Goal: Task Accomplishment & Management: Manage account settings

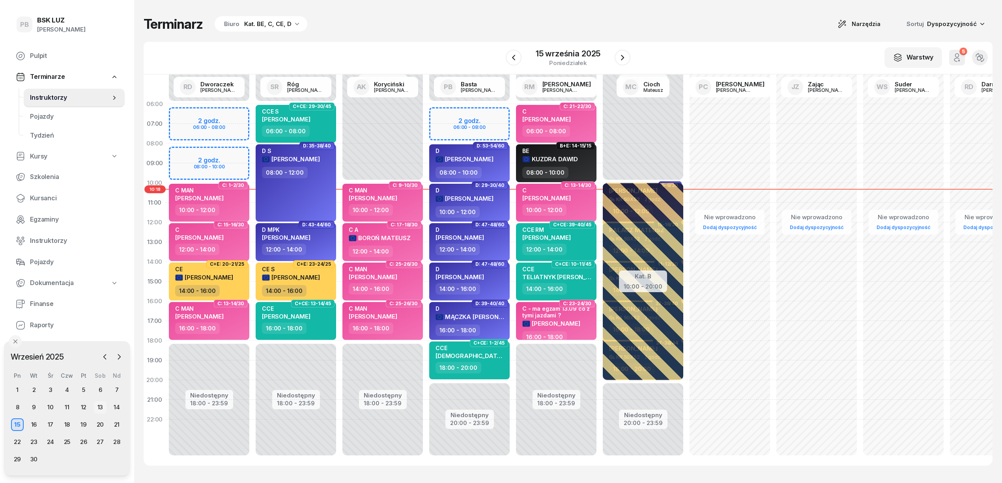
click at [100, 404] on div "13" at bounding box center [100, 407] width 13 height 13
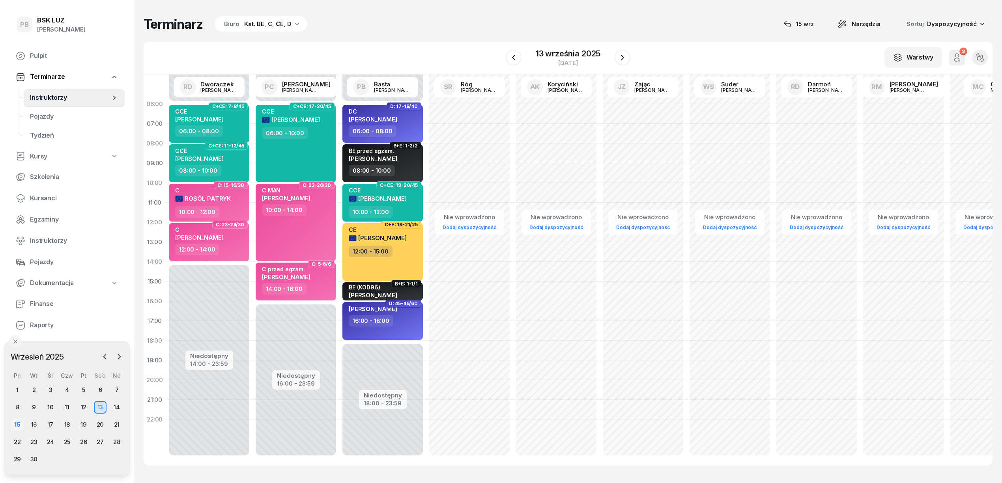
click at [16, 425] on div "15" at bounding box center [17, 425] width 13 height 13
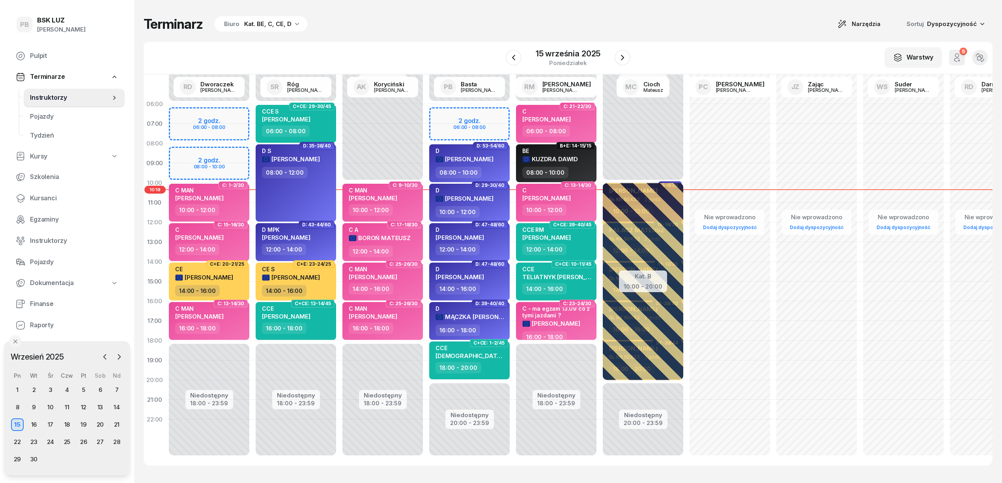
click at [411, 51] on div "W Wybierz AK Koryciński Artur BP Pająk Bogusław DA Arendarczyk Damian DP Pawłow…" at bounding box center [568, 58] width 849 height 33
click at [391, 32] on div "Terminarz Biuro Kat. BE, C, CE, D Narzędzia Sortuj Dyspozycyjność W Wybierz AK …" at bounding box center [568, 241] width 849 height 482
click at [428, 31] on div "Terminarz Biuro Kat. BE, C, CE, D Narzędzia Sortuj Dyspozycyjność" at bounding box center [568, 24] width 849 height 17
click at [431, 36] on div "Terminarz Biuro Kat. BE, C, CE, D Narzędzia Sortuj Dyspozycyjność W Wybierz AK …" at bounding box center [568, 241] width 849 height 482
click at [622, 61] on icon "button" at bounding box center [622, 57] width 9 height 9
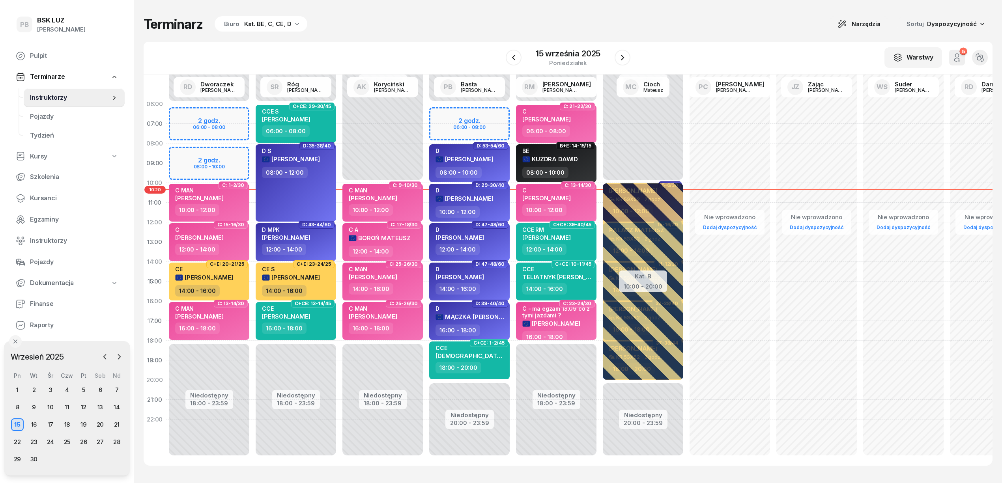
click at [631, 32] on div "Terminarz Biuro Kat. BE, C, CE, D Narzędzia Sortuj Dyspozycyjność" at bounding box center [568, 24] width 849 height 17
click at [626, 60] on icon "button" at bounding box center [622, 57] width 9 height 9
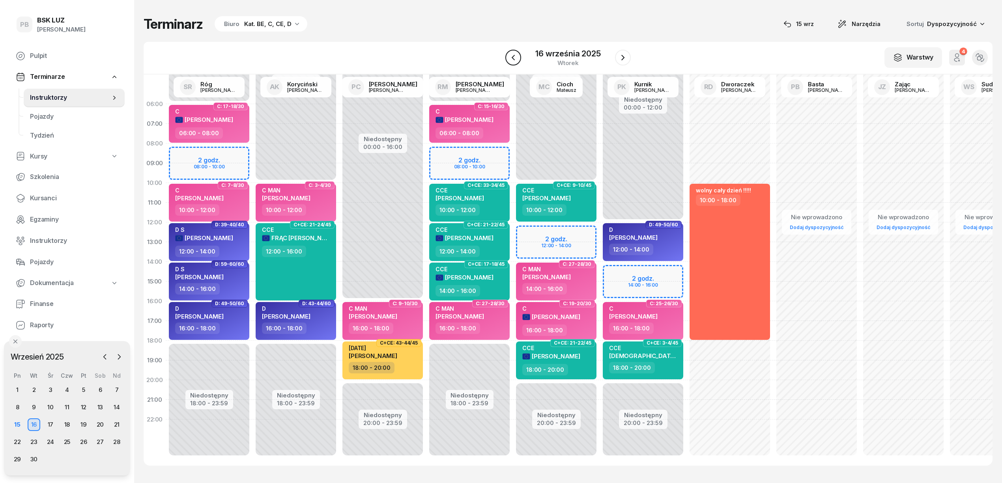
click at [516, 58] on icon "button" at bounding box center [512, 57] width 9 height 9
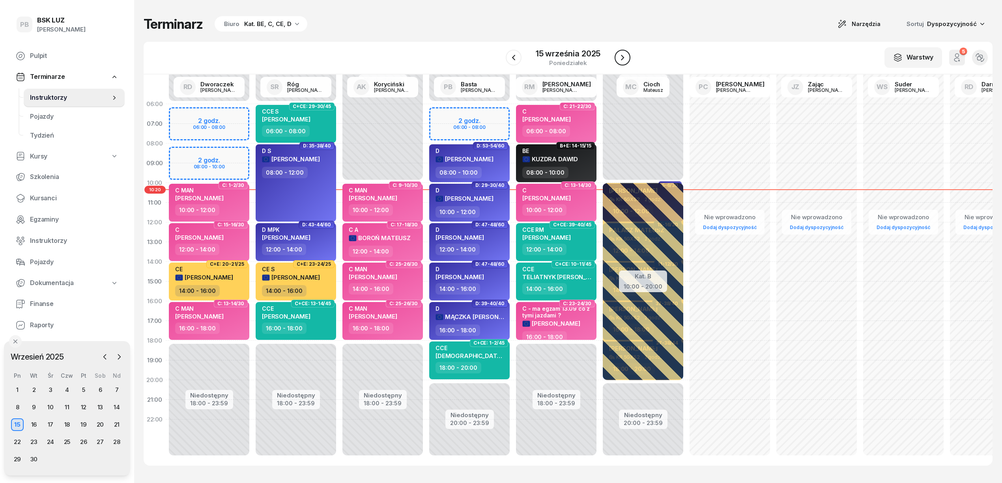
click at [626, 63] on button "button" at bounding box center [623, 58] width 16 height 16
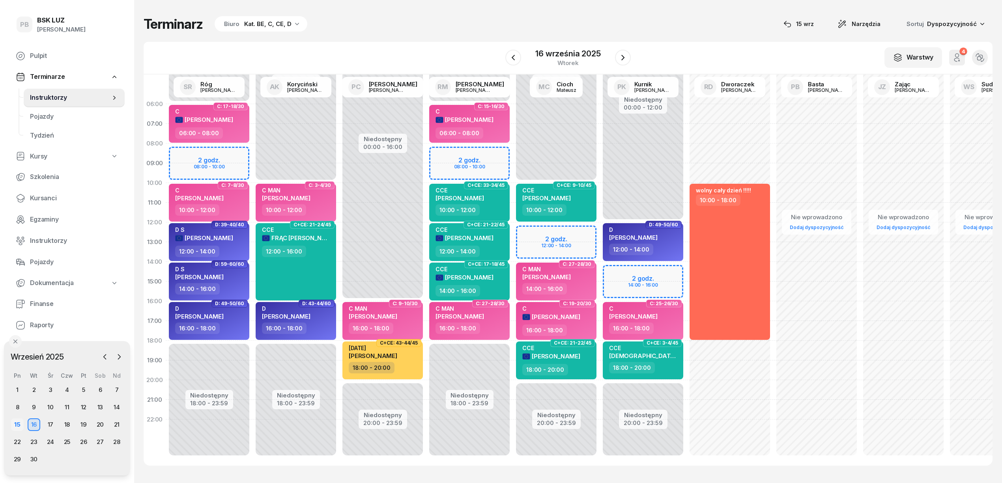
click at [15, 427] on div "15" at bounding box center [17, 425] width 13 height 13
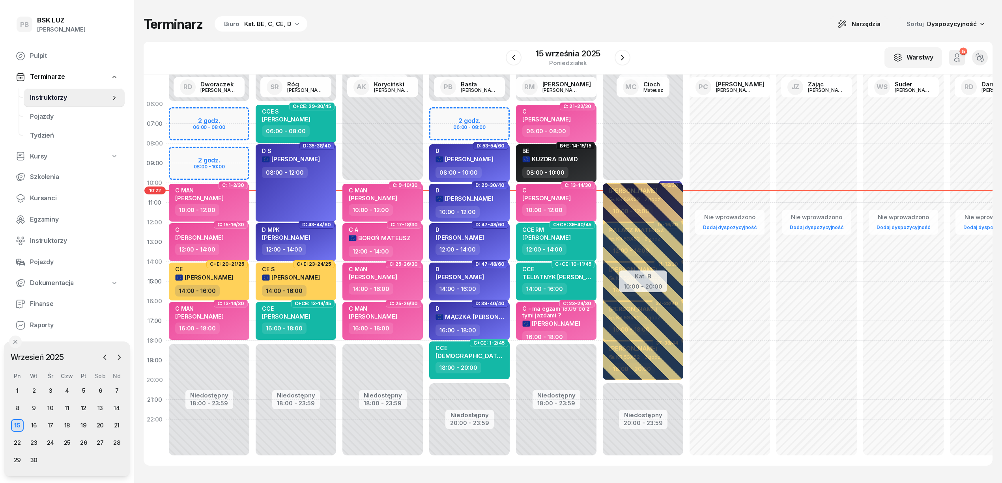
click at [384, 38] on div "Terminarz Biuro Kat. BE, C, CE, D Narzędzia Sortuj Dyspozycyjność W Wybierz AK …" at bounding box center [568, 241] width 849 height 482
click at [620, 64] on button "button" at bounding box center [623, 58] width 16 height 16
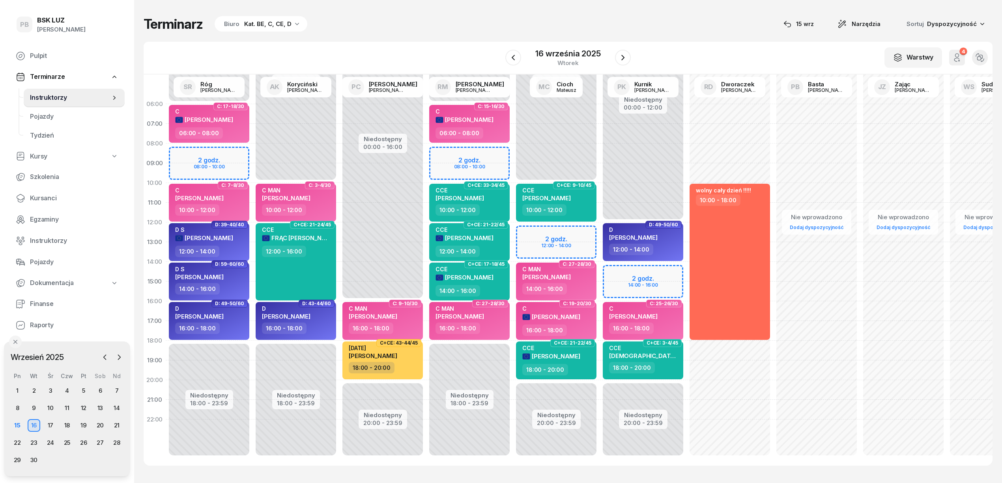
drag, startPoint x: 365, startPoint y: 40, endPoint x: 369, endPoint y: 40, distance: 4.3
click at [365, 40] on div "Terminarz Biuro Kat. BE, C, CE, D [DATE] Narzędzia Sortuj Dyspozycyjność W Wybi…" at bounding box center [568, 241] width 849 height 482
click at [520, 59] on button "button" at bounding box center [513, 58] width 16 height 16
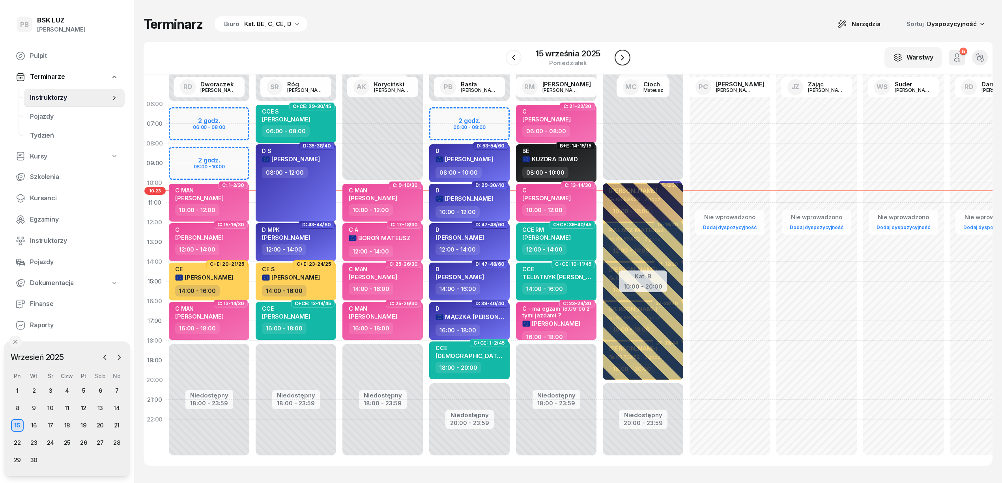
click at [621, 60] on icon "button" at bounding box center [622, 57] width 9 height 9
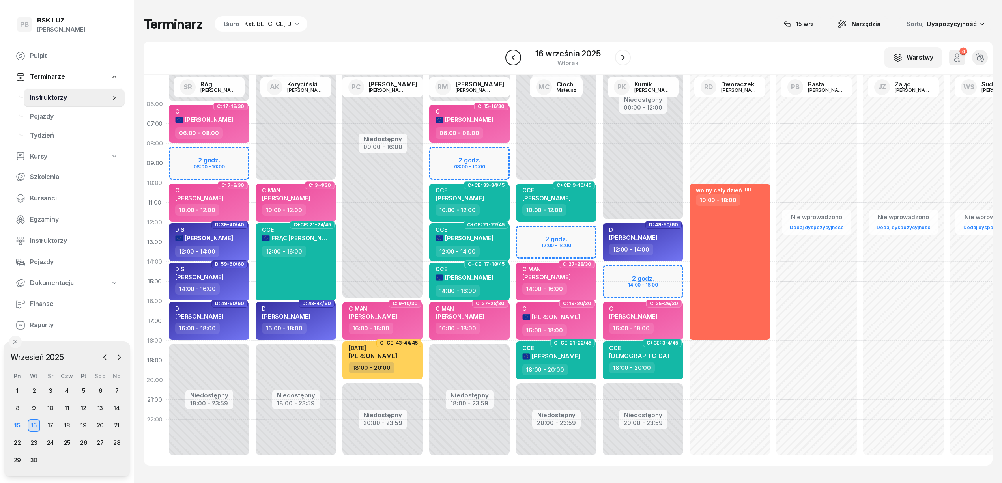
click at [513, 58] on icon "button" at bounding box center [513, 58] width 3 height 6
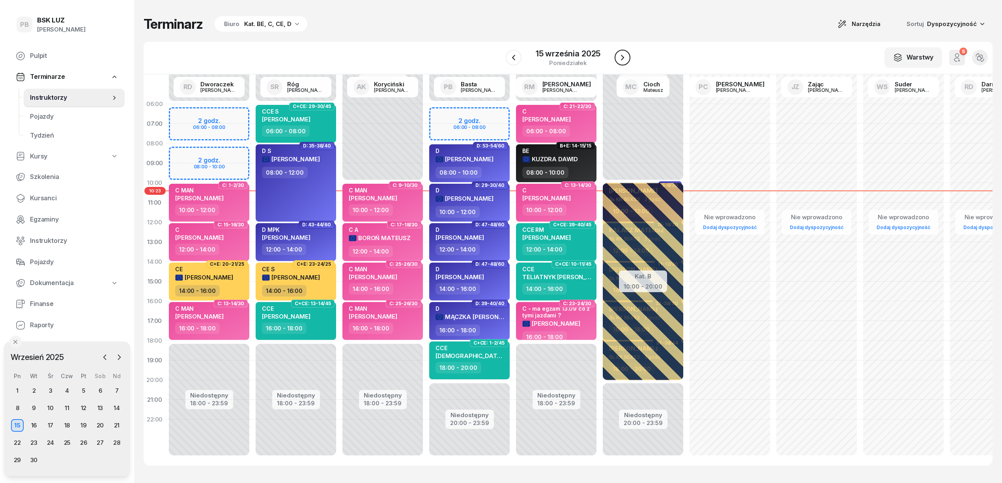
click at [618, 56] on icon "button" at bounding box center [622, 57] width 9 height 9
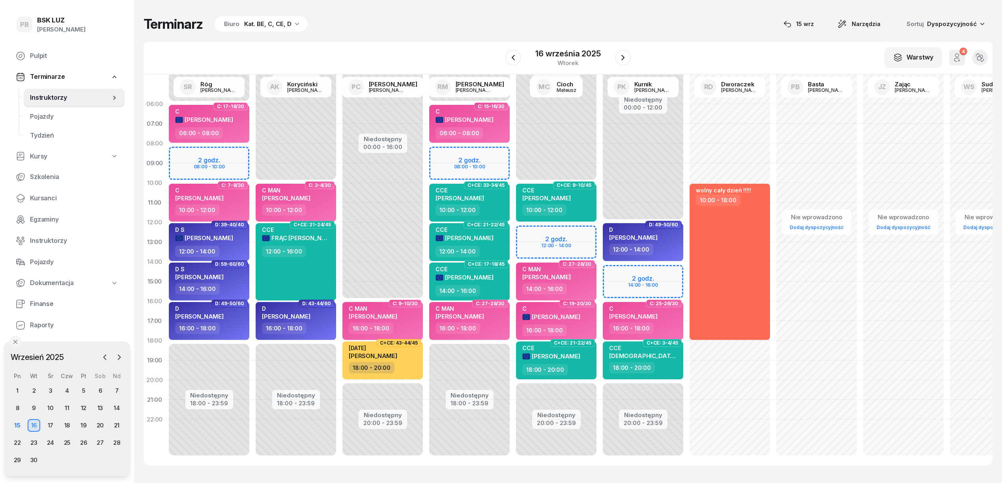
click at [380, 50] on div "W Wybierz AK [PERSON_NAME] BP [PERSON_NAME] DP [PERSON_NAME] GS [PERSON_NAME] I…" at bounding box center [568, 58] width 849 height 33
click at [15, 425] on div "15" at bounding box center [17, 425] width 13 height 13
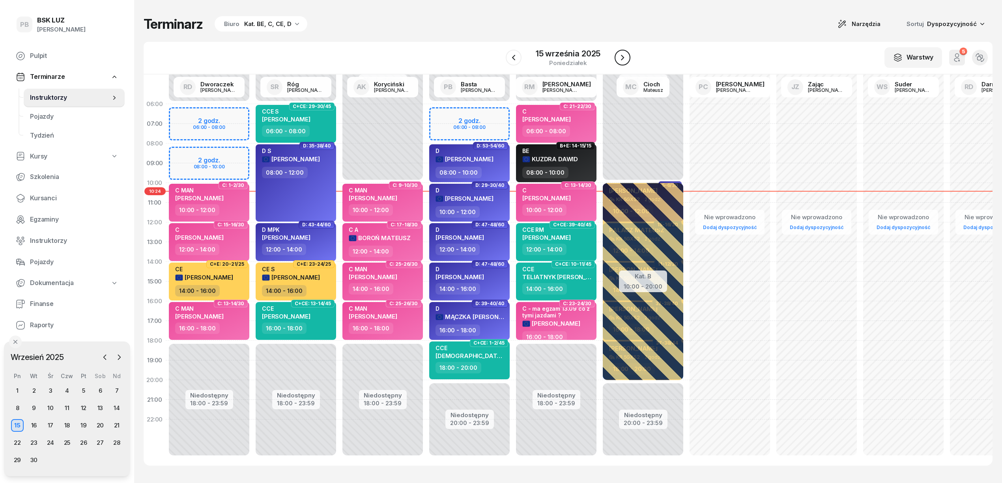
click at [621, 54] on icon "button" at bounding box center [622, 57] width 9 height 9
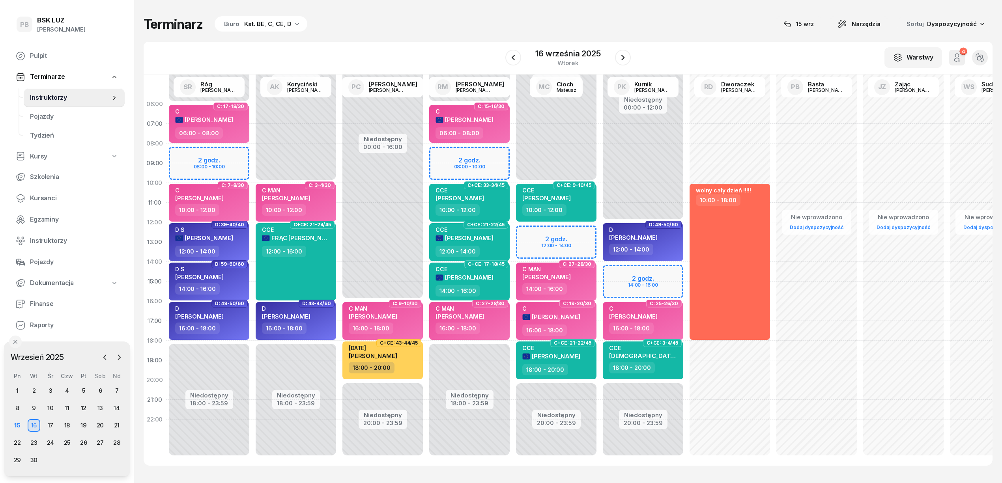
drag, startPoint x: 408, startPoint y: 41, endPoint x: 422, endPoint y: 40, distance: 13.9
click at [411, 42] on div "W Wybierz AK [PERSON_NAME] BP [PERSON_NAME] DP [PERSON_NAME] GS [PERSON_NAME] I…" at bounding box center [568, 58] width 849 height 33
click at [491, 38] on div "Terminarz Biuro Kat. BE, C, CE, D [DATE] Narzędzia Sortuj Dyspozycyjność W Wybi…" at bounding box center [568, 241] width 849 height 482
click at [449, 21] on div "Terminarz Biuro Kat. BE, C, CE, D [DATE] Narzędzia Sortuj Dyspozycyjność" at bounding box center [568, 24] width 849 height 17
click at [445, 40] on div "Terminarz Biuro Kat. BE, C, CE, D [DATE] Narzędzia Sortuj Dyspozycyjność W Wybi…" at bounding box center [568, 241] width 849 height 482
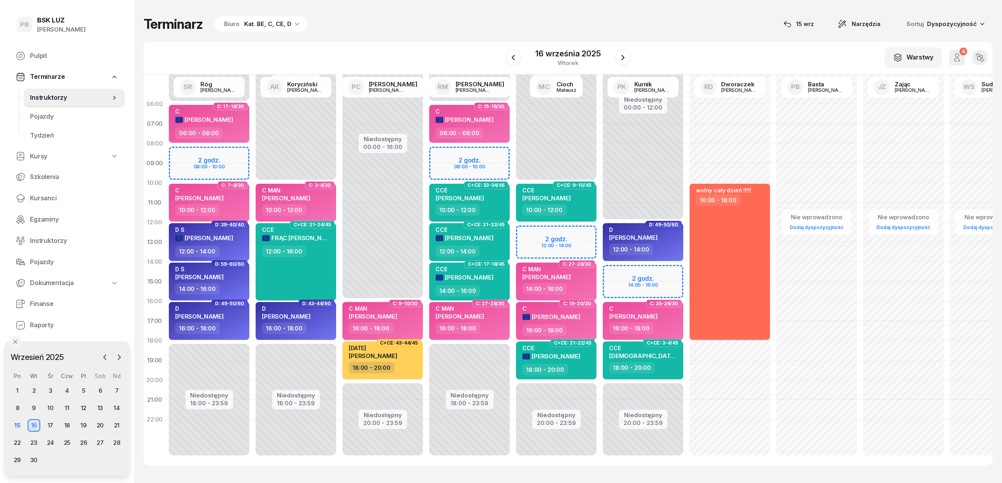
click at [407, 25] on div "Terminarz Biuro Kat. BE, C, CE, D [DATE] Narzędzia Sortuj Dyspozycyjność" at bounding box center [568, 24] width 849 height 17
click at [684, 16] on div "Terminarz Biuro Kat. BE, C, CE, D [DATE] Narzędzia Sortuj Dyspozycyjność" at bounding box center [568, 24] width 849 height 17
click at [459, 54] on div "W Wybierz AK [PERSON_NAME] BP [PERSON_NAME] DP [PERSON_NAME] GS [PERSON_NAME] I…" at bounding box center [568, 58] width 849 height 33
click at [613, 7] on div "Terminarz Biuro Kat. BE, C, CE, D [DATE] Narzędzia Sortuj Dyspozycyjność W Wybi…" at bounding box center [568, 241] width 849 height 482
click at [44, 300] on span "Finanse" at bounding box center [74, 304] width 88 height 10
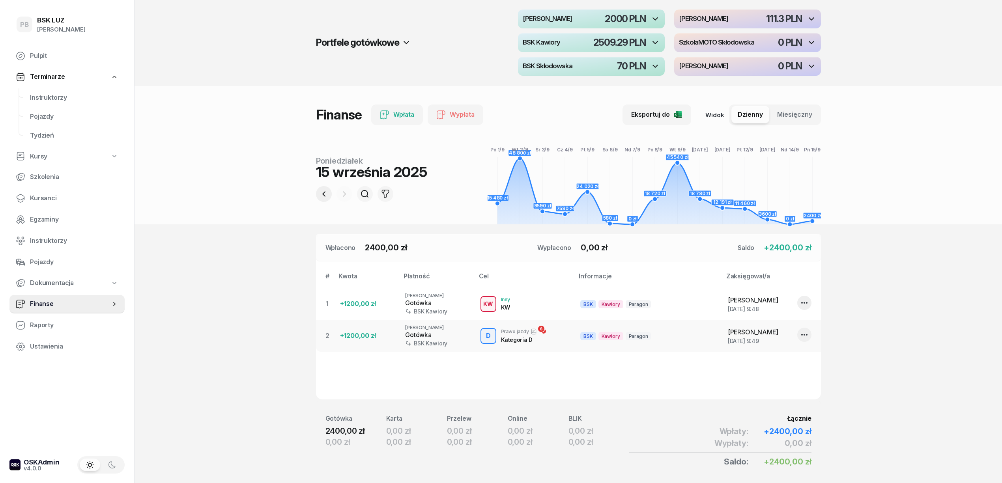
click at [327, 198] on icon "button" at bounding box center [323, 193] width 9 height 9
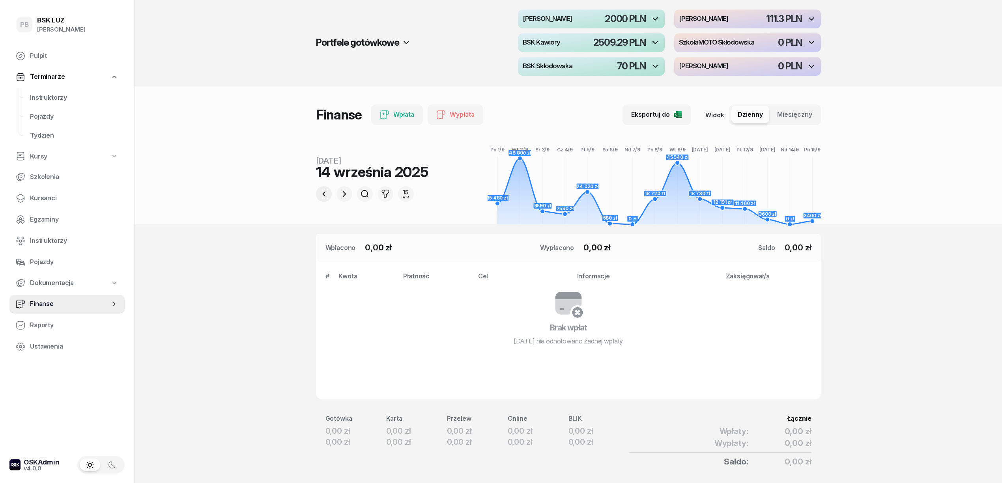
click at [318, 194] on button "button" at bounding box center [324, 194] width 16 height 16
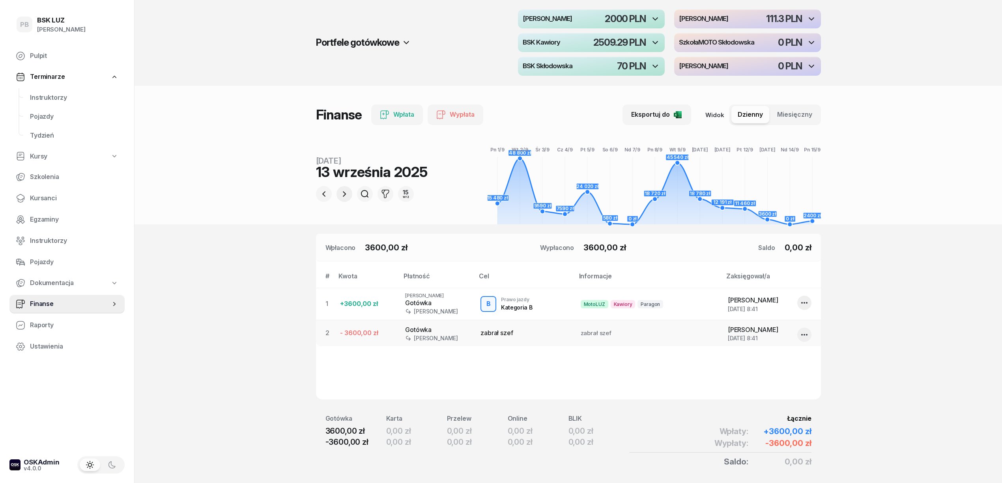
click at [348, 194] on icon "button" at bounding box center [344, 193] width 9 height 9
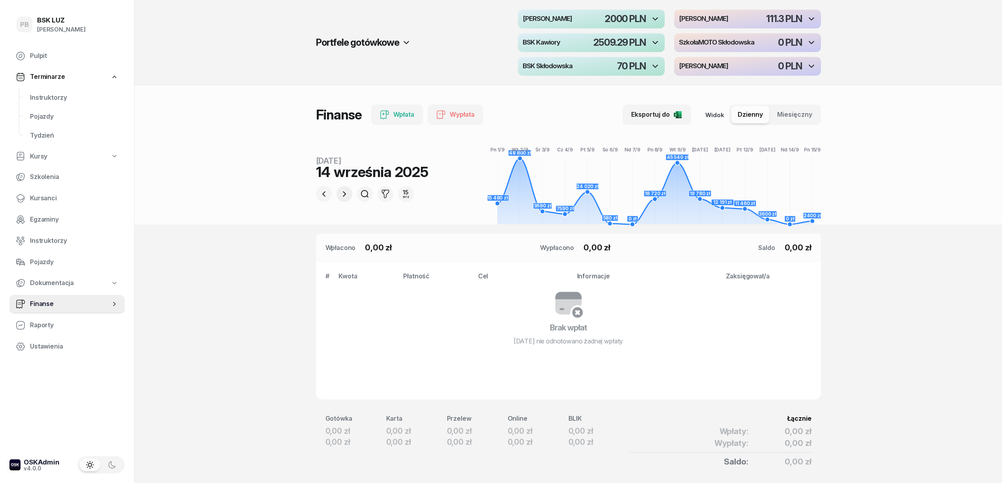
click at [348, 194] on icon "button" at bounding box center [344, 193] width 9 height 9
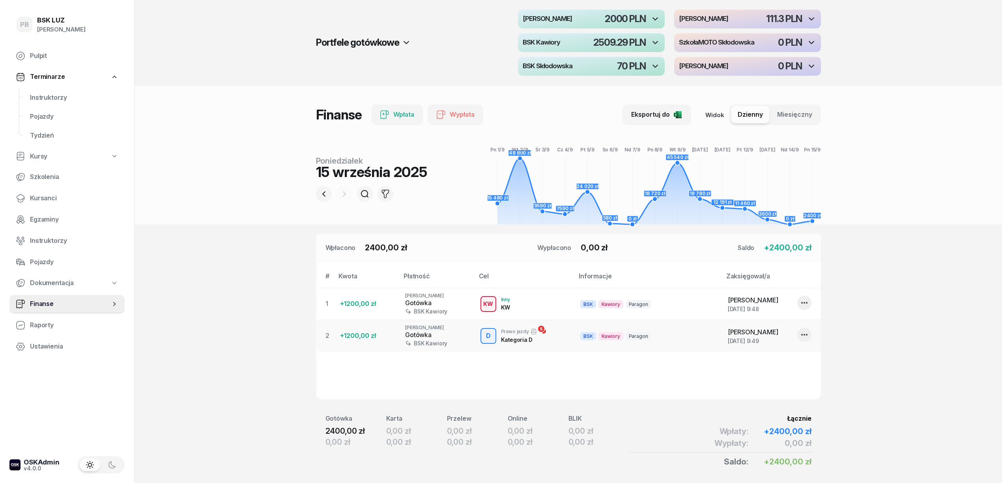
click at [183, 103] on header "Portfele gotówkowe MotoLUZ Skłodowska 2000 PLN MotoLUZ Kawiory 111.3 PLN BSK Ka…" at bounding box center [568, 112] width 867 height 224
drag, startPoint x: 47, startPoint y: 97, endPoint x: 67, endPoint y: 100, distance: 19.9
click at [47, 97] on span "Instruktorzy" at bounding box center [74, 98] width 88 height 10
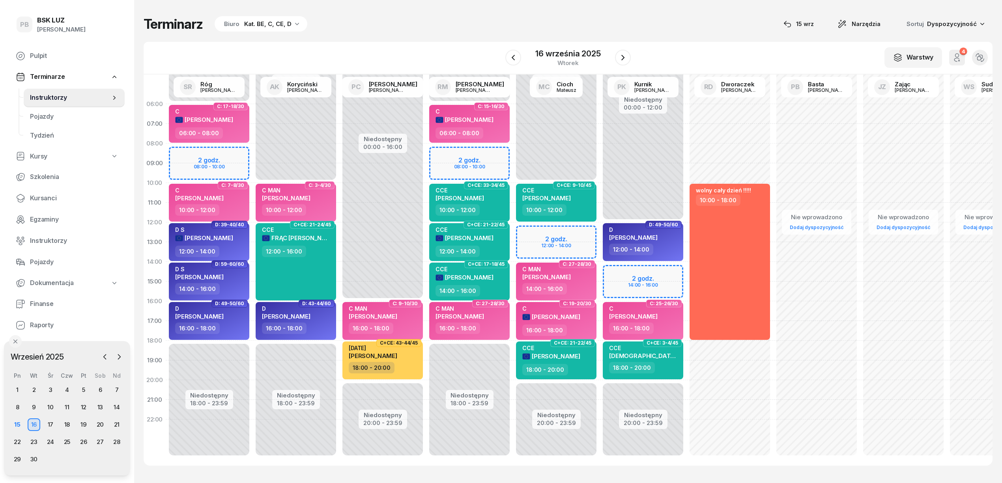
click at [317, 38] on div "Terminarz Biuro Kat. BE, C, CE, D [DATE] Narzędzia Sortuj Dyspozycyjność W Wybi…" at bounding box center [568, 241] width 849 height 482
click at [655, 13] on div "Terminarz Biuro Kat. BE, C, CE, D [DATE] Narzędzia Sortuj Dyspozycyjność W Wybi…" at bounding box center [568, 241] width 849 height 482
click at [448, 22] on div "Terminarz Biuro Kat. BE, C, CE, D [DATE] Narzędzia Sortuj Dyspozycyjność" at bounding box center [568, 24] width 849 height 17
click at [321, 272] on div "CCE FRĄC [PERSON_NAME] 12:00 - 16:00" at bounding box center [296, 261] width 80 height 77
select select "12"
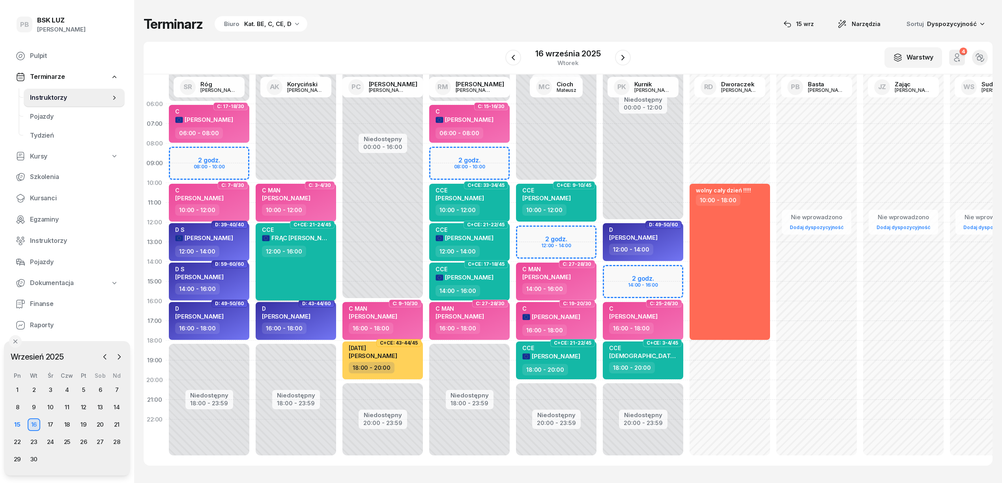
select select "16"
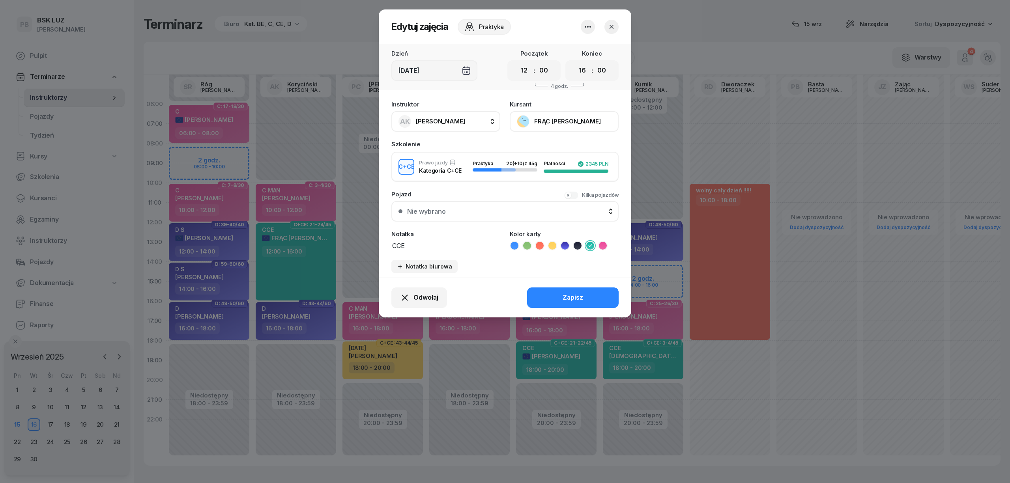
click at [440, 123] on span "[PERSON_NAME]" at bounding box center [440, 121] width 49 height 7
type input "cich"
click at [441, 175] on span "[PERSON_NAME]" at bounding box center [444, 174] width 49 height 10
click at [578, 296] on div "Zapisz" at bounding box center [573, 298] width 21 height 10
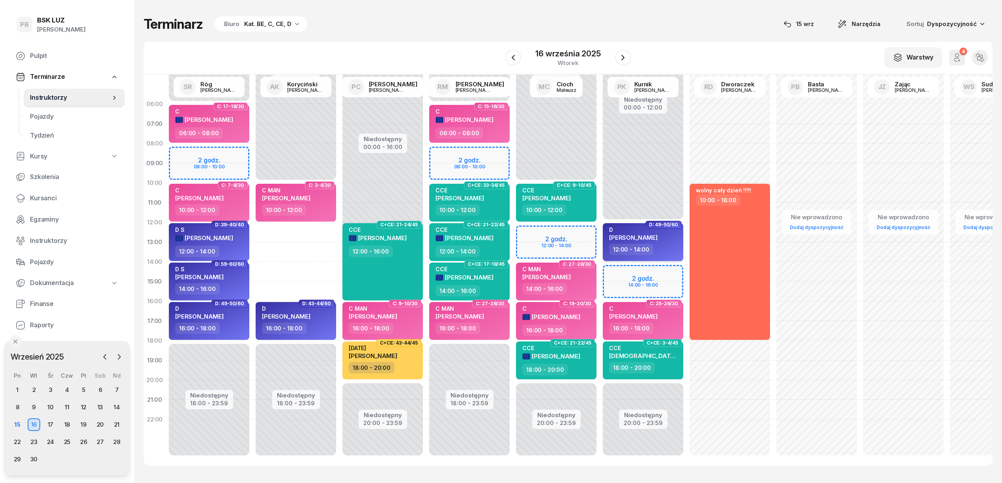
click at [647, 251] on div "12:00 - 14:00" at bounding box center [631, 249] width 44 height 11
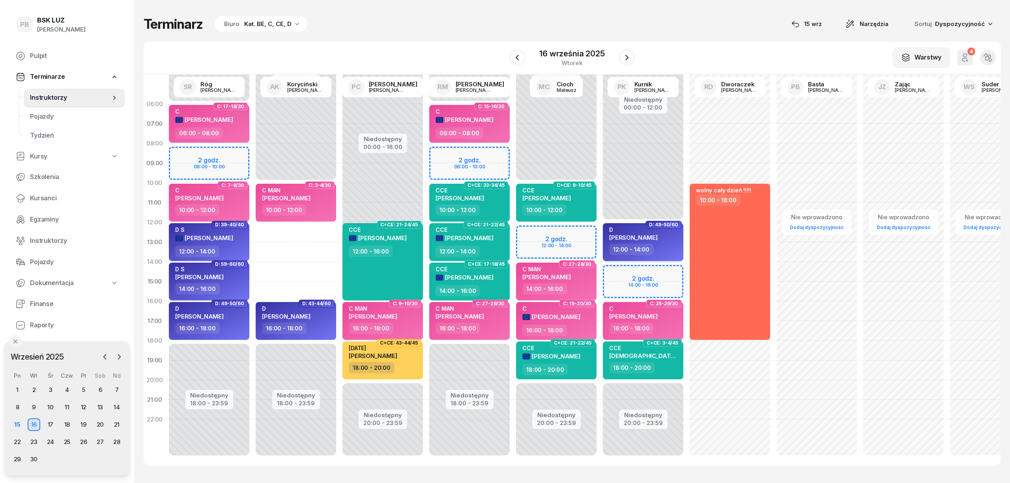
select select "12"
select select "14"
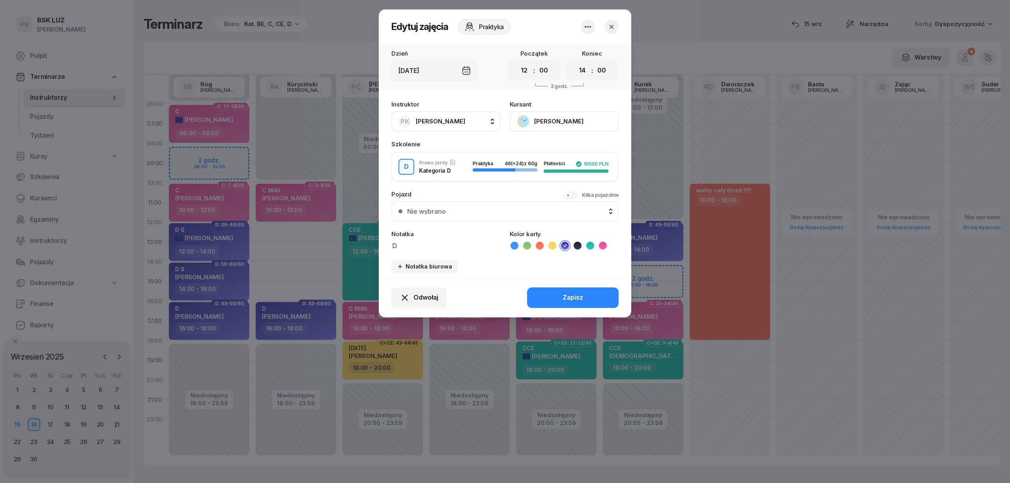
click at [483, 122] on button "PK Kurnik [PERSON_NAME]" at bounding box center [445, 121] width 109 height 21
type input "kory"
click at [477, 170] on div "AK [PERSON_NAME]" at bounding box center [450, 174] width 94 height 13
click at [562, 294] on button "Zapisz" at bounding box center [573, 298] width 92 height 21
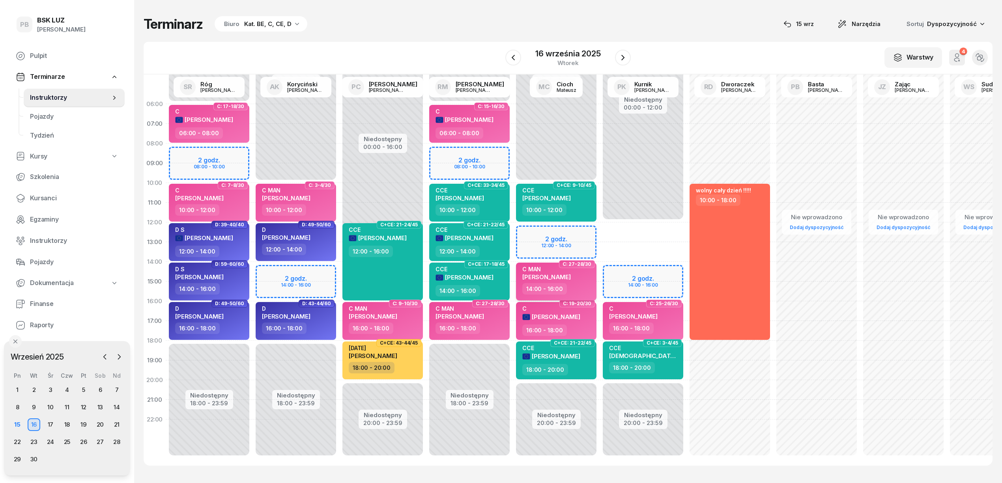
click at [584, 289] on div "14:00 - 16:00" at bounding box center [556, 288] width 69 height 11
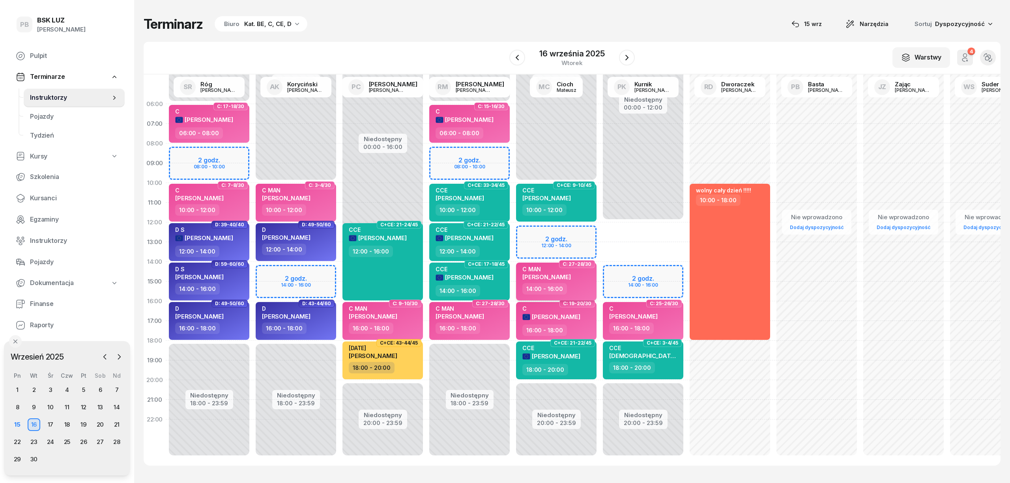
select select "14"
select select "16"
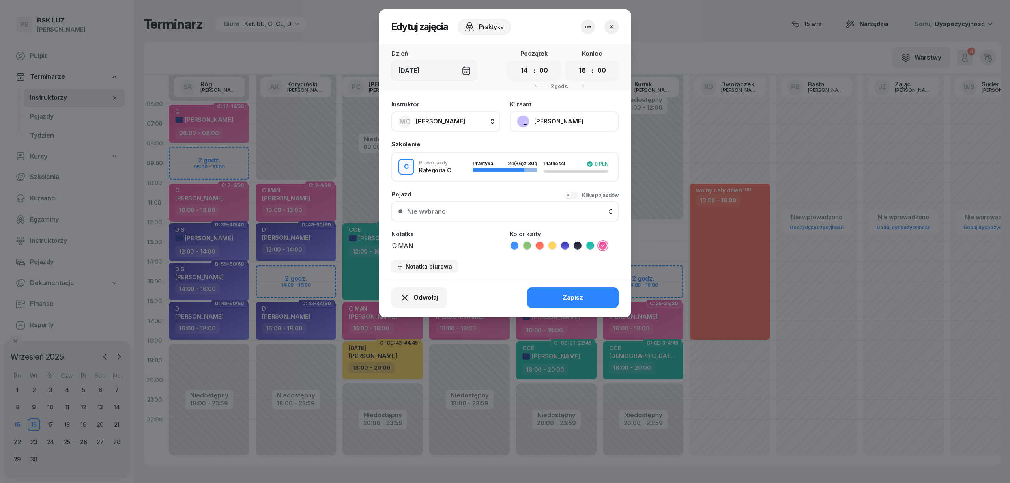
click at [613, 27] on icon "button" at bounding box center [612, 27] width 8 height 8
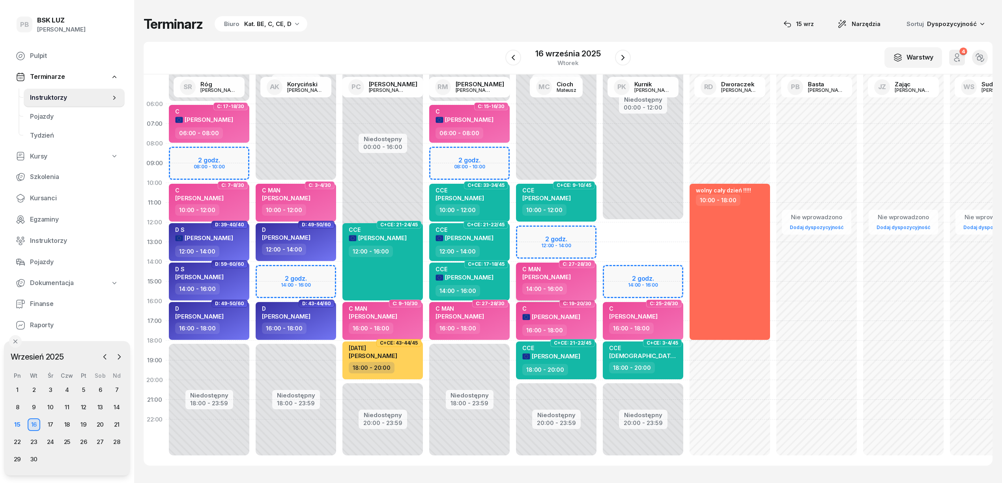
click at [581, 288] on div "14:00 - 16:00" at bounding box center [556, 288] width 69 height 11
select select "14"
select select "16"
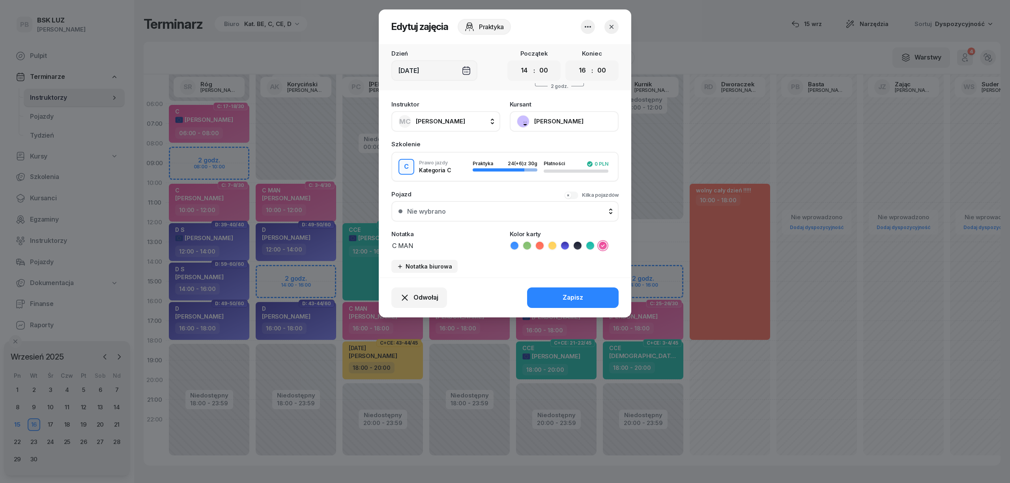
click at [449, 122] on span "[PERSON_NAME]" at bounding box center [440, 121] width 49 height 7
type input "kory"
click at [451, 177] on span "[PERSON_NAME]" at bounding box center [444, 174] width 49 height 10
click at [555, 297] on button "Zapisz" at bounding box center [573, 298] width 92 height 21
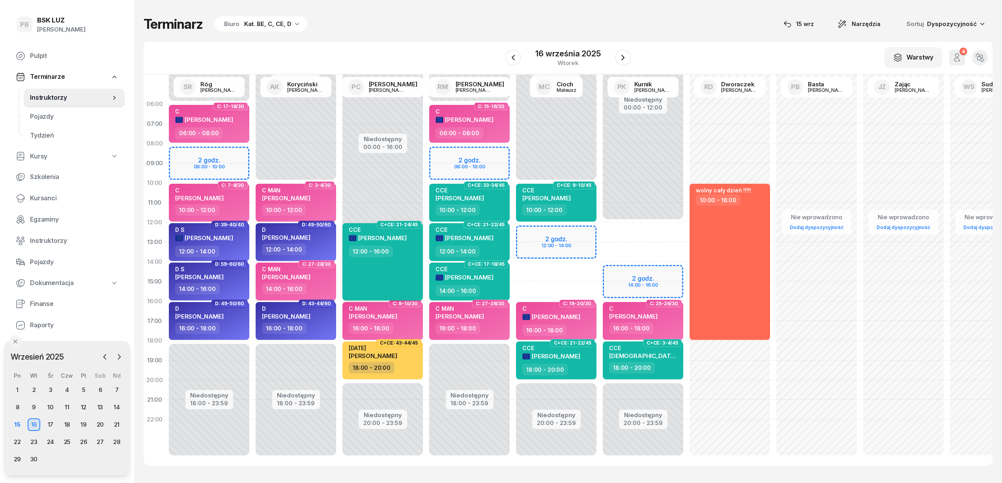
click at [408, 271] on div "CCE [PERSON_NAME] 12:00 - 16:00" at bounding box center [382, 261] width 80 height 77
select select "12"
select select "16"
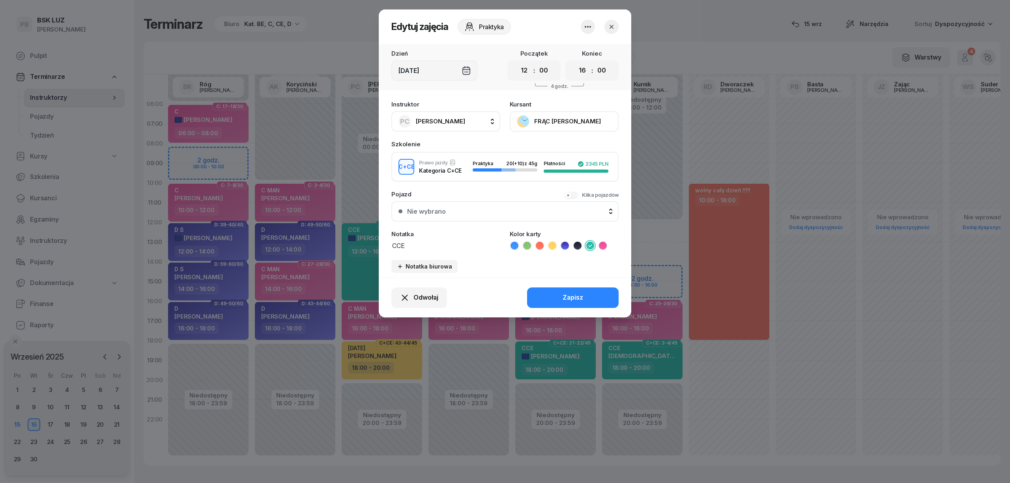
click at [452, 119] on span "[PERSON_NAME]" at bounding box center [440, 121] width 49 height 7
type input "cioch"
click at [469, 174] on div "MC [PERSON_NAME]" at bounding box center [450, 174] width 94 height 13
click at [546, 296] on button "Zapisz" at bounding box center [573, 298] width 92 height 21
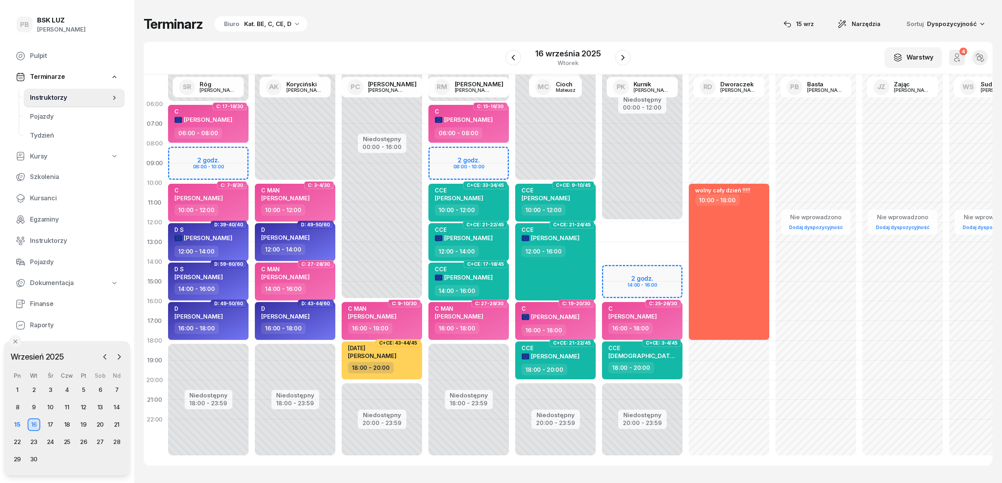
drag, startPoint x: 369, startPoint y: 30, endPoint x: 372, endPoint y: 34, distance: 4.8
click at [369, 30] on div "Terminarz Biuro Kat. BE, C, CE, D [DATE] Narzędzia Sortuj Dyspozycyjność" at bounding box center [568, 24] width 849 height 17
click at [450, 37] on div "Terminarz Biuro Kat. BE, C, CE, D [DATE] Narzędzia Sortuj Dyspozycyjność W Wybi…" at bounding box center [568, 241] width 849 height 482
click at [414, 48] on div "W Wybierz AK [PERSON_NAME] BP [PERSON_NAME] DP [PERSON_NAME] GS [PERSON_NAME] I…" at bounding box center [568, 58] width 849 height 33
click at [436, 35] on div "Terminarz Biuro Kat. BE, C, CE, D [DATE] Narzędzia Sortuj Dyspozycyjność W Wybi…" at bounding box center [568, 241] width 849 height 482
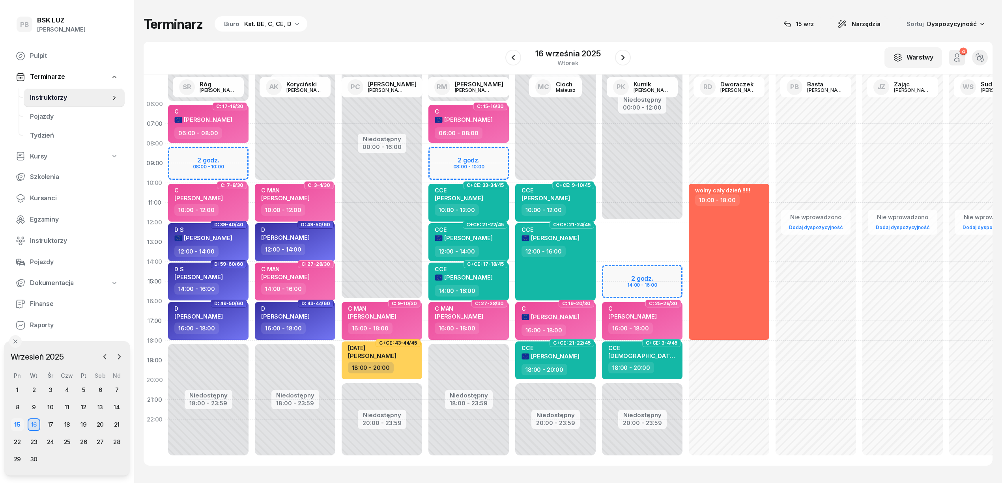
click at [16, 425] on div "15" at bounding box center [17, 425] width 13 height 13
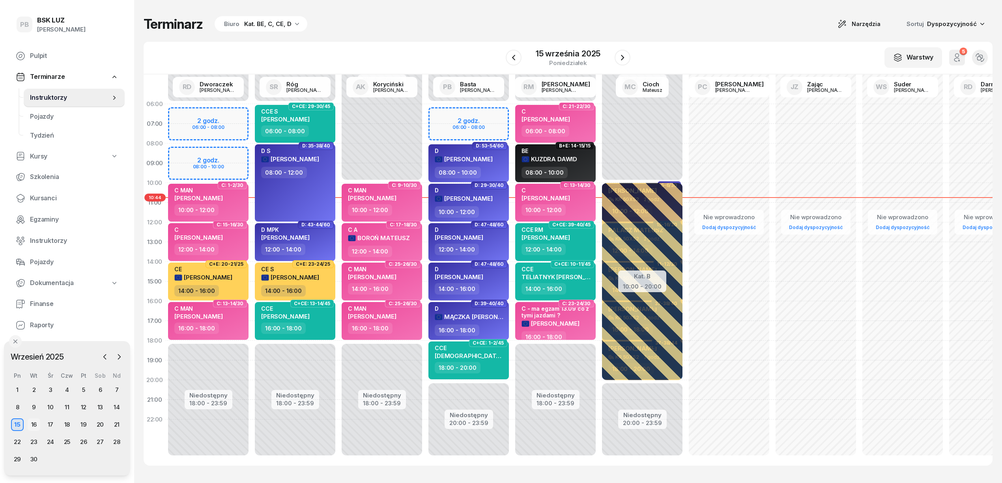
click at [35, 422] on div "16" at bounding box center [34, 425] width 13 height 13
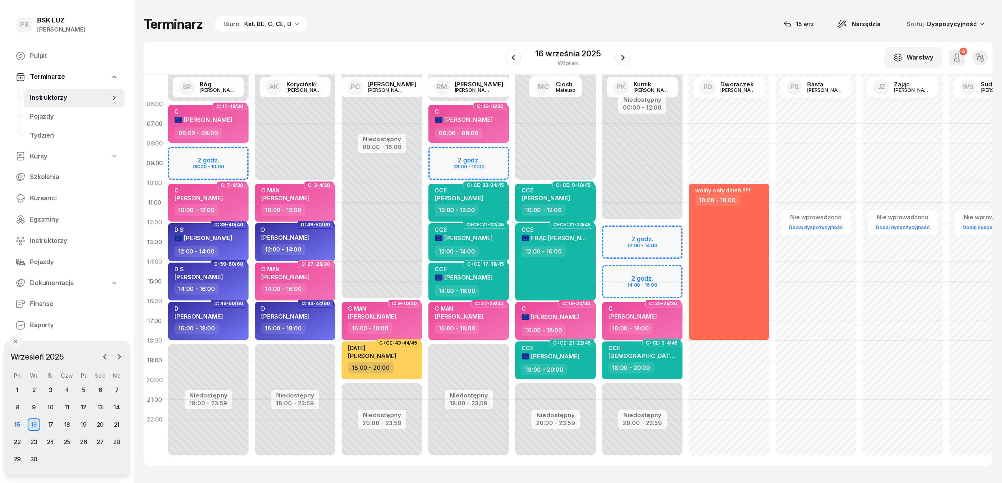
click at [477, 33] on div "Terminarz Biuro Kat. BE, C, CE, D [DATE] Narzędzia Sortuj Dyspozycyjność W Wybi…" at bounding box center [568, 241] width 849 height 482
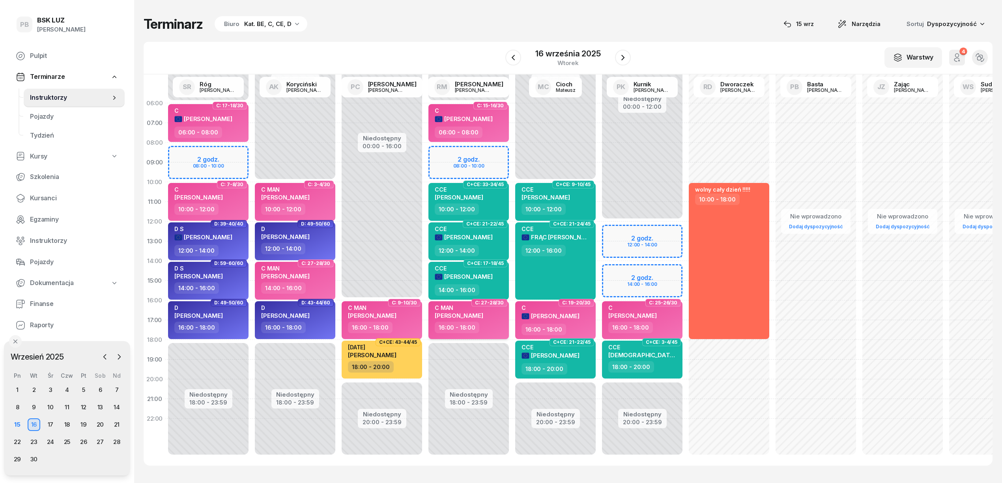
scroll to position [0, 1]
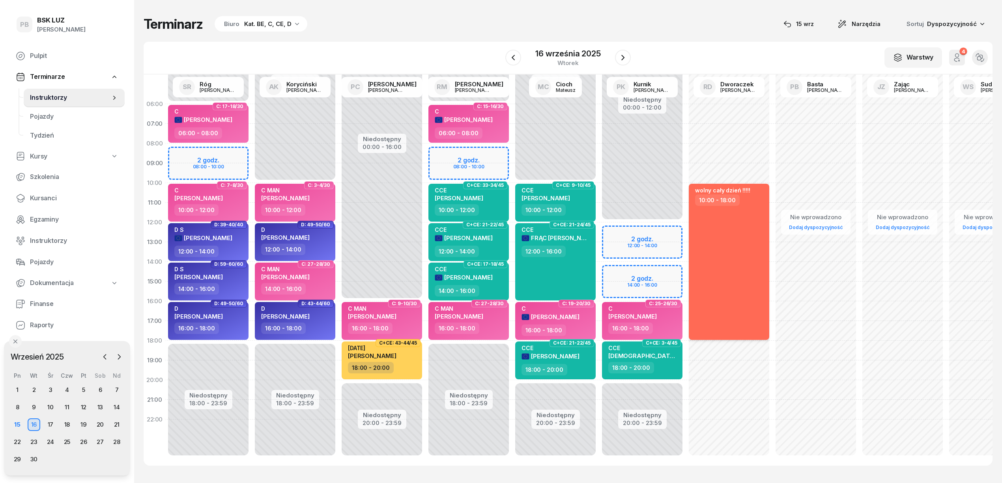
click at [722, 243] on div "wolny cały dzień !!!!! 10:00 - 18:00" at bounding box center [729, 262] width 80 height 156
select select "10"
select select "18"
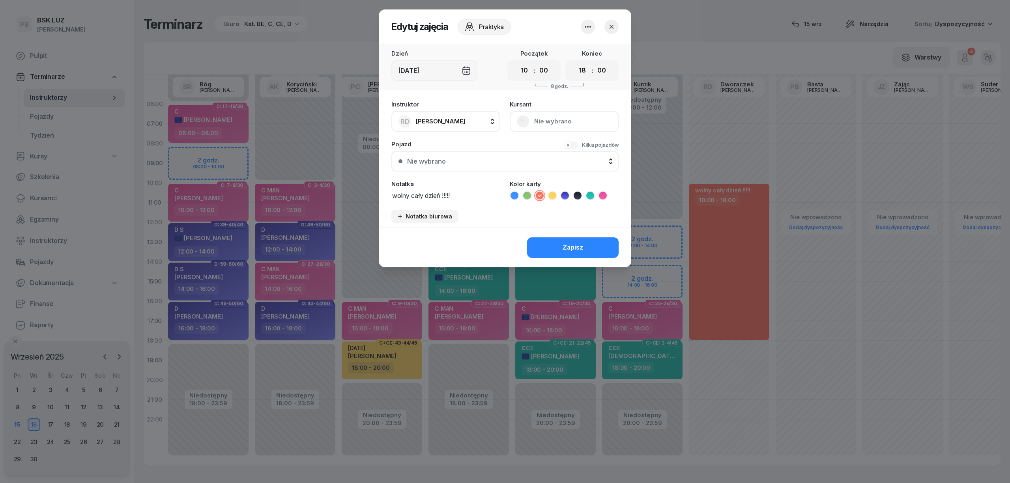
click at [585, 22] on icon "button" at bounding box center [587, 26] width 9 height 9
click at [585, 49] on link "Usuń" at bounding box center [584, 51] width 104 height 20
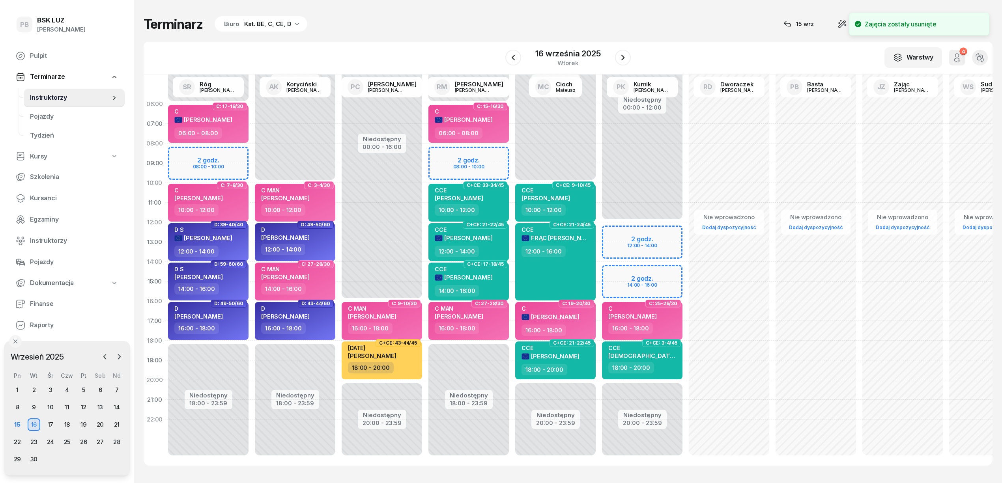
click at [562, 20] on div "Terminarz Biuro Kat. BE, C, CE, D [DATE] Narzędzia Sortuj Dyspozycyjność" at bounding box center [568, 24] width 849 height 17
click at [518, 62] on icon "button" at bounding box center [512, 57] width 9 height 9
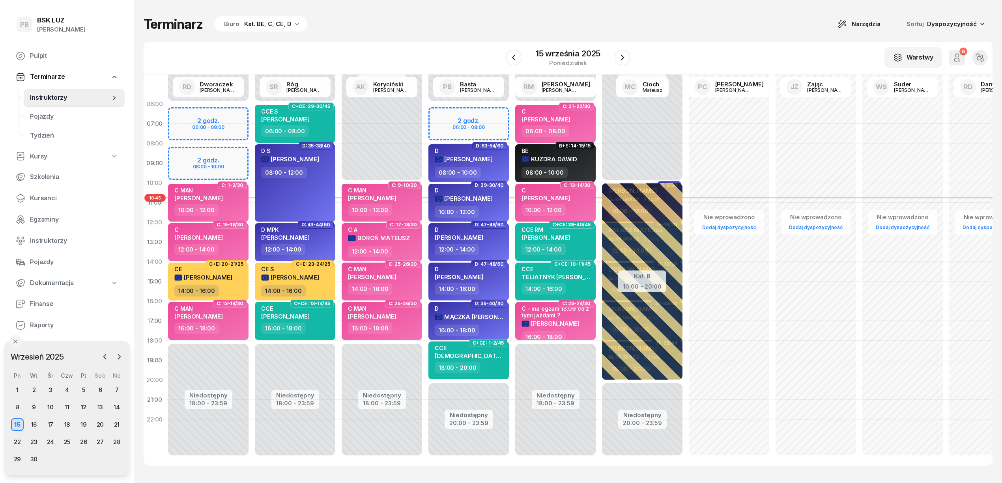
click at [442, 36] on div "Terminarz Biuro Kat. BE, C, CE, D Narzędzia Sortuj Dyspozycyjność W Wybierz AK …" at bounding box center [568, 241] width 849 height 482
click at [624, 57] on icon "button" at bounding box center [622, 57] width 9 height 9
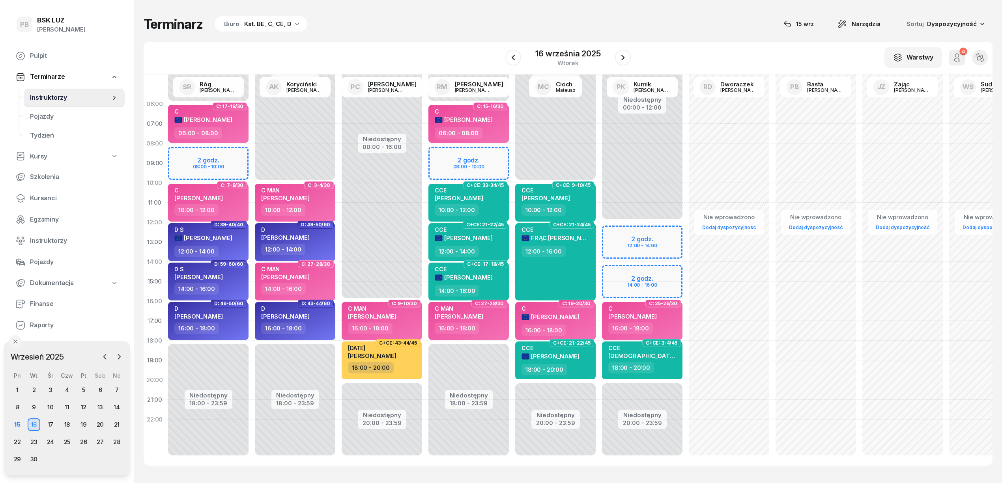
click at [522, 60] on div "[DATE]" at bounding box center [567, 58] width 125 height 22
click at [514, 60] on icon "button" at bounding box center [512, 57] width 9 height 9
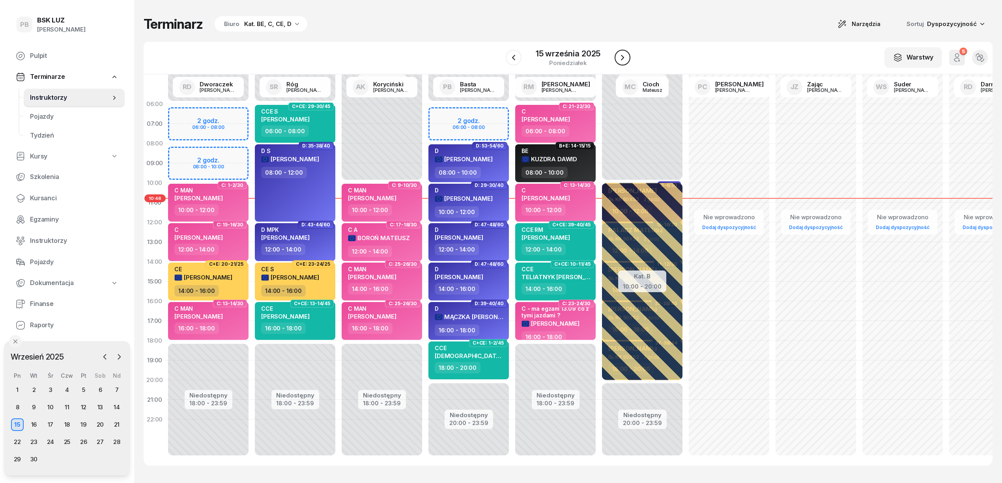
click at [621, 56] on icon "button" at bounding box center [622, 57] width 9 height 9
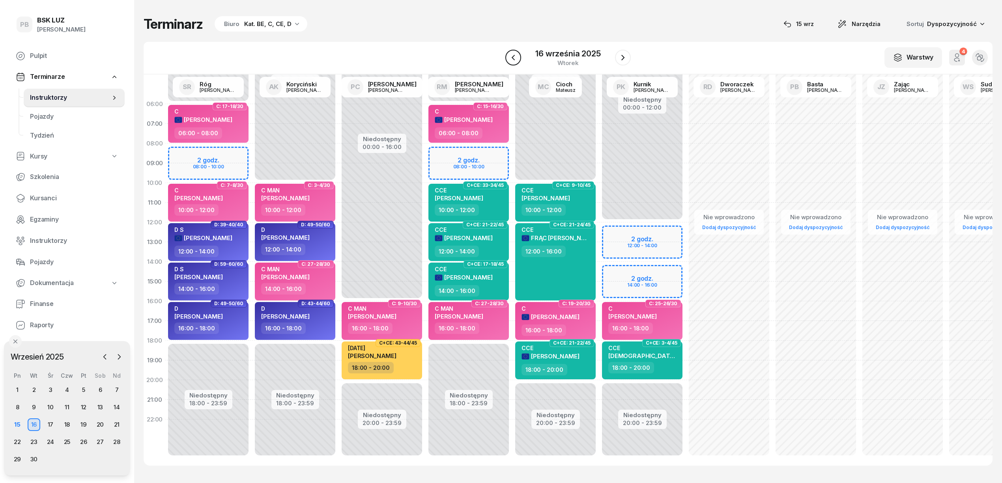
click at [518, 60] on button "button" at bounding box center [513, 58] width 16 height 16
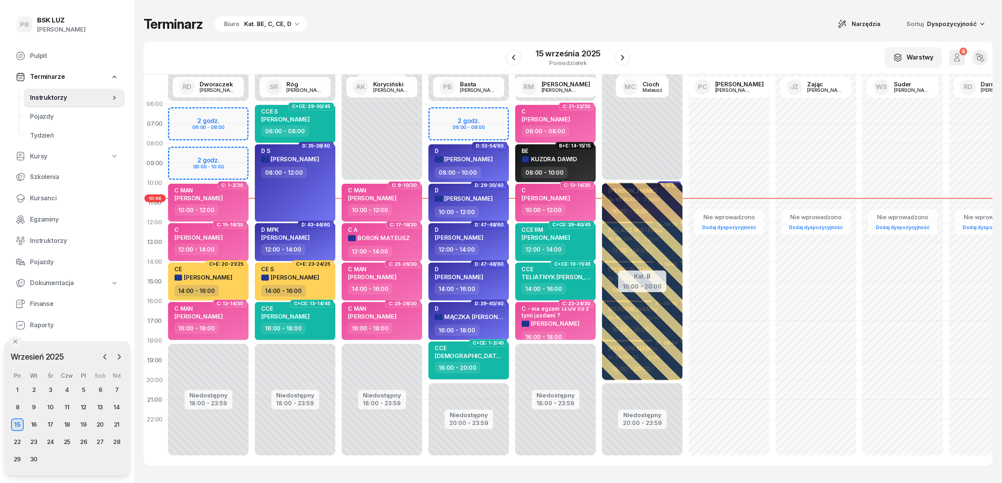
click at [492, 37] on div "Terminarz Biuro Kat. BE, C, CE, D Narzędzia Sortuj Dyspozycyjność W Wybierz AK …" at bounding box center [568, 241] width 849 height 482
click at [381, 34] on div "Terminarz Biuro Kat. BE, C, CE, D Narzędzia Sortuj Dyspozycyjność W Wybierz AK …" at bounding box center [568, 241] width 849 height 482
drag, startPoint x: 38, startPoint y: 193, endPoint x: 76, endPoint y: 174, distance: 42.7
click at [39, 193] on span "Kursanci" at bounding box center [74, 198] width 88 height 10
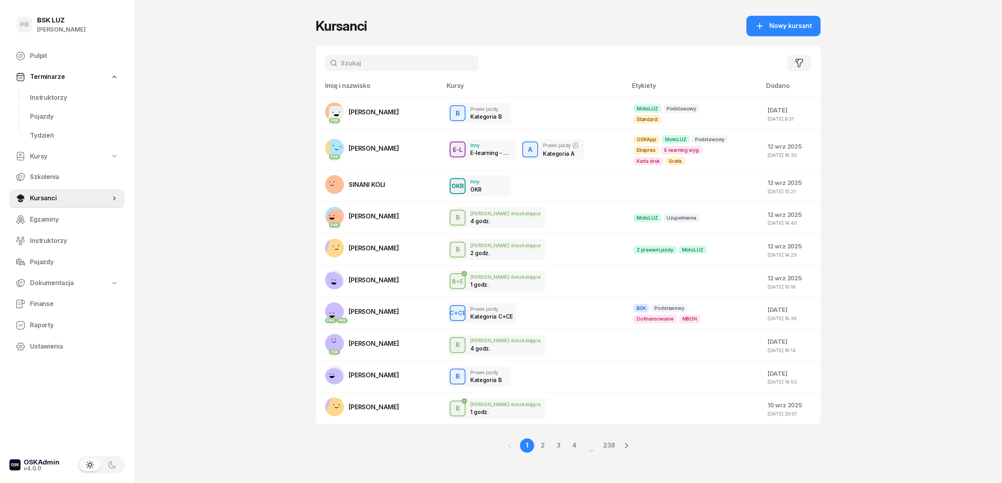
click at [404, 56] on input "text" at bounding box center [402, 63] width 154 height 16
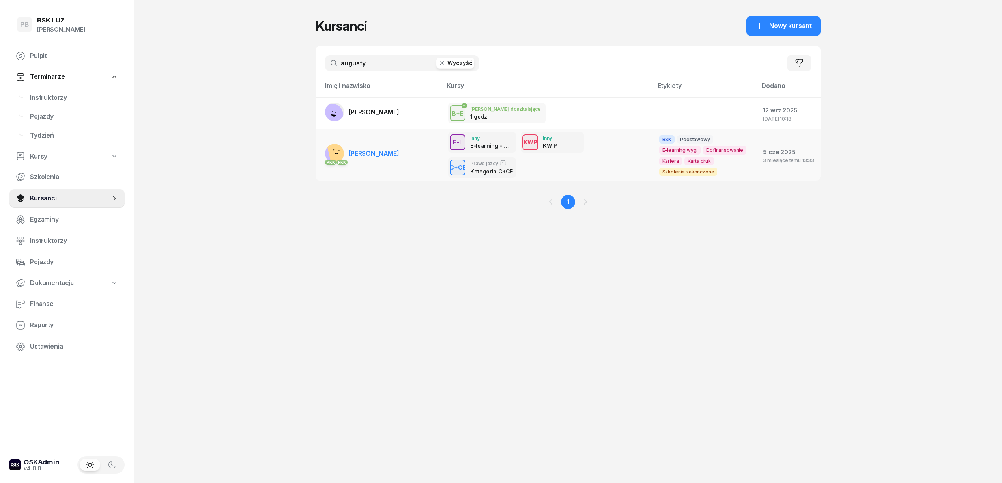
type input "augusty"
click at [394, 148] on link "PKK [PERSON_NAME]" at bounding box center [362, 153] width 74 height 19
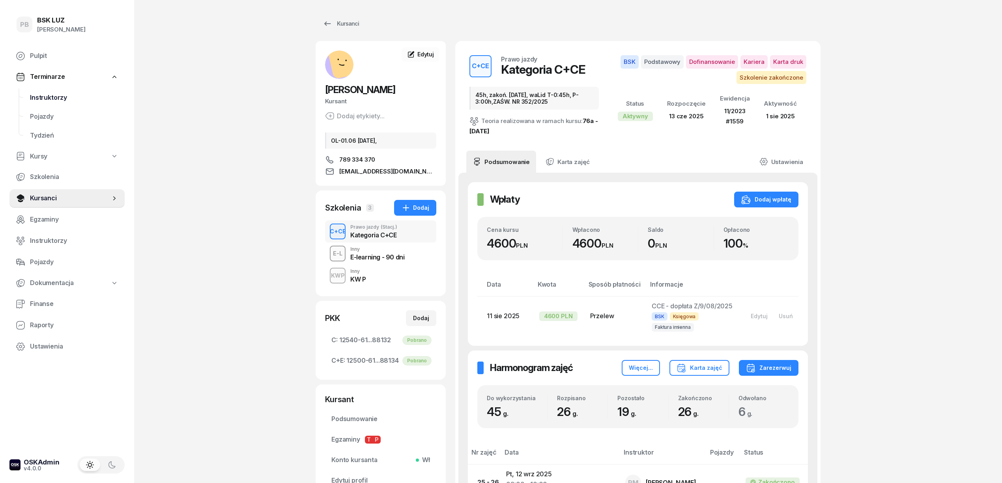
click at [45, 98] on span "Instruktorzy" at bounding box center [74, 98] width 88 height 10
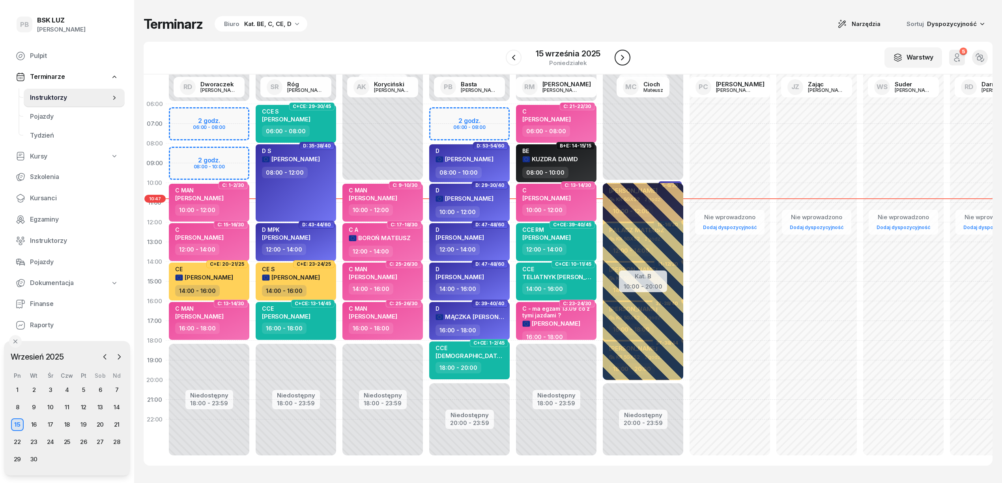
click at [622, 53] on icon "button" at bounding box center [622, 57] width 9 height 9
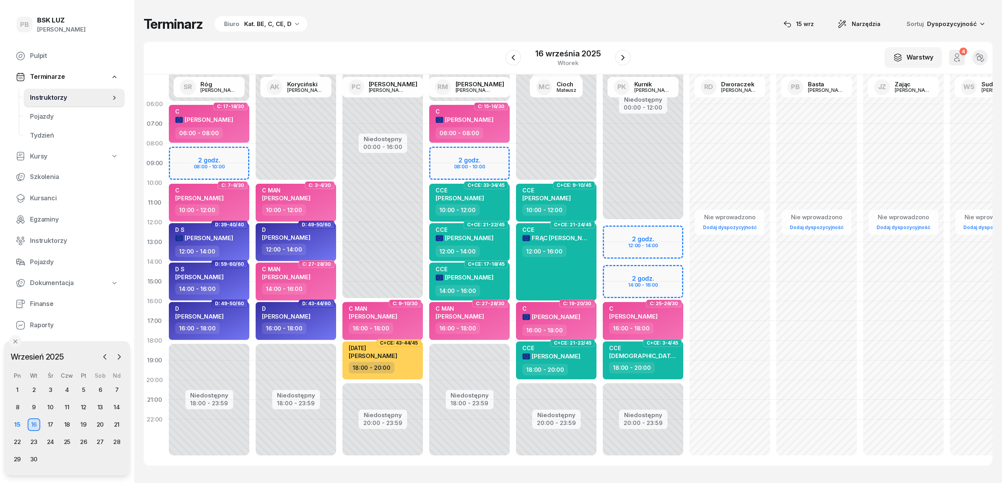
click at [461, 48] on div "W Wybierz AK [PERSON_NAME] BP [PERSON_NAME] DP [PERSON_NAME] GS [PERSON_NAME] I…" at bounding box center [568, 58] width 849 height 33
click at [448, 38] on div "Terminarz Biuro Kat. BE, C, CE, D [DATE] Narzędzia Sortuj Dyspozycyjność W Wybi…" at bounding box center [568, 241] width 849 height 482
click at [702, 38] on div "Terminarz Biuro Kat. BE, C, CE, D [DATE] Narzędzia Sortuj Dyspozycyjność W Wybi…" at bounding box center [568, 241] width 849 height 482
click at [729, 16] on div "Terminarz Biuro Kat. BE, C, CE, D [DATE] Narzędzia Sortuj Dyspozycyjność" at bounding box center [568, 24] width 849 height 17
drag, startPoint x: 710, startPoint y: 22, endPoint x: 714, endPoint y: 17, distance: 6.2
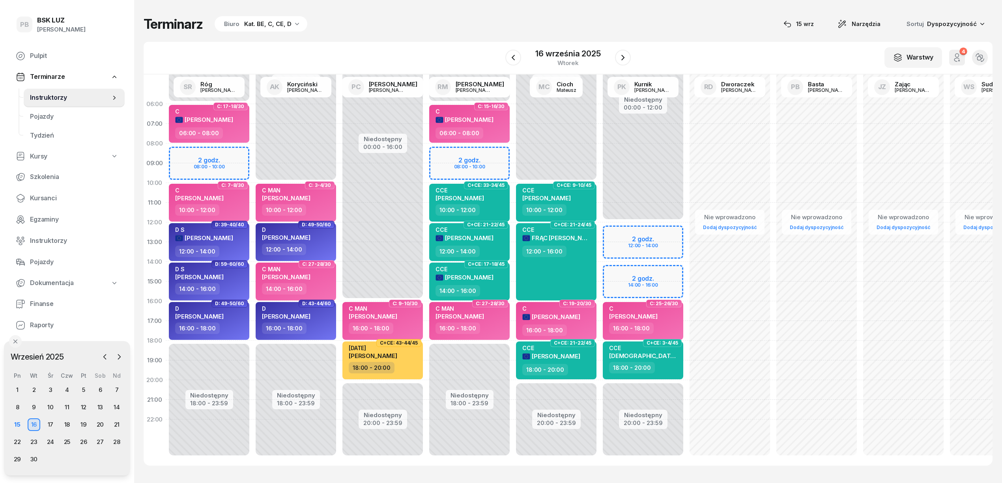
click at [714, 17] on div "Terminarz Biuro Kat. BE, C, CE, D [DATE] Narzędzia Sortuj Dyspozycyjność" at bounding box center [568, 24] width 849 height 17
click at [702, 35] on div "Terminarz Biuro Kat. BE, C, CE, D [DATE] Narzędzia Sortuj Dyspozycyjność W Wybi…" at bounding box center [568, 241] width 849 height 482
click at [723, 39] on div "Terminarz Biuro Kat. BE, C, CE, D [DATE] Narzędzia Sortuj Dyspozycyjność W Wybi…" at bounding box center [568, 241] width 849 height 482
click at [418, 40] on div "Terminarz Biuro Kat. BE, C, CE, D [DATE] Narzędzia Sortuj Dyspozycyjność W Wybi…" at bounding box center [568, 241] width 849 height 482
click at [36, 201] on span "Kursanci" at bounding box center [74, 198] width 88 height 10
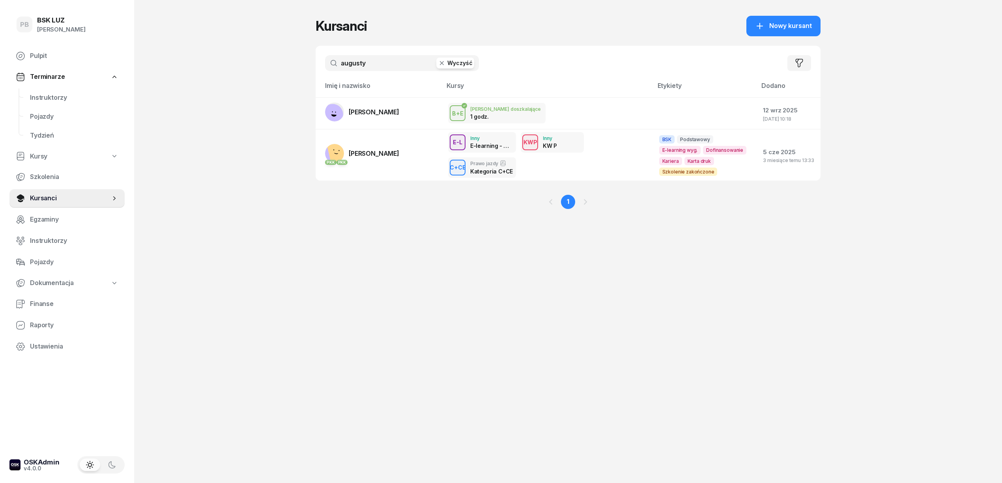
click at [378, 64] on input "augusty" at bounding box center [402, 63] width 154 height 16
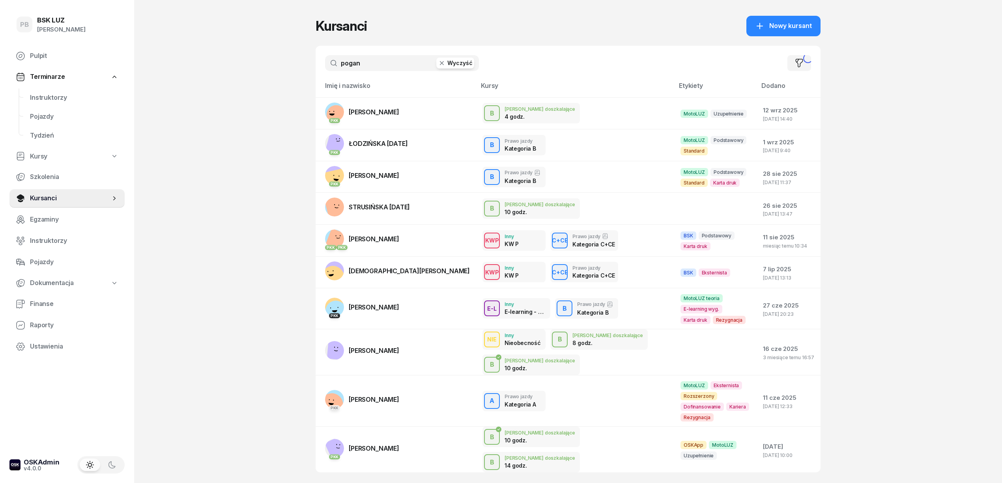
type input "pogan"
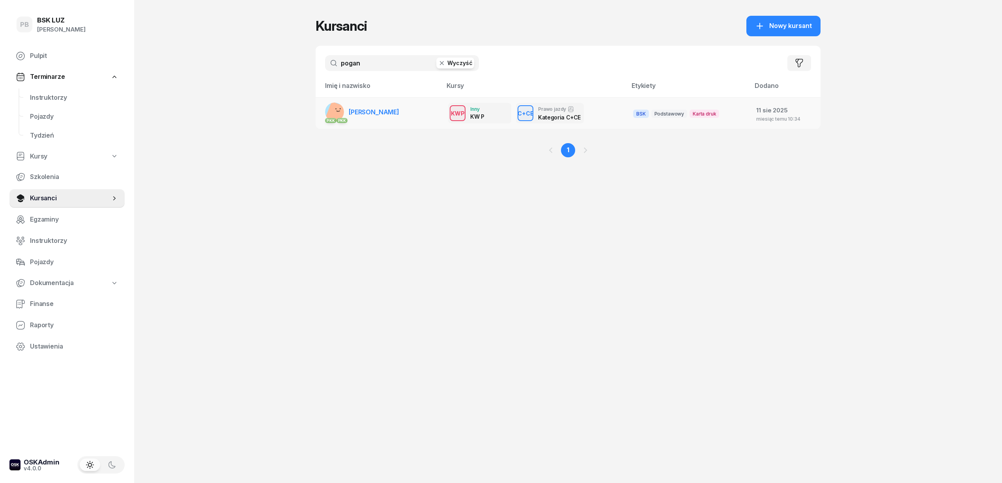
click at [360, 114] on span "[PERSON_NAME]" at bounding box center [374, 112] width 50 height 8
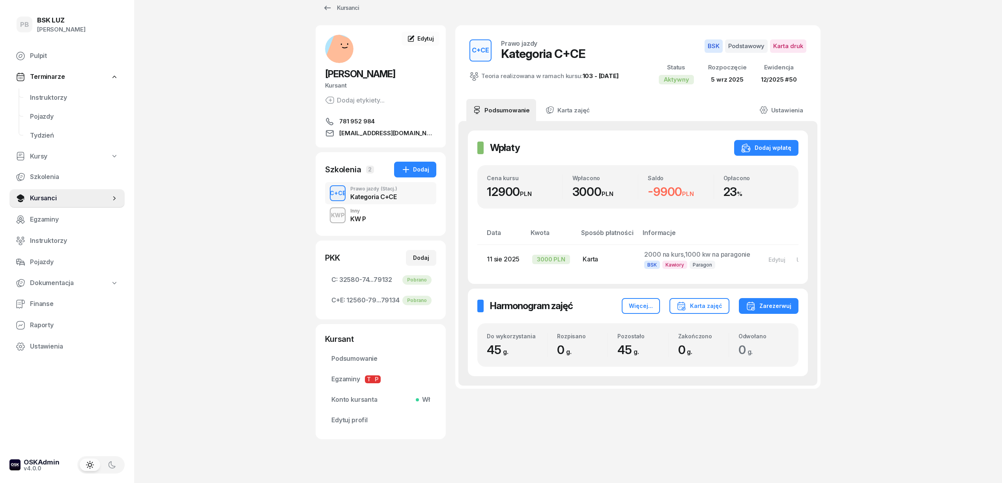
scroll to position [26, 0]
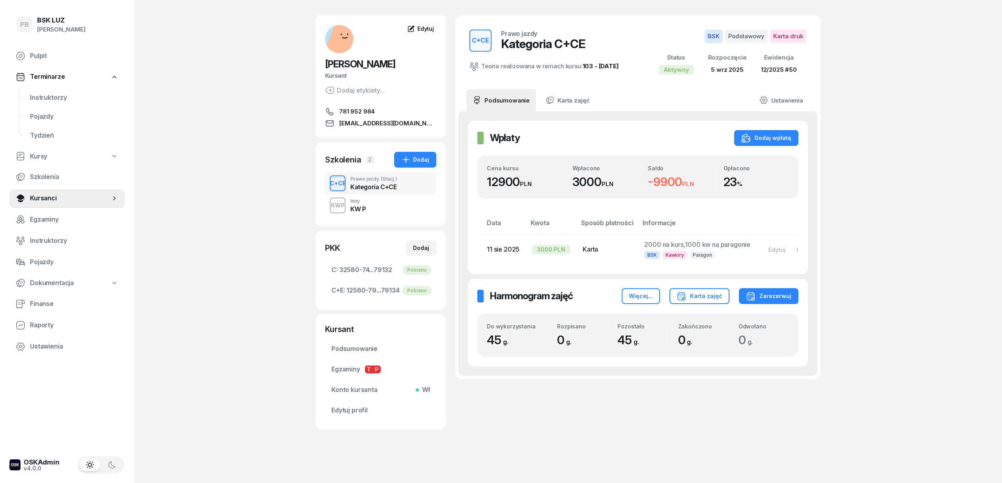
drag, startPoint x: 226, startPoint y: 132, endPoint x: 330, endPoint y: 147, distance: 105.3
click at [228, 132] on div "PB BSK [PERSON_NAME] Terminarze Instruktorzy Pojazdy Tydzień Kursy Szkolenia Ku…" at bounding box center [501, 228] width 1002 height 509
click at [916, 254] on div "PB BSK [PERSON_NAME] Terminarze Instruktorzy Pojazdy Tydzień Kursy Szkolenia Ku…" at bounding box center [501, 228] width 1002 height 509
click at [248, 145] on div "PB BSK [PERSON_NAME] Terminarze Instruktorzy Pojazdy Tydzień Kursy Szkolenia Ku…" at bounding box center [501, 228] width 1002 height 509
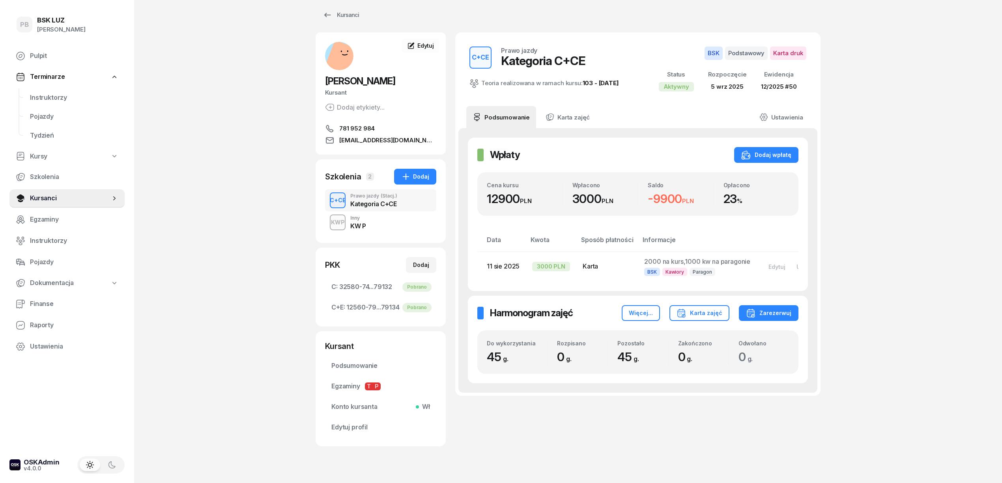
scroll to position [0, 0]
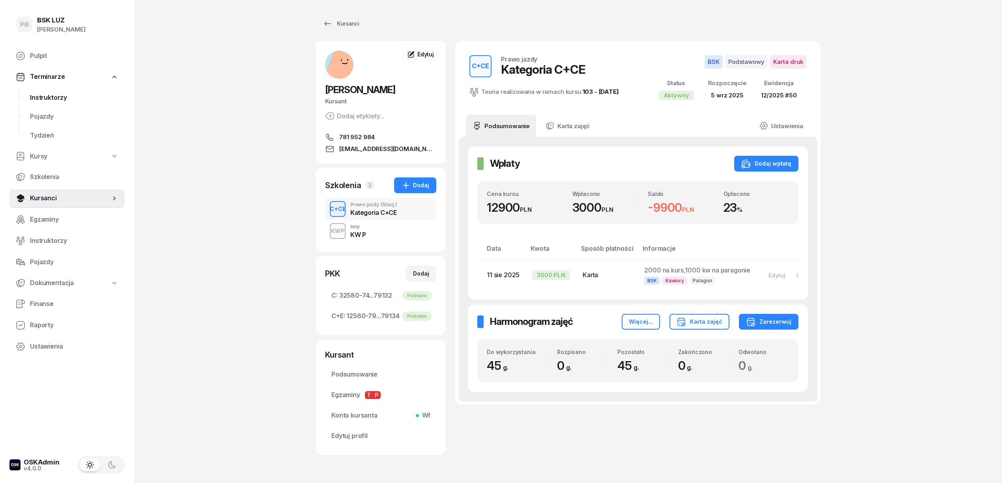
click at [54, 95] on span "Instruktorzy" at bounding box center [74, 98] width 88 height 10
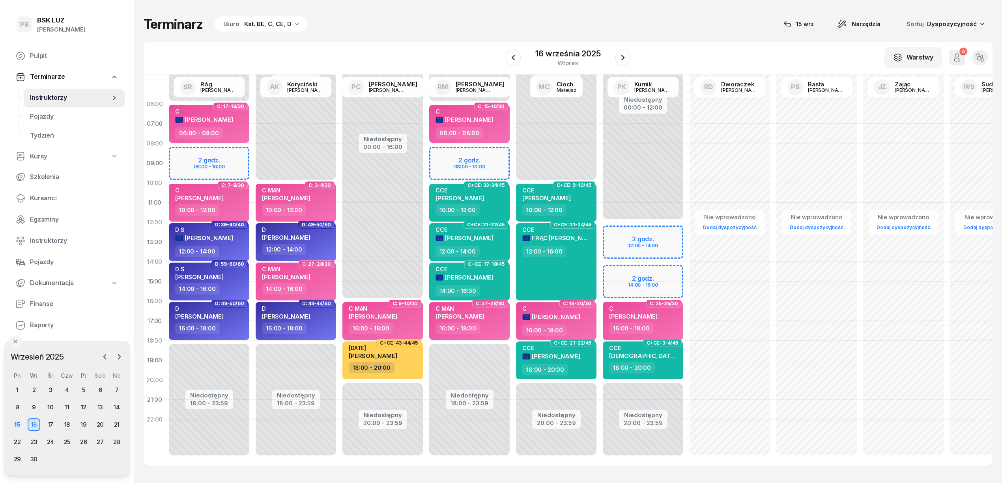
click at [425, 29] on div "Terminarz Biuro Kat. BE, C, CE, D [DATE] Narzędzia Sortuj Dyspozycyjność" at bounding box center [568, 24] width 849 height 17
click at [421, 32] on div "Terminarz Biuro Kat. BE, C, CE, D [DATE] Narzędzia Sortuj Dyspozycyjność W Wybi…" at bounding box center [568, 241] width 849 height 482
click at [359, 37] on div "Terminarz Biuro Kat. BE, C, CE, D [DATE] Narzędzia Sortuj Dyspozycyjność W Wybi…" at bounding box center [568, 241] width 849 height 482
click at [465, 22] on div "Terminarz Biuro Kat. BE, C, CE, D [DATE] Narzędzia Sortuj Dyspozycyjność" at bounding box center [568, 24] width 849 height 17
click at [723, 30] on div "Terminarz Biuro Kat. BE, C, CE, D [DATE] Narzędzia Sortuj Dyspozycyjność" at bounding box center [568, 24] width 849 height 17
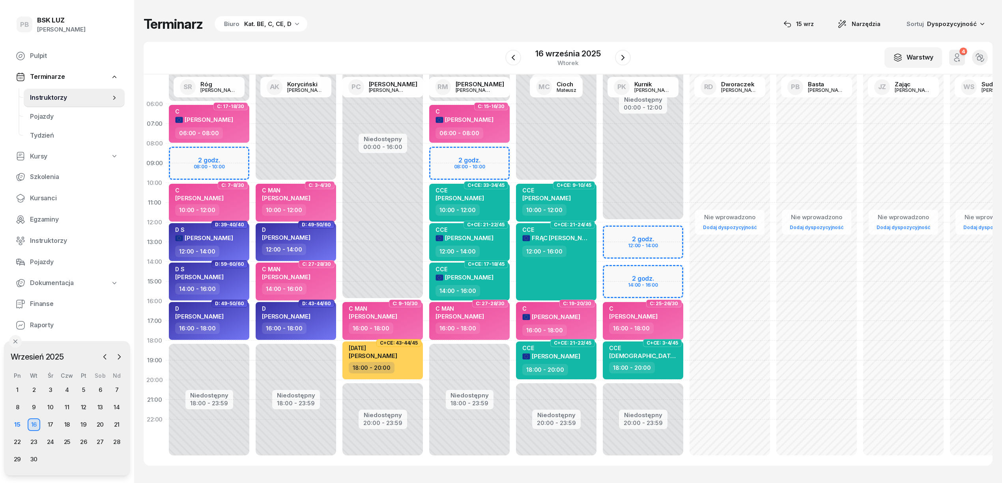
click at [701, 29] on div "Terminarz Biuro Kat. BE, C, CE, D [DATE] Narzędzia Sortuj Dyspozycyjność" at bounding box center [568, 24] width 849 height 17
click at [686, 28] on div "Terminarz Biuro Kat. BE, C, CE, D [DATE] Narzędzia Sortuj Dyspozycyjność" at bounding box center [568, 24] width 849 height 17
click at [38, 198] on span "Kursanci" at bounding box center [74, 198] width 88 height 10
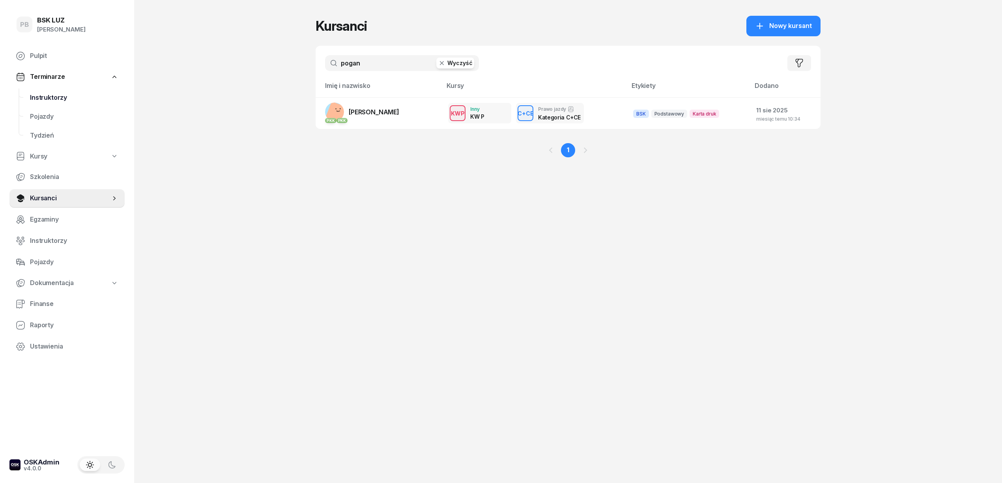
click at [52, 100] on span "Instruktorzy" at bounding box center [74, 98] width 88 height 10
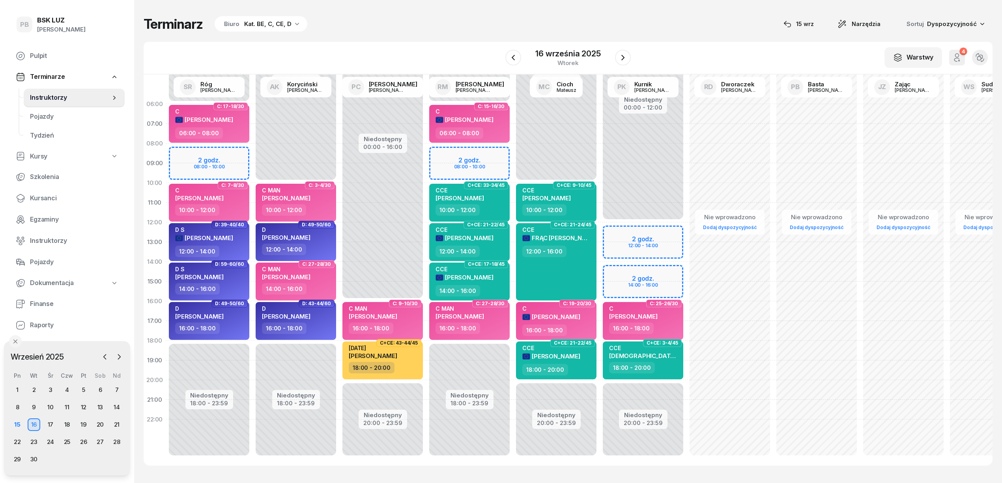
click at [442, 24] on div "Terminarz Biuro Kat. BE, C, CE, D [DATE] Narzędzia Sortuj Dyspozycyjność" at bounding box center [568, 24] width 849 height 17
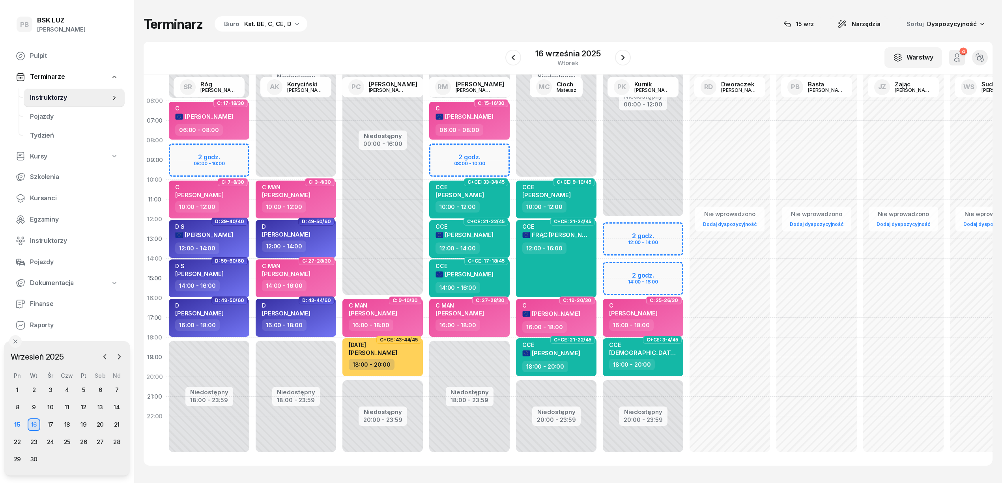
click at [532, 7] on div "Terminarz Biuro Kat. BE, C, CE, D [DATE] Narzędzia Sortuj Dyspozycyjność W Wybi…" at bounding box center [568, 241] width 849 height 482
click at [86, 389] on div "5" at bounding box center [83, 390] width 13 height 13
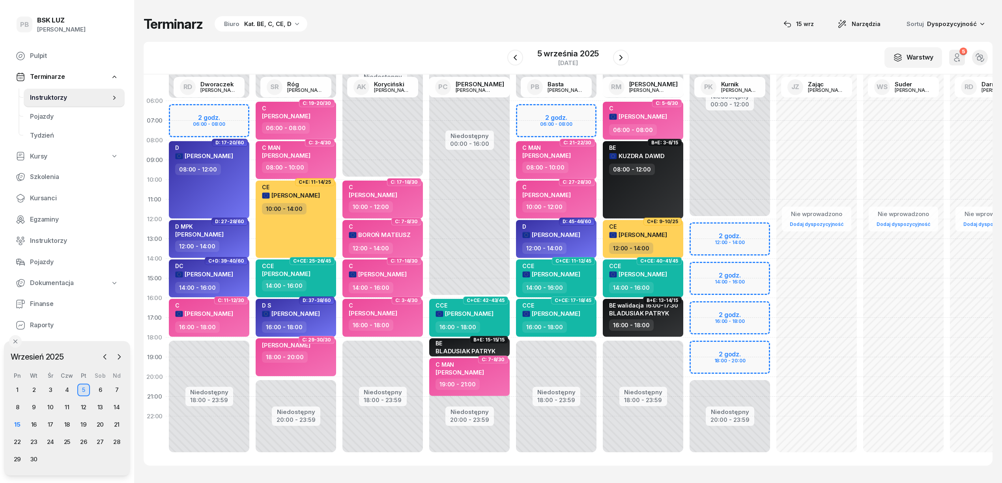
drag, startPoint x: 698, startPoint y: 16, endPoint x: 738, endPoint y: 19, distance: 40.4
click at [698, 16] on div "Terminarz Biuro Kat. BE, C, CE, D [DATE] Narzędzia Sortuj Dyspozycyjność" at bounding box center [568, 24] width 849 height 17
click at [655, 13] on div "Terminarz Biuro Kat. BE, C, CE, D [DATE] Narzędzia Sortuj Dyspozycyjność W Wybi…" at bounding box center [568, 241] width 849 height 482
click at [33, 424] on div "16" at bounding box center [34, 425] width 13 height 13
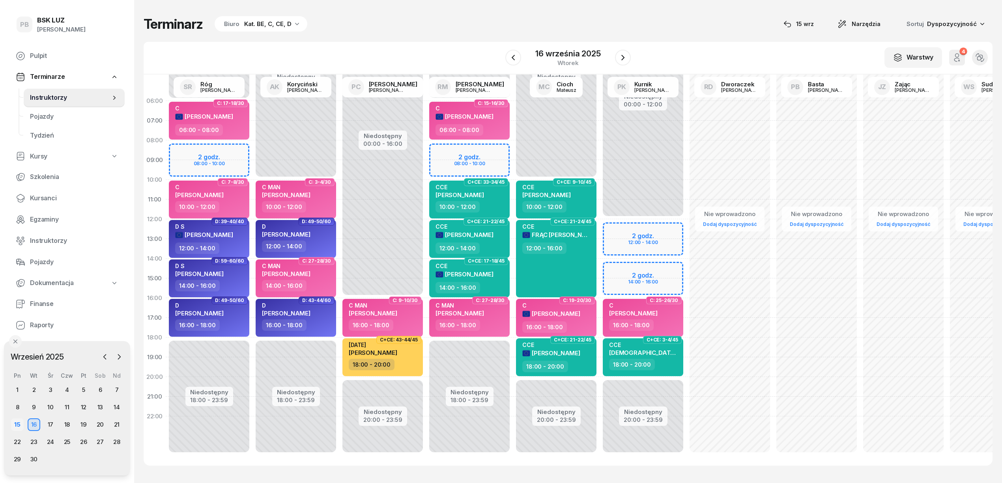
click at [16, 424] on div "15" at bounding box center [17, 425] width 13 height 13
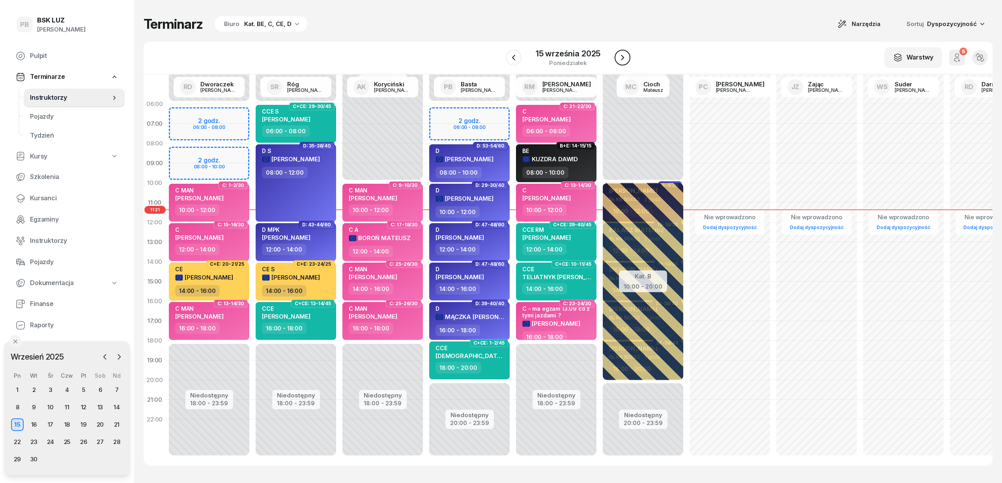
click at [623, 57] on icon "button" at bounding box center [622, 57] width 9 height 9
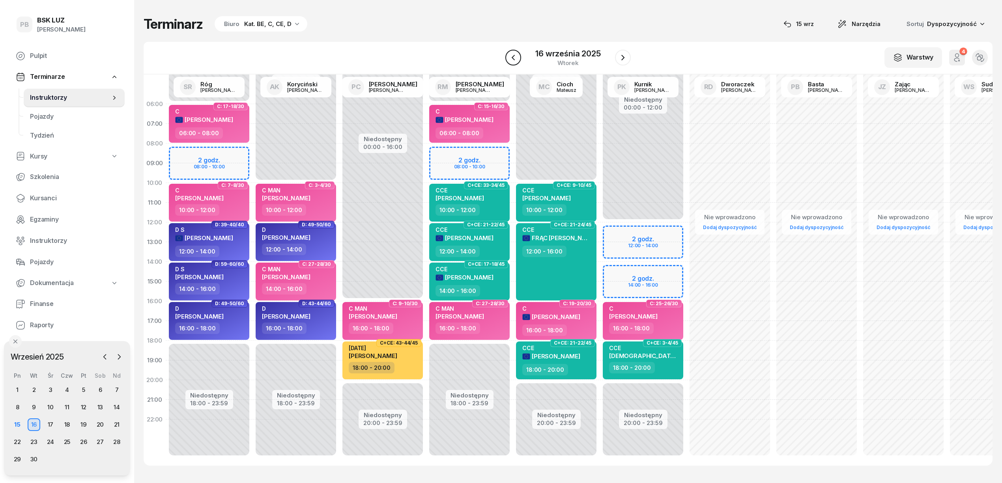
click at [512, 57] on icon "button" at bounding box center [512, 57] width 9 height 9
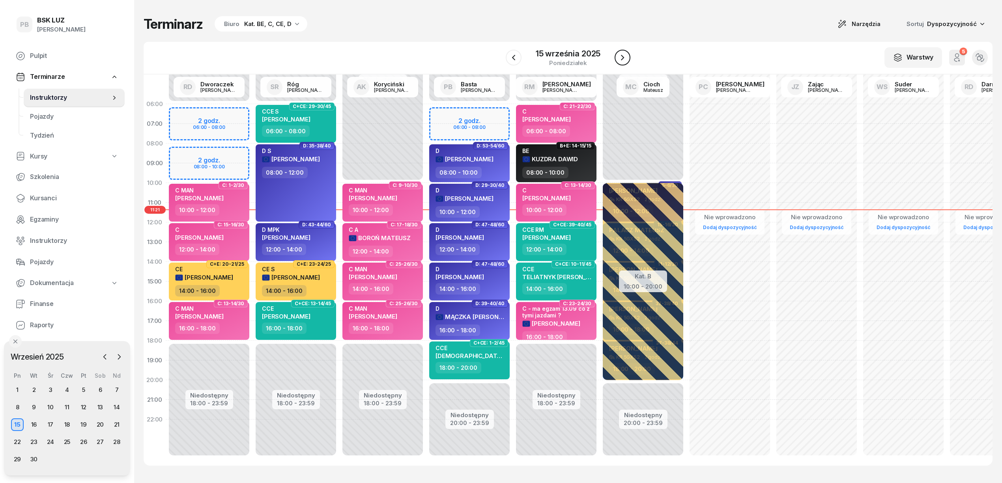
click at [624, 59] on icon "button" at bounding box center [622, 57] width 9 height 9
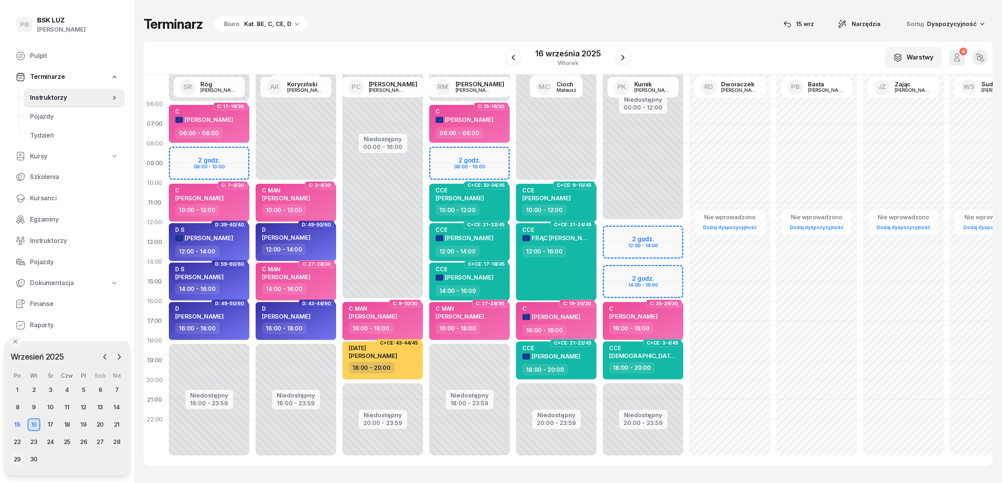
click at [18, 460] on div "29" at bounding box center [17, 459] width 13 height 13
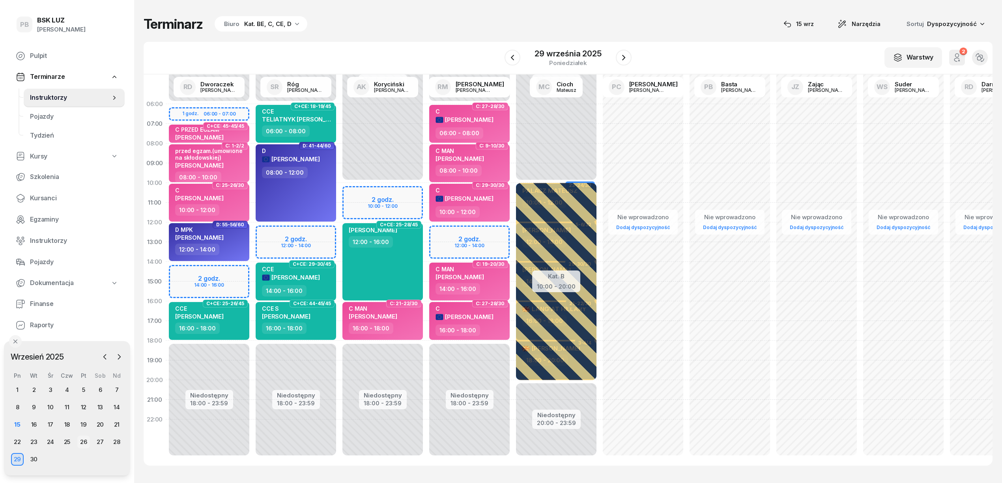
click at [84, 440] on div "26" at bounding box center [83, 442] width 13 height 13
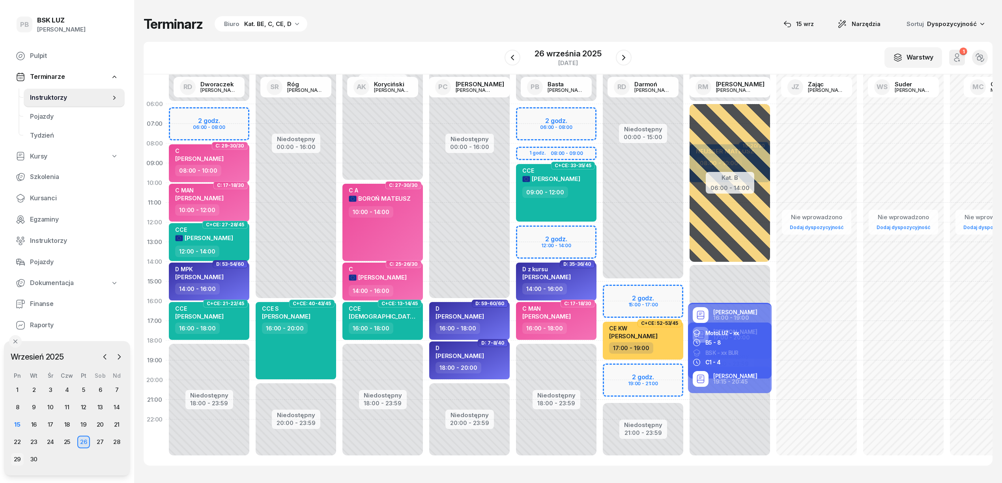
click at [14, 456] on div "29" at bounding box center [17, 459] width 13 height 13
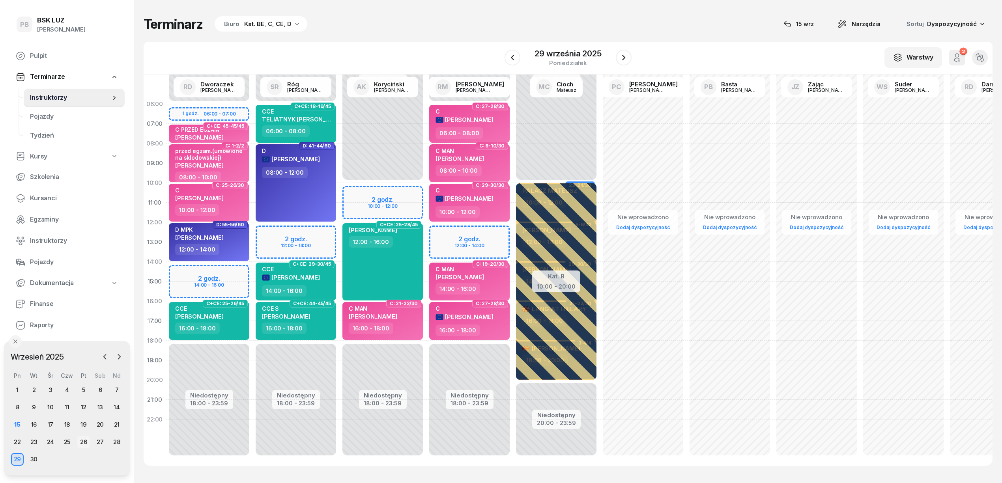
click at [88, 443] on div "26" at bounding box center [83, 442] width 13 height 13
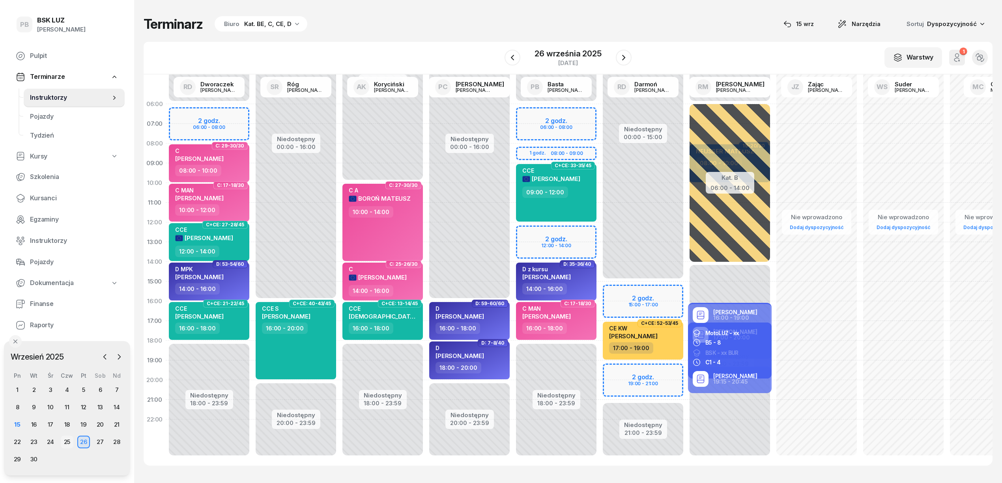
click at [67, 439] on div "25" at bounding box center [67, 442] width 13 height 13
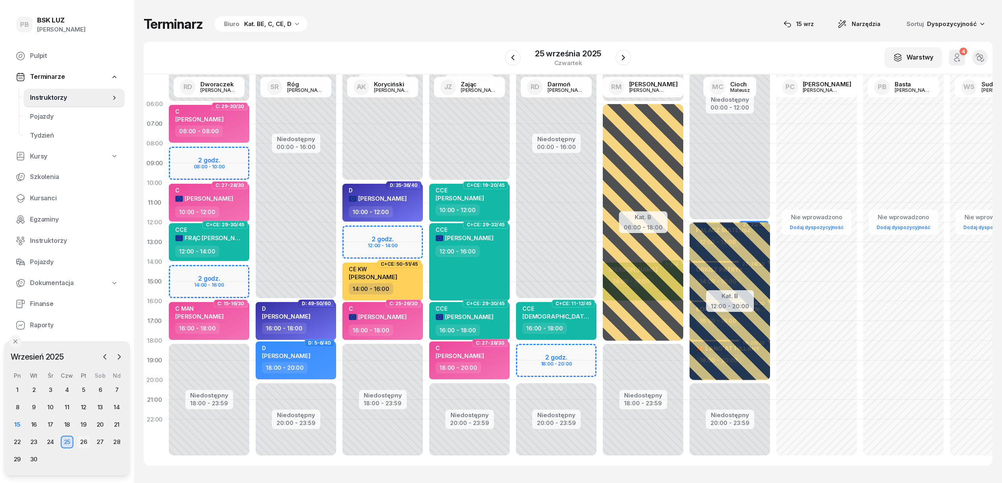
click at [86, 443] on div "26" at bounding box center [83, 442] width 13 height 13
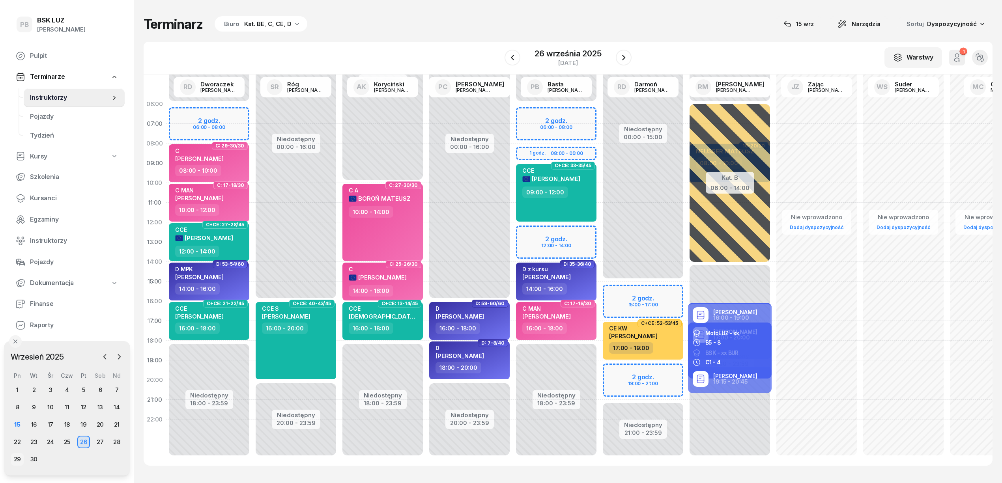
click at [19, 460] on div "29" at bounding box center [17, 459] width 13 height 13
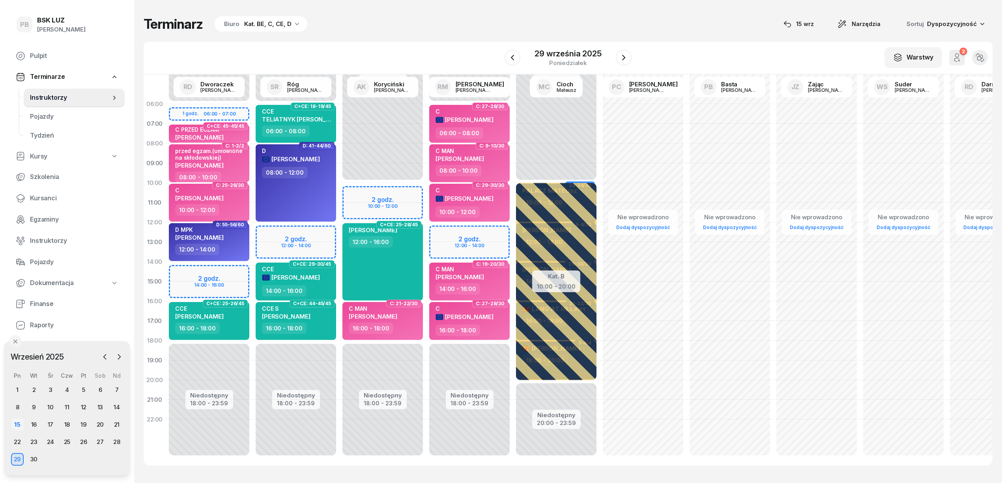
click at [15, 425] on div "15" at bounding box center [17, 425] width 13 height 13
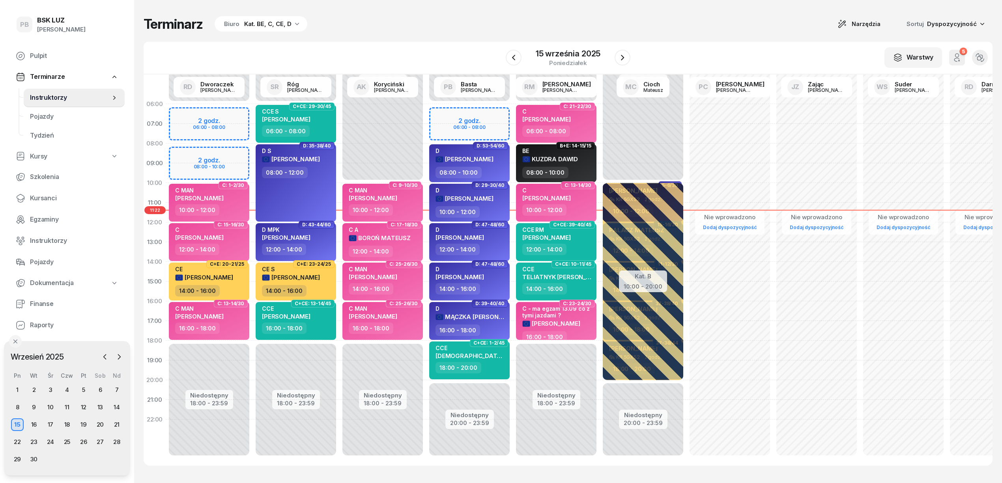
click at [494, 8] on div "Terminarz Biuro Kat. BE, C, CE, D Narzędzia Sortuj Dyspozycyjność W Wybierz AK …" at bounding box center [568, 241] width 849 height 482
click at [50, 198] on span "Kursanci" at bounding box center [74, 198] width 88 height 10
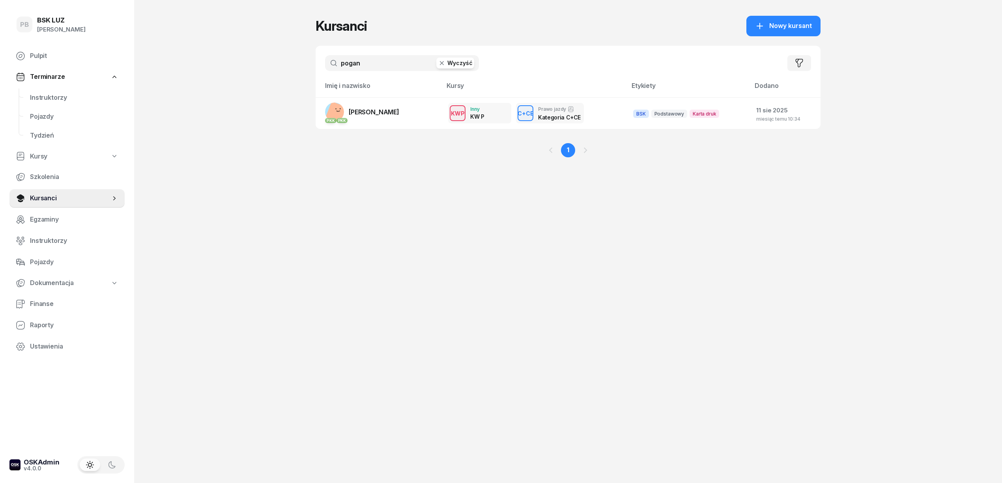
click at [356, 67] on input "pogan" at bounding box center [402, 63] width 154 height 16
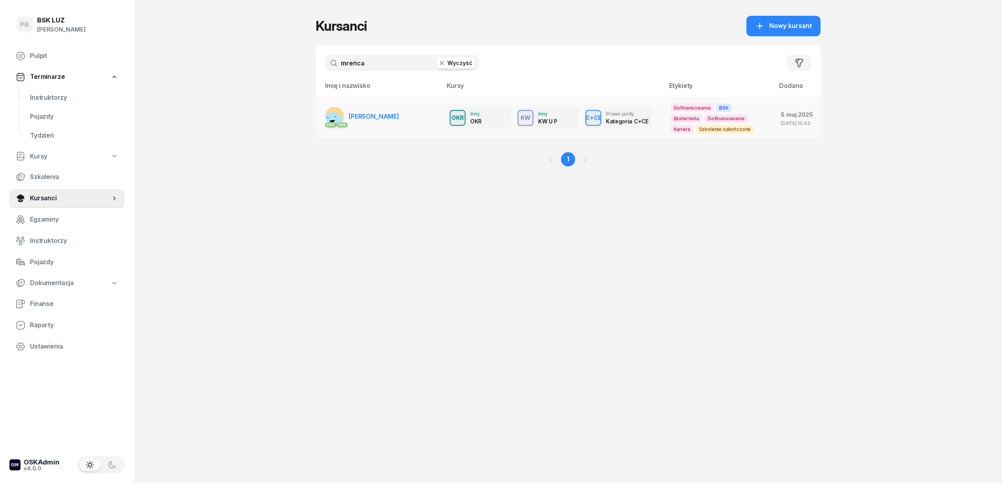
type input "mreńca"
click at [390, 120] on span "[PERSON_NAME]" at bounding box center [374, 116] width 50 height 8
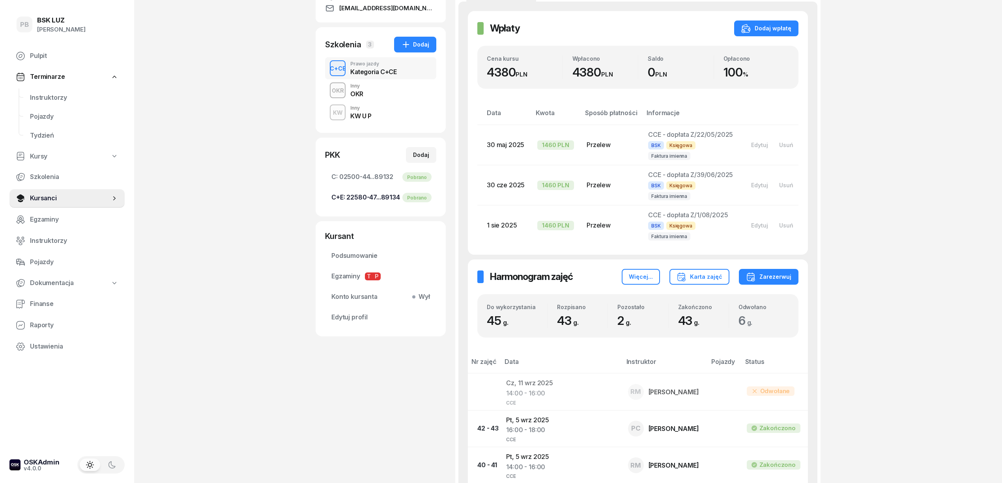
scroll to position [158, 0]
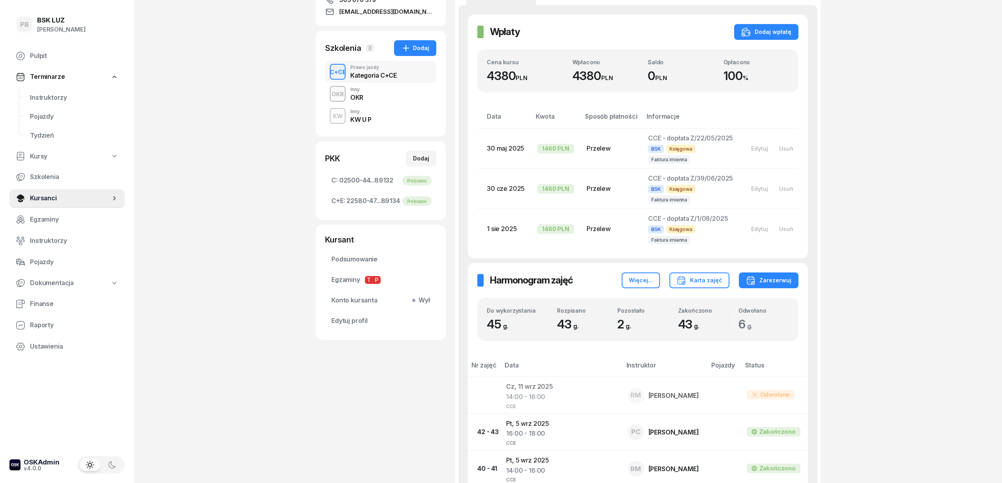
click at [366, 93] on div "OKR Inny OKR" at bounding box center [380, 94] width 111 height 22
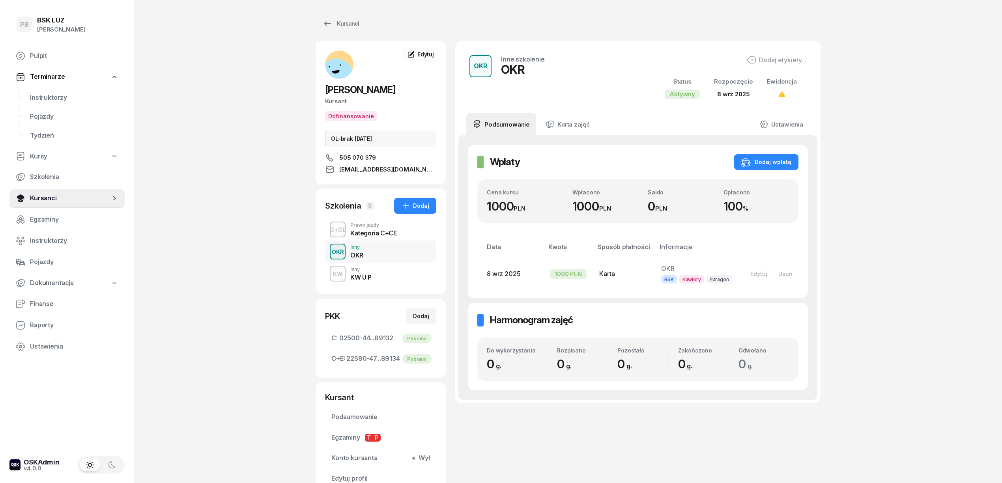
click at [368, 277] on div "KW U P" at bounding box center [360, 277] width 21 height 6
click at [389, 248] on div "OKR Inny OKR" at bounding box center [380, 252] width 111 height 22
click at [382, 272] on div "KW Inny KW U P" at bounding box center [380, 274] width 111 height 22
click at [62, 98] on span "Instruktorzy" at bounding box center [74, 98] width 88 height 10
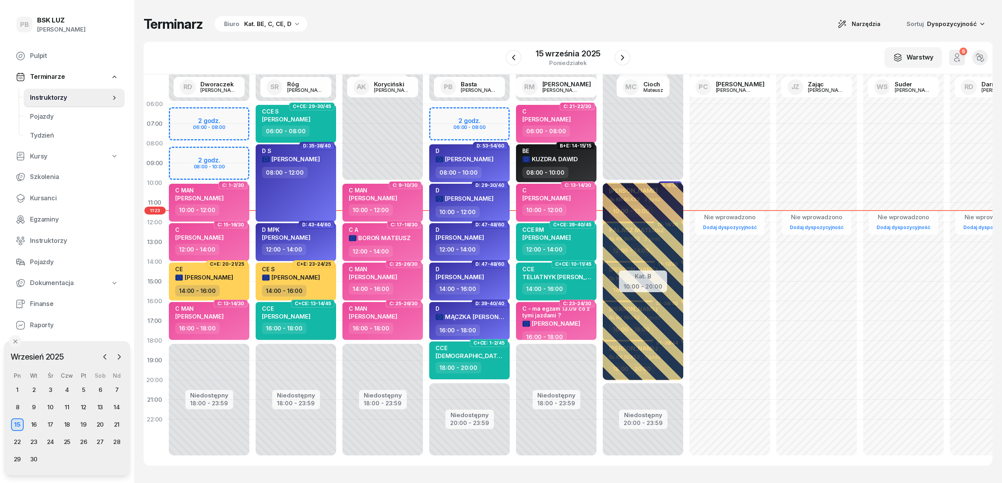
click at [352, 22] on div "Terminarz Biuro Kat. BE, C, CE, D Narzędzia Sortuj Dyspozycyjność" at bounding box center [568, 24] width 849 height 17
click at [18, 455] on div "29" at bounding box center [17, 459] width 13 height 13
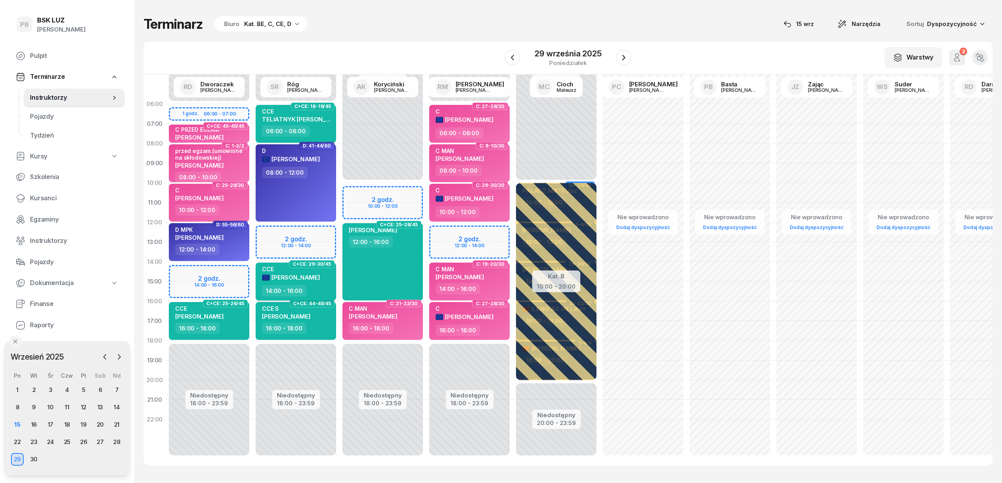
click at [320, 284] on div "CCE [PERSON_NAME]" at bounding box center [291, 275] width 58 height 19
select select "14"
select select "16"
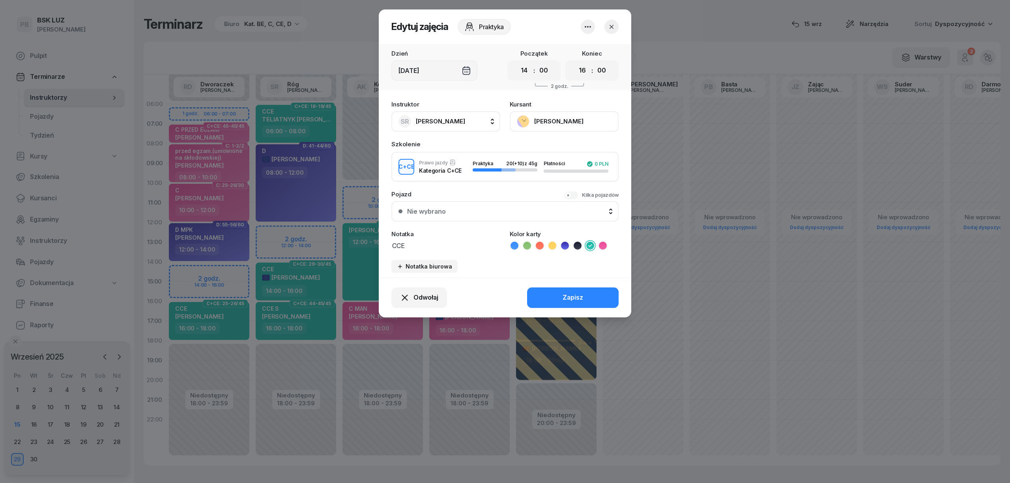
click at [457, 120] on button "SR Róg [PERSON_NAME]" at bounding box center [445, 121] width 109 height 21
type input "dw"
click at [464, 173] on span "[PERSON_NAME]" at bounding box center [444, 174] width 49 height 10
click at [574, 296] on div "Zapisz" at bounding box center [573, 298] width 21 height 10
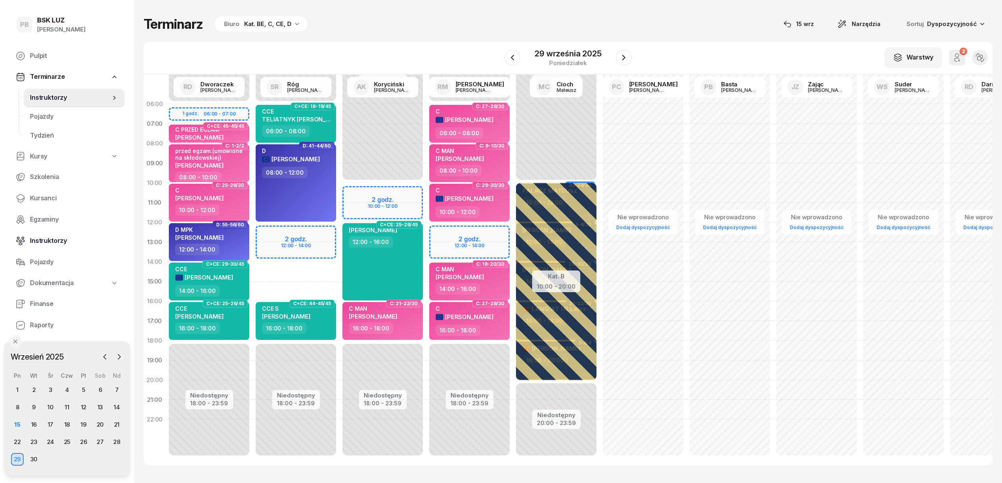
click at [51, 237] on span "Instruktorzy" at bounding box center [74, 241] width 88 height 10
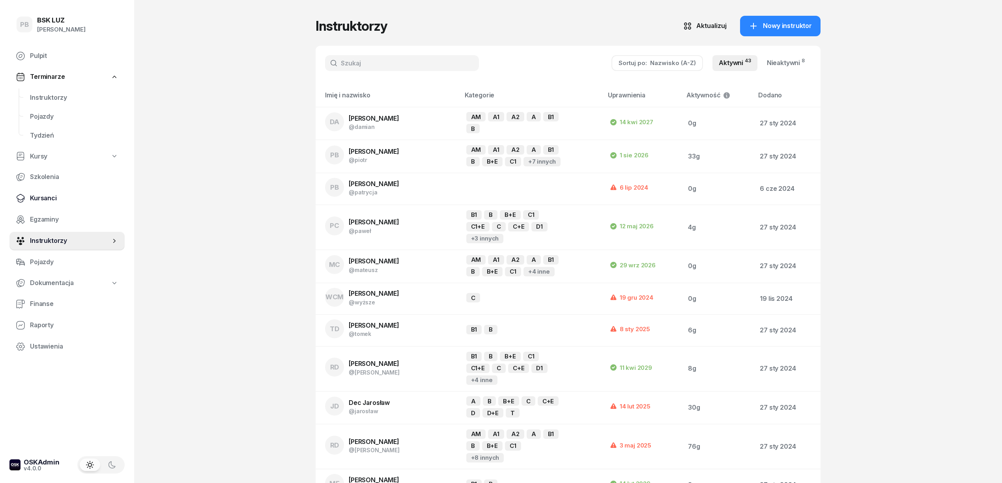
click at [35, 196] on span "Kursanci" at bounding box center [74, 198] width 88 height 10
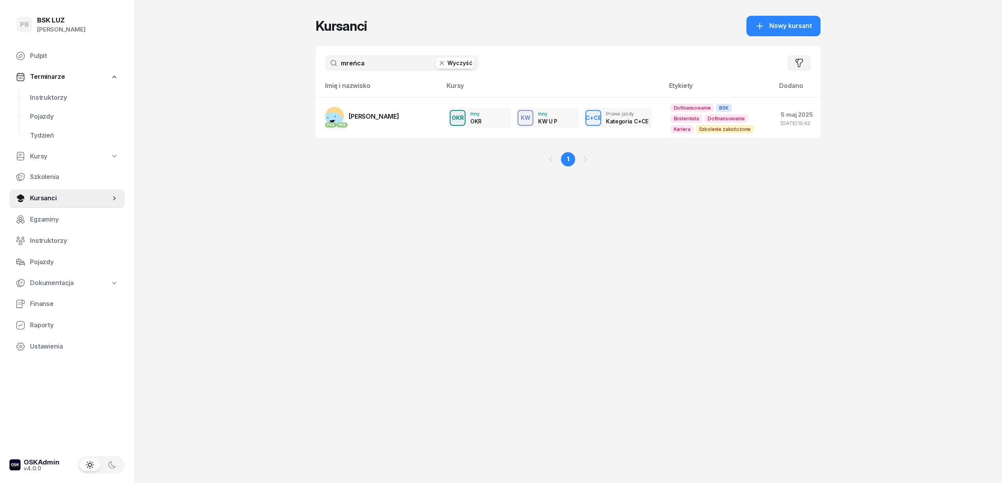
click at [279, 217] on div "PB BSK [PERSON_NAME] Terminarze Instruktorzy Pojazdy Tydzień Kursy Szkolenia Ku…" at bounding box center [501, 241] width 1002 height 483
click at [62, 99] on span "Instruktorzy" at bounding box center [74, 98] width 88 height 10
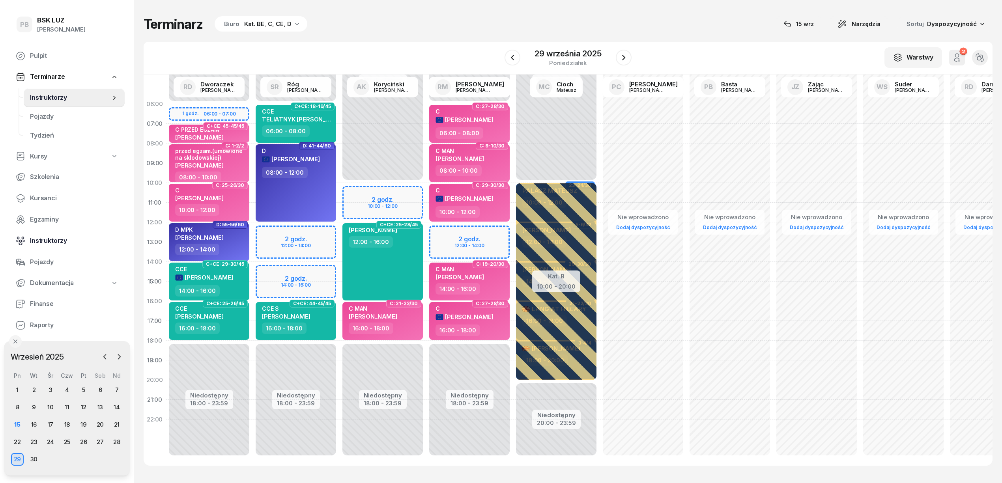
click at [59, 241] on span "Instruktorzy" at bounding box center [74, 241] width 88 height 10
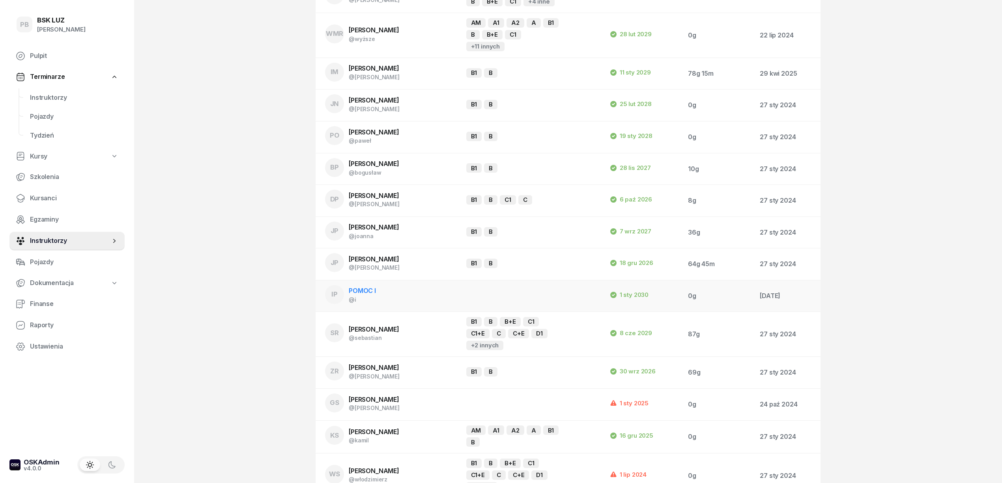
scroll to position [789, 0]
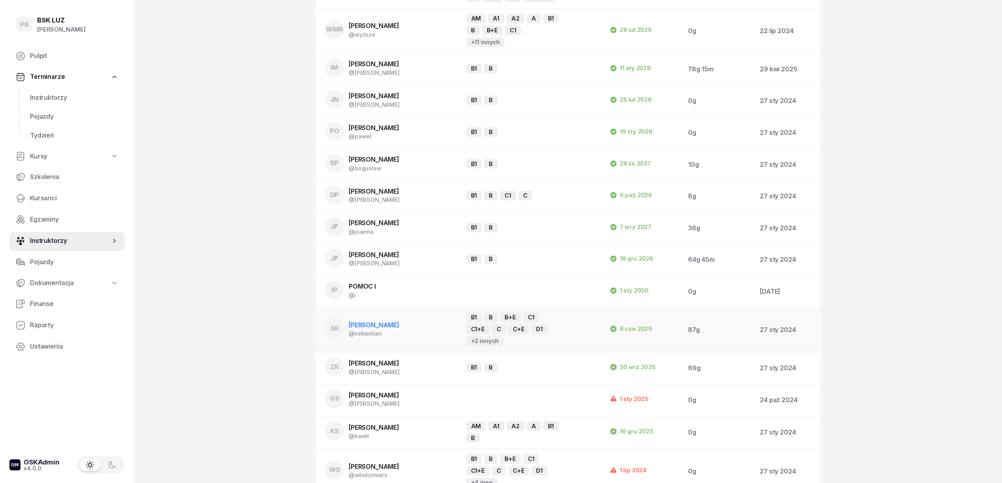
click at [380, 321] on span "[PERSON_NAME]" at bounding box center [374, 325] width 50 height 8
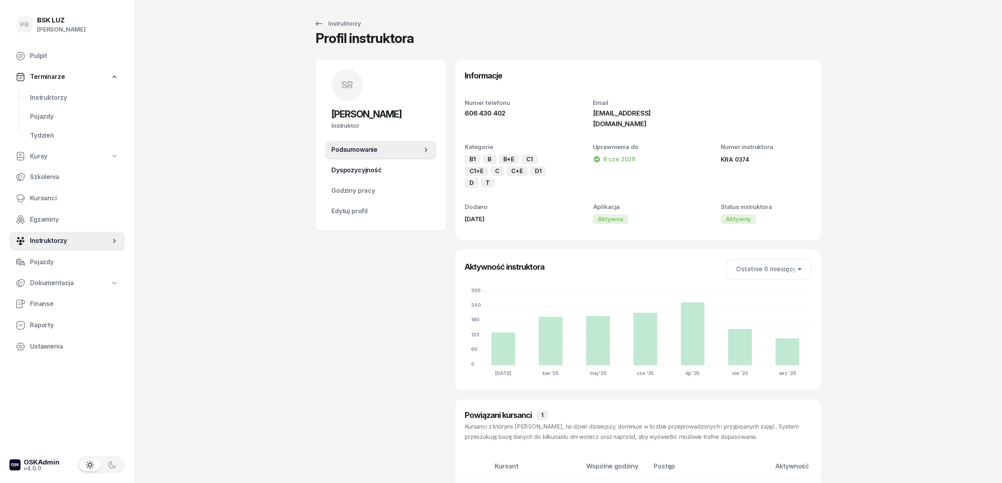
click at [371, 176] on link "Dyspozycyjność" at bounding box center [380, 170] width 111 height 19
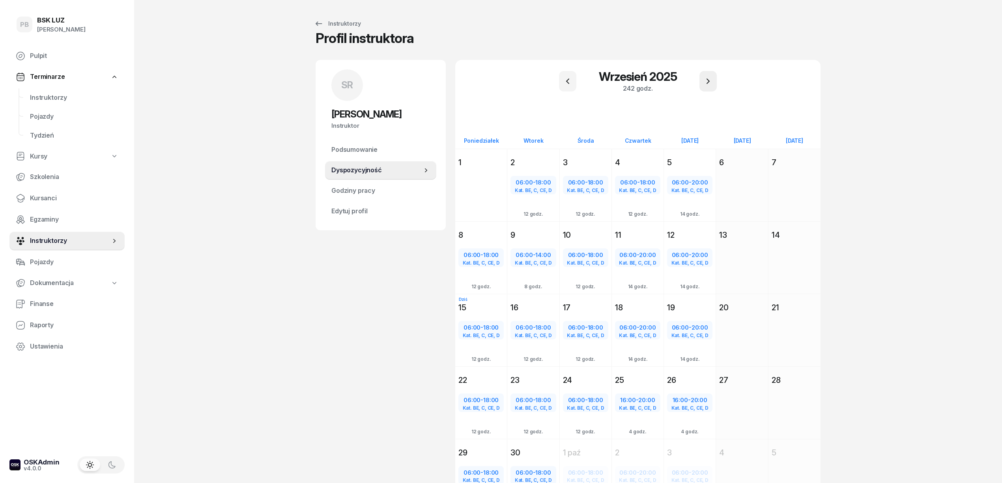
click at [710, 84] on icon "button" at bounding box center [707, 81] width 9 height 9
click at [565, 85] on icon "button" at bounding box center [567, 81] width 9 height 9
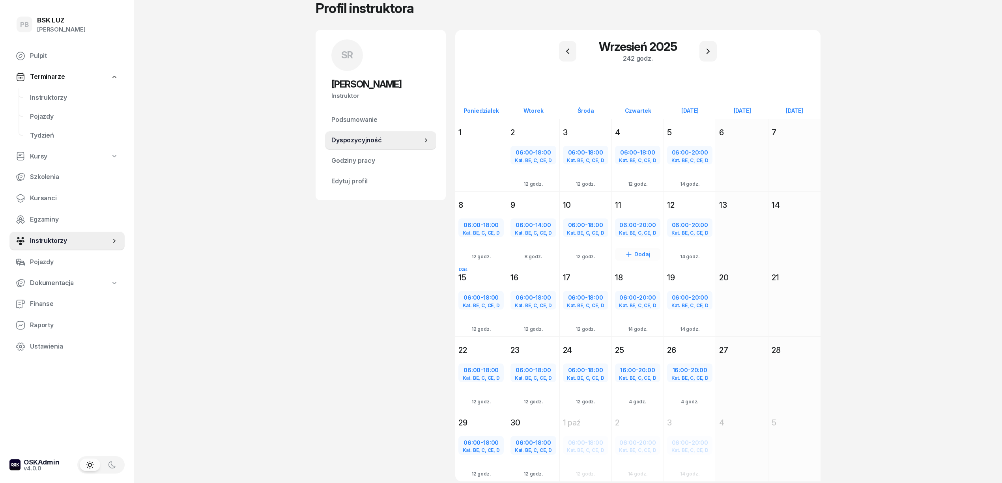
scroll to position [61, 0]
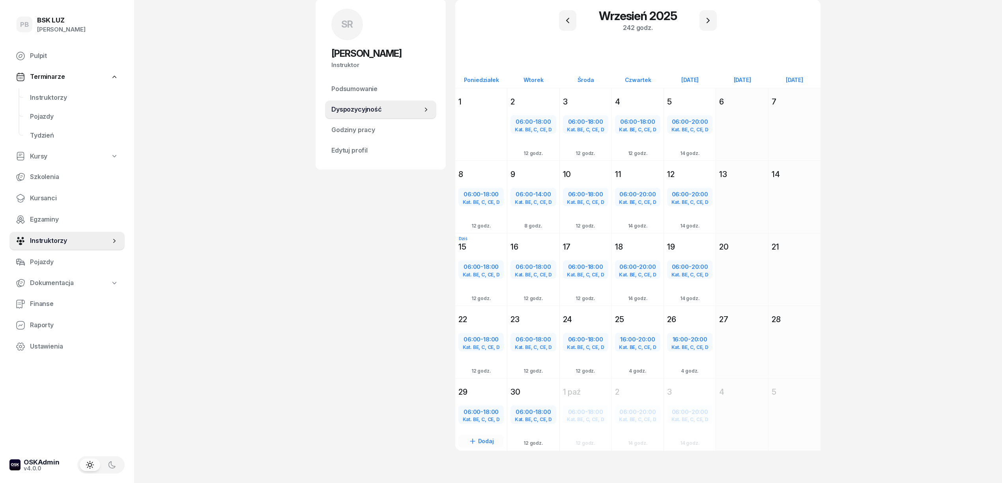
click at [483, 414] on div "06:00 - 18:00" at bounding box center [481, 412] width 44 height 10
select select "06"
select select "18"
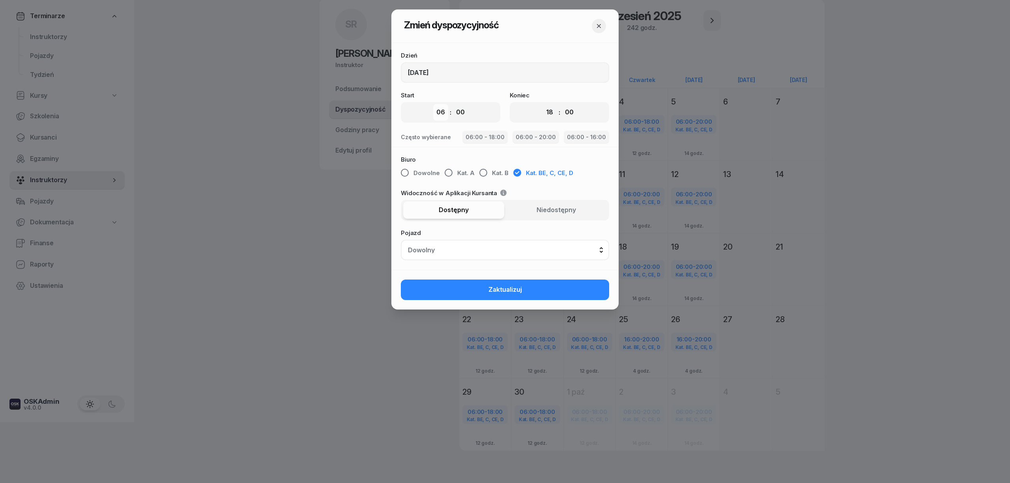
click at [435, 109] on select "00 01 02 03 04 05 06 07 08 09 10 11 12 13 14 15 16 17 18 19 20 21 22 23" at bounding box center [440, 112] width 15 height 17
select select "16"
click at [433, 104] on select "00 01 02 03 04 05 06 07 08 09 10 11 12 13 14 15 16 17 18 19 20 21 22 23" at bounding box center [440, 112] width 15 height 17
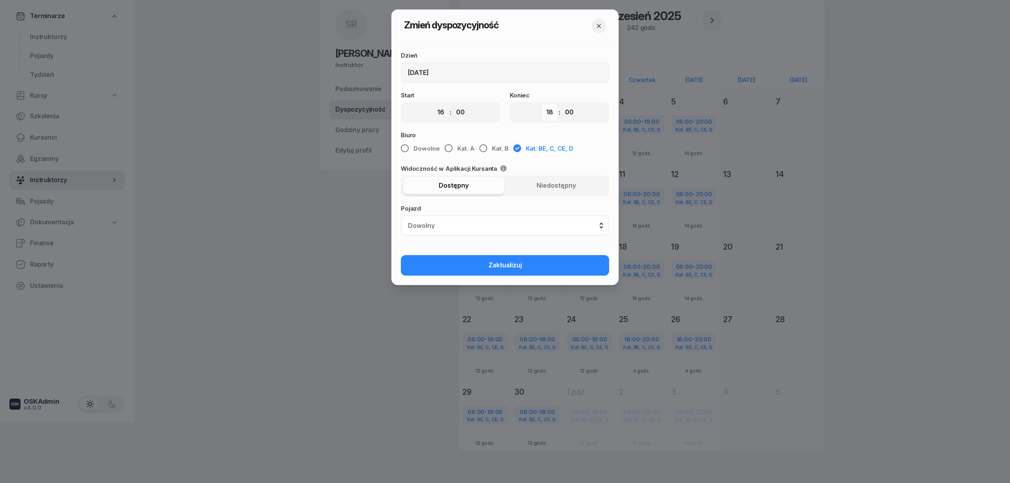
click at [550, 116] on select "00 01 02 03 04 05 06 07 08 09 10 11 12 13 14 15 16 17 18 19 20 21 22 23" at bounding box center [549, 112] width 15 height 17
select select "20"
click at [542, 104] on select "00 01 02 03 04 05 06 07 08 09 10 11 12 13 14 15 16 17 18 19 20 21 22 23" at bounding box center [549, 112] width 15 height 17
click at [567, 271] on button "Zaktualizuj" at bounding box center [505, 265] width 208 height 21
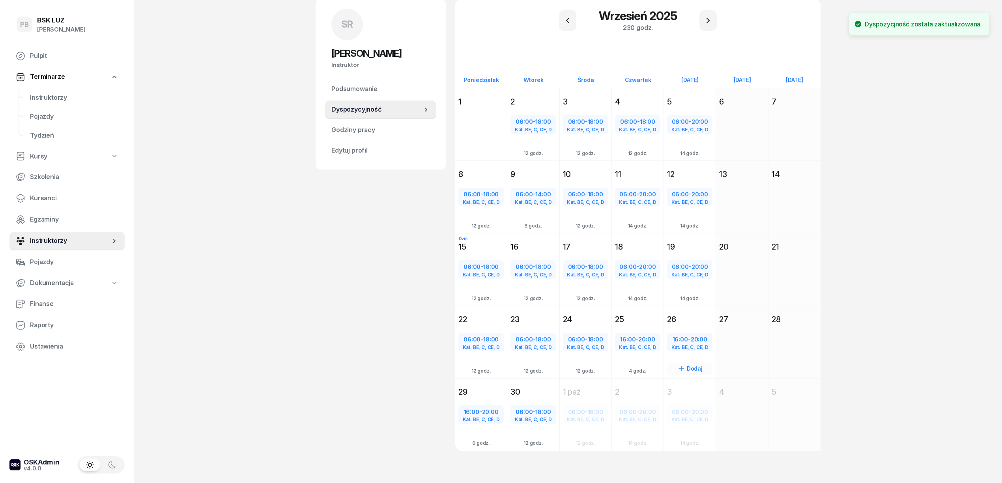
click at [684, 346] on div "Kat. BE, C, CE, D" at bounding box center [690, 347] width 44 height 5
select select "16"
select select "20"
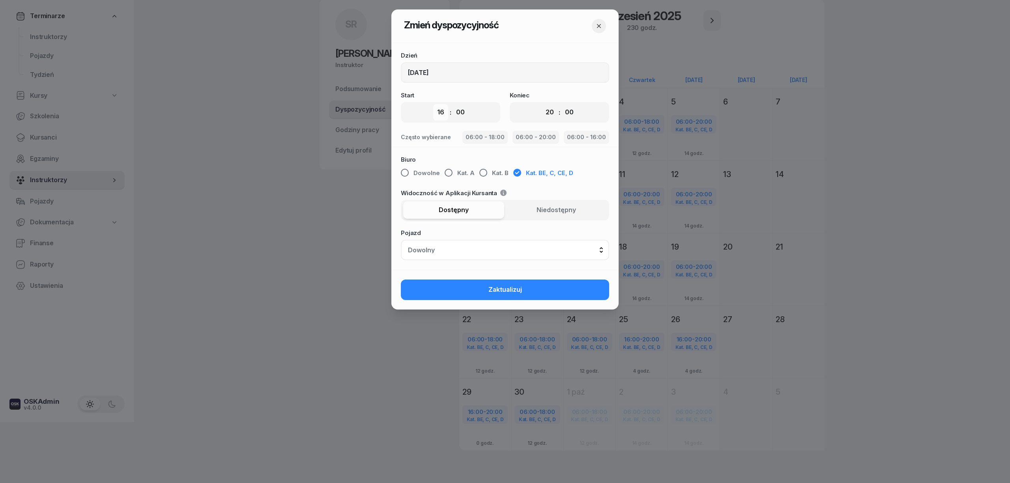
click at [443, 111] on select "00 01 02 03 04 05 06 07 08 09 10 11 12 13 14 15 16 17 18 19 20 21 22 23" at bounding box center [440, 112] width 15 height 17
select select "06"
click at [433, 104] on select "00 01 02 03 04 05 06 07 08 09 10 11 12 13 14 15 16 17 18 19 20 21 22 23" at bounding box center [440, 112] width 15 height 17
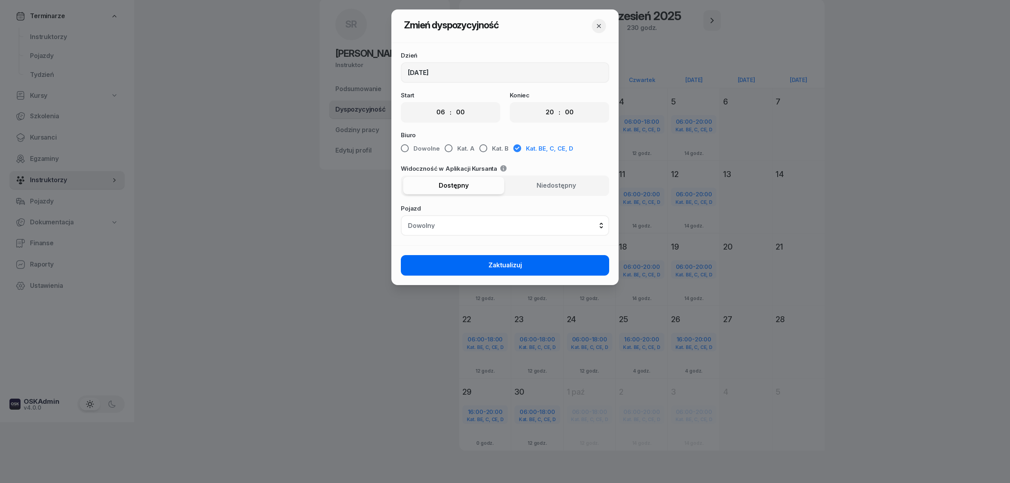
click at [521, 274] on button "Zaktualizuj" at bounding box center [505, 265] width 208 height 21
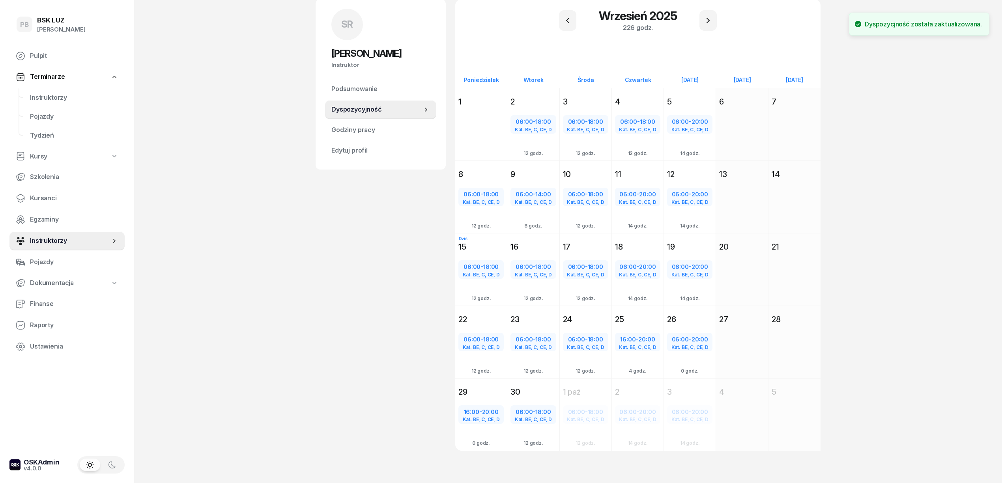
click at [329, 322] on div "SR [PERSON_NAME] Instruktor SR [PERSON_NAME] @[PERSON_NAME] wiadomość SR [PERSO…" at bounding box center [381, 234] width 130 height 471
click at [490, 417] on div "Kat. BE, C, CE, D" at bounding box center [481, 419] width 44 height 5
select select "16"
select select "20"
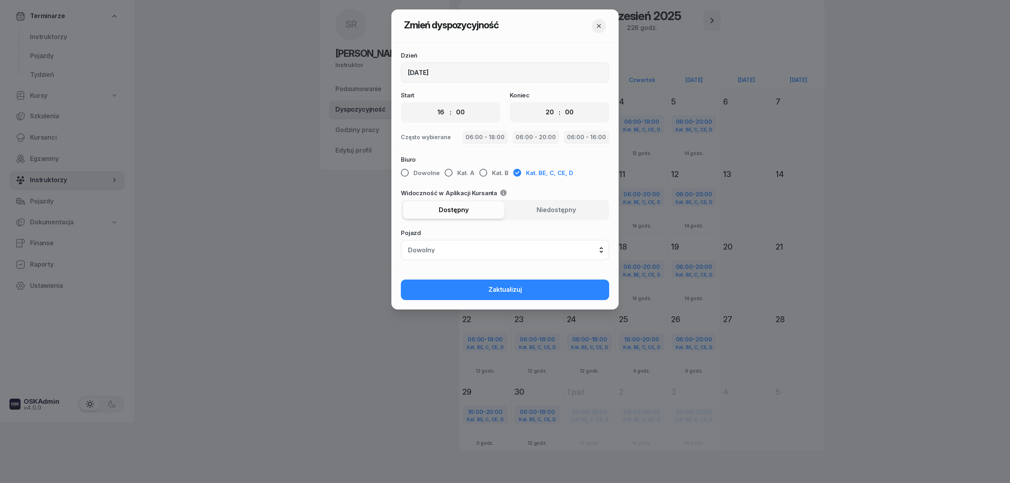
click at [596, 24] on icon "button" at bounding box center [599, 26] width 8 height 8
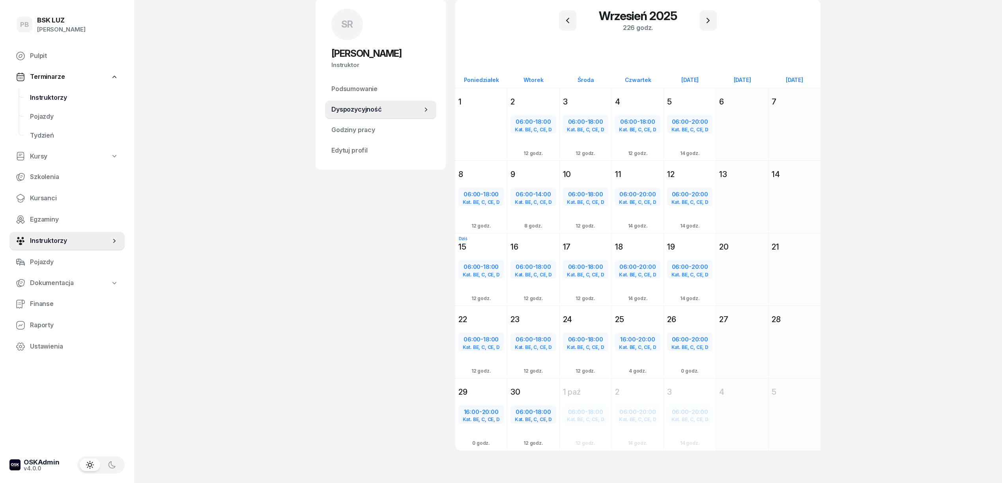
click at [62, 99] on span "Instruktorzy" at bounding box center [74, 98] width 88 height 10
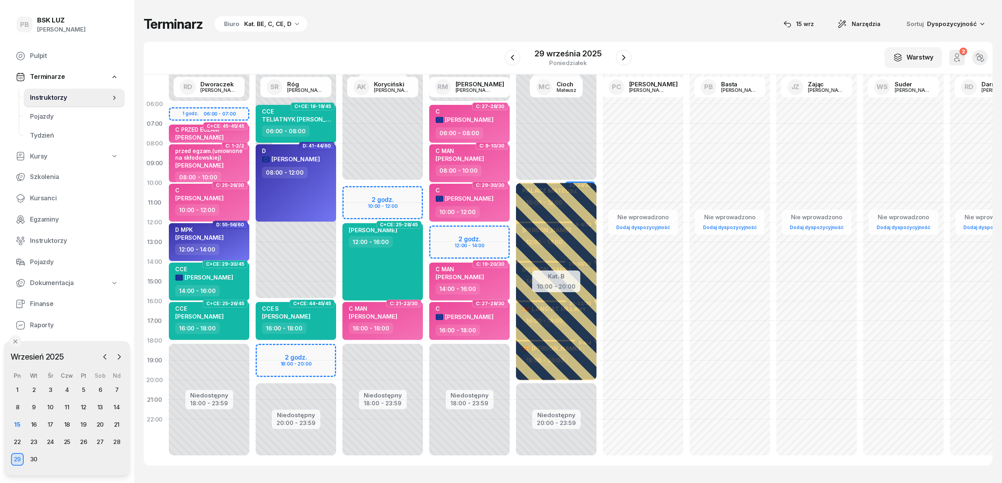
click at [389, 39] on div "Terminarz Biuro Kat. BE, C, CE, D [DATE] Narzędzia Sortuj Dyspozycyjność W Wybi…" at bounding box center [568, 241] width 849 height 482
click at [357, 196] on div "Niedostępny 00:00 - 10:00 Niedostępny 18:00 - 23:59 2 godz. 10:00 - 12:00 C+CE:…" at bounding box center [382, 281] width 87 height 375
select select "10"
select select "12"
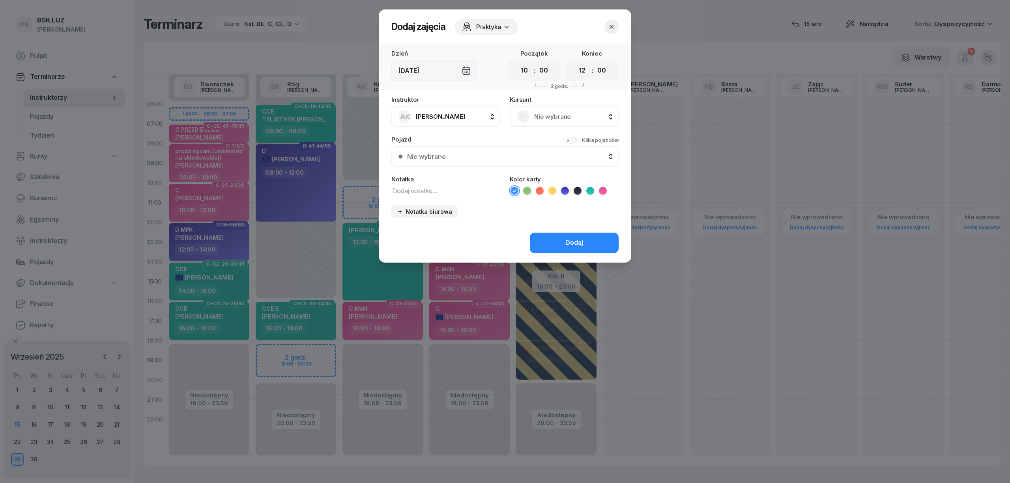
click at [538, 187] on icon at bounding box center [540, 191] width 8 height 8
click at [570, 238] on div "Dodaj" at bounding box center [574, 243] width 18 height 10
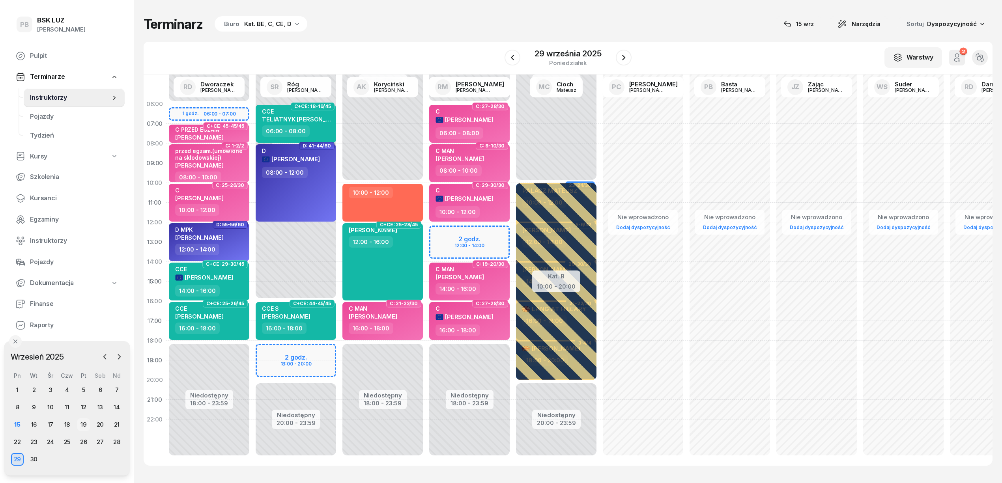
click at [80, 423] on div "19" at bounding box center [83, 425] width 13 height 13
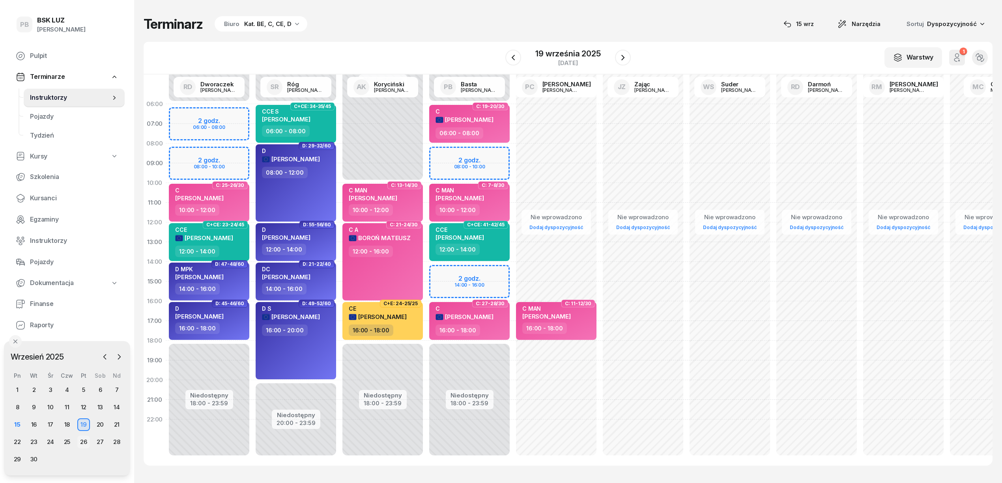
click at [82, 437] on div "26" at bounding box center [83, 442] width 13 height 13
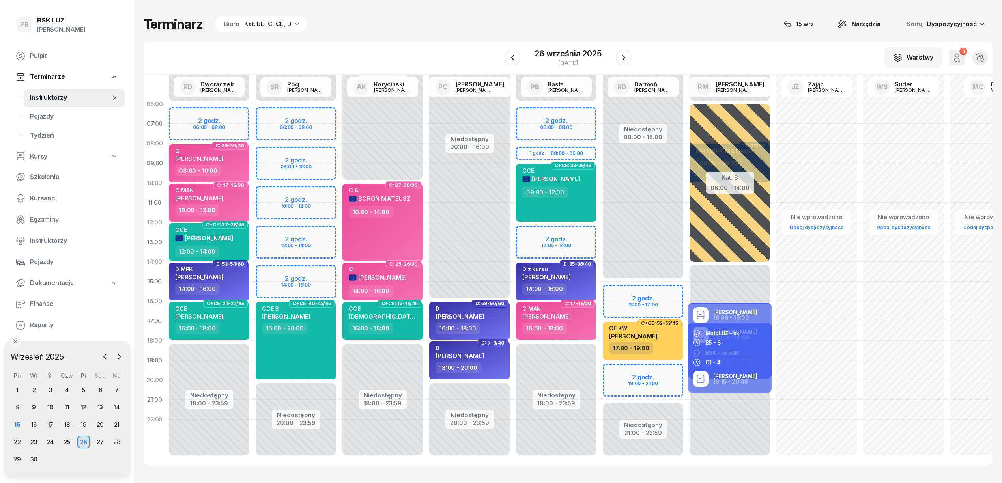
drag, startPoint x: 330, startPoint y: 46, endPoint x: 319, endPoint y: 59, distance: 17.6
click at [330, 46] on div "W Wybierz AK [PERSON_NAME] BP [PERSON_NAME] DP [PERSON_NAME] GS [PERSON_NAME] I…" at bounding box center [568, 58] width 849 height 33
click at [19, 423] on div "15" at bounding box center [17, 425] width 13 height 13
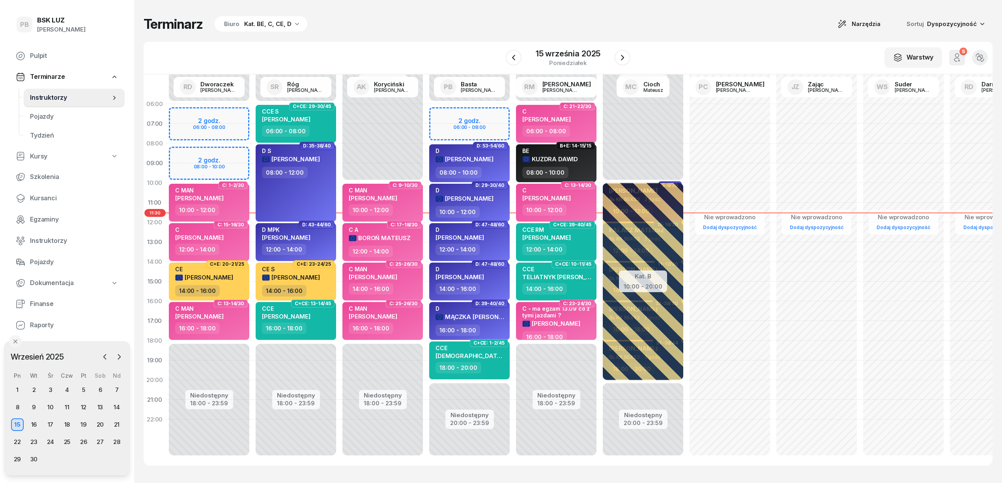
click at [496, 26] on div "Terminarz Biuro Kat. BE, C, CE, D Narzędzia Sortuj Dyspozycyjność" at bounding box center [568, 24] width 849 height 17
click at [622, 57] on icon "button" at bounding box center [622, 58] width 3 height 6
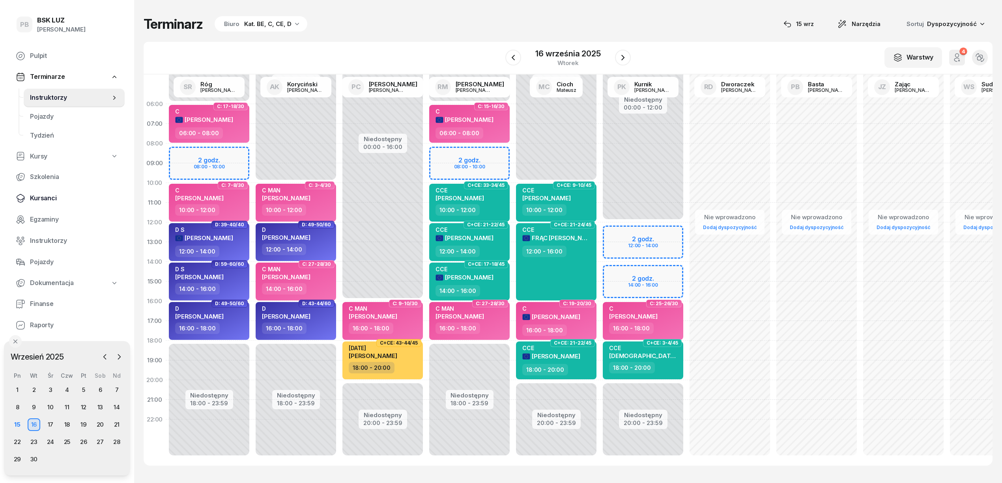
click at [48, 197] on span "Kursanci" at bounding box center [74, 198] width 88 height 10
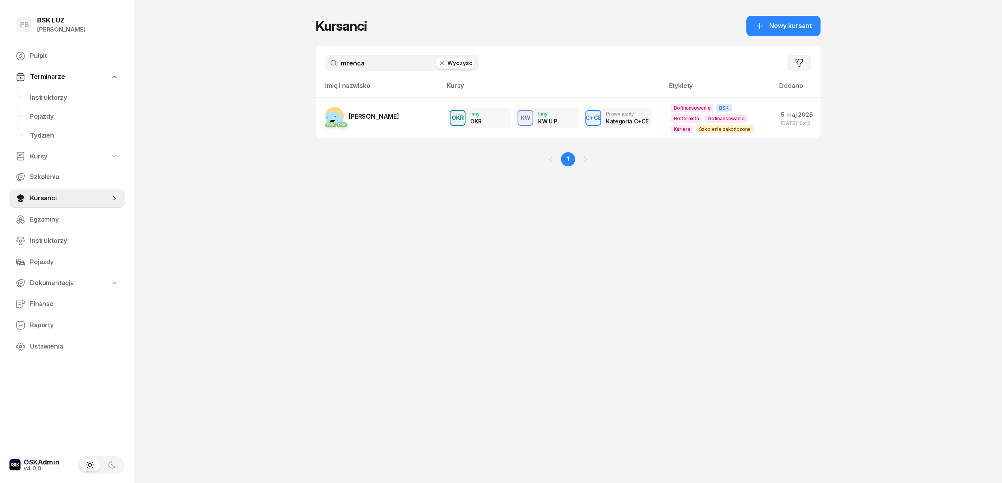
click at [374, 59] on input "mreńca" at bounding box center [402, 63] width 154 height 16
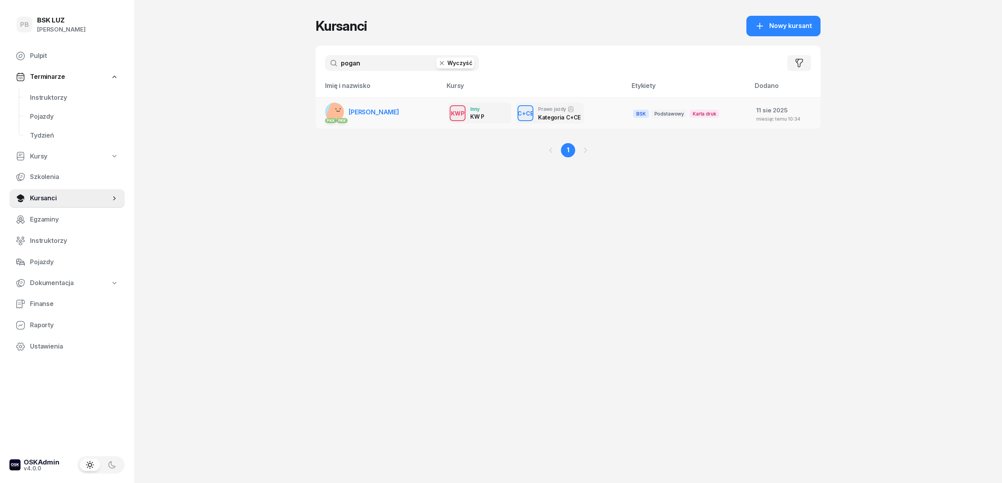
type input "pogan"
click at [384, 108] on span "[PERSON_NAME]" at bounding box center [374, 112] width 50 height 8
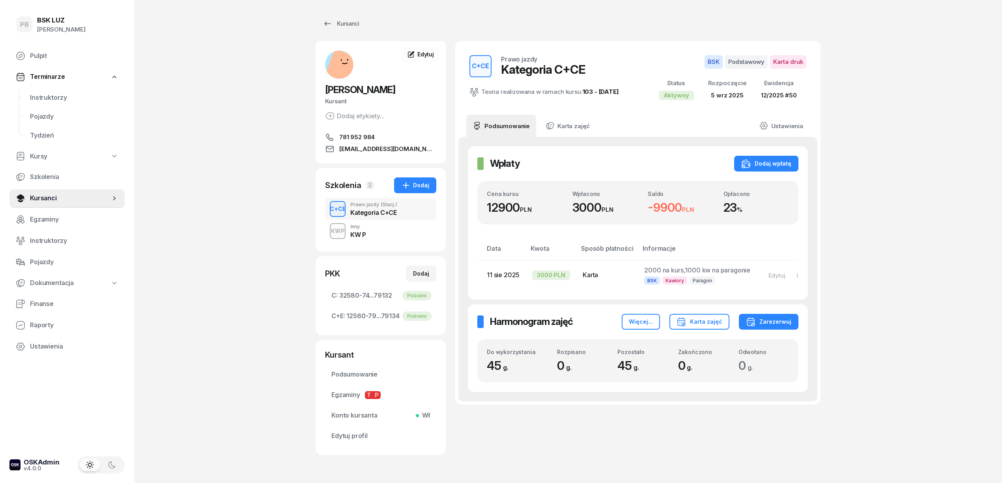
scroll to position [26, 0]
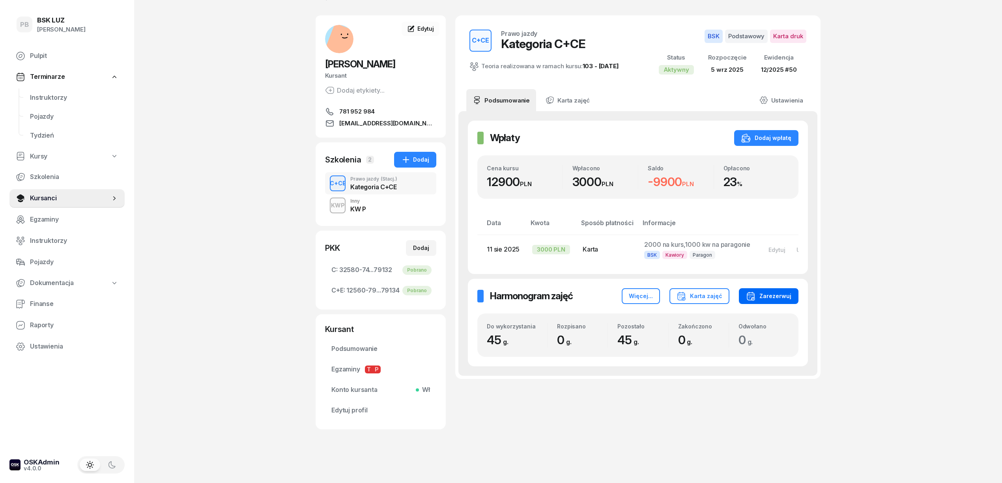
click at [767, 301] on div "Zarezerwuj" at bounding box center [768, 296] width 45 height 9
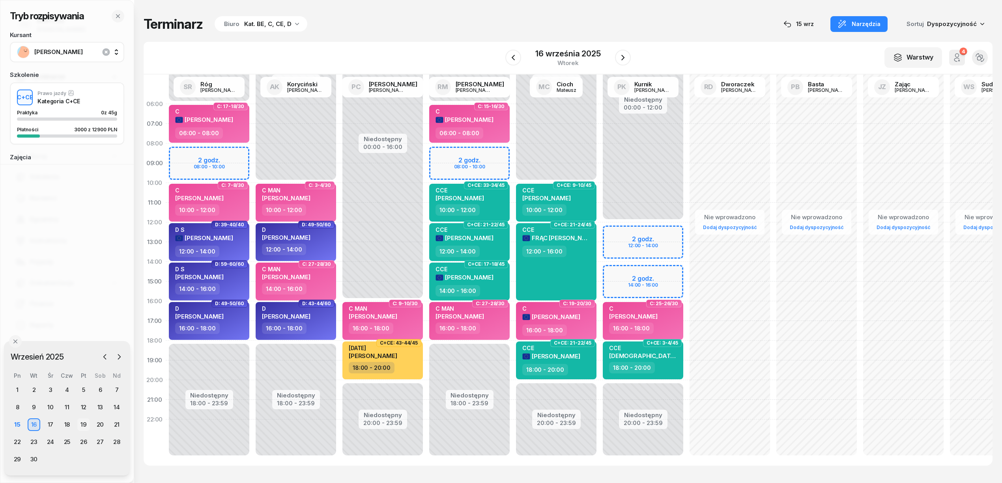
click at [81, 421] on div "19" at bounding box center [83, 425] width 13 height 13
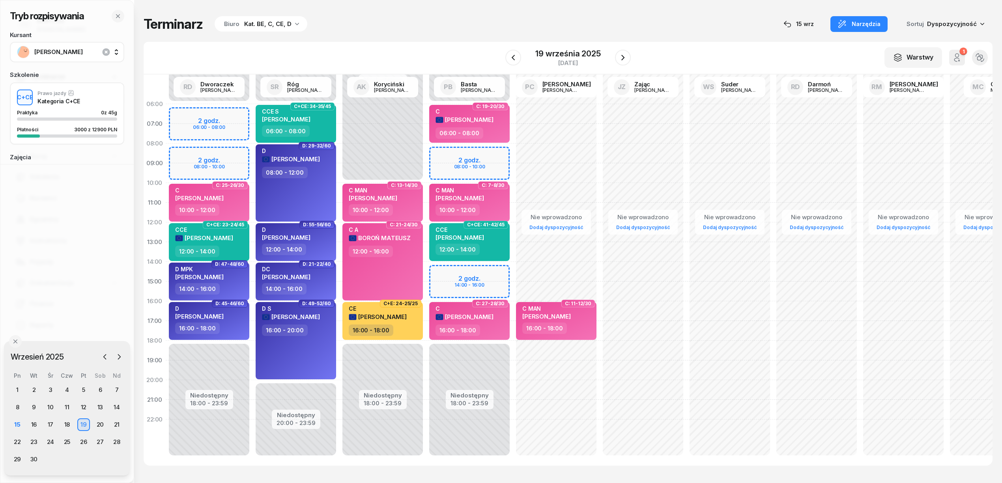
click at [440, 152] on div "Niedostępny 00:00 - 06:00 Niedostępny 18:00 - 23:59 2 godz. 08:00 - 10:00 2 god…" at bounding box center [469, 281] width 87 height 375
select select "08"
select select "10"
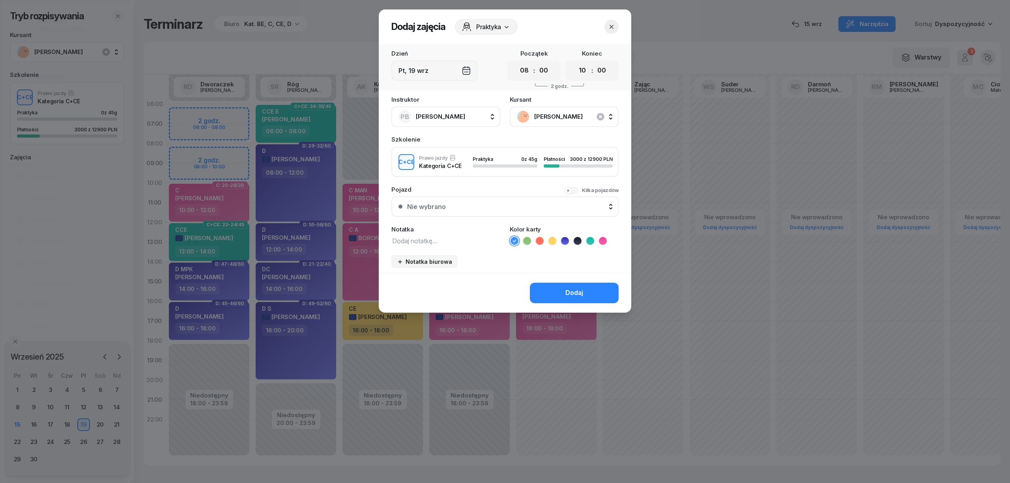
click at [592, 240] on icon at bounding box center [590, 241] width 8 height 8
click at [465, 239] on textarea at bounding box center [445, 241] width 109 height 10
type textarea "CCE"
click at [572, 289] on div "Dodaj" at bounding box center [574, 293] width 18 height 10
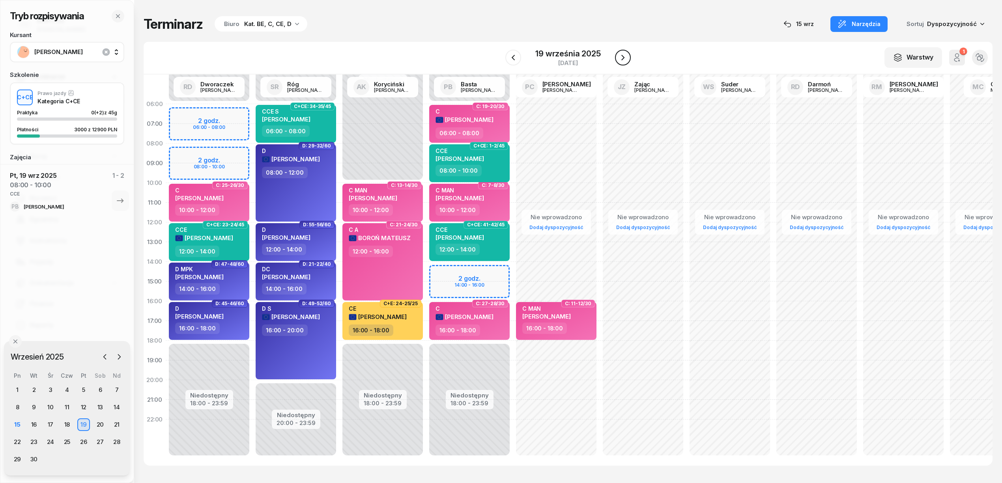
click at [625, 57] on icon "button" at bounding box center [622, 57] width 9 height 9
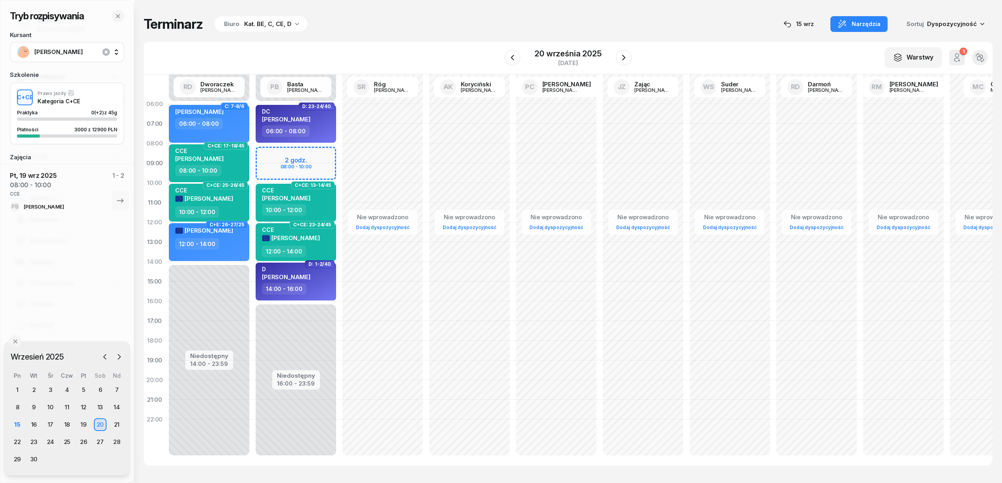
click at [316, 153] on div "Niedostępny 00:00 - 06:00 Niedostępny 16:00 - 23:59 2 godz. 08:00 - 10:00 D: 23…" at bounding box center [295, 281] width 87 height 375
select select "08"
select select "10"
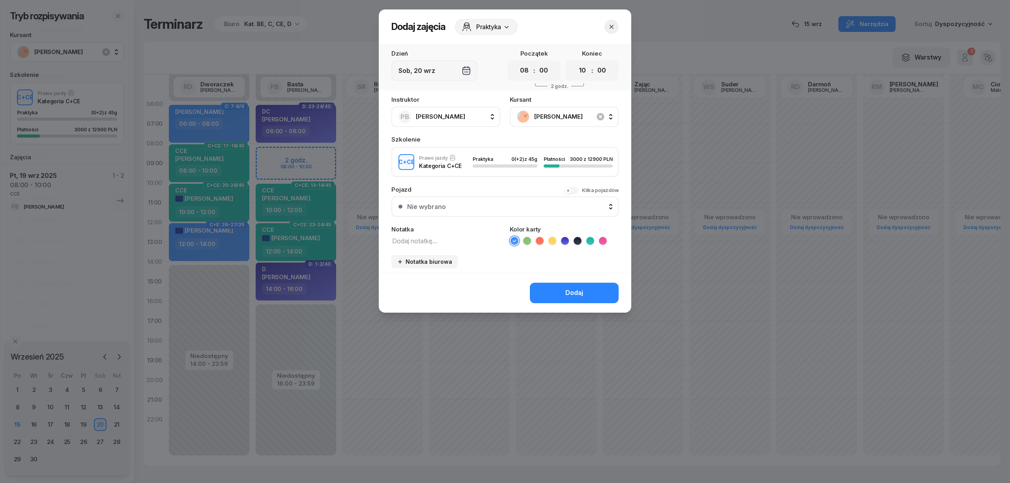
click at [426, 241] on textarea at bounding box center [445, 241] width 109 height 10
type textarea "CCE"
click at [592, 236] on li at bounding box center [589, 240] width 9 height 9
click at [576, 288] on div "Dodaj" at bounding box center [574, 293] width 18 height 10
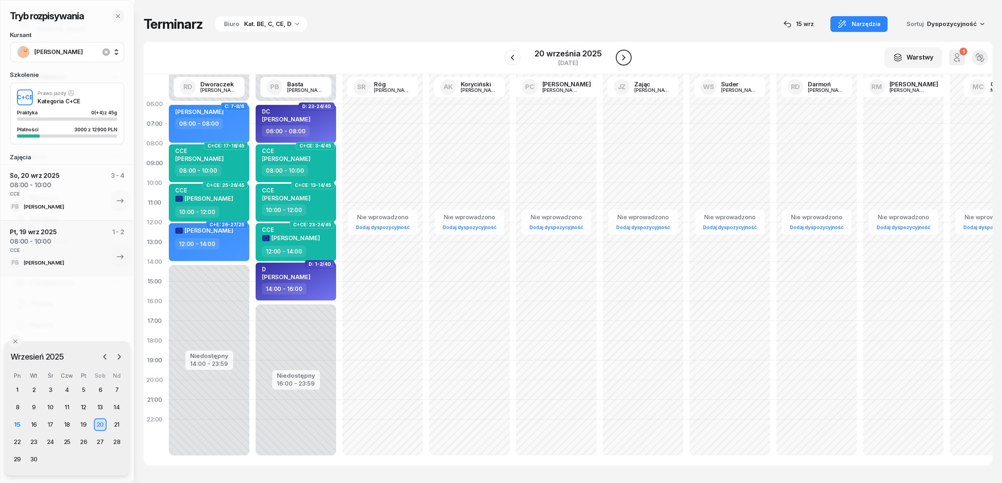
click at [623, 54] on icon "button" at bounding box center [623, 57] width 9 height 9
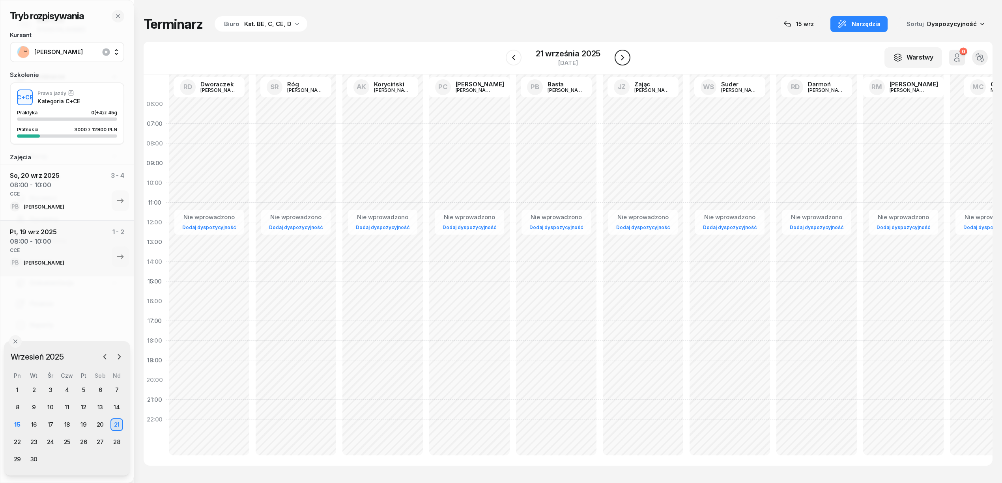
click at [623, 54] on icon "button" at bounding box center [622, 57] width 9 height 9
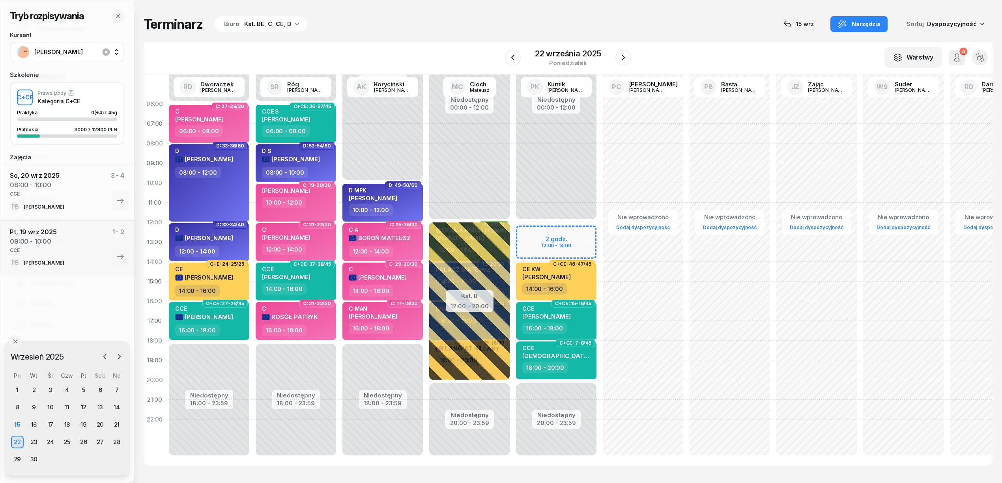
click at [566, 229] on div "Niedostępny 00:00 - 12:00 Niedostępny 20:00 - 23:59 2 godz. 12:00 - 14:00 C+CE:…" at bounding box center [556, 281] width 87 height 375
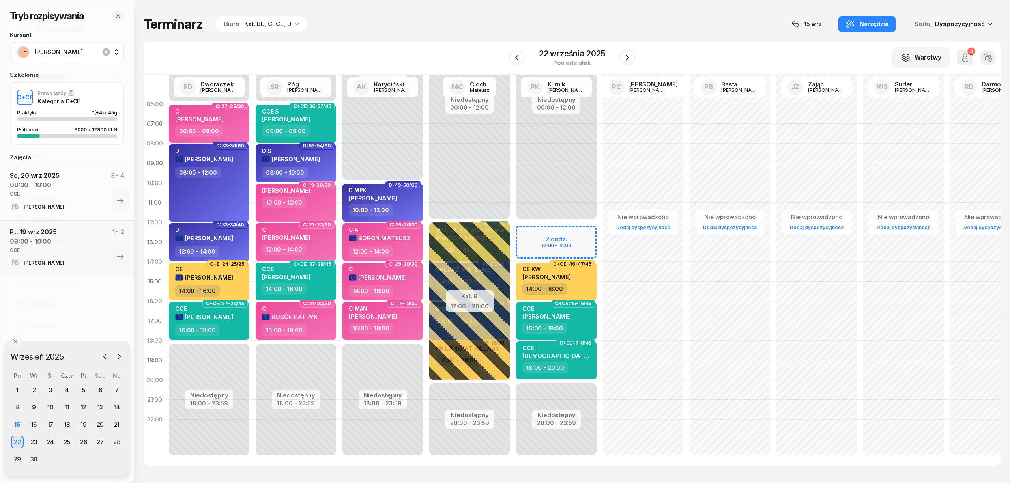
select select "12"
select select "14"
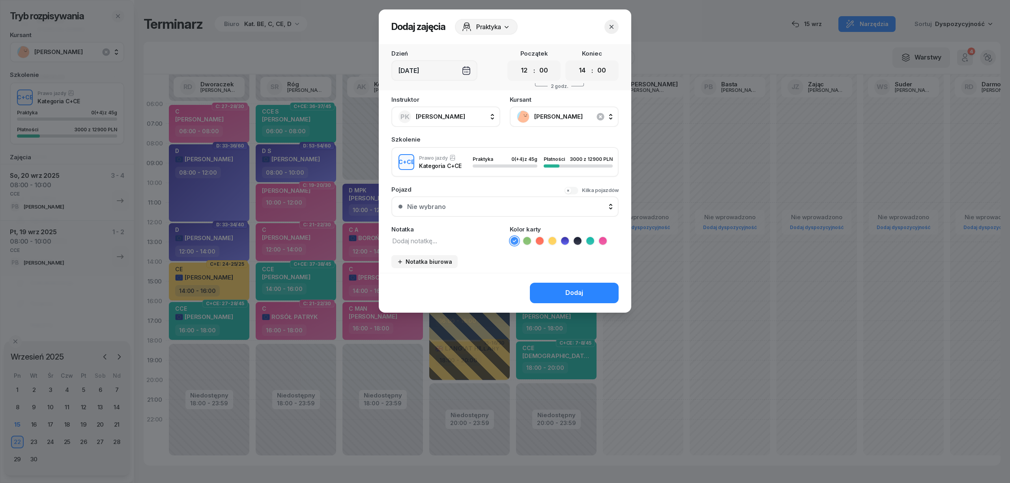
click at [445, 241] on textarea at bounding box center [445, 241] width 109 height 10
type textarea "CCE"
click at [590, 240] on icon at bounding box center [590, 240] width 4 height 3
click at [575, 289] on div "Dodaj" at bounding box center [574, 293] width 18 height 10
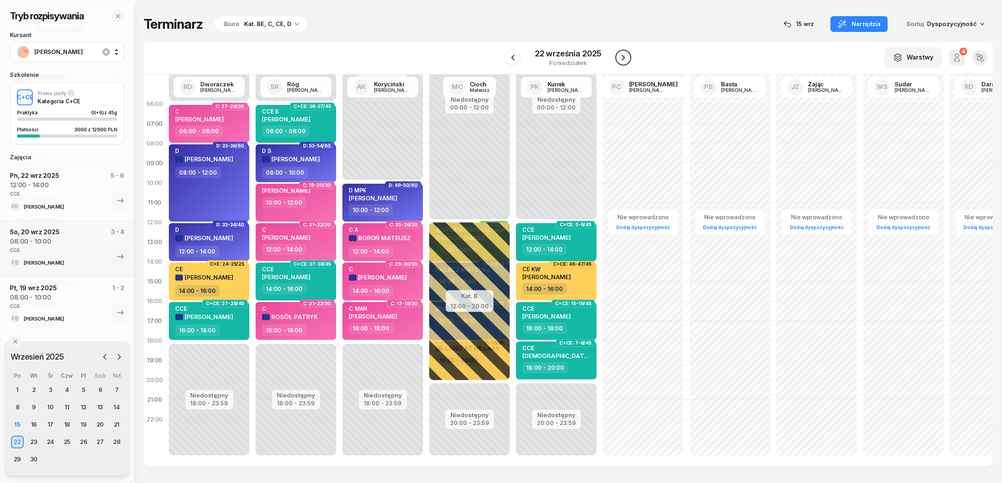
click at [621, 56] on icon "button" at bounding box center [623, 57] width 9 height 9
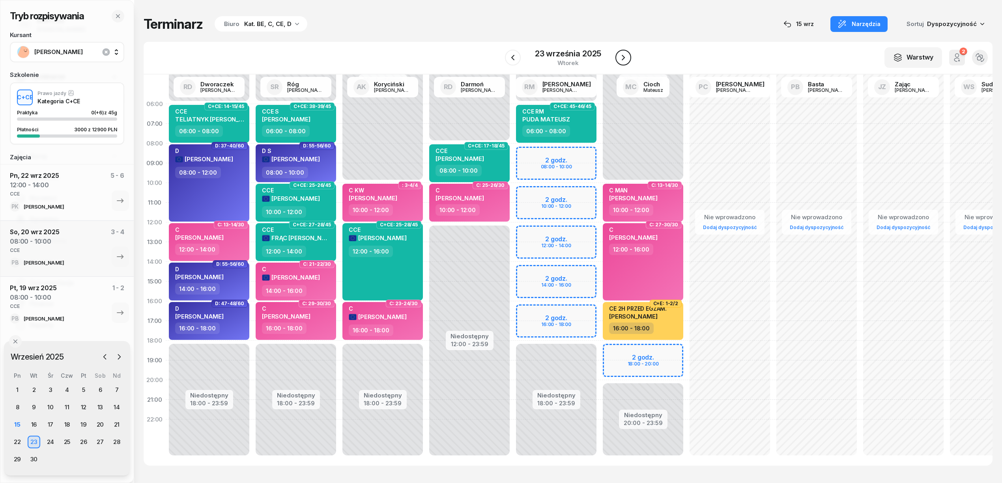
click at [621, 56] on icon "button" at bounding box center [623, 57] width 9 height 9
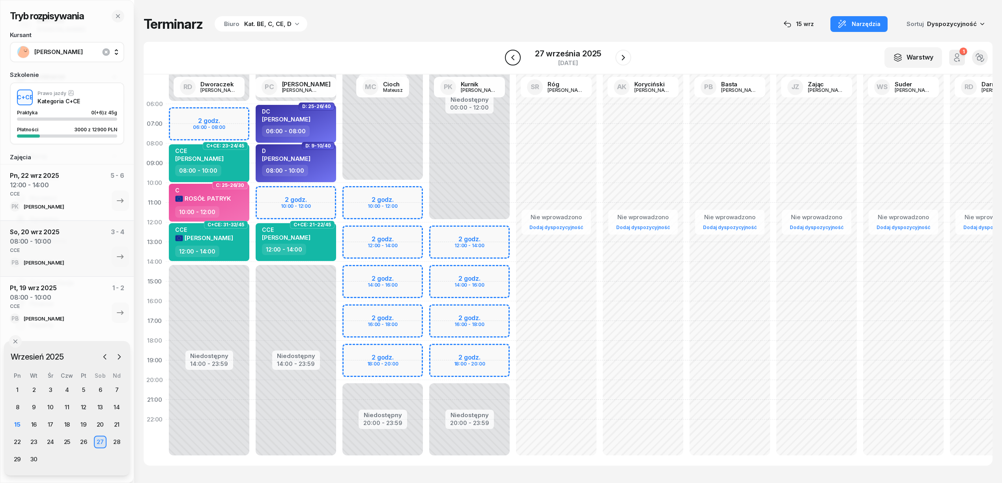
click at [513, 59] on icon "button" at bounding box center [512, 57] width 9 height 9
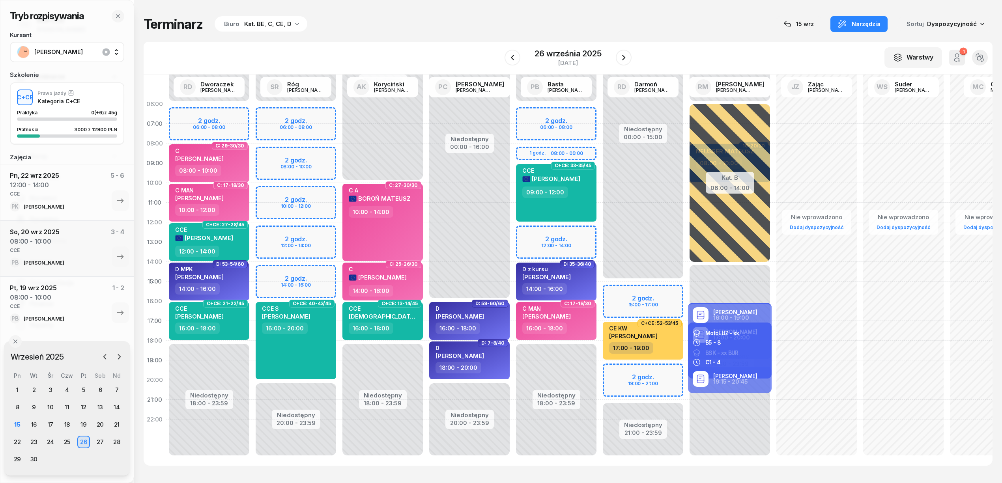
click at [535, 232] on div "Niedostępny 00:00 - 06:00 Niedostępny 18:00 - 23:59 2 godz. 06:00 - 08:00 1 god…" at bounding box center [556, 281] width 87 height 375
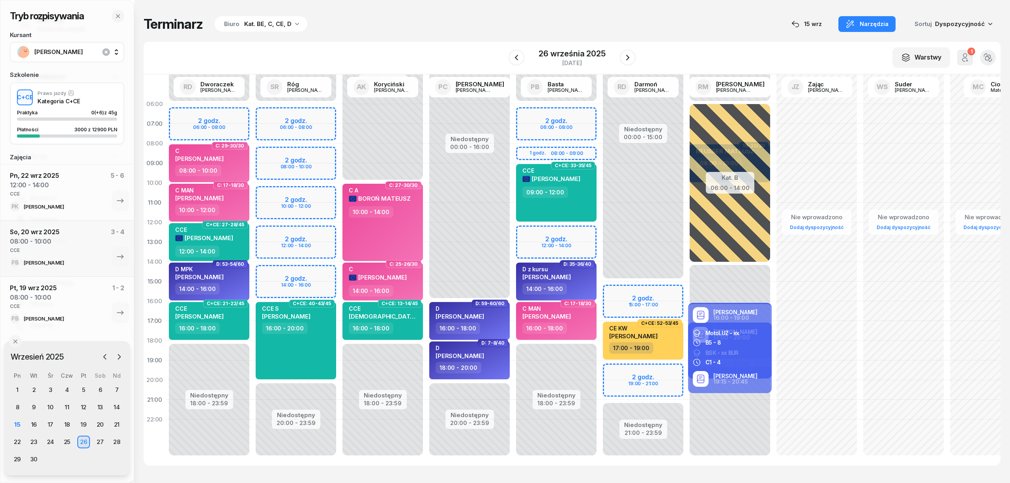
select select "12"
select select "14"
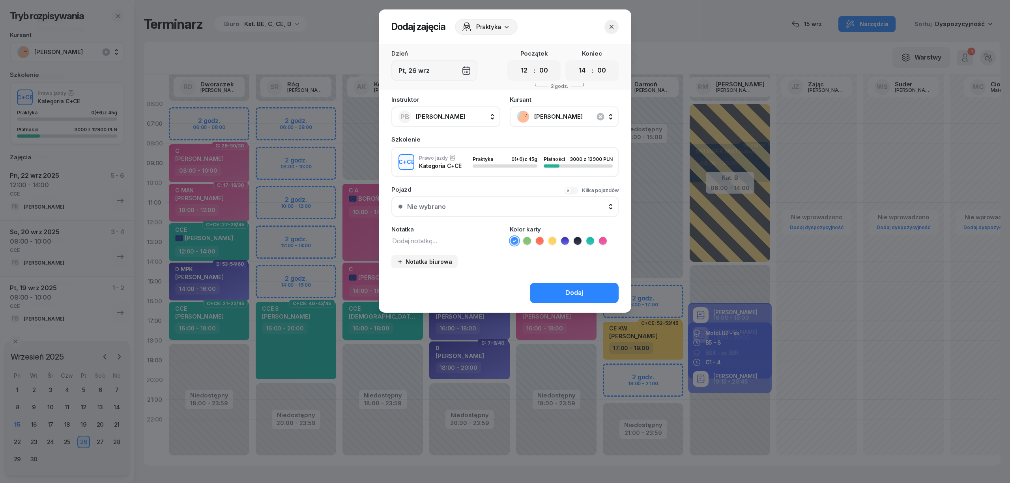
click at [457, 243] on textarea at bounding box center [445, 241] width 109 height 10
type textarea "CCE"
click at [592, 241] on icon at bounding box center [590, 241] width 8 height 8
click at [588, 297] on button "Dodaj" at bounding box center [574, 293] width 89 height 21
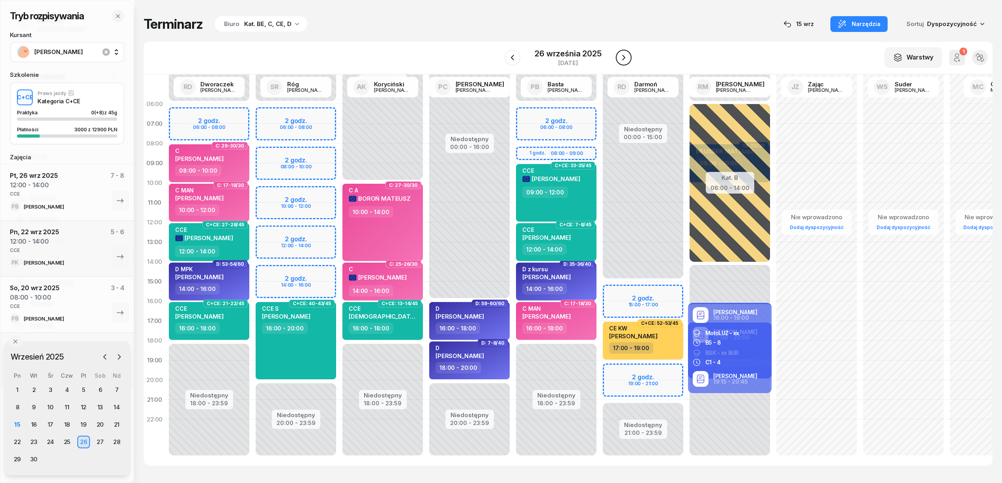
click at [621, 58] on icon "button" at bounding box center [623, 57] width 9 height 9
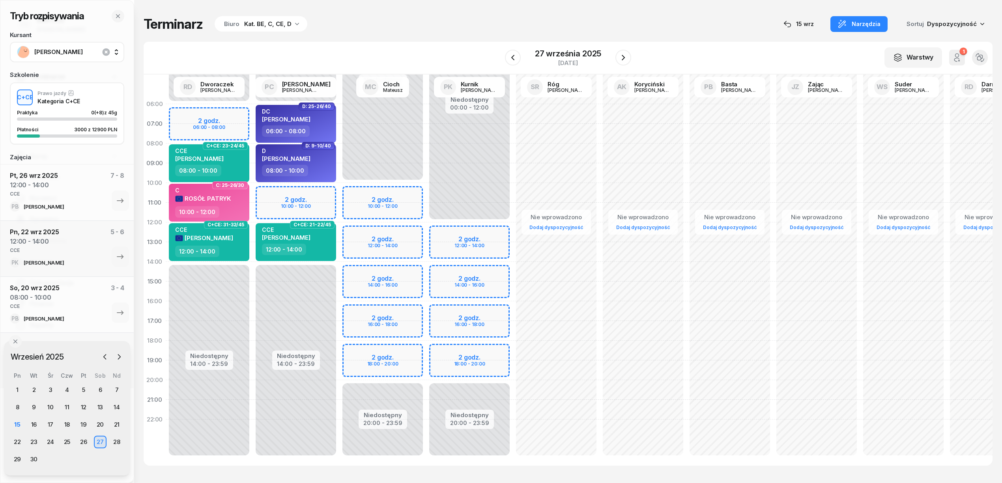
click at [332, 193] on div "Niedostępny 00:00 - 06:00 Niedostępny 14:00 - 23:59 2 godz. 10:00 - 12:00 D: 25…" at bounding box center [295, 281] width 87 height 375
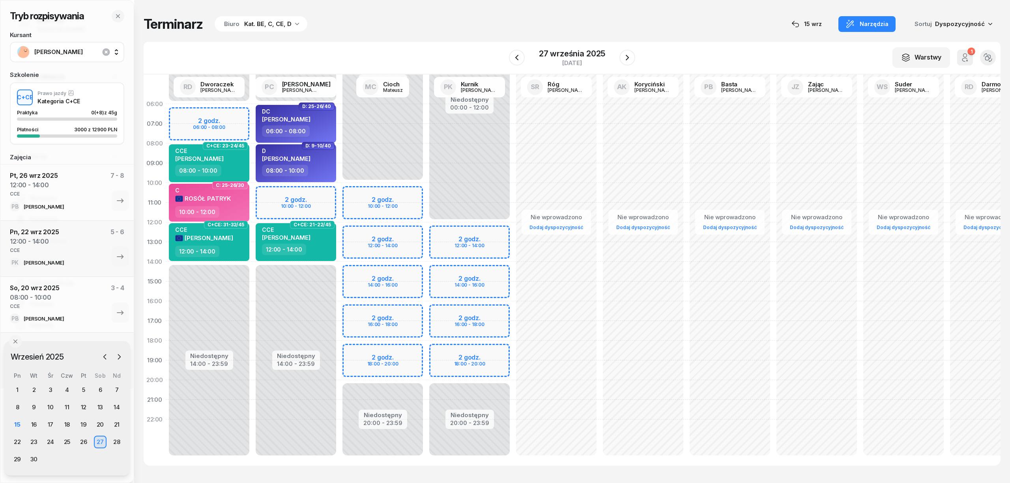
select select "10"
select select "12"
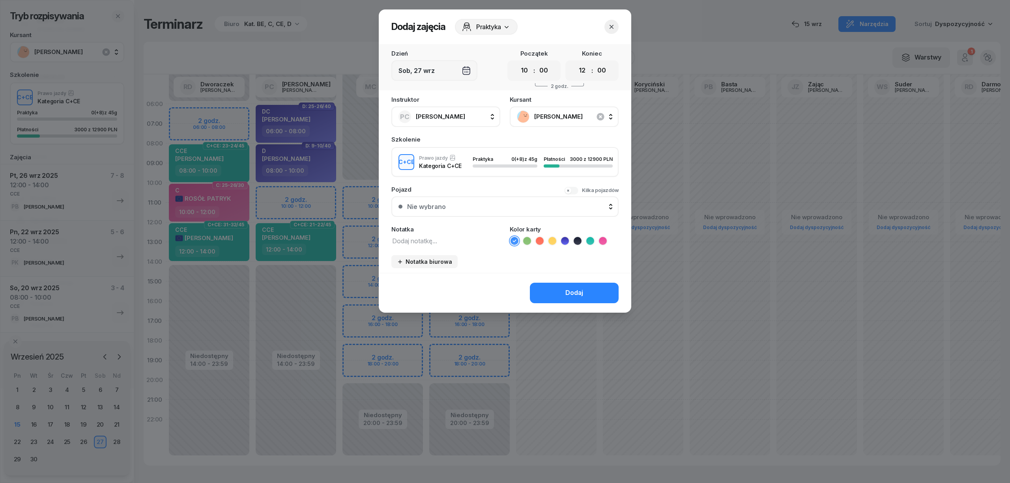
click at [614, 32] on button "button" at bounding box center [611, 27] width 14 height 14
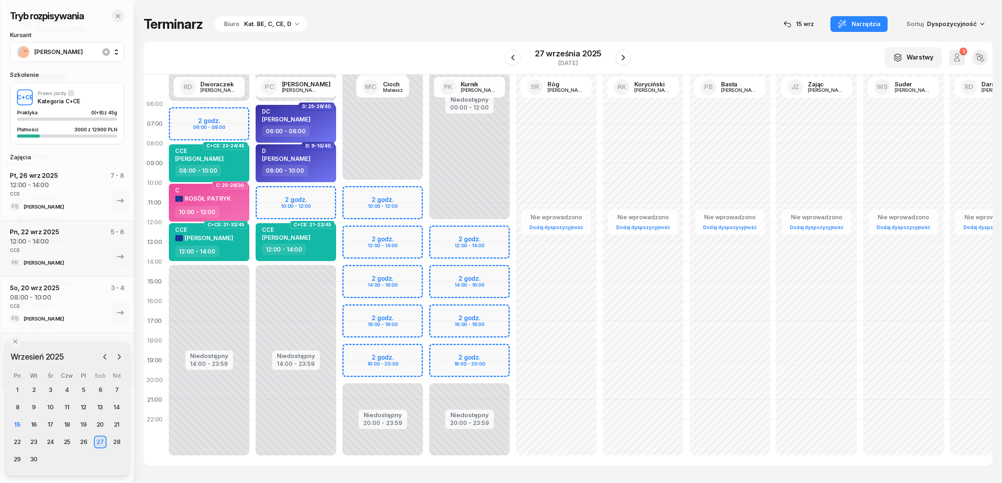
click at [115, 14] on icon "button" at bounding box center [118, 16] width 6 height 6
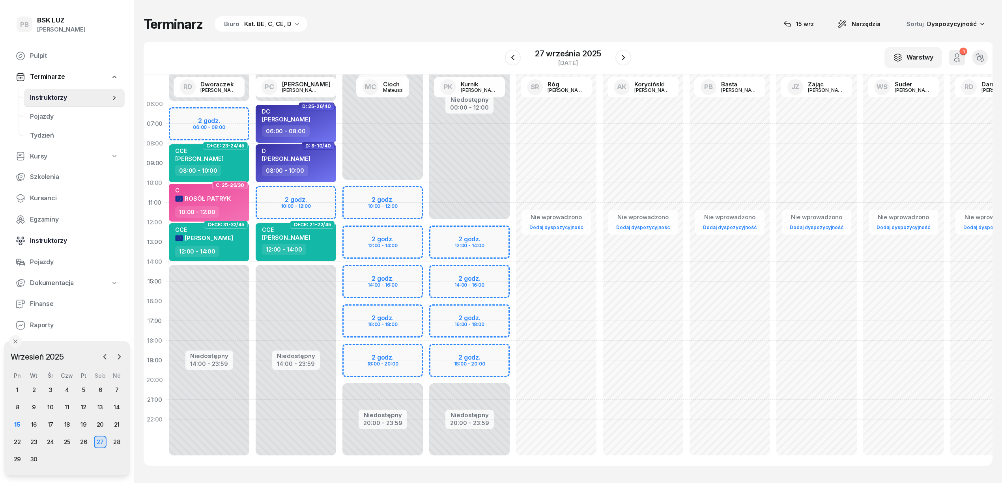
click at [41, 240] on span "Instruktorzy" at bounding box center [74, 241] width 88 height 10
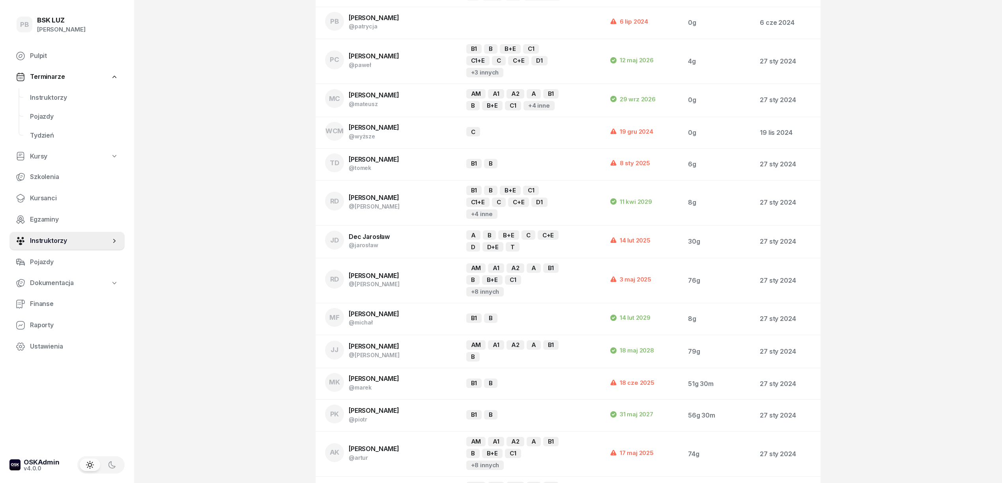
scroll to position [8, 0]
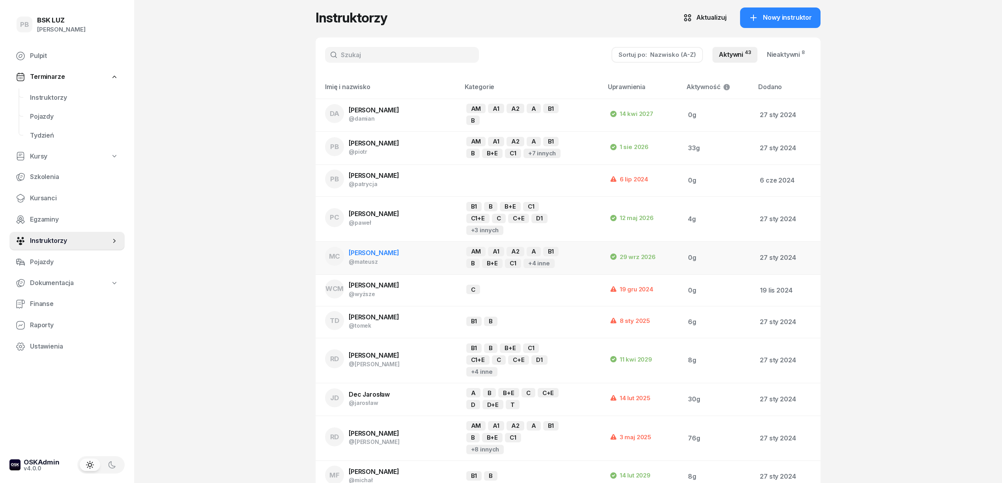
click at [369, 255] on span "[PERSON_NAME]" at bounding box center [374, 253] width 50 height 8
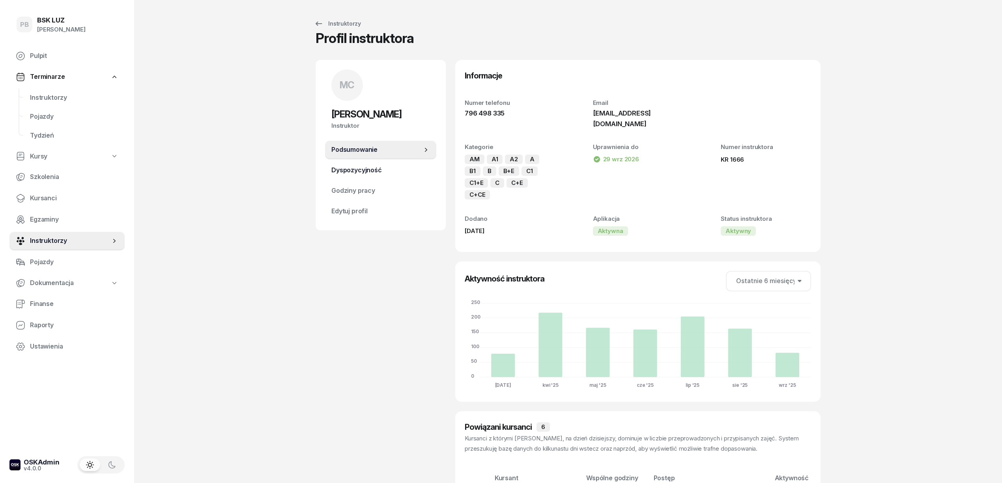
click at [369, 167] on span "Dyspozycyjność" at bounding box center [380, 170] width 99 height 10
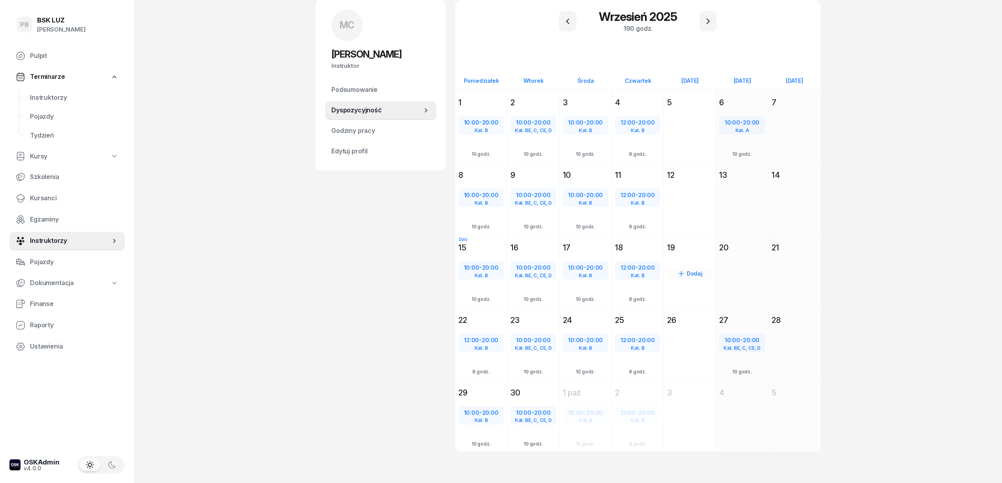
scroll to position [61, 0]
click at [742, 335] on div "10:00 - 20:00" at bounding box center [742, 340] width 44 height 10
select select "10"
select select "20"
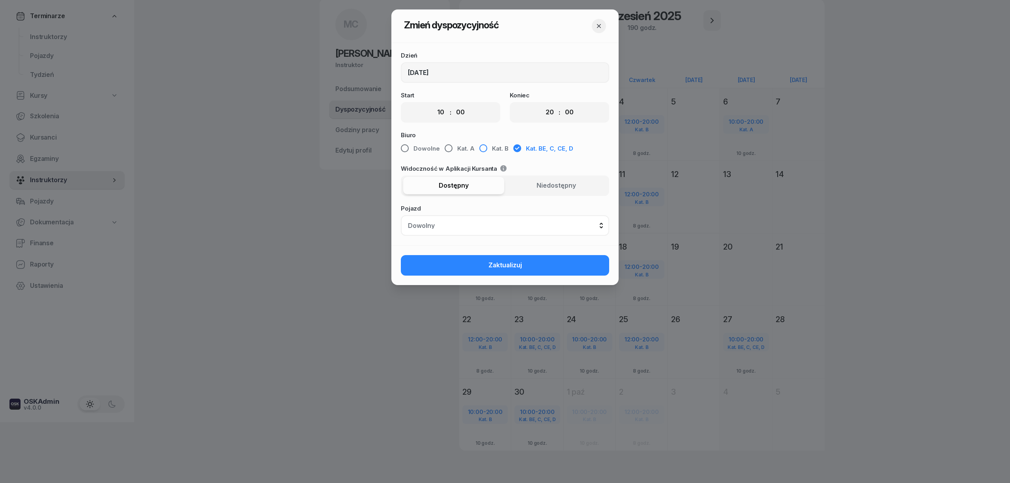
click at [493, 146] on span "Kat. B" at bounding box center [500, 149] width 17 height 10
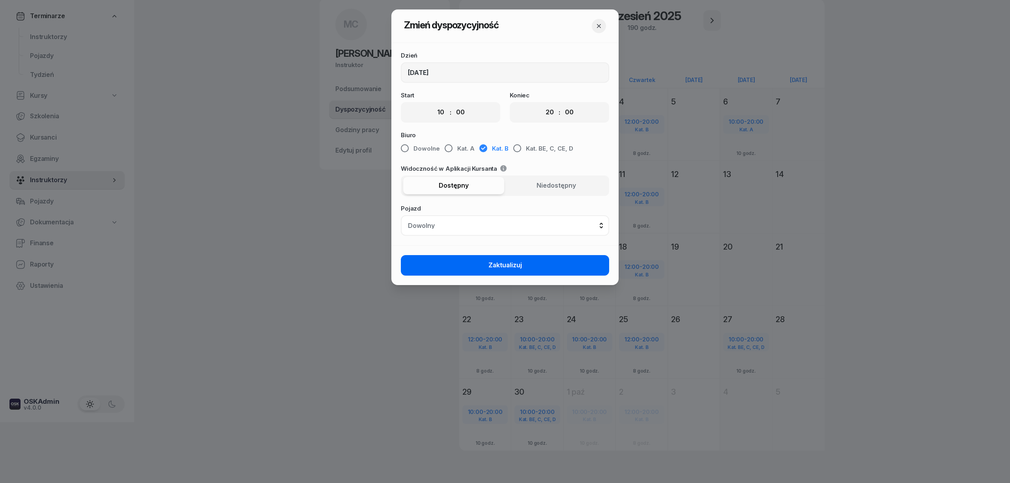
click at [478, 257] on button "Zaktualizuj" at bounding box center [505, 265] width 208 height 21
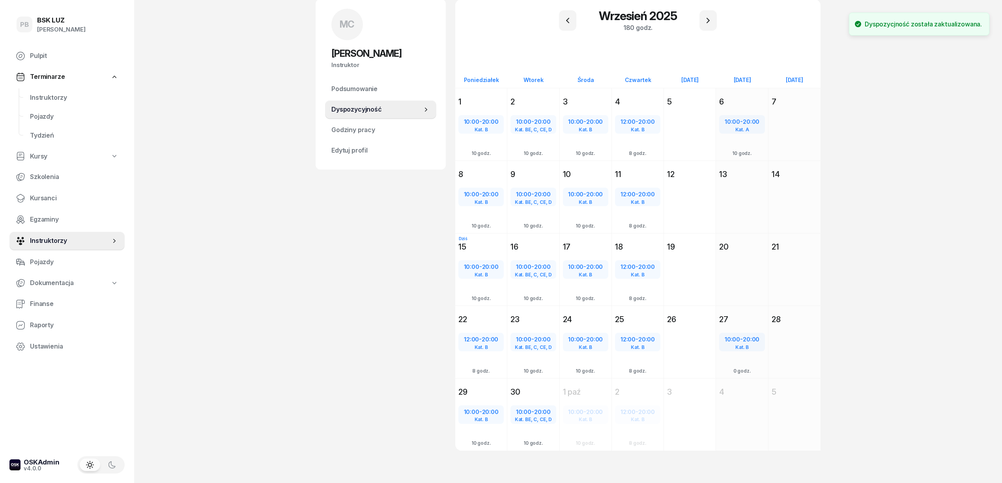
click at [340, 286] on div "MC [PERSON_NAME] Instruktor MC [PERSON_NAME] @[PERSON_NAME] Wyślij wiadomość MC…" at bounding box center [381, 234] width 130 height 471
drag, startPoint x: 343, startPoint y: 285, endPoint x: 153, endPoint y: 164, distance: 224.6
click at [342, 284] on div "MC [PERSON_NAME] Instruktor MC [PERSON_NAME] @[PERSON_NAME] Wyślij wiadomość MC…" at bounding box center [381, 234] width 130 height 471
click at [45, 99] on span "Instruktorzy" at bounding box center [74, 98] width 88 height 10
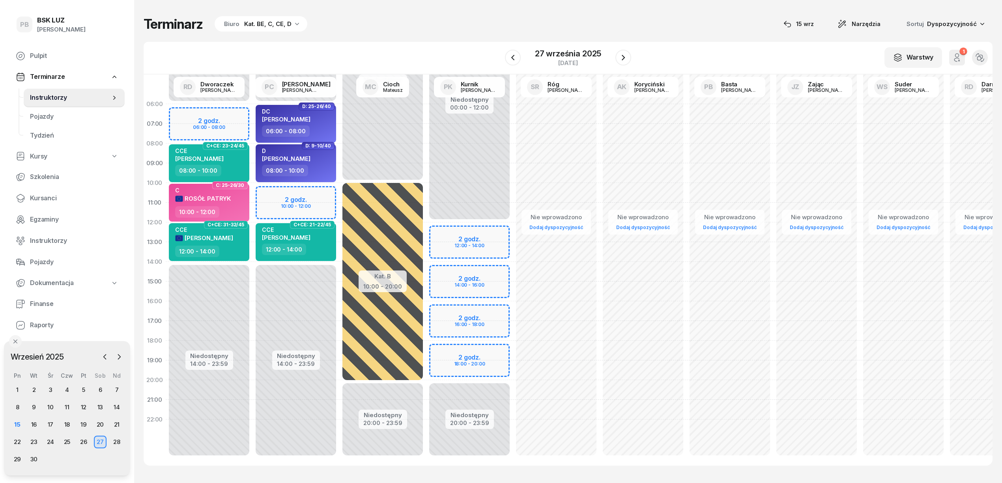
click at [400, 34] on div "Terminarz Biuro Kat. BE, C, CE, D [DATE] Narzędzia Sortuj Dyspozycyjność W Wybi…" at bounding box center [568, 241] width 849 height 482
click at [325, 250] on div "12:00 - 14:00" at bounding box center [296, 249] width 69 height 11
click at [321, 249] on div "12:00 - 14:00" at bounding box center [296, 249] width 69 height 11
select select "12"
select select "14"
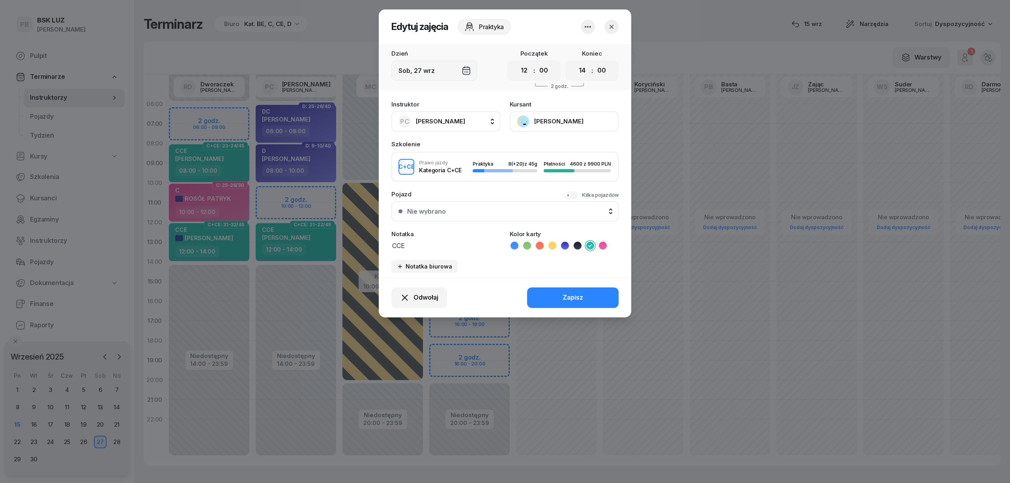
click at [462, 120] on button "PC [PERSON_NAME]" at bounding box center [445, 121] width 109 height 21
type input "kur"
click at [450, 176] on span "[PERSON_NAME]" at bounding box center [444, 174] width 49 height 10
click at [595, 294] on button "Zapisz" at bounding box center [573, 298] width 92 height 21
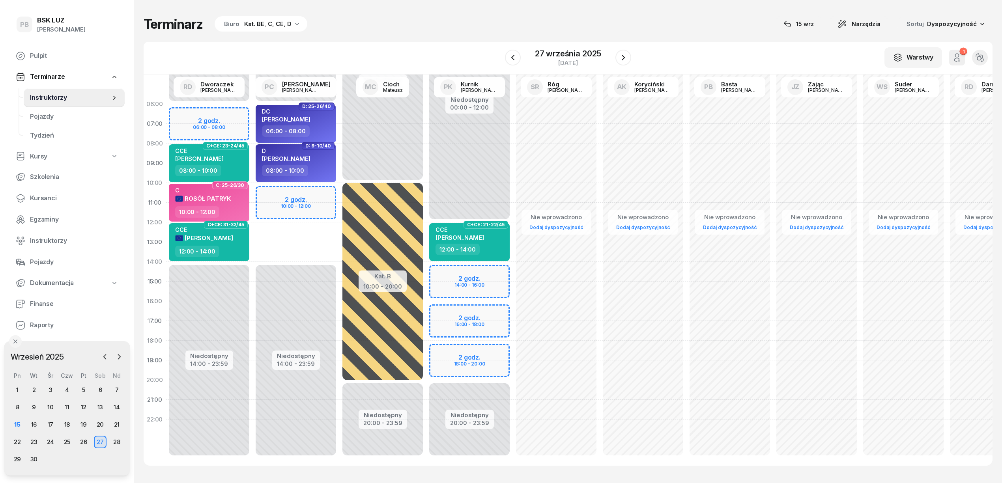
click at [491, 270] on div "Niedostępny 00:00 - 12:00 Niedostępny 20:00 - 23:59 C+CE: 21-22/45 CCE [PERSON_…" at bounding box center [469, 281] width 87 height 375
select select "14"
select select "16"
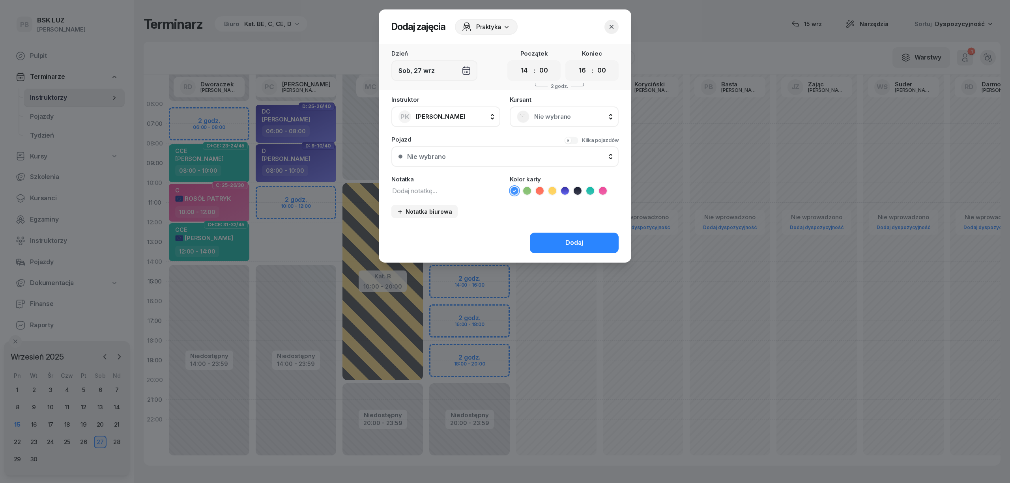
click at [559, 118] on span "Nie wybrano" at bounding box center [572, 117] width 77 height 10
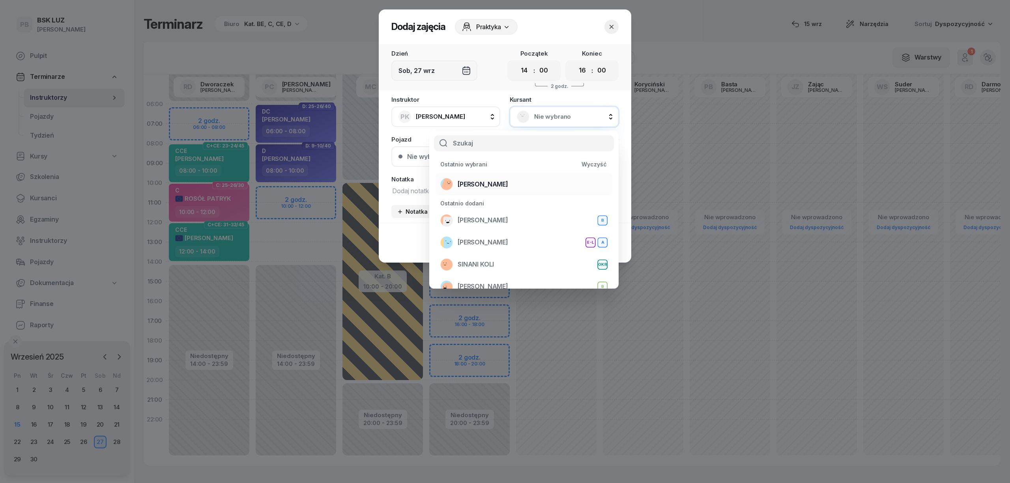
click at [521, 179] on div "[PERSON_NAME]" at bounding box center [523, 184] width 167 height 13
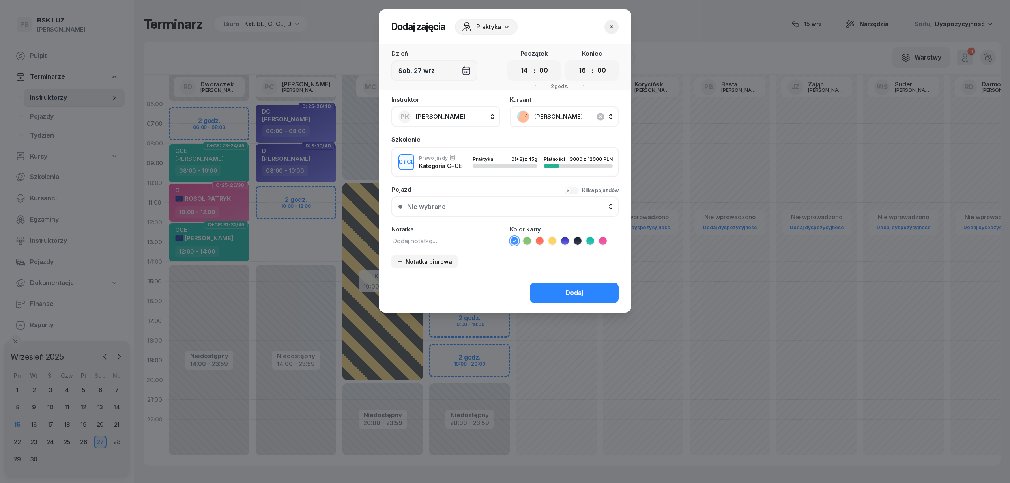
click at [589, 239] on icon at bounding box center [590, 241] width 8 height 8
click at [456, 243] on textarea at bounding box center [445, 241] width 109 height 10
type textarea "CCE"
click at [564, 285] on button "Dodaj" at bounding box center [574, 293] width 89 height 21
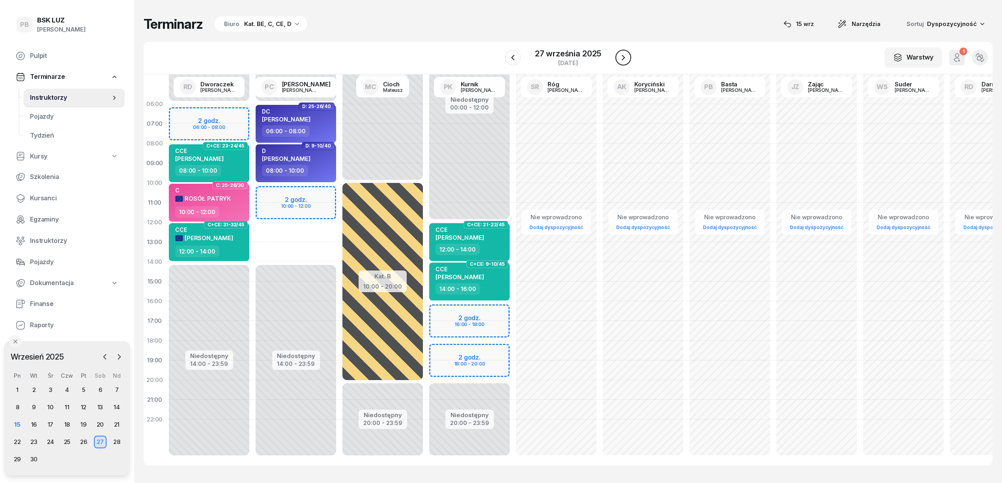
click at [623, 54] on icon "button" at bounding box center [623, 57] width 9 height 9
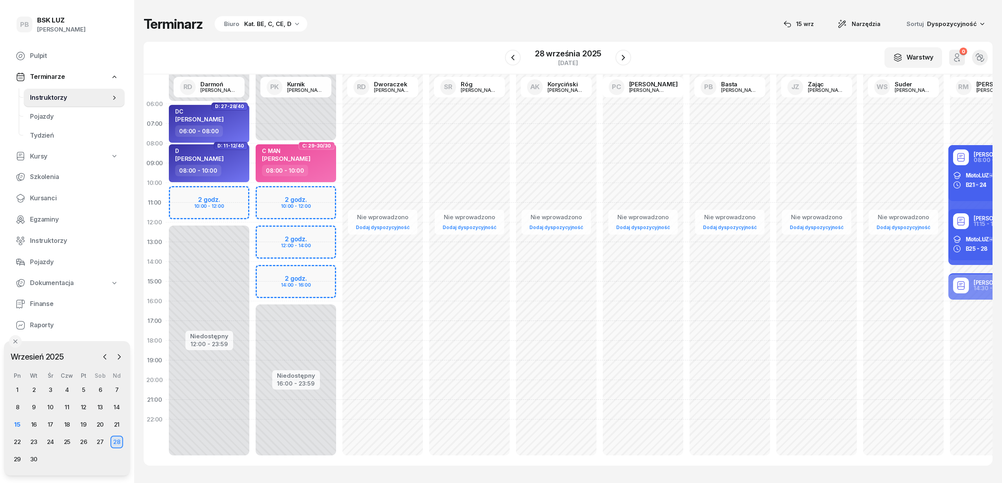
click at [316, 191] on div "Niedostępny 00:00 - 08:00 Niedostępny 16:00 - 23:59 2 godz. 10:00 - 12:00 2 god…" at bounding box center [295, 281] width 87 height 375
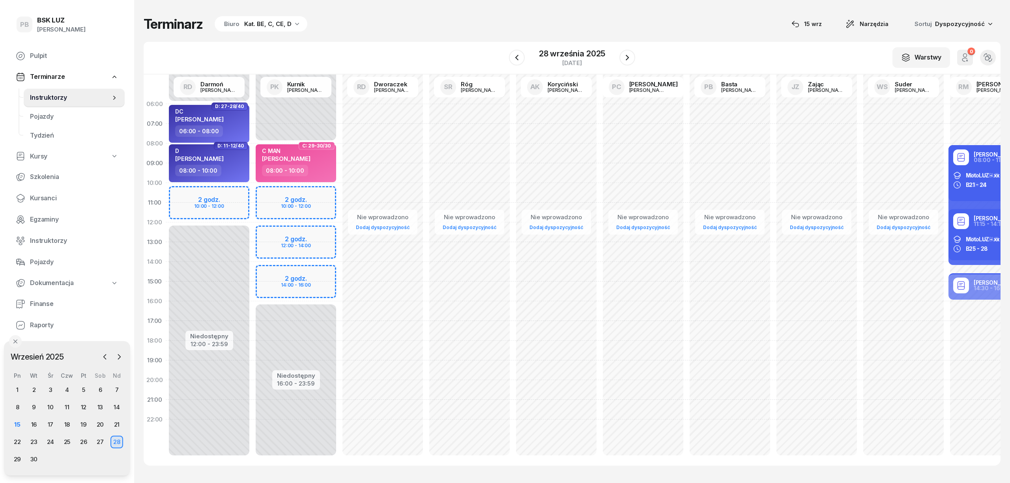
select select "10"
select select "12"
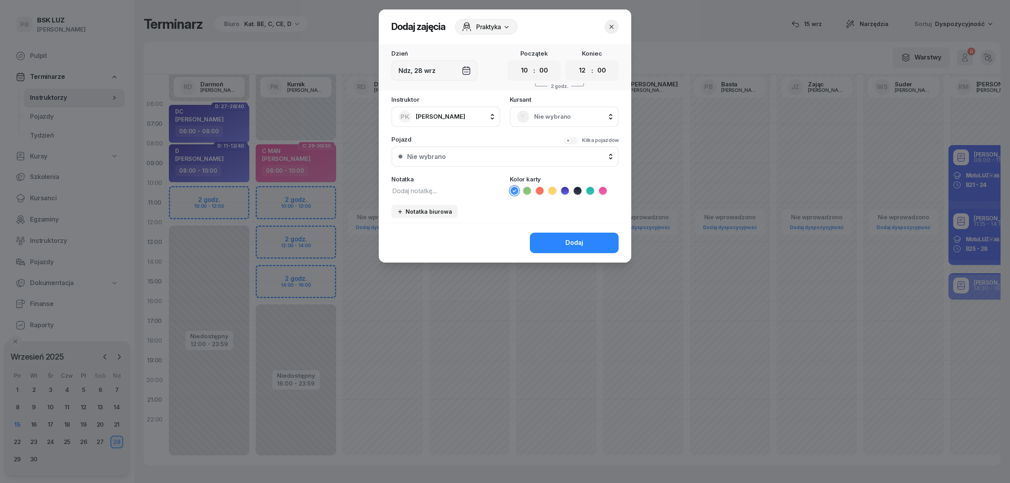
click at [551, 125] on div "Nie wybrano" at bounding box center [564, 117] width 109 height 21
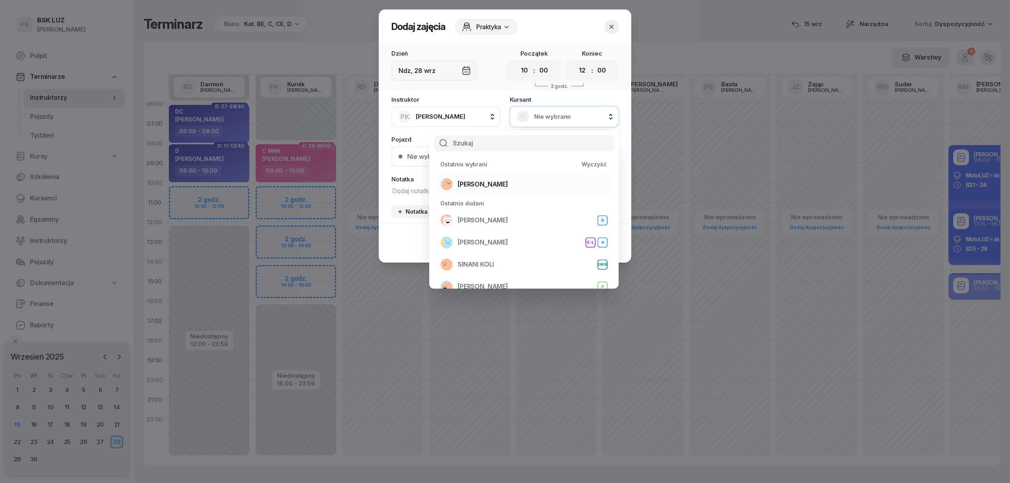
click at [526, 180] on div "[PERSON_NAME]" at bounding box center [523, 184] width 167 height 13
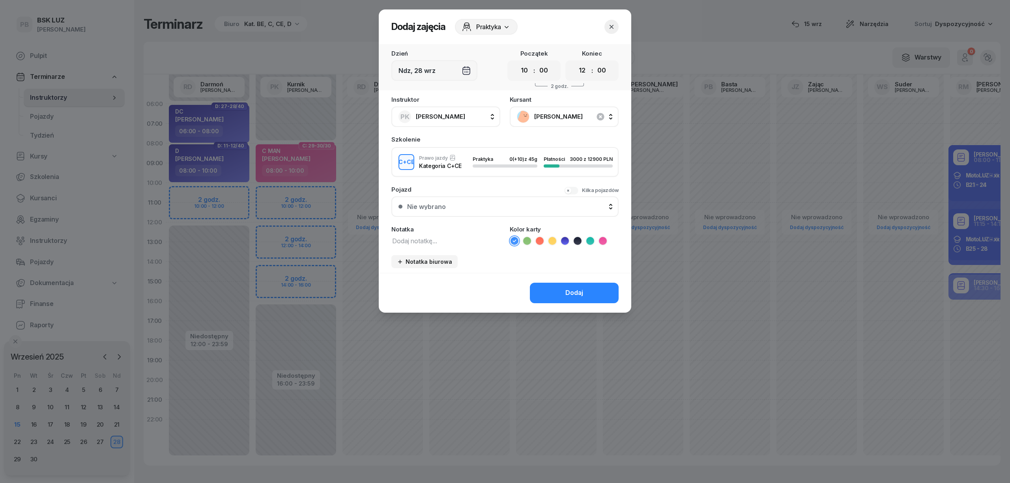
click at [437, 239] on textarea at bounding box center [445, 241] width 109 height 10
type textarea "CCE"
click at [592, 239] on icon at bounding box center [590, 240] width 4 height 3
click at [581, 295] on div "Dodaj" at bounding box center [574, 293] width 18 height 10
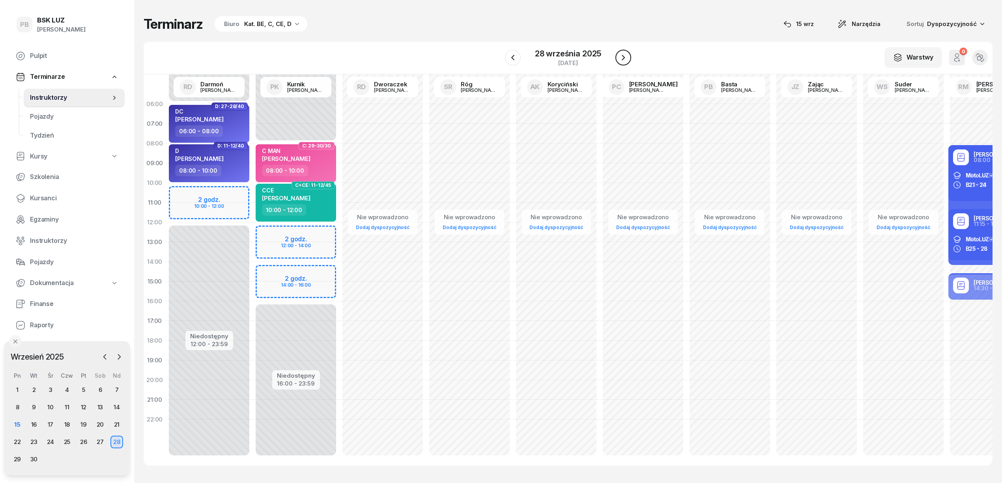
click at [621, 60] on icon "button" at bounding box center [623, 57] width 9 height 9
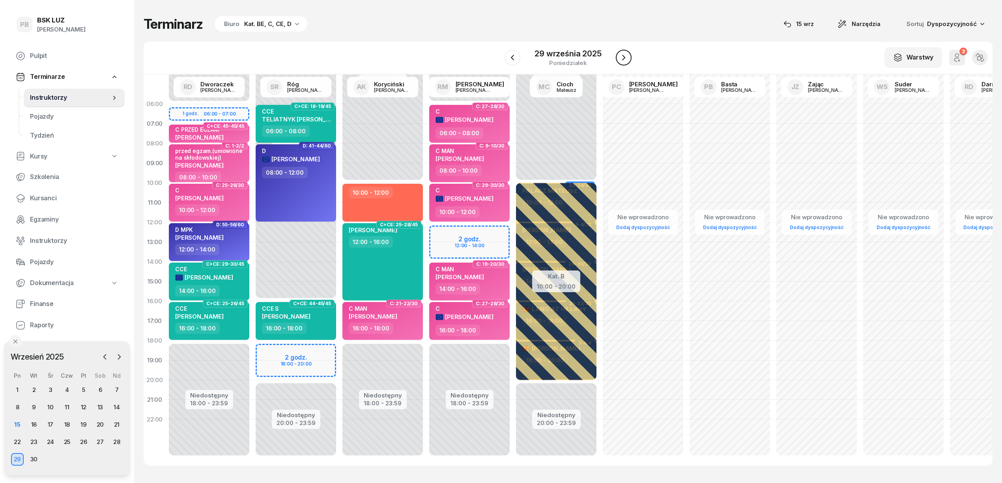
click at [620, 59] on icon "button" at bounding box center [623, 57] width 9 height 9
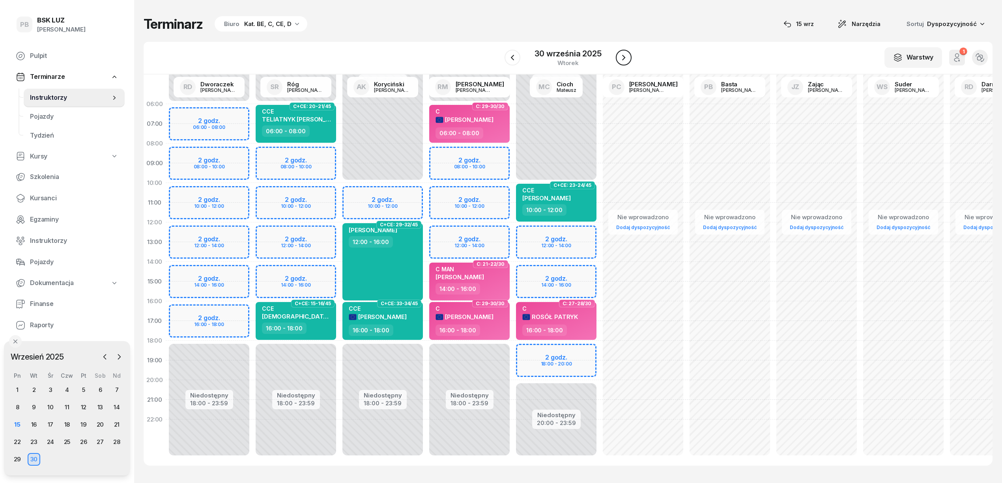
click at [620, 59] on icon "button" at bounding box center [623, 57] width 9 height 9
click at [620, 59] on button "button" at bounding box center [627, 58] width 16 height 16
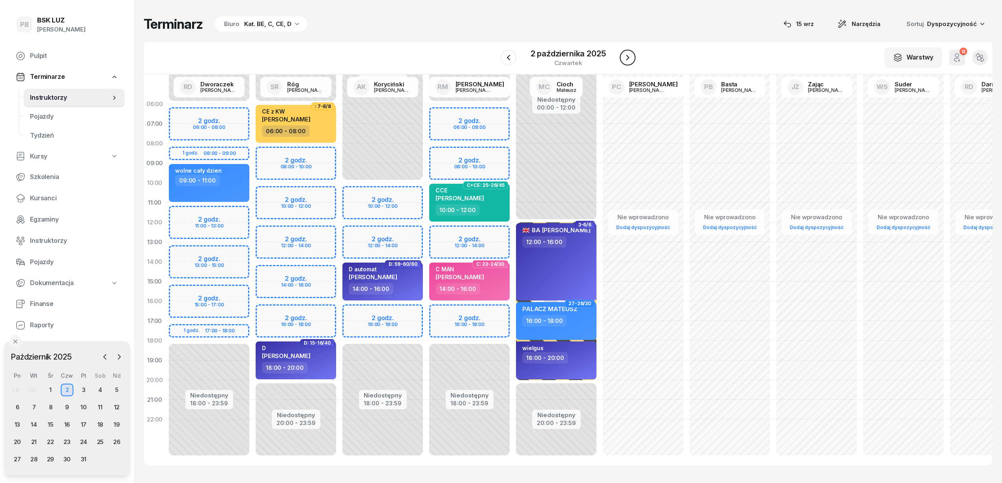
click at [620, 59] on button "button" at bounding box center [628, 58] width 16 height 16
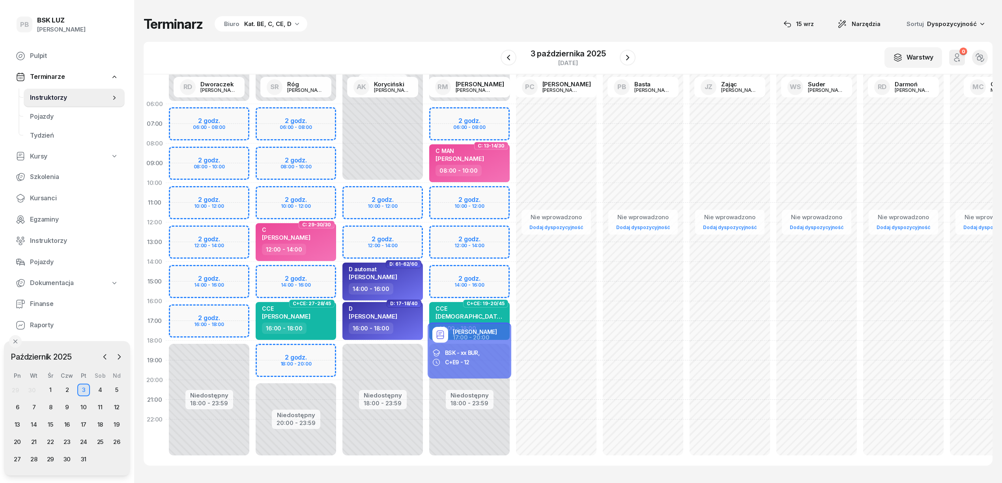
click at [494, 229] on div "Niedostępny 00:00 - 06:00 Niedostępny 18:00 - 23:59 2 godz. 06:00 - 08:00 2 god…" at bounding box center [469, 281] width 87 height 375
select select "12"
select select "14"
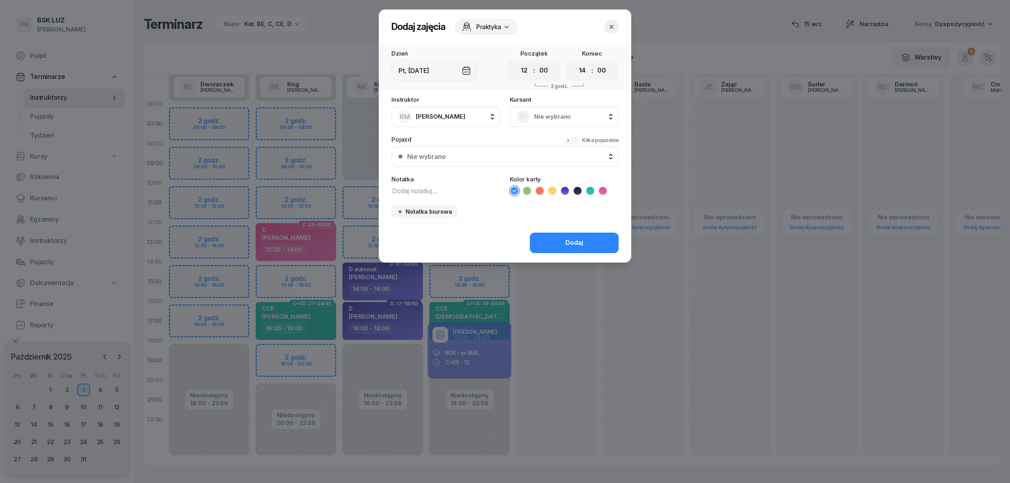
click at [573, 112] on span "Nie wybrano" at bounding box center [572, 117] width 77 height 10
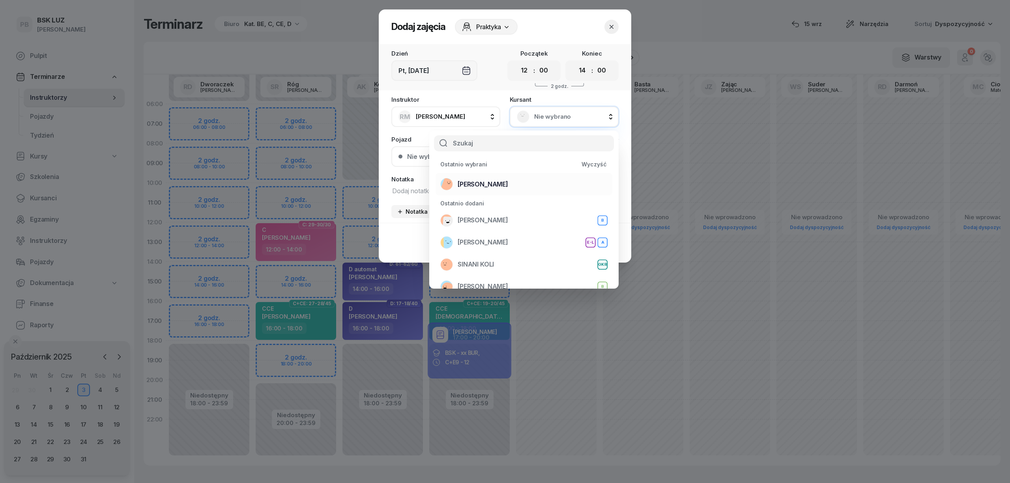
click at [553, 182] on div "[PERSON_NAME]" at bounding box center [523, 184] width 167 height 13
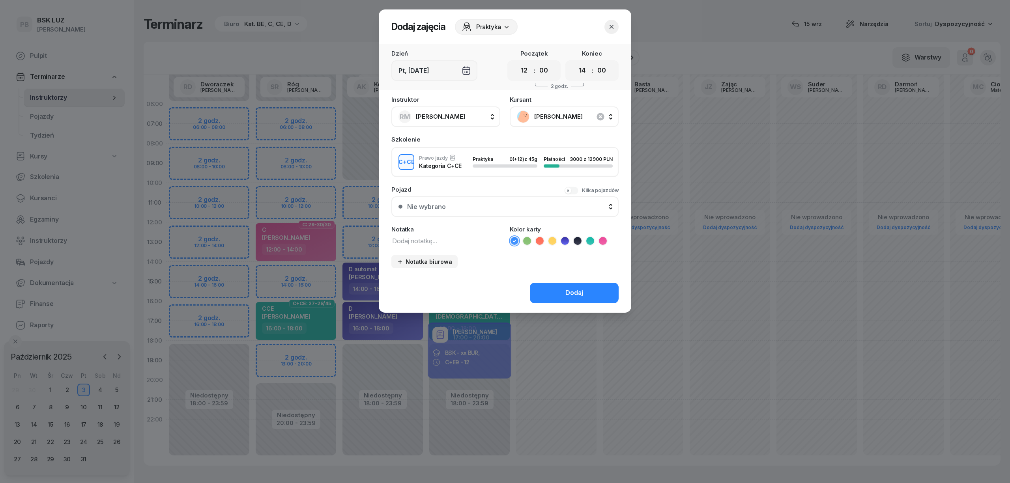
click at [437, 241] on textarea at bounding box center [445, 241] width 109 height 10
type textarea "CCE"
click at [588, 239] on icon at bounding box center [590, 241] width 8 height 8
click at [564, 293] on button "Dodaj" at bounding box center [574, 293] width 89 height 21
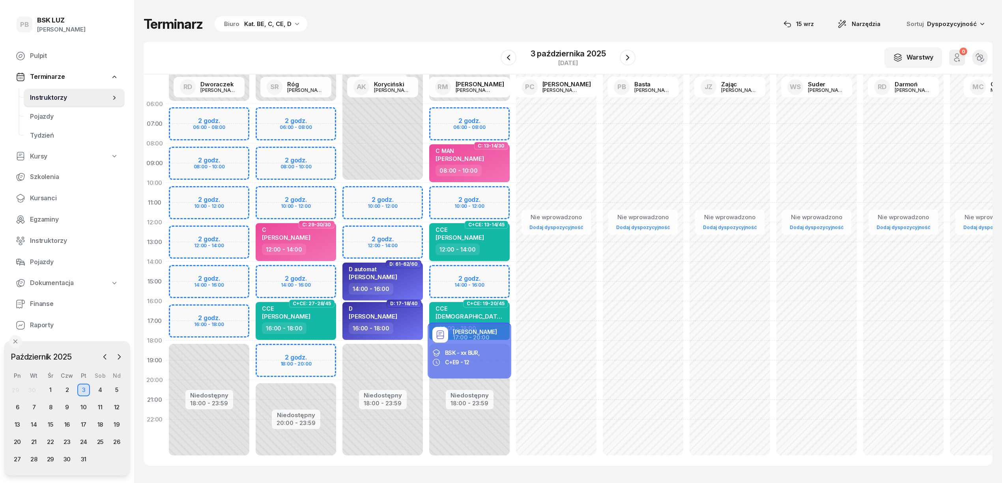
click at [503, 247] on div "12:00 - 14:00" at bounding box center [470, 249] width 69 height 11
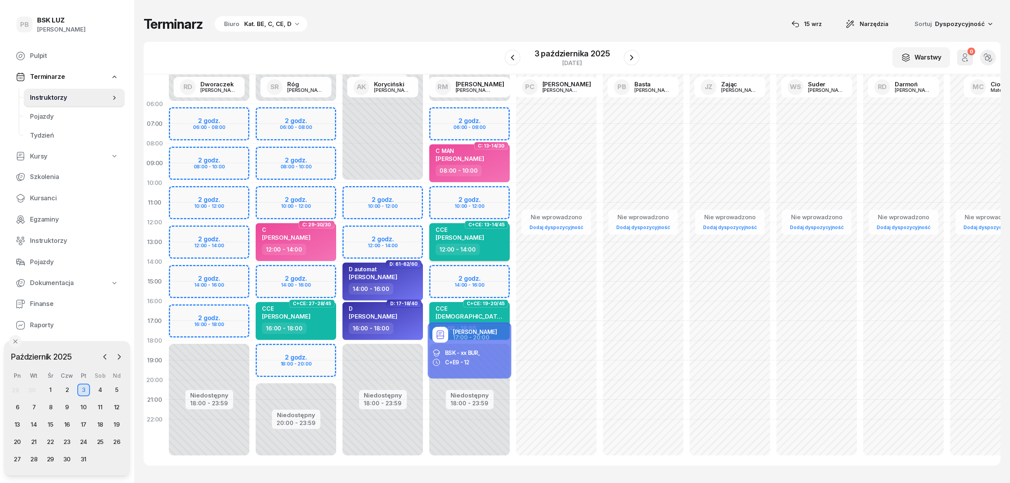
select select "12"
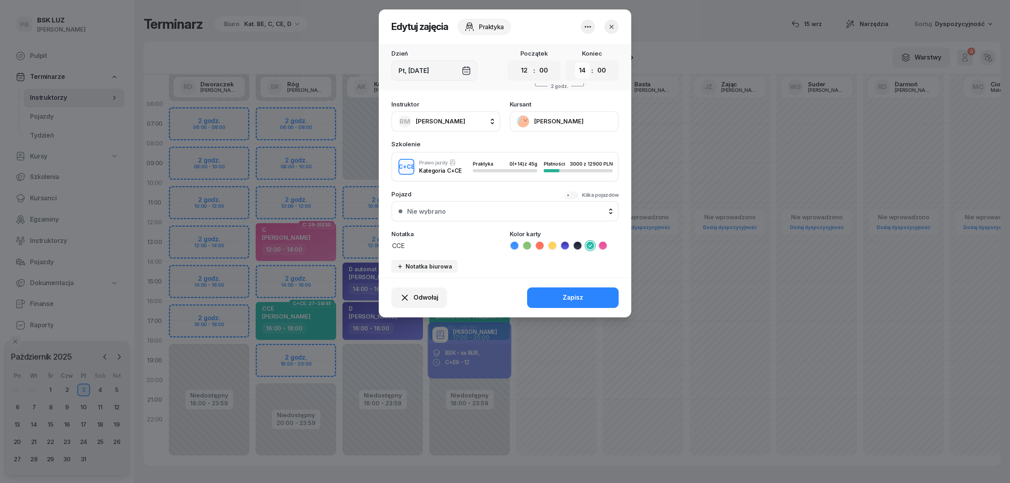
click at [586, 76] on select "00 01 02 03 04 05 06 07 08 09 10 11 12 13 14 15 16 17 18 19 20 21 22 23" at bounding box center [582, 70] width 15 height 17
select select "16"
click at [575, 62] on select "00 01 02 03 04 05 06 07 08 09 10 11 12 13 14 15 16 17 18 19 20 21 22 23" at bounding box center [582, 70] width 15 height 17
click at [583, 298] on div "Zapisz" at bounding box center [573, 298] width 21 height 10
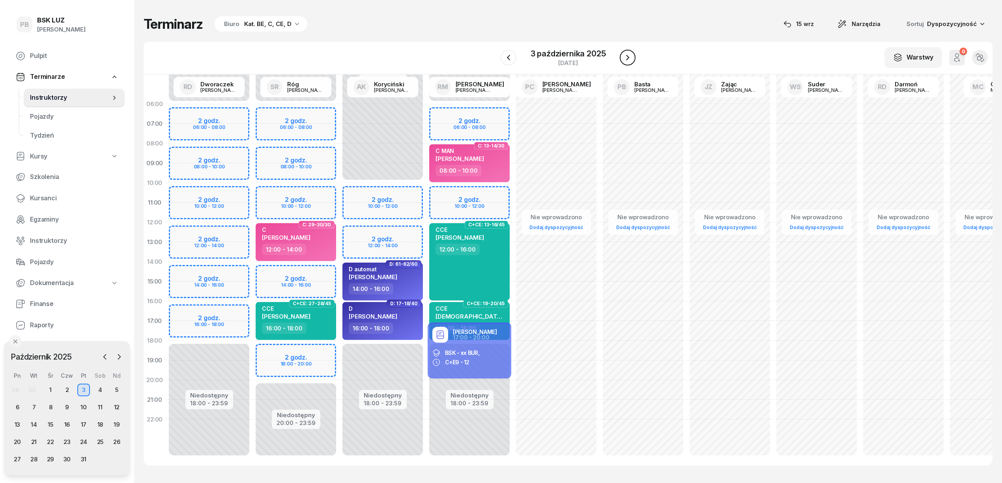
click at [625, 56] on icon "button" at bounding box center [627, 57] width 9 height 9
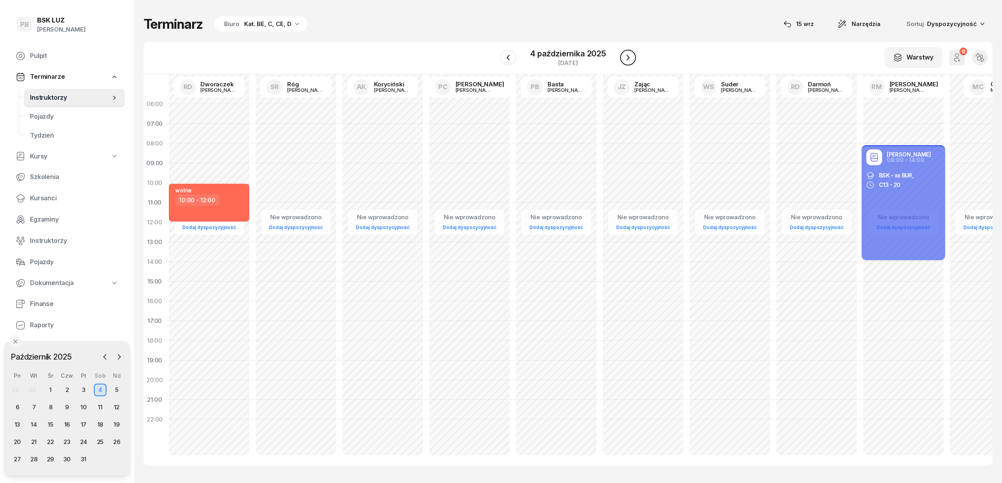
click at [625, 57] on icon "button" at bounding box center [627, 57] width 9 height 9
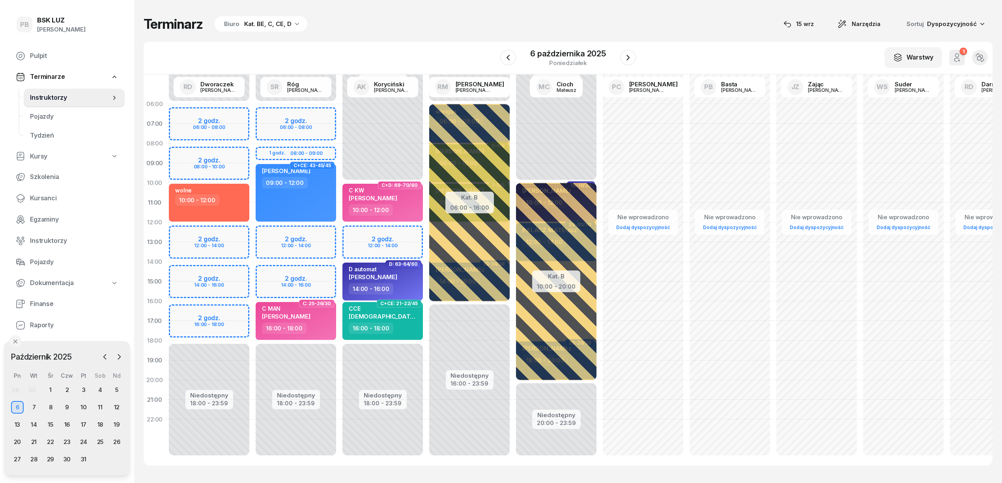
click at [327, 232] on div "Niedostępny 00:00 - 06:00 Niedostępny 18:00 - 23:59 2 godz. 06:00 - 08:00 1 god…" at bounding box center [295, 281] width 87 height 375
select select "12"
select select "14"
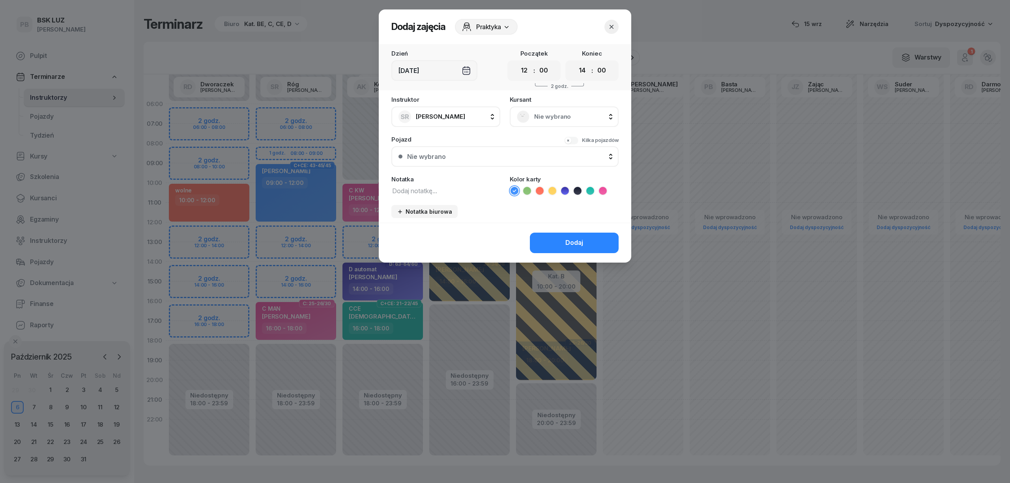
click at [551, 117] on span "Nie wybrano" at bounding box center [572, 117] width 77 height 10
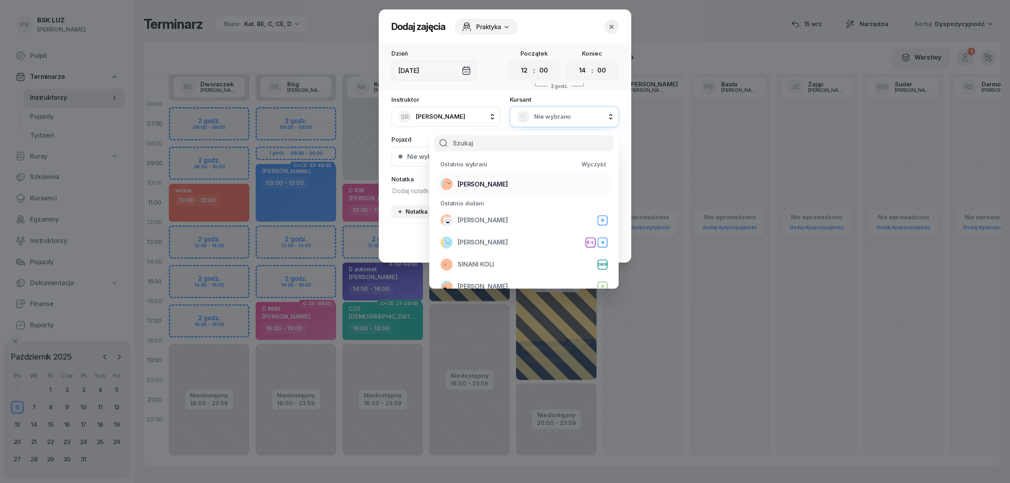
click at [521, 188] on div "[PERSON_NAME]" at bounding box center [523, 184] width 167 height 13
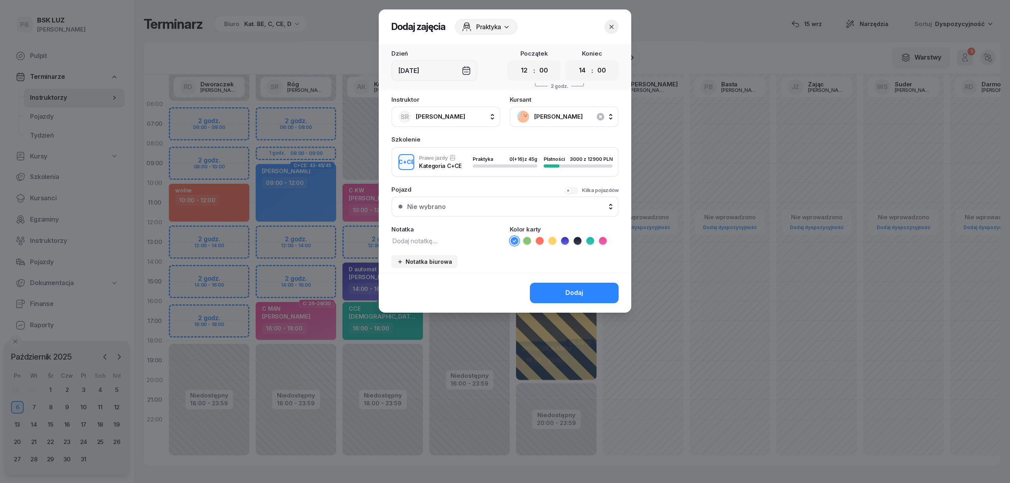
click at [469, 244] on textarea at bounding box center [445, 241] width 109 height 10
type textarea "CCE"
click at [564, 287] on button "Dodaj" at bounding box center [574, 293] width 89 height 21
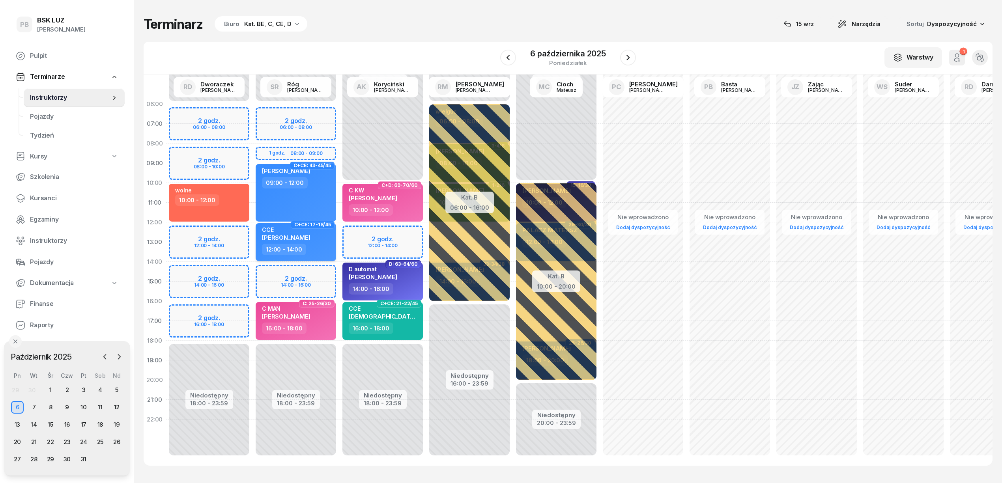
click at [332, 241] on div "CCE [PERSON_NAME] 12:00 - 14:00" at bounding box center [296, 242] width 80 height 38
select select "12"
select select "14"
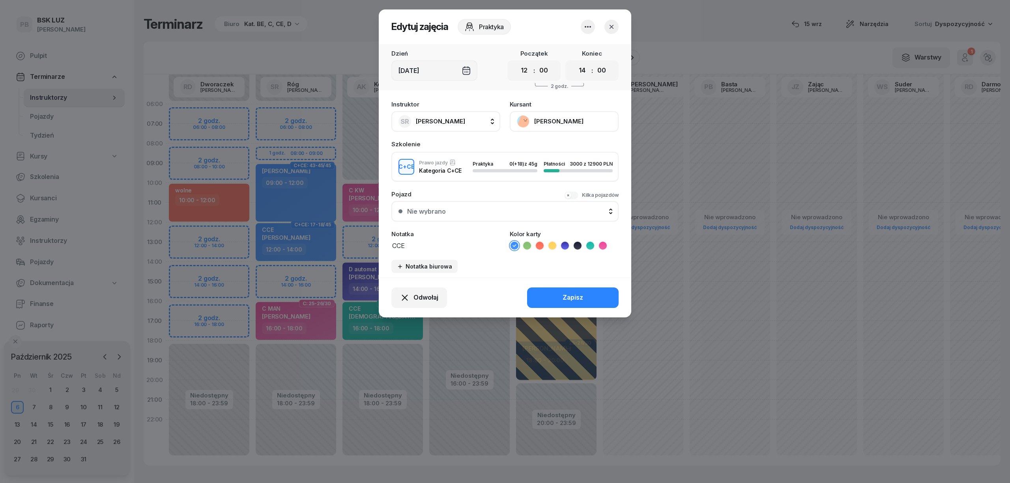
click at [583, 25] on icon "button" at bounding box center [587, 26] width 9 height 9
click at [578, 46] on link "Usuń" at bounding box center [584, 51] width 104 height 20
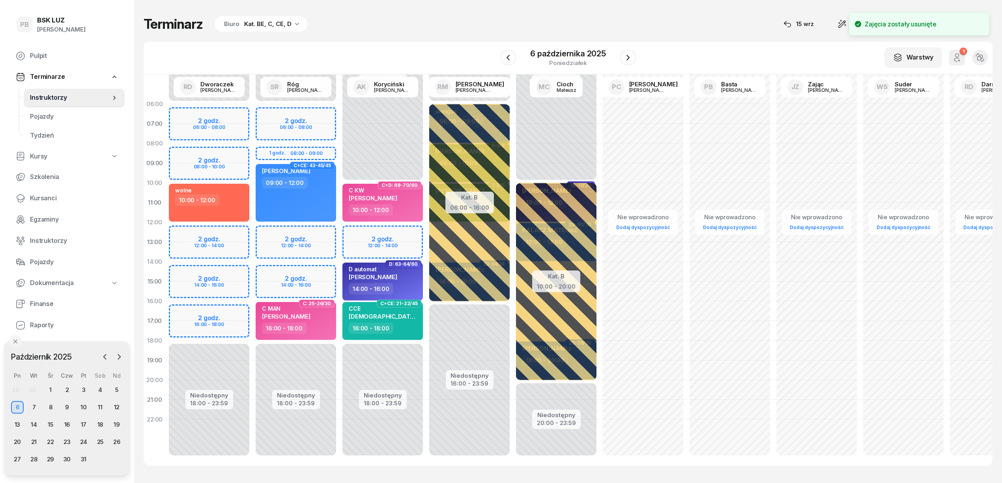
click at [326, 112] on div "Niedostępny 00:00 - 06:00 Niedostępny 18:00 - 23:59 C+CE: 43-45/45 [PERSON_NAME…" at bounding box center [295, 281] width 87 height 375
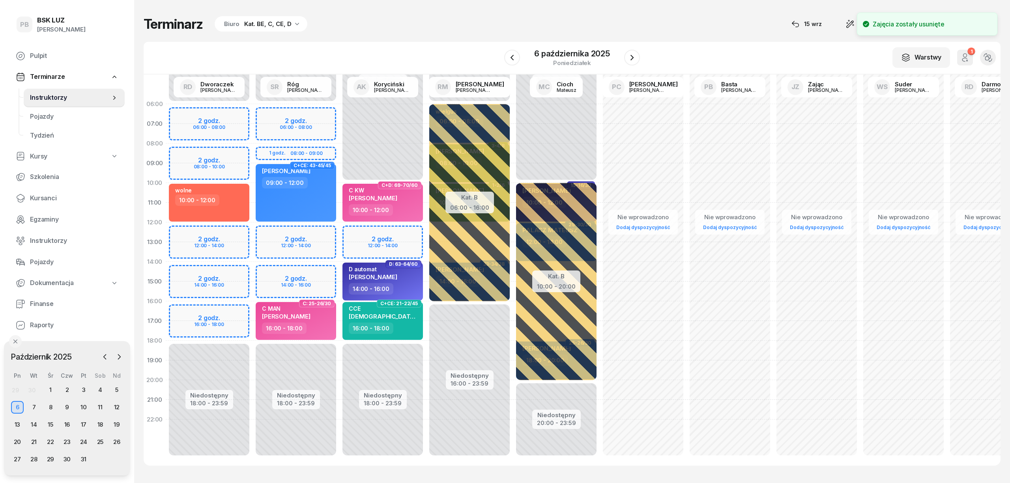
select select "06"
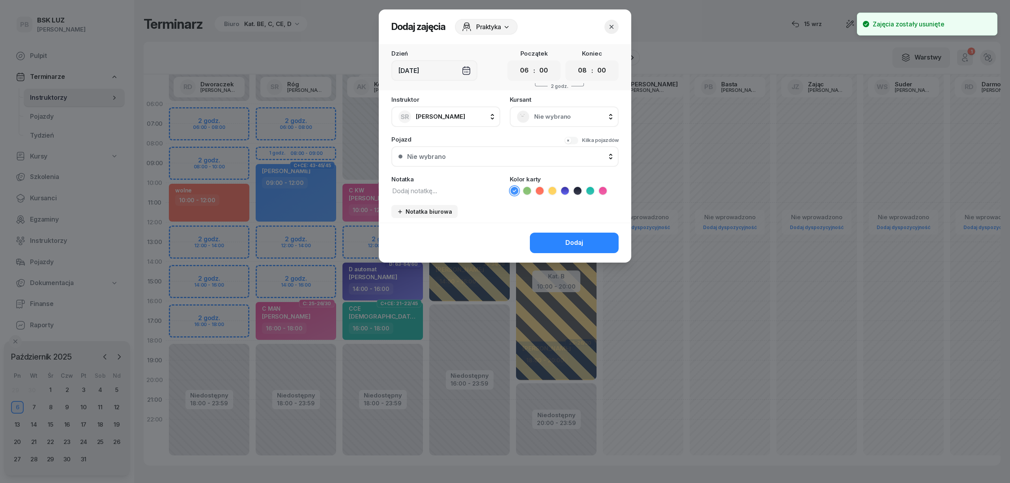
drag, startPoint x: 529, startPoint y: 117, endPoint x: 532, endPoint y: 122, distance: 5.5
click at [530, 117] on div "Nie wybrano" at bounding box center [564, 116] width 95 height 13
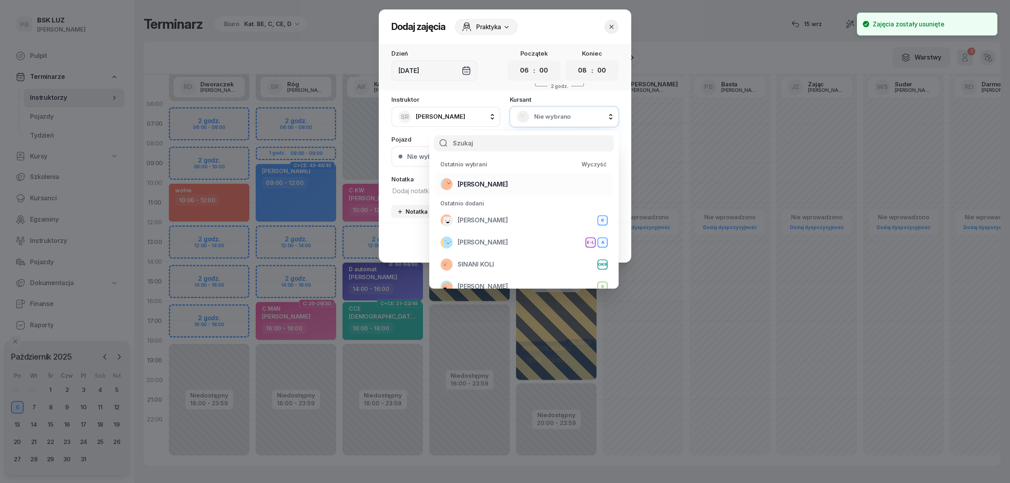
click at [524, 187] on div "[PERSON_NAME]" at bounding box center [523, 184] width 167 height 13
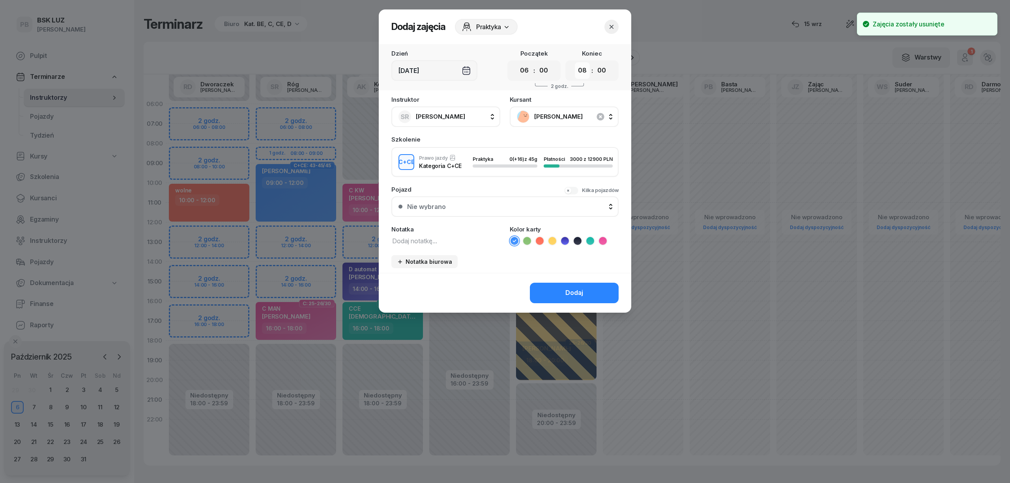
click at [581, 76] on select "00 01 02 03 04 05 06 07 08 09 10 11 12 13 14 15 16 17 18 19 20 21 22 23" at bounding box center [582, 70] width 15 height 17
select select "09"
click at [575, 62] on select "00 01 02 03 04 05 06 07 08 09 10 11 12 13 14 15 16 17 18 19 20 21 22 23" at bounding box center [582, 70] width 15 height 17
click at [589, 242] on icon at bounding box center [590, 241] width 8 height 8
click at [463, 239] on textarea at bounding box center [445, 241] width 109 height 10
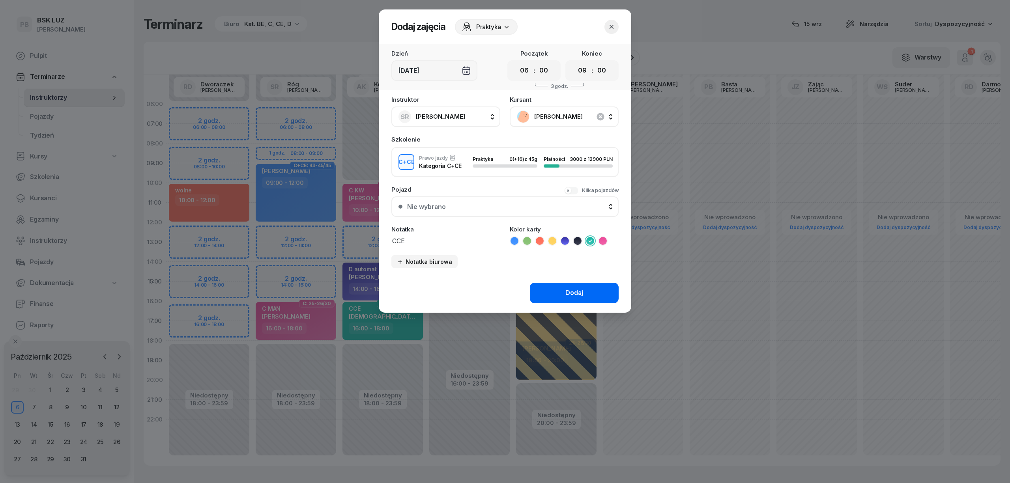
type textarea "CCE"
click at [575, 285] on button "Dodaj" at bounding box center [574, 293] width 89 height 21
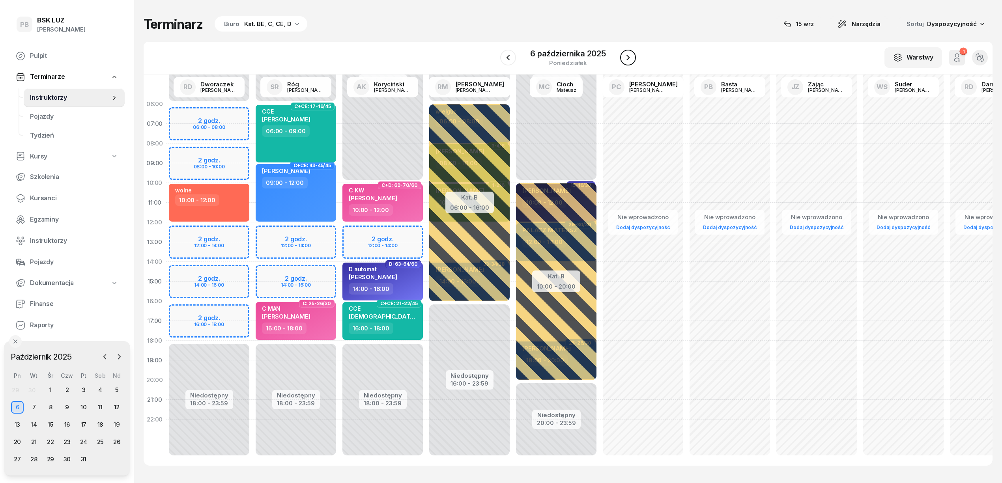
click at [630, 59] on icon "button" at bounding box center [627, 57] width 9 height 9
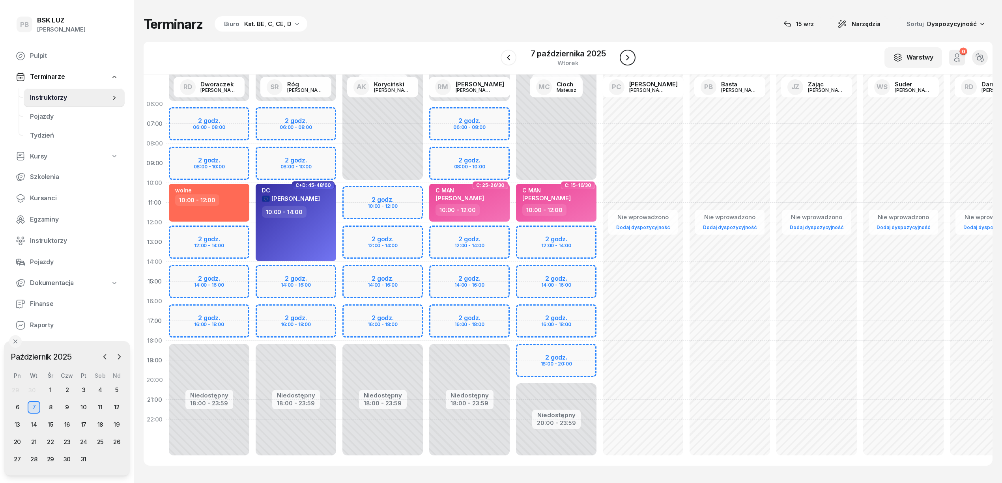
click at [630, 59] on icon "button" at bounding box center [627, 57] width 9 height 9
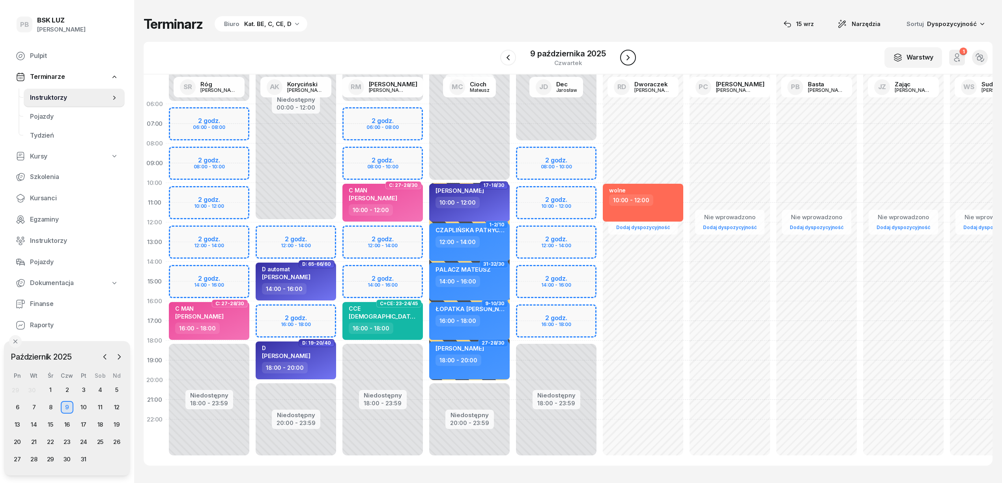
click at [630, 59] on icon "button" at bounding box center [627, 57] width 9 height 9
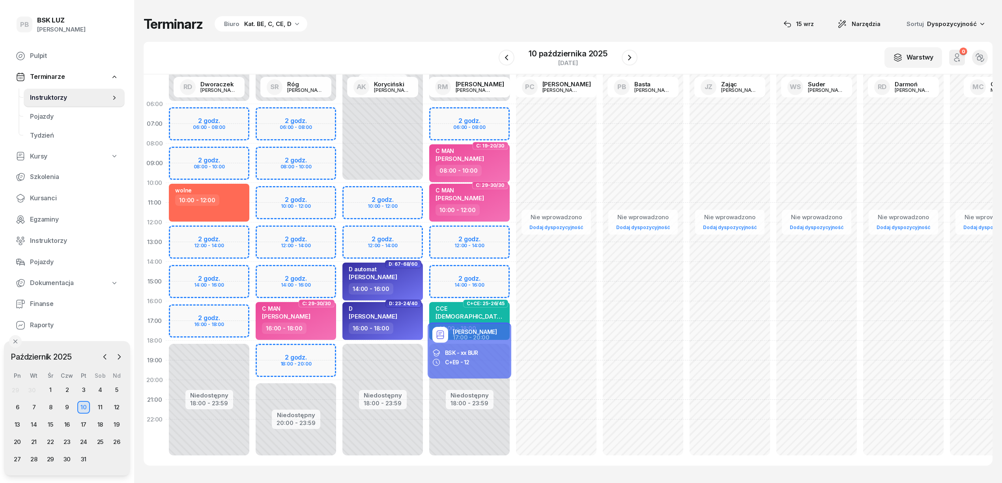
click at [499, 232] on div "Niedostępny 00:00 - 06:00 Niedostępny 18:00 - 23:59 2 godz. 06:00 - 08:00 2 god…" at bounding box center [469, 281] width 87 height 375
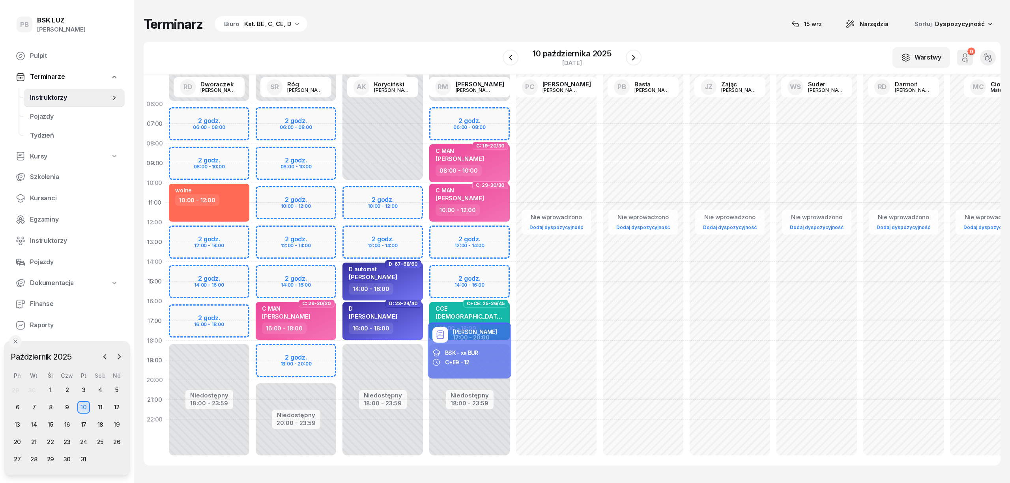
select select "12"
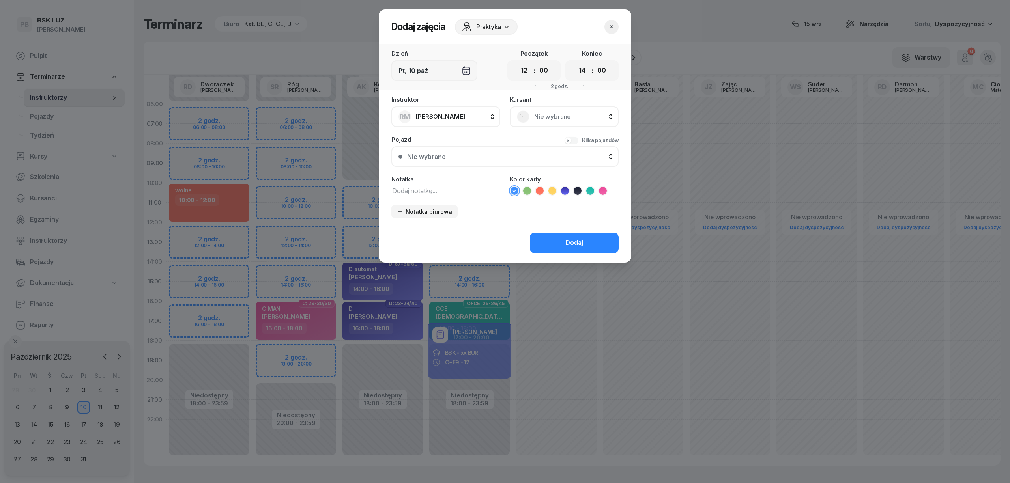
click at [566, 110] on div "Nie wybrano" at bounding box center [564, 116] width 95 height 13
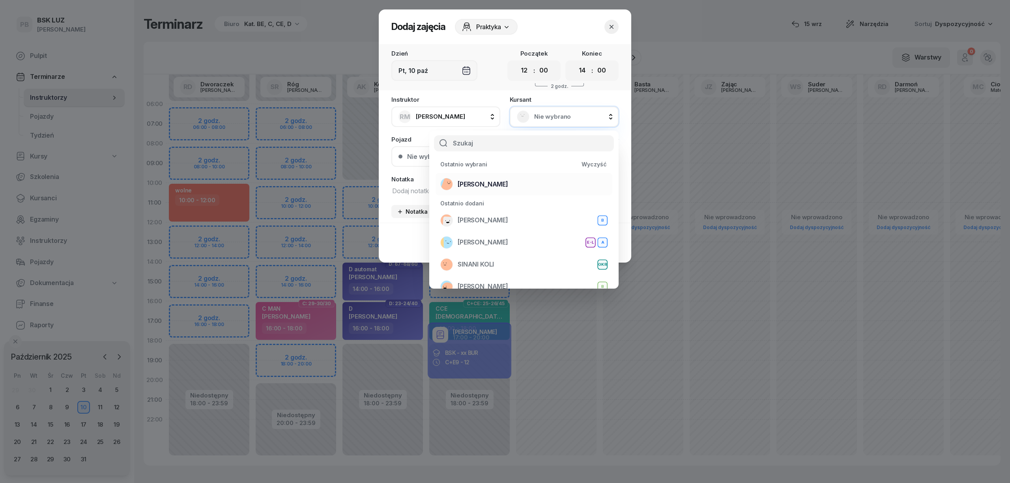
click at [542, 185] on div "[PERSON_NAME]" at bounding box center [523, 184] width 167 height 13
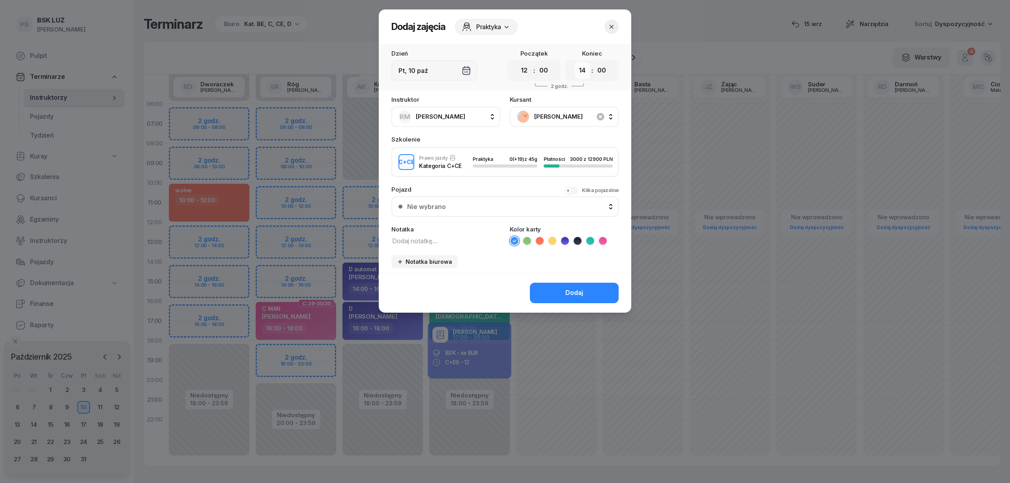
drag, startPoint x: 583, startPoint y: 70, endPoint x: 584, endPoint y: 78, distance: 7.6
click at [583, 70] on select "00 01 02 03 04 05 06 07 08 09 10 11 12 13 14 15 16 17 18 19 20 21 22 23" at bounding box center [582, 70] width 15 height 17
select select "16"
click at [575, 62] on select "00 01 02 03 04 05 06 07 08 09 10 11 12 13 14 15 16 17 18 19 20 21 22 23" at bounding box center [582, 70] width 15 height 17
click at [443, 240] on textarea at bounding box center [445, 241] width 109 height 10
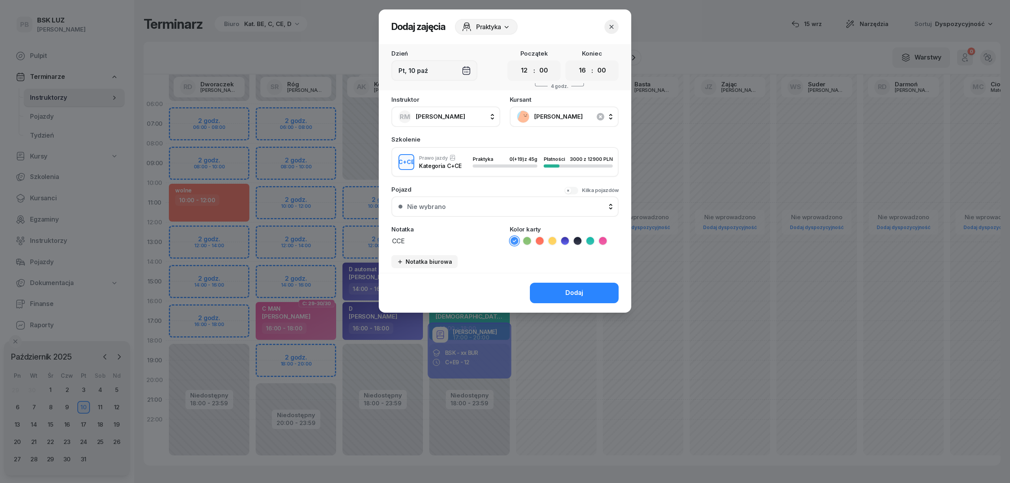
type textarea "CCE"
click at [591, 242] on icon at bounding box center [590, 241] width 8 height 8
click at [570, 288] on div "Dodaj" at bounding box center [574, 293] width 18 height 10
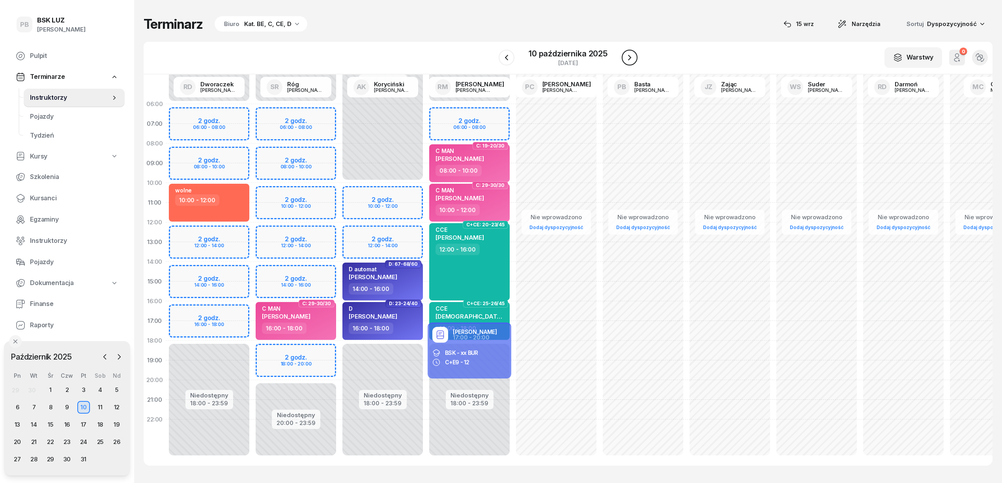
click at [632, 56] on icon "button" at bounding box center [629, 57] width 9 height 9
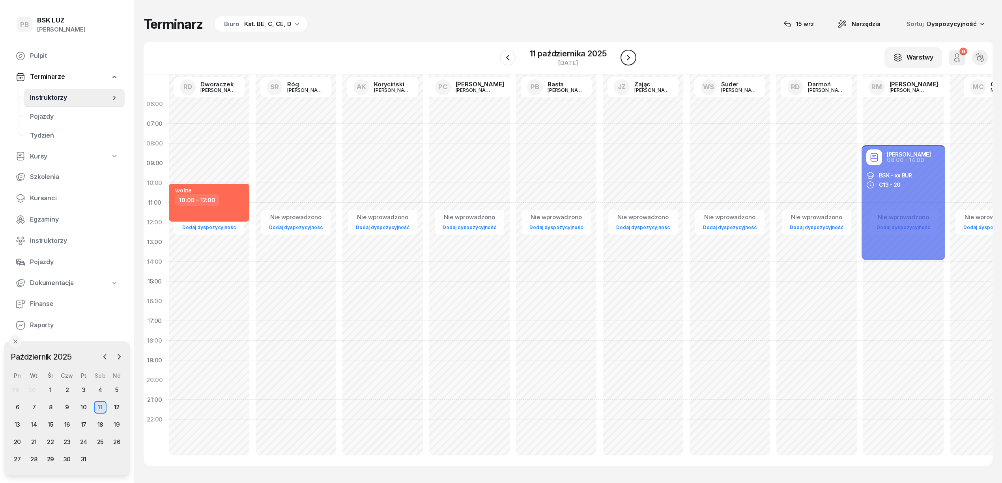
click at [632, 56] on icon "button" at bounding box center [628, 57] width 9 height 9
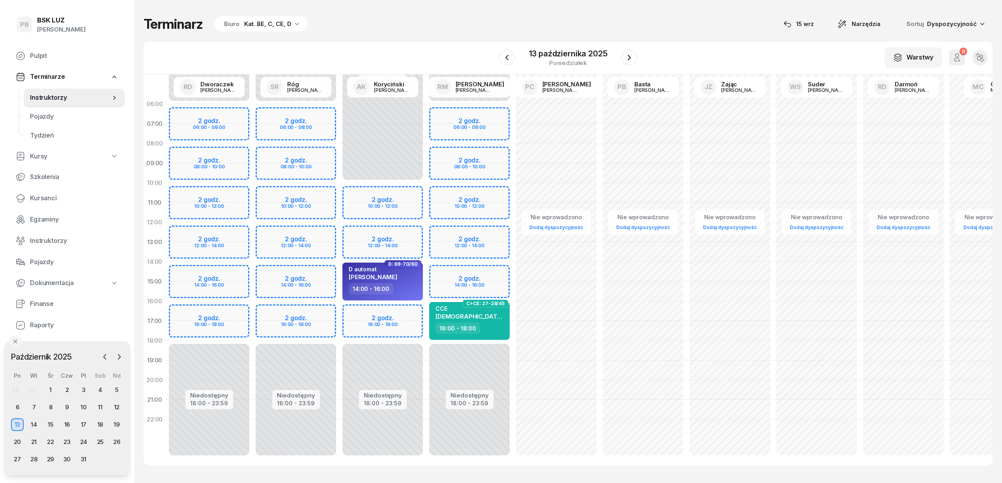
click at [498, 155] on div "Niedostępny 00:00 - 06:00 Niedostępny 18:00 - 23:59 2 godz. 06:00 - 08:00 2 god…" at bounding box center [469, 281] width 87 height 375
select select "08"
select select "10"
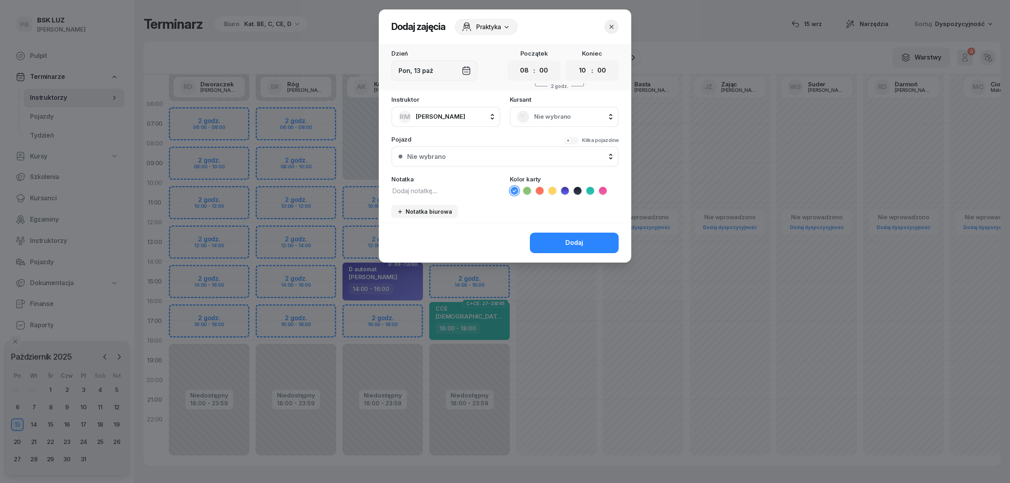
click at [548, 117] on span "Nie wybrano" at bounding box center [572, 117] width 77 height 10
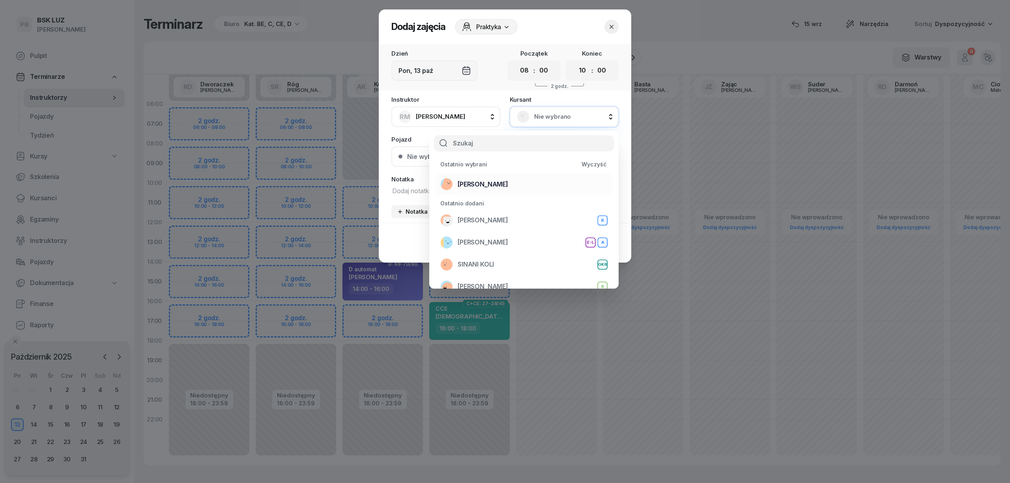
click at [542, 176] on li "[PERSON_NAME]" at bounding box center [524, 184] width 177 height 22
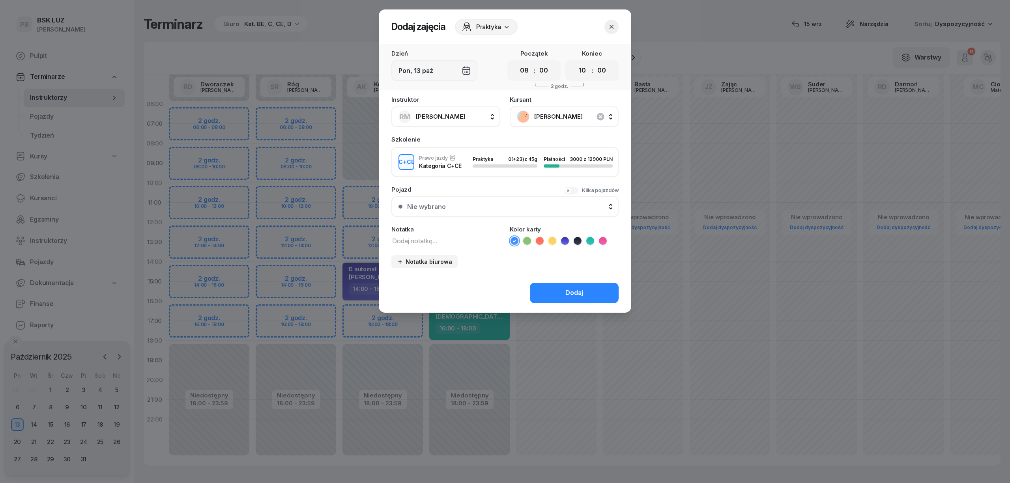
click at [459, 241] on textarea at bounding box center [445, 241] width 109 height 10
type textarea "CCE"
click at [592, 237] on icon at bounding box center [590, 241] width 8 height 8
drag, startPoint x: 579, startPoint y: 70, endPoint x: 581, endPoint y: 78, distance: 8.0
click at [579, 70] on select "00 01 02 03 04 05 06 07 08 09 10 11 12 13 14 15 16 17 18 19 20 21 22 23" at bounding box center [582, 70] width 15 height 17
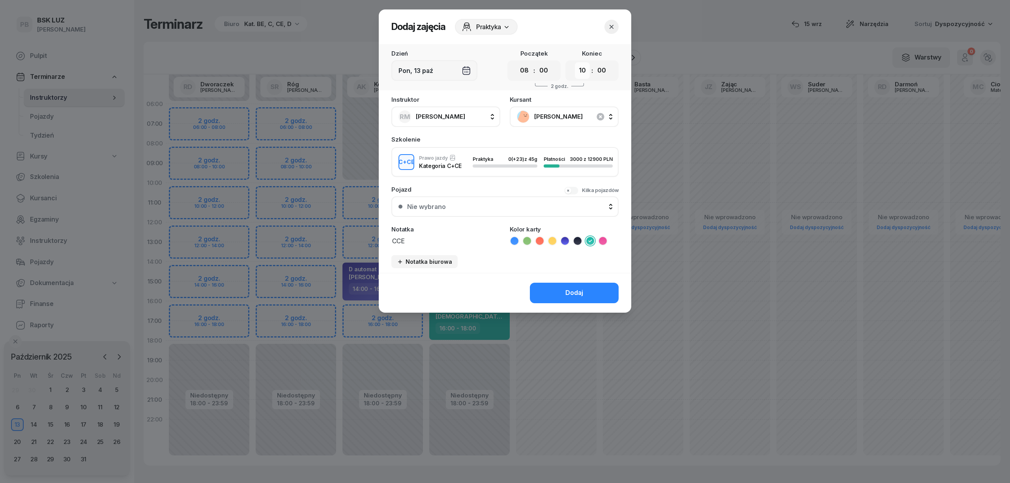
select select "12"
click at [575, 62] on select "00 01 02 03 04 05 06 07 08 09 10 11 12 13 14 15 16 17 18 19 20 21 22 23" at bounding box center [582, 70] width 15 height 17
click at [571, 289] on div "Dodaj" at bounding box center [574, 293] width 18 height 10
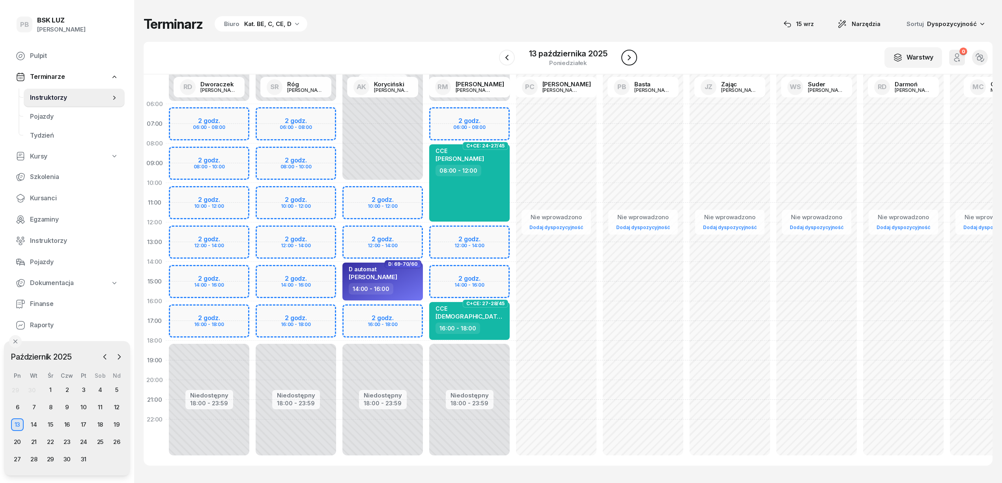
click at [627, 59] on icon "button" at bounding box center [628, 57] width 9 height 9
click at [627, 59] on icon "button" at bounding box center [629, 57] width 9 height 9
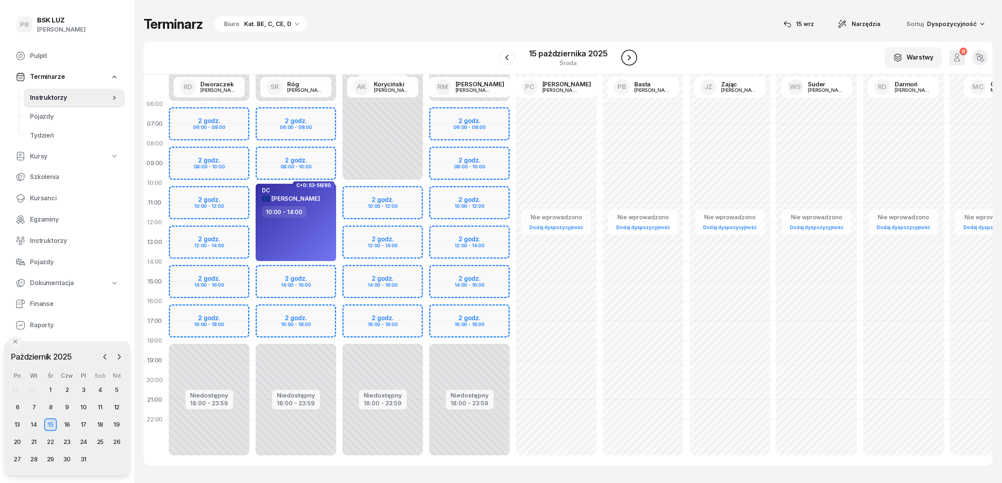
click at [627, 59] on icon "button" at bounding box center [628, 57] width 9 height 9
click at [627, 59] on icon "button" at bounding box center [629, 57] width 9 height 9
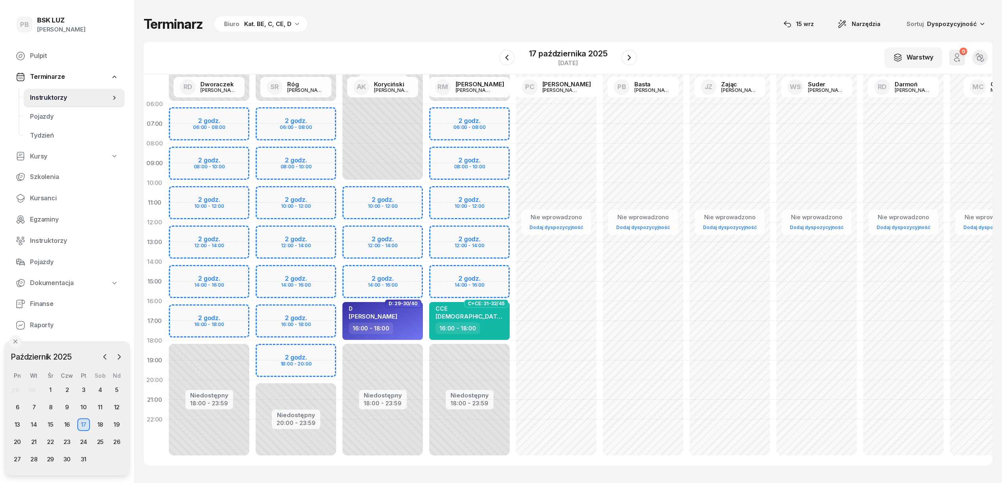
click at [499, 234] on div "Niedostępny 00:00 - 06:00 Niedostępny 18:00 - 23:59 2 godz. 06:00 - 08:00 2 god…" at bounding box center [469, 281] width 87 height 375
select select "12"
select select "14"
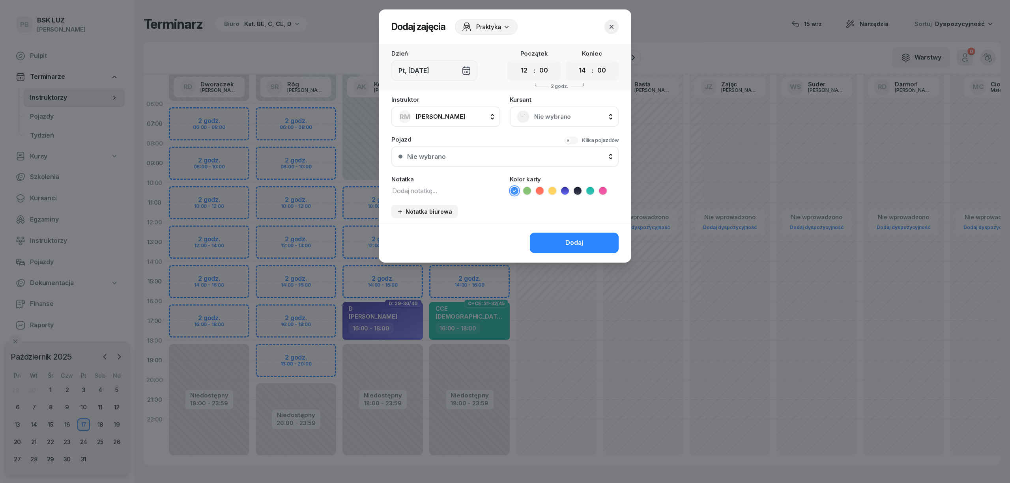
click at [570, 122] on div "Nie wybrano" at bounding box center [564, 116] width 95 height 13
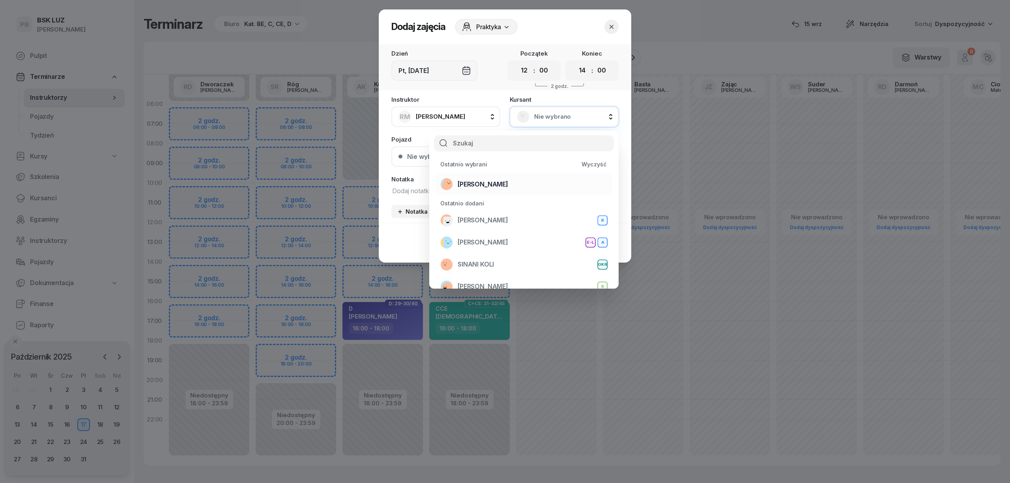
click at [540, 181] on div "[PERSON_NAME]" at bounding box center [523, 184] width 167 height 13
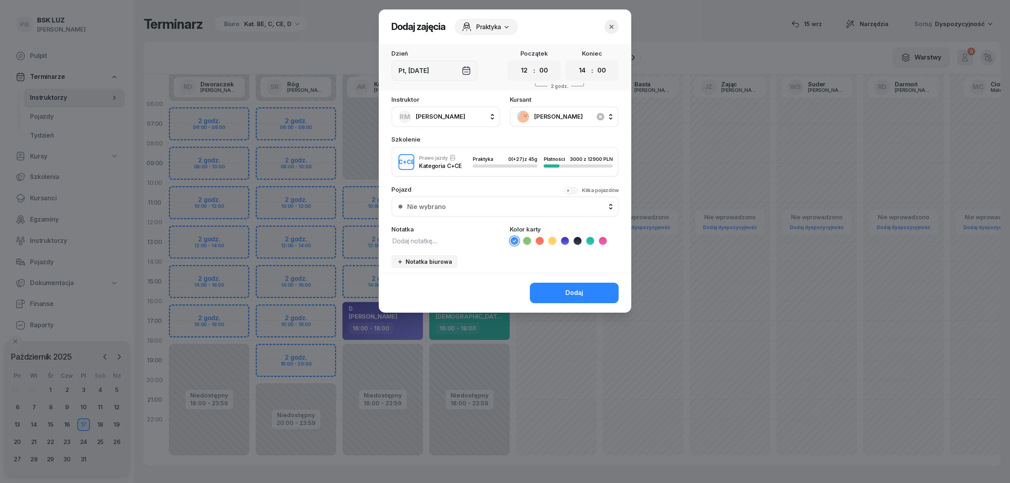
click at [458, 242] on textarea at bounding box center [445, 241] width 109 height 10
type textarea "CCE"
click at [590, 240] on icon at bounding box center [590, 240] width 4 height 3
click at [582, 69] on select "00 01 02 03 04 05 06 07 08 09 10 11 12 13 14 15 16 17 18 19 20 21 22 23" at bounding box center [582, 70] width 15 height 17
select select "16"
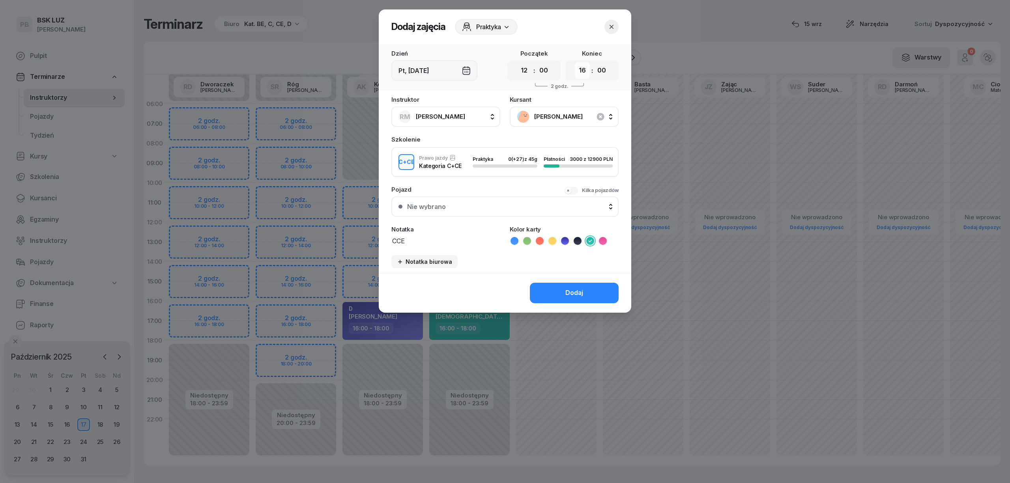
click at [575, 62] on select "00 01 02 03 04 05 06 07 08 09 10 11 12 13 14 15 16 17 18 19 20 21 22 23" at bounding box center [582, 70] width 15 height 17
click at [579, 295] on div "Dodaj" at bounding box center [574, 293] width 18 height 10
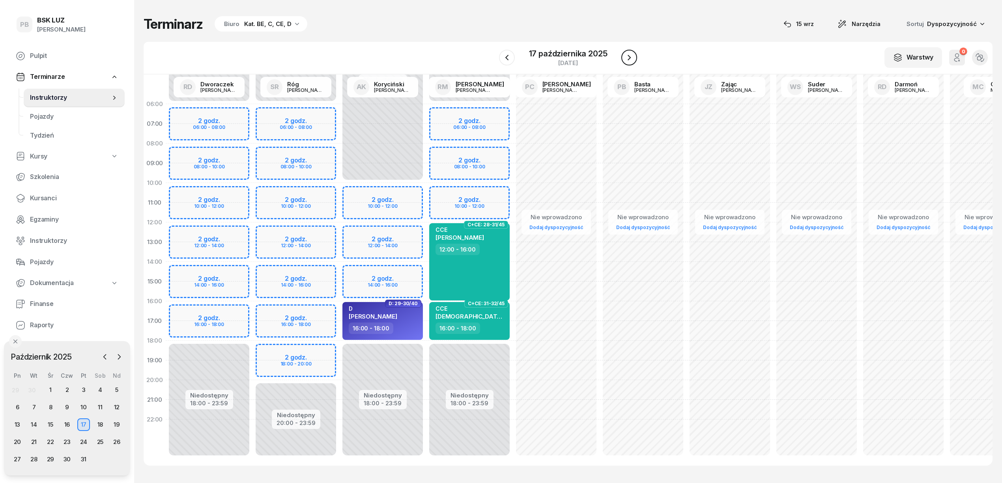
click at [630, 57] on icon "button" at bounding box center [628, 57] width 9 height 9
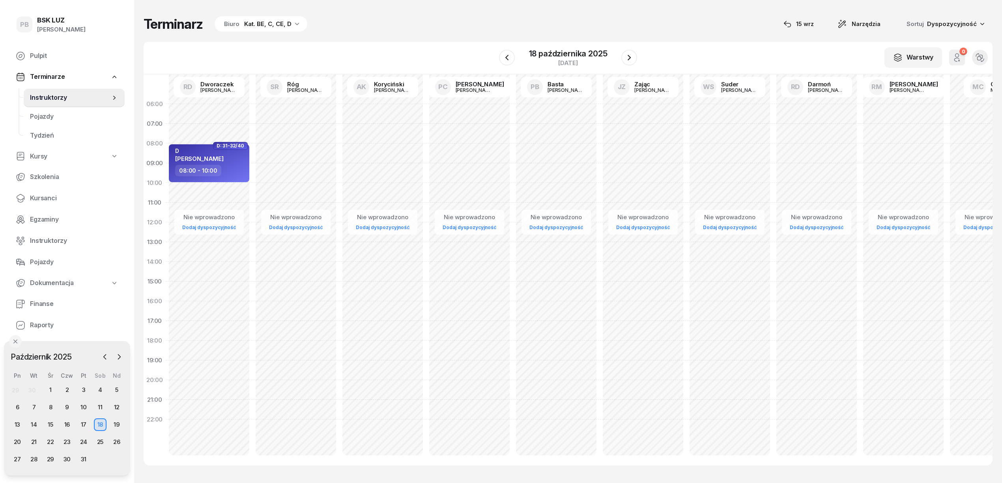
click at [237, 193] on div "Nie wprowadzono Dodaj dyspozycyjność D: 31-32/40 D [PERSON_NAME] 08:00 - 10:00" at bounding box center [209, 281] width 87 height 375
select select "10"
select select "12"
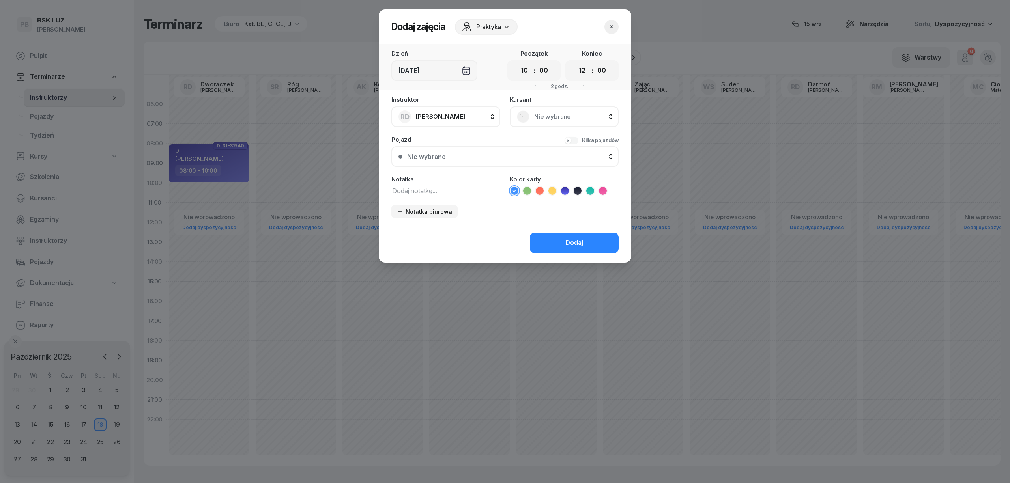
click at [609, 28] on icon "button" at bounding box center [612, 27] width 8 height 8
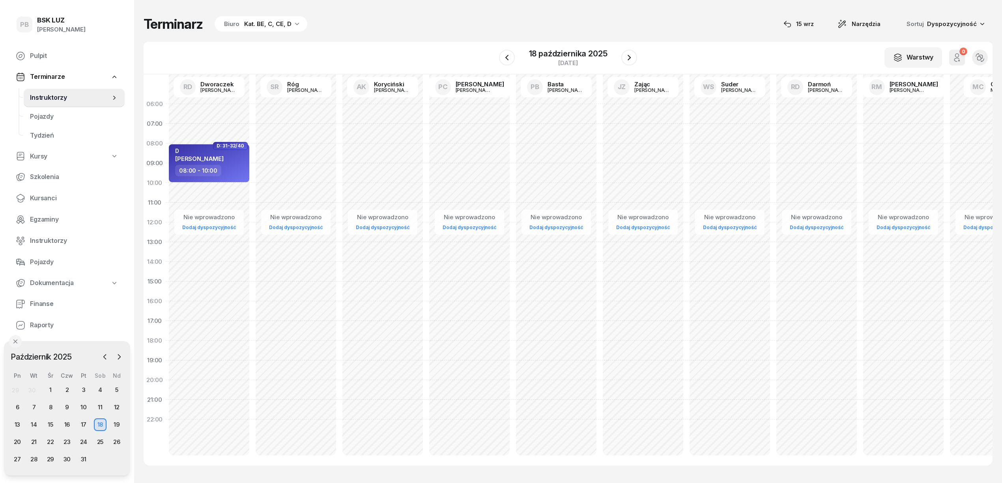
click at [242, 110] on div "Nie wprowadzono Dodaj dyspozycyjność D: 31-32/40 D [PERSON_NAME] 08:00 - 10:00" at bounding box center [209, 281] width 87 height 375
select select "06"
select select "08"
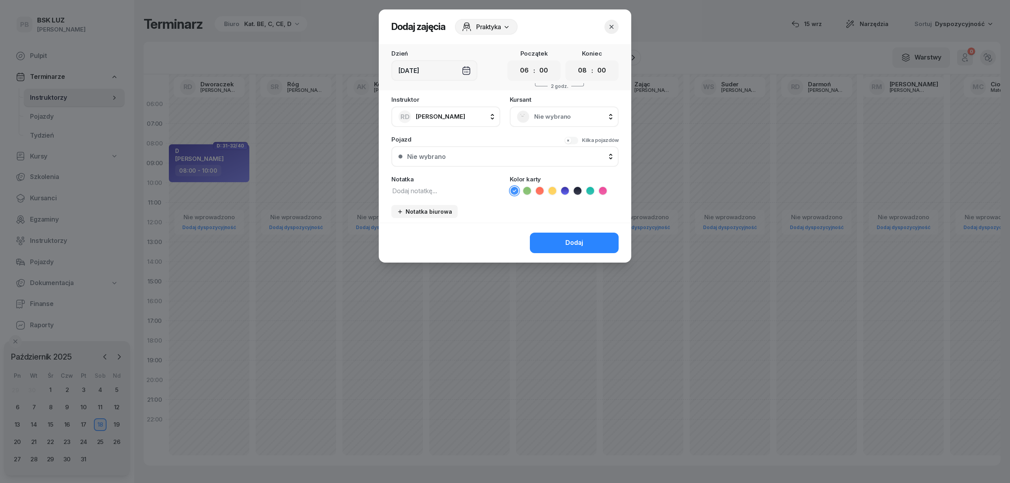
click at [536, 116] on span "Nie wybrano" at bounding box center [572, 117] width 77 height 10
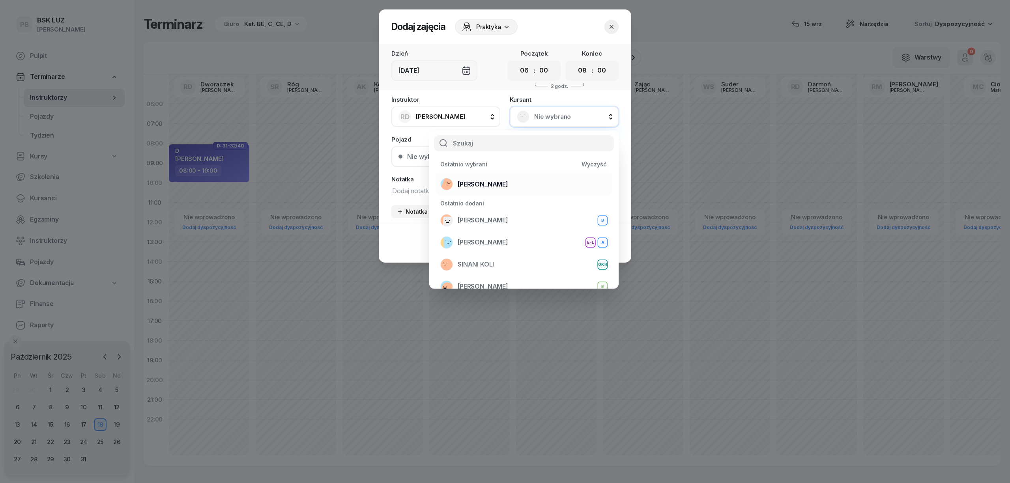
click at [521, 182] on div "[PERSON_NAME]" at bounding box center [523, 184] width 167 height 13
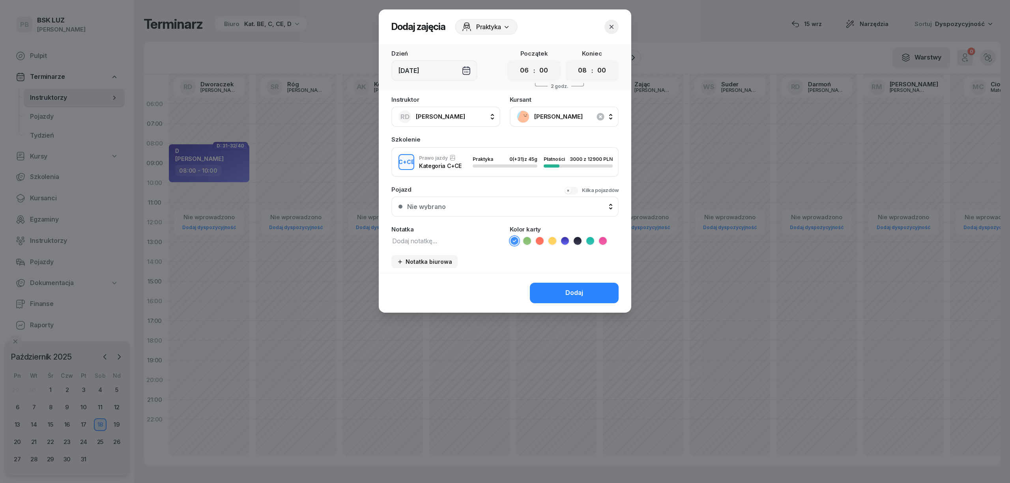
click at [430, 241] on textarea at bounding box center [445, 241] width 109 height 10
type textarea "CCE"
click at [592, 240] on icon at bounding box center [590, 241] width 8 height 8
click at [589, 290] on button "Dodaj" at bounding box center [574, 293] width 89 height 21
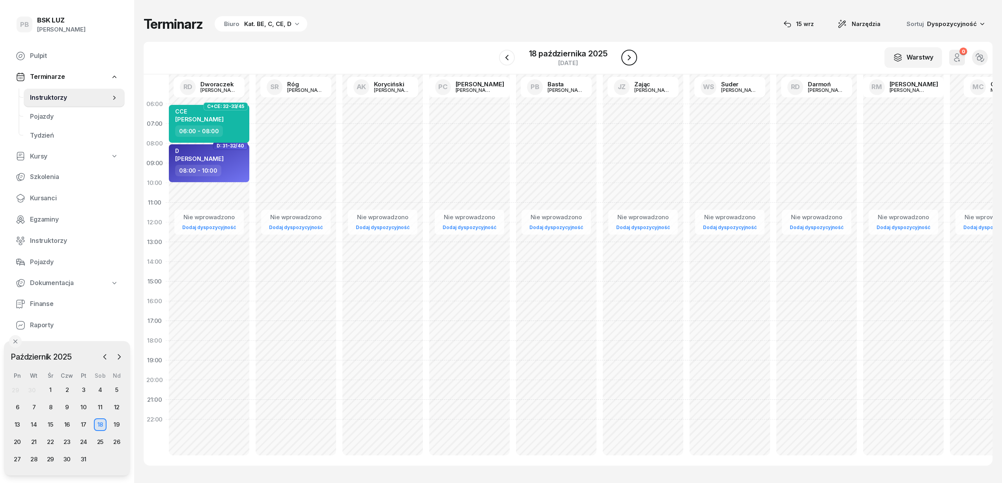
click at [622, 61] on button "button" at bounding box center [629, 58] width 16 height 16
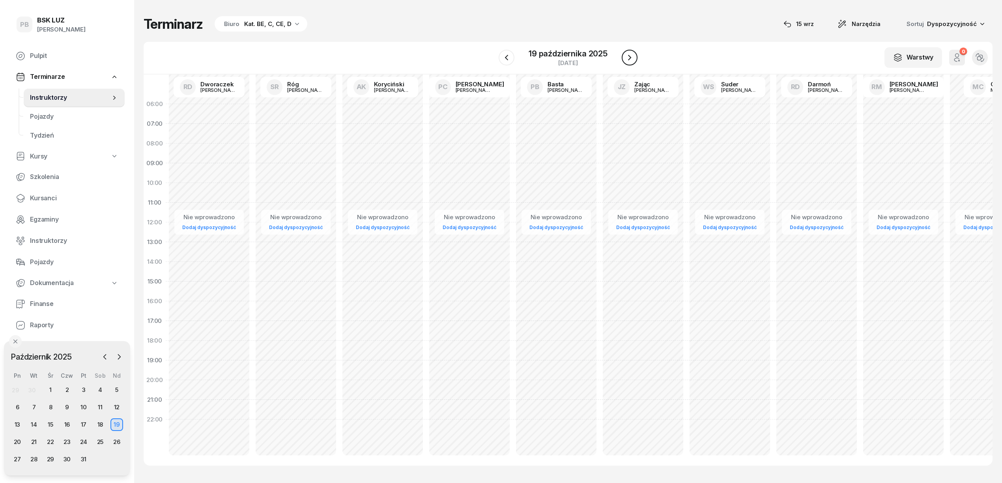
click at [625, 61] on icon "button" at bounding box center [629, 57] width 9 height 9
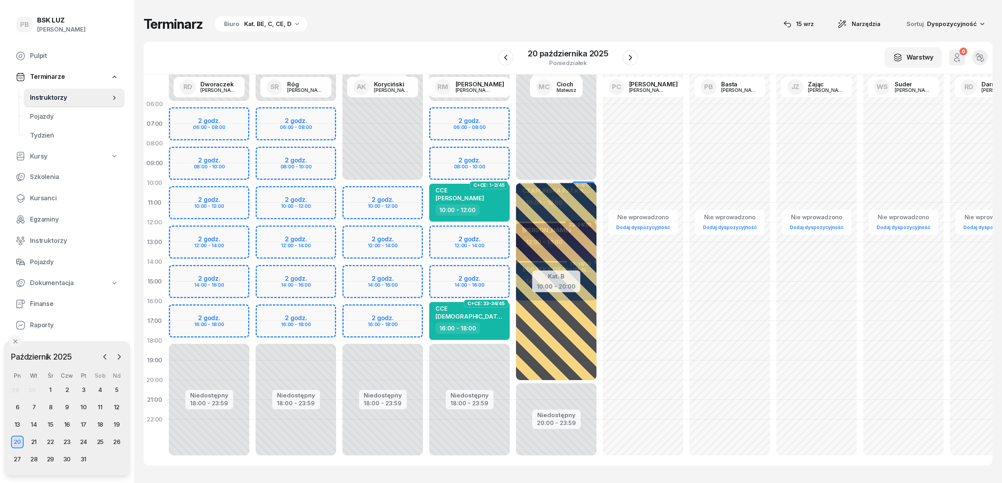
click at [503, 114] on div "Niedostępny 00:00 - 06:00 Niedostępny 18:00 - 23:59 2 godz. 06:00 - 08:00 2 god…" at bounding box center [469, 281] width 87 height 375
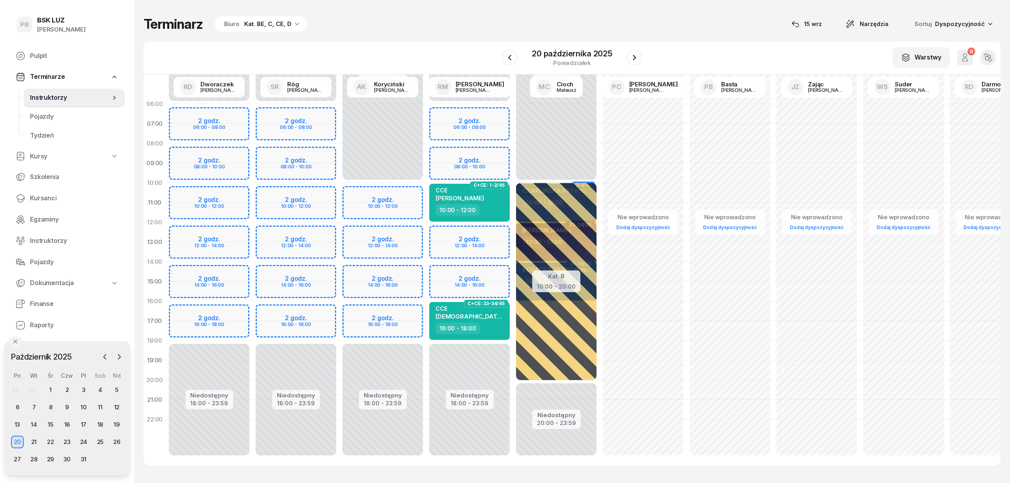
select select "06"
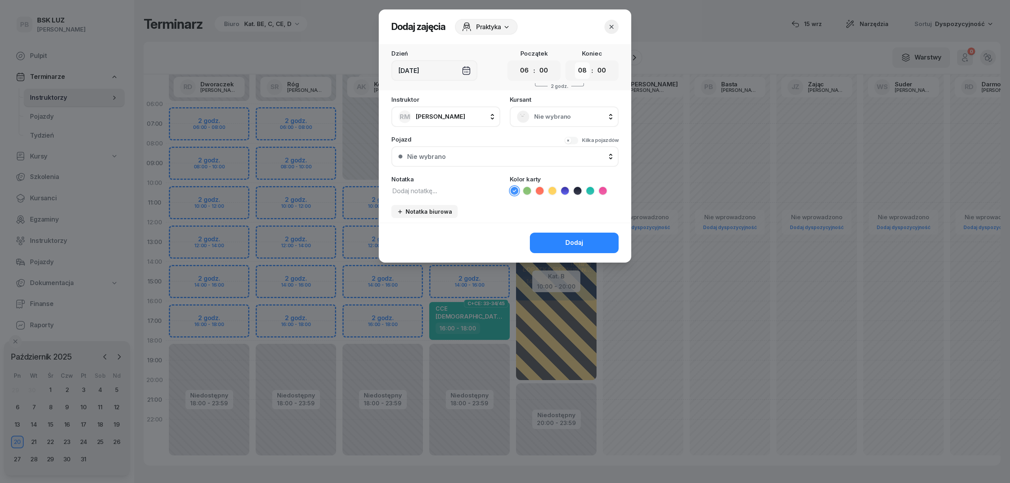
drag, startPoint x: 585, startPoint y: 73, endPoint x: 584, endPoint y: 77, distance: 4.6
click at [585, 73] on select "00 01 02 03 04 05 06 07 08 09 10 11 12 13 14 15 16 17 18 19 20 21 22 23" at bounding box center [582, 70] width 15 height 17
select select "10"
click at [575, 62] on select "00 01 02 03 04 05 06 07 08 09 10 11 12 13 14 15 16 17 18 19 20 21 22 23" at bounding box center [582, 70] width 15 height 17
click at [591, 191] on icon at bounding box center [590, 191] width 8 height 8
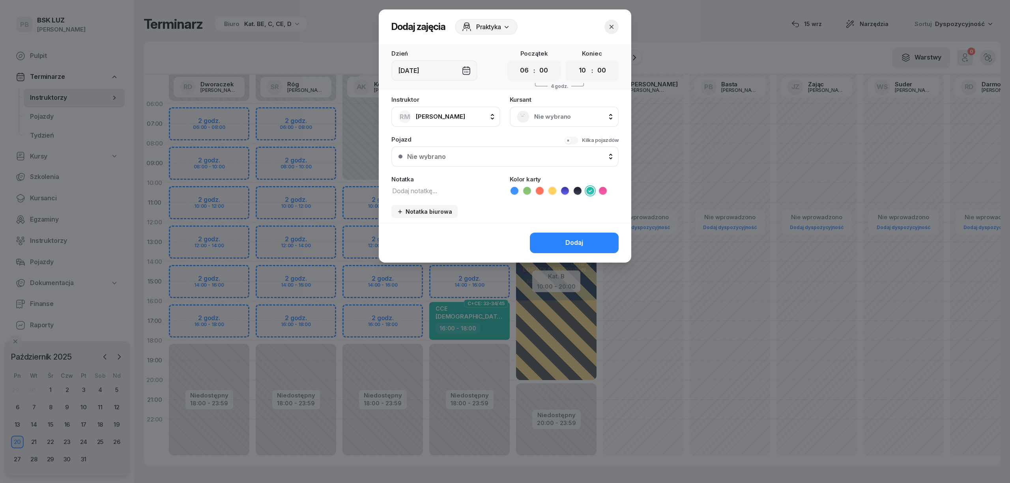
click at [447, 191] on textarea at bounding box center [445, 190] width 109 height 10
type textarea "CCE"
click at [578, 239] on div "Dodaj" at bounding box center [574, 243] width 18 height 10
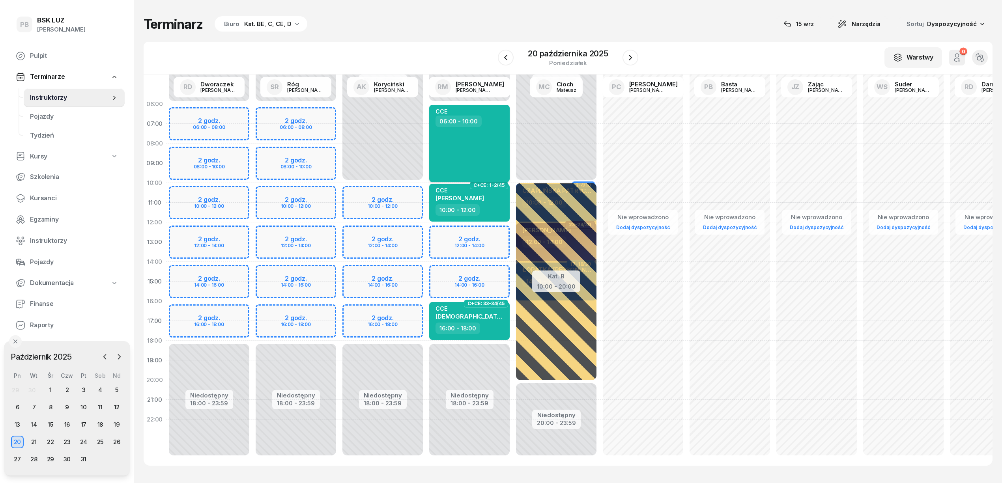
click at [501, 159] on div "CCE 06:00 - 10:00" at bounding box center [469, 143] width 80 height 77
select select "06"
select select "10"
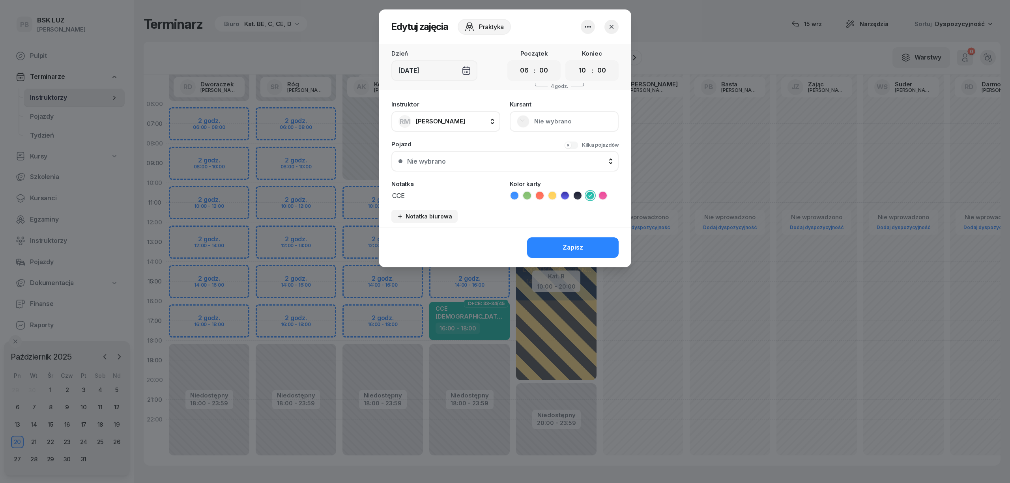
click at [583, 27] on icon "button" at bounding box center [587, 26] width 9 height 9
click at [572, 52] on link "Usuń" at bounding box center [584, 51] width 104 height 20
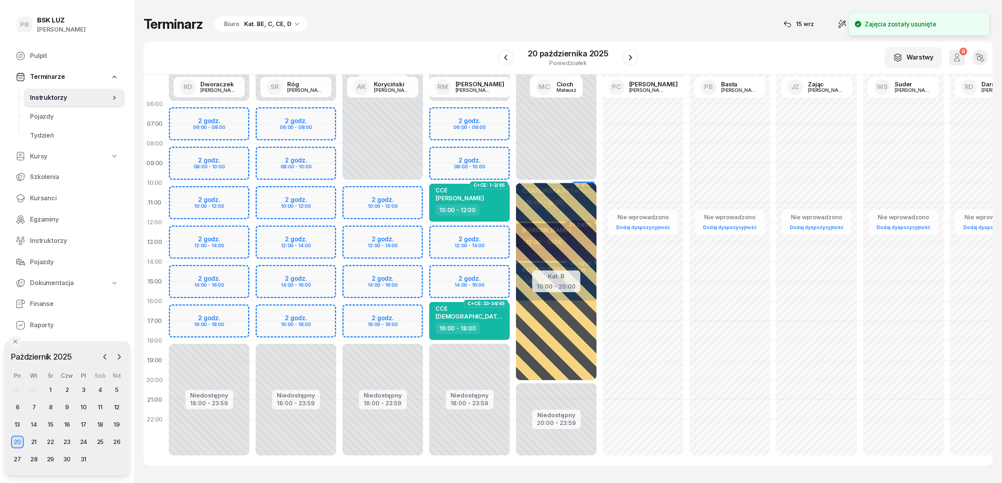
click at [500, 113] on div "Niedostępny 00:00 - 06:00 Niedostępny 18:00 - 23:59 C+CE: 1-2/45 CCE [PERSON_NA…" at bounding box center [469, 281] width 87 height 375
select select "06"
select select "08"
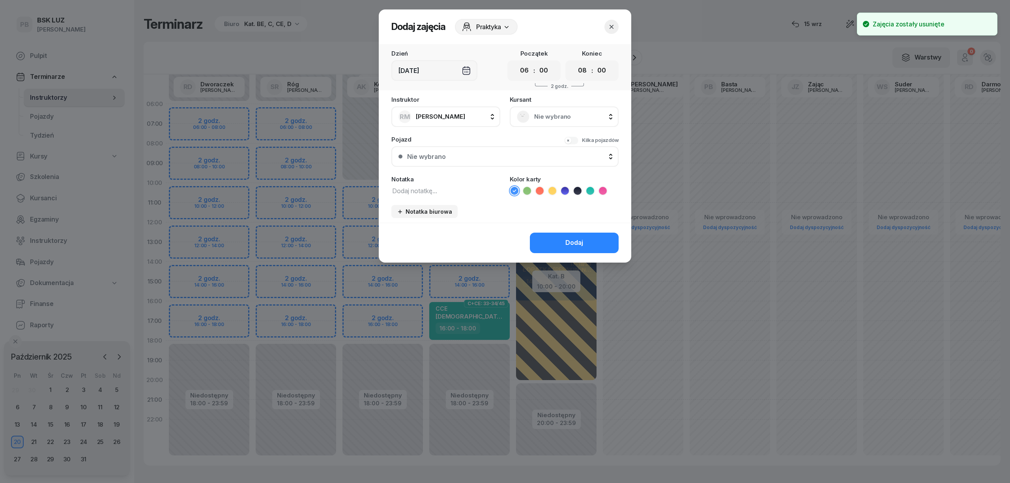
click at [555, 115] on span "Nie wybrano" at bounding box center [572, 117] width 77 height 10
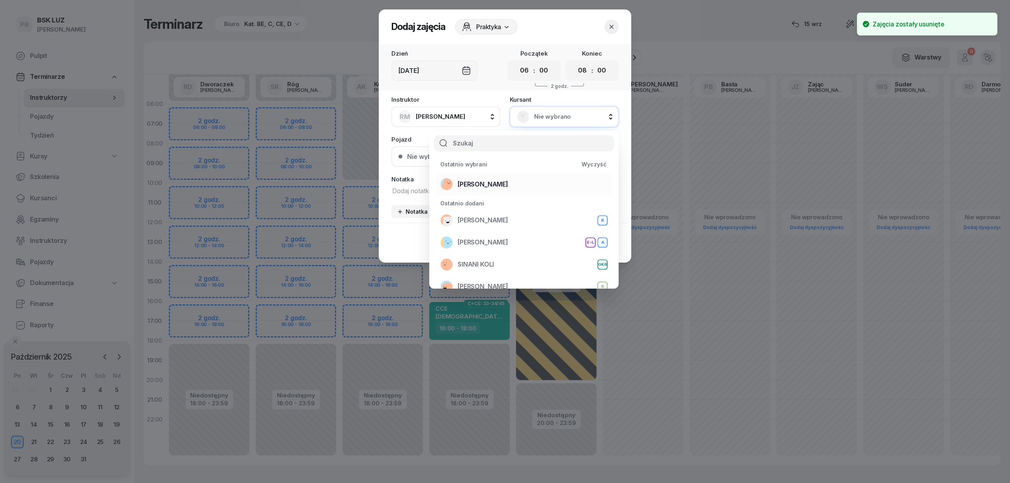
click at [519, 179] on div "[PERSON_NAME]" at bounding box center [523, 184] width 167 height 13
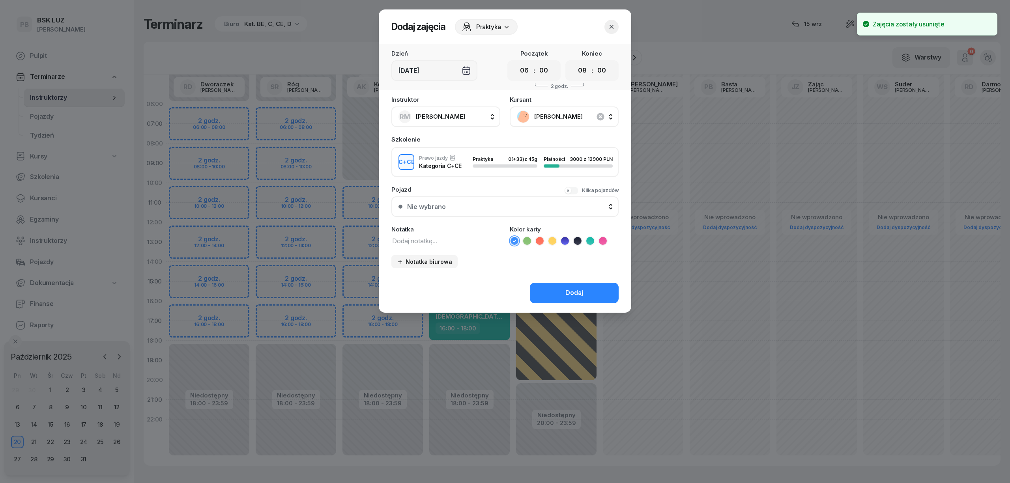
click at [428, 234] on div "Notatka" at bounding box center [445, 235] width 109 height 19
click at [430, 240] on textarea at bounding box center [445, 241] width 109 height 10
type textarea "CCE"
click at [592, 239] on icon at bounding box center [590, 240] width 4 height 3
drag, startPoint x: 585, startPoint y: 72, endPoint x: 584, endPoint y: 77, distance: 5.7
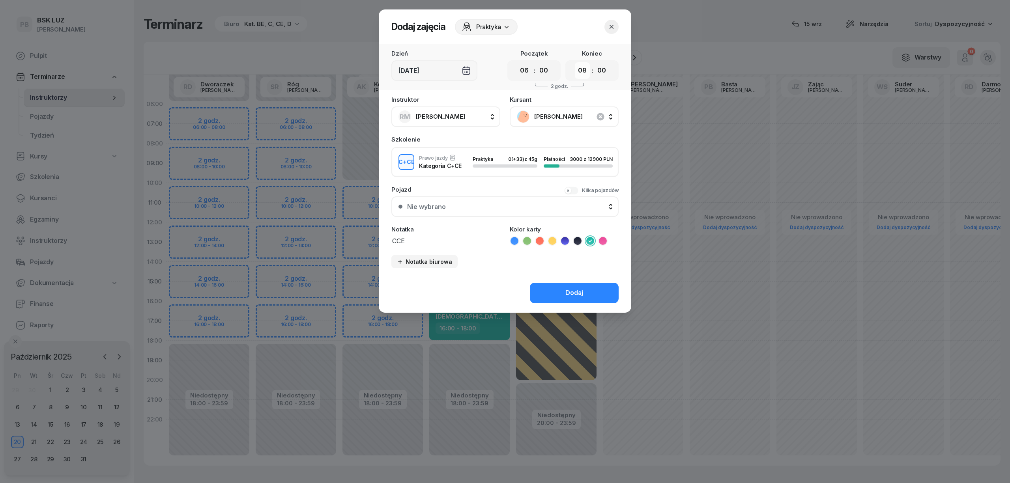
click at [585, 72] on select "00 01 02 03 04 05 06 07 08 09 10 11 12 13 14 15 16 17 18 19 20 21 22 23" at bounding box center [582, 70] width 15 height 17
select select "10"
click at [575, 62] on select "00 01 02 03 04 05 06 07 08 09 10 11 12 13 14 15 16 17 18 19 20 21 22 23" at bounding box center [582, 70] width 15 height 17
click at [570, 293] on div "Dodaj" at bounding box center [574, 293] width 18 height 10
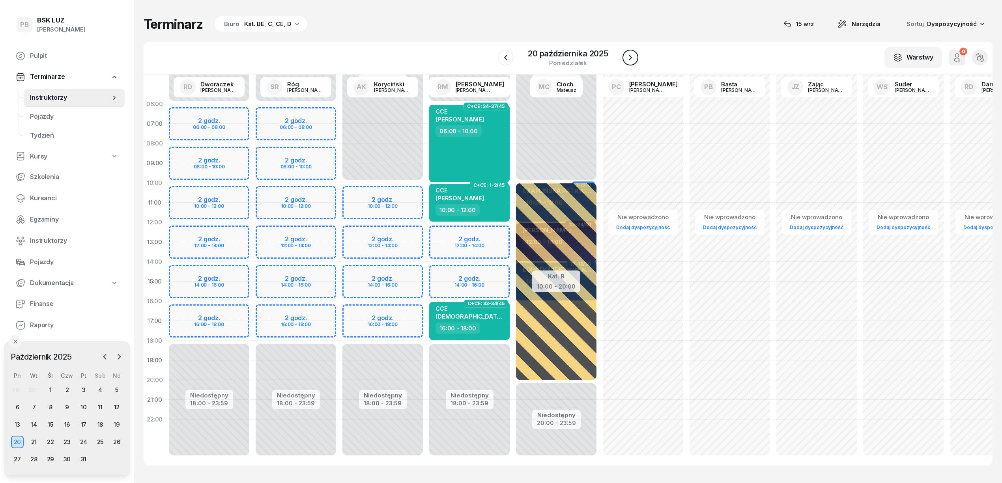
click at [634, 56] on icon "button" at bounding box center [630, 57] width 9 height 9
click at [634, 56] on button "button" at bounding box center [629, 58] width 16 height 16
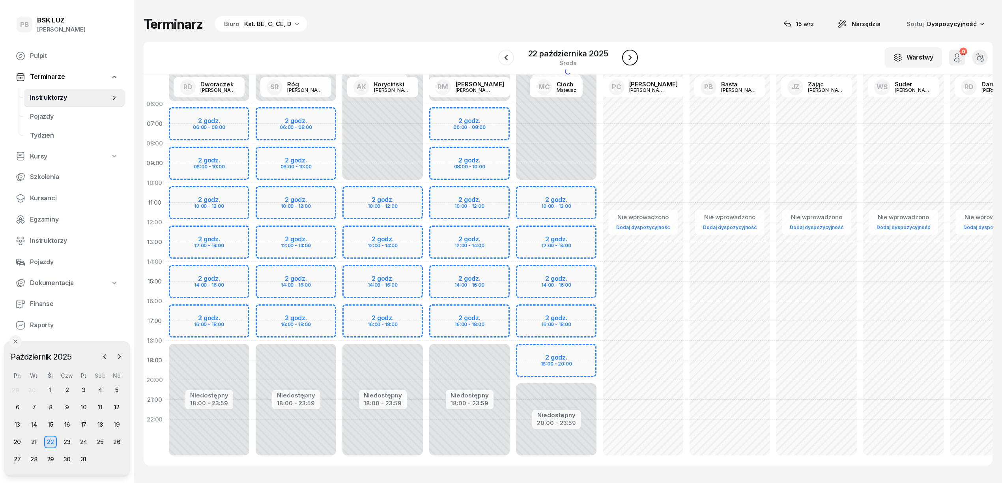
click at [634, 56] on icon "button" at bounding box center [629, 57] width 9 height 9
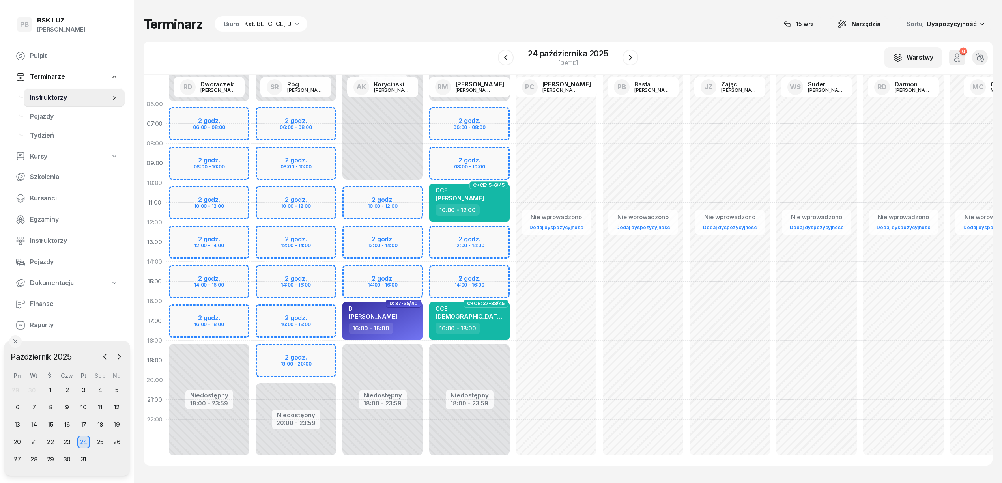
click at [497, 234] on div "Niedostępny 00:00 - 06:00 Niedostępny 18:00 - 23:59 2 godz. 06:00 - 08:00 2 god…" at bounding box center [469, 281] width 87 height 375
select select "12"
select select "14"
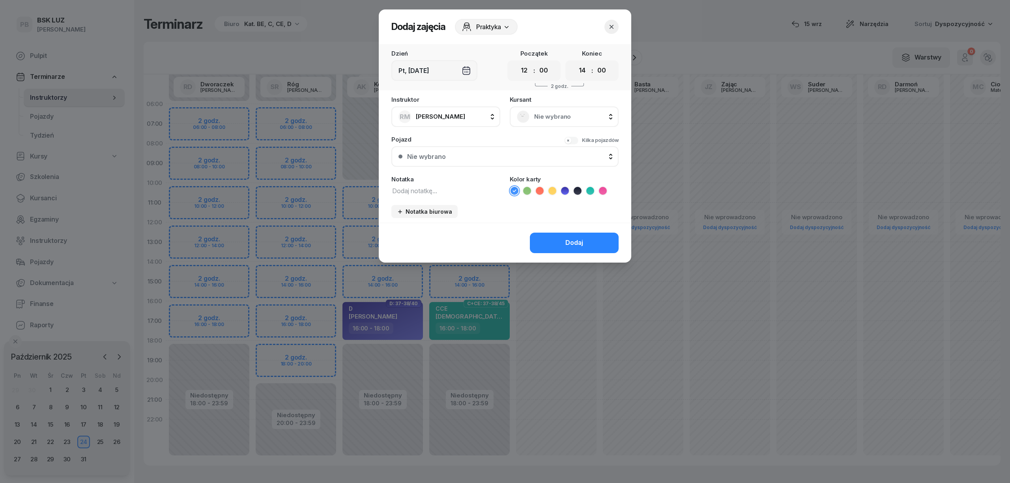
click at [576, 114] on span "Nie wybrano" at bounding box center [572, 117] width 77 height 10
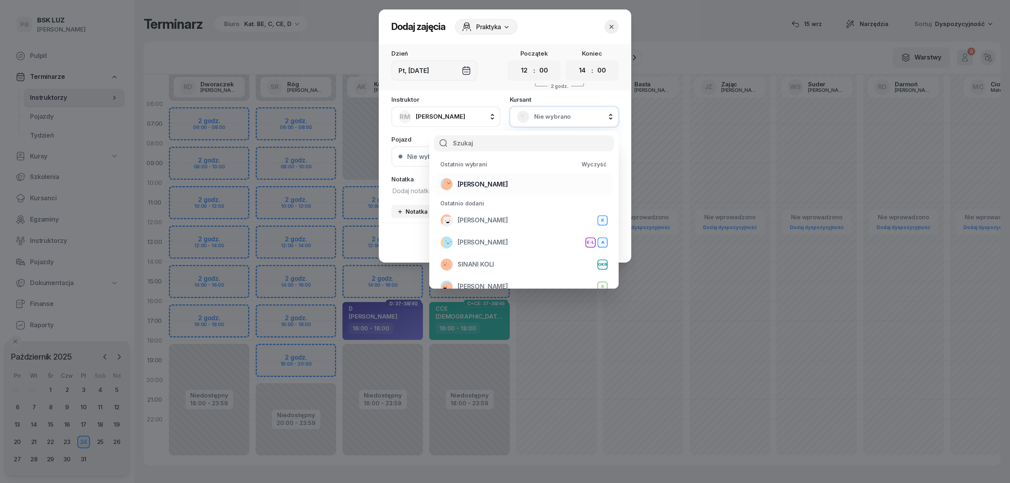
click at [540, 178] on div "[PERSON_NAME]" at bounding box center [523, 184] width 167 height 13
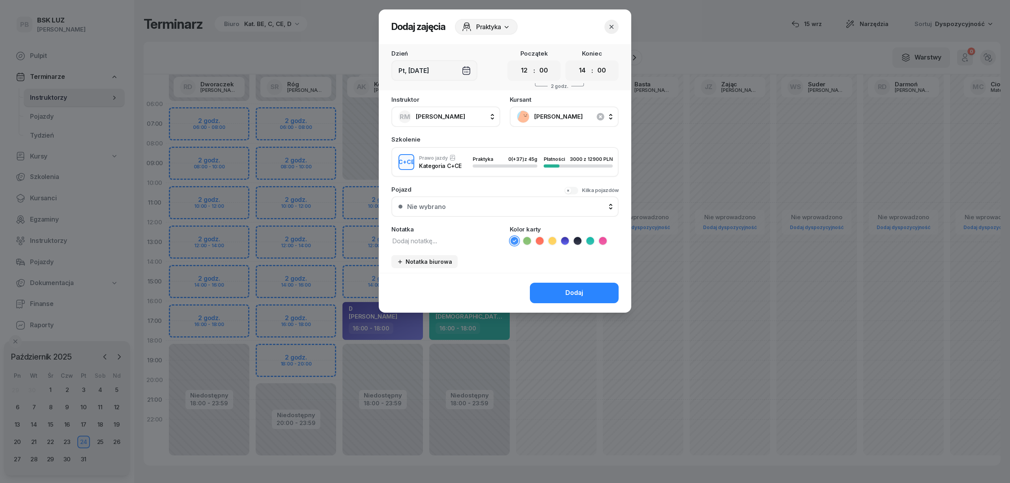
click at [445, 238] on textarea at bounding box center [445, 241] width 109 height 10
type textarea "CCE"
click at [585, 69] on select "00 01 02 03 04 05 06 07 08 09 10 11 12 13 14 15 16 17 18 19 20 21 22 23" at bounding box center [582, 70] width 15 height 17
select select "16"
click at [575, 62] on select "00 01 02 03 04 05 06 07 08 09 10 11 12 13 14 15 16 17 18 19 20 21 22 23" at bounding box center [582, 70] width 15 height 17
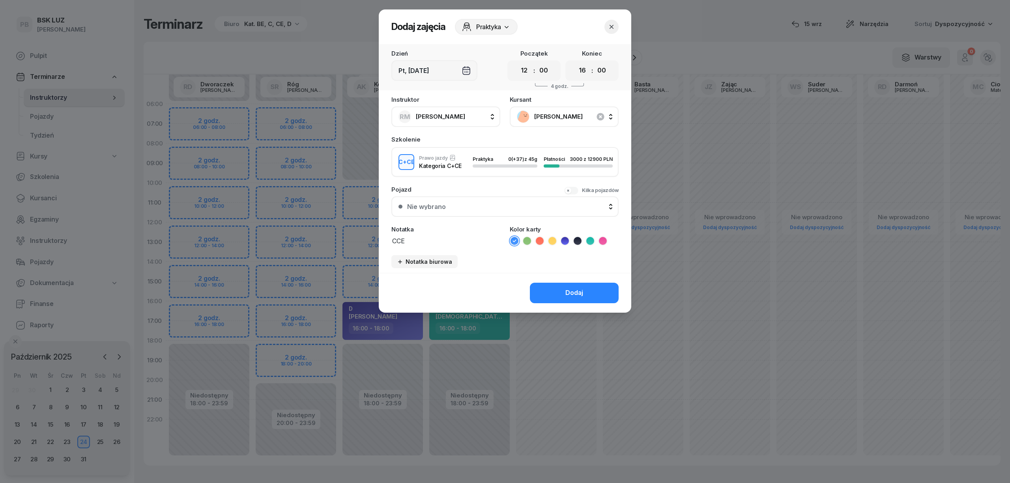
click at [589, 238] on icon at bounding box center [590, 241] width 8 height 8
click at [572, 292] on div "Dodaj" at bounding box center [574, 293] width 18 height 10
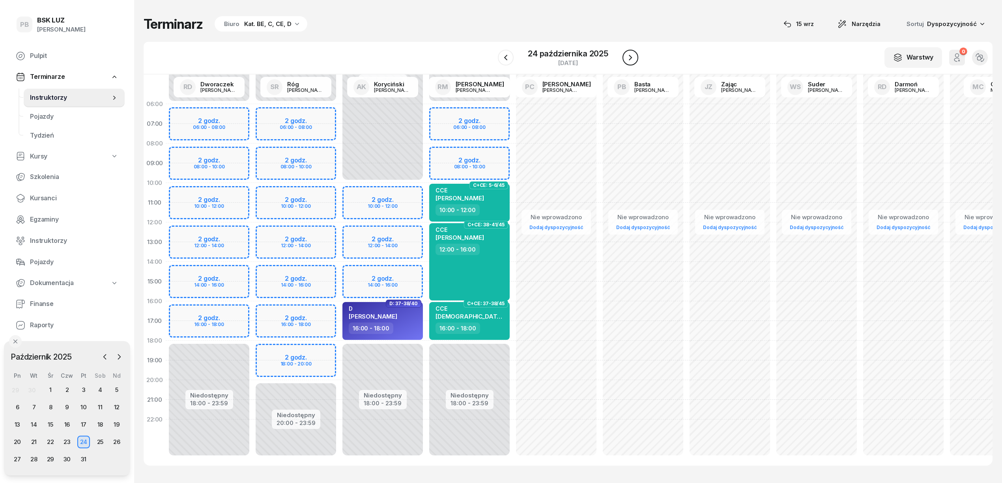
click at [627, 59] on icon "button" at bounding box center [630, 57] width 9 height 9
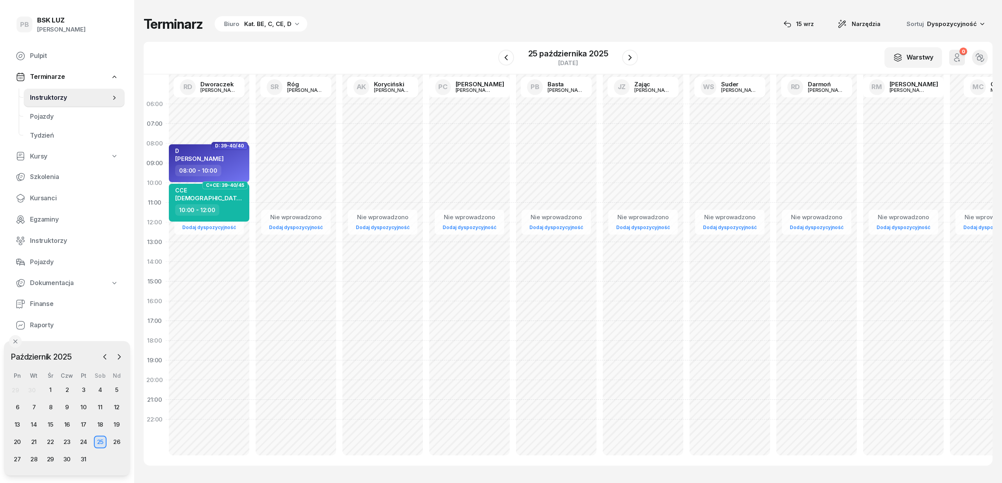
click at [202, 107] on div "Nie wprowadzono Dodaj dyspozycyjność D: 39-40/40 D [PERSON_NAME] 08:00 - 10:00 …" at bounding box center [209, 281] width 87 height 375
select select "06"
select select "08"
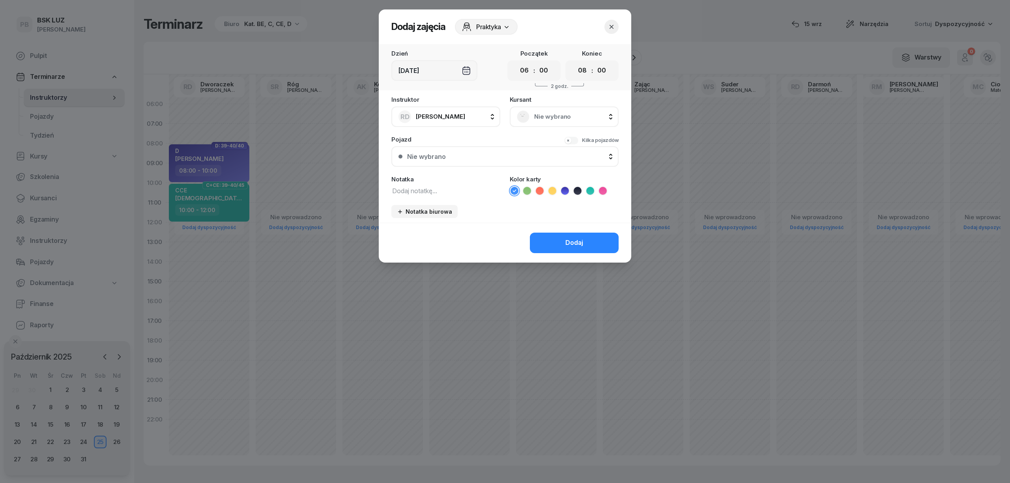
click at [547, 112] on span "Nie wybrano" at bounding box center [572, 117] width 77 height 10
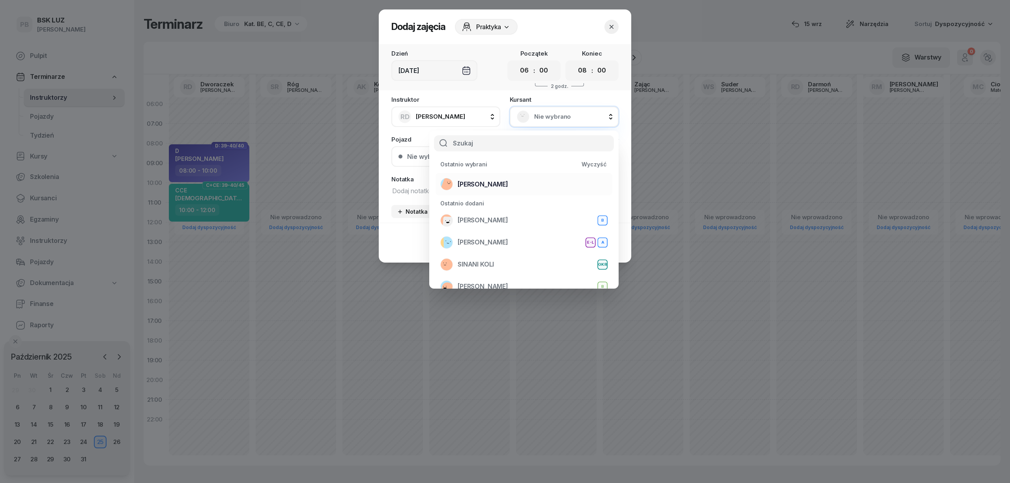
click at [502, 183] on span "[PERSON_NAME]" at bounding box center [483, 184] width 50 height 10
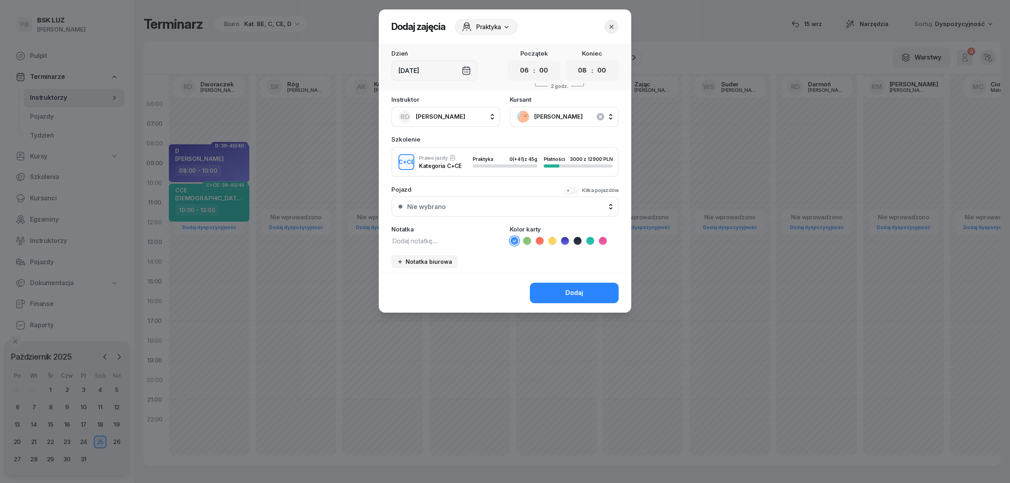
click at [452, 243] on textarea at bounding box center [445, 241] width 109 height 10
type textarea "CCE"
click at [586, 237] on icon at bounding box center [590, 241] width 8 height 8
drag, startPoint x: 560, startPoint y: 295, endPoint x: 556, endPoint y: 297, distance: 4.4
click at [559, 296] on button "Dodaj" at bounding box center [574, 293] width 89 height 21
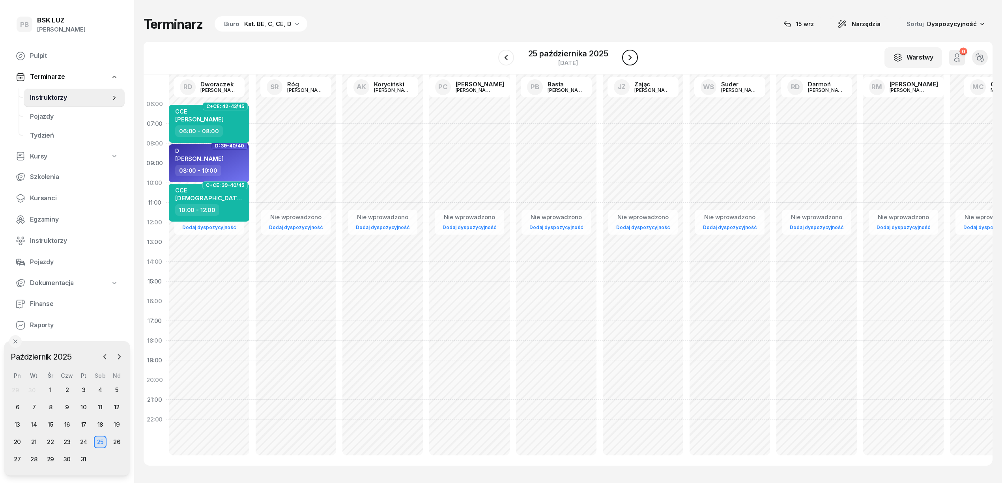
click at [630, 53] on icon "button" at bounding box center [629, 57] width 9 height 9
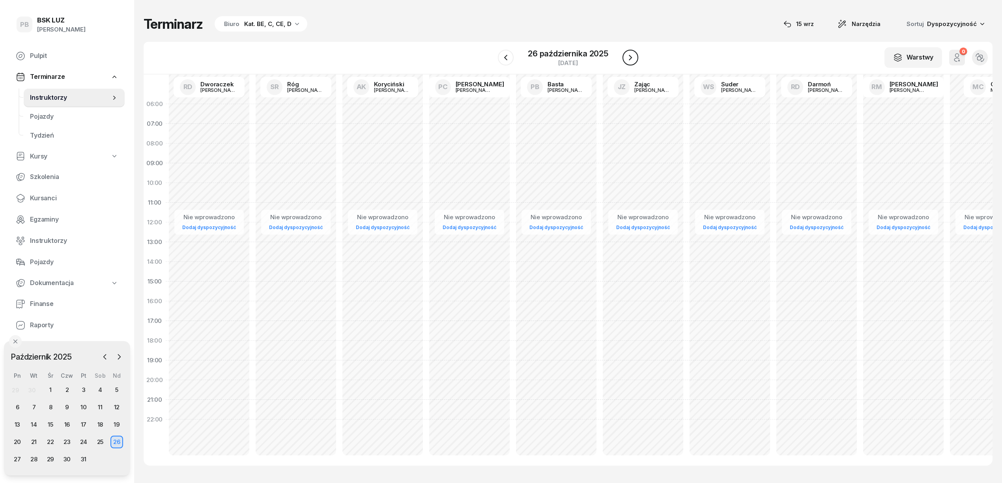
click at [630, 53] on icon "button" at bounding box center [630, 57] width 9 height 9
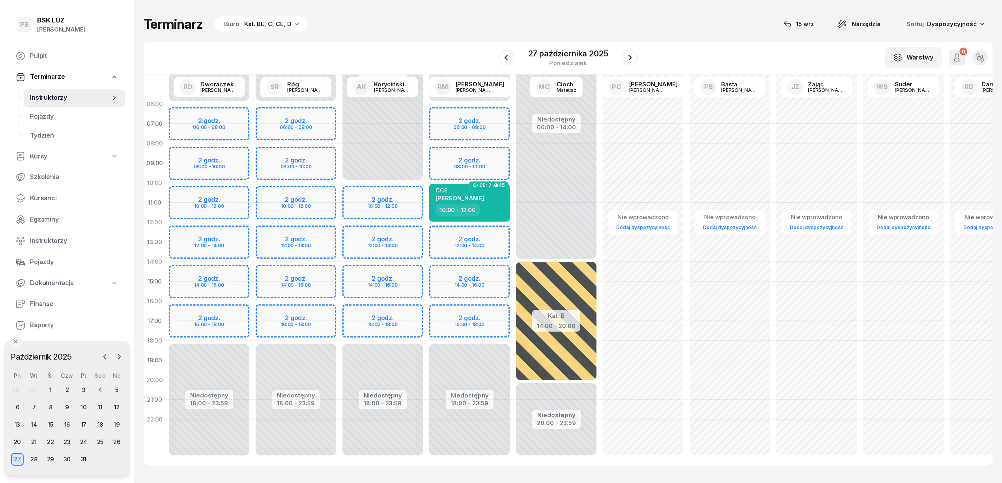
click at [497, 154] on div "Niedostępny 00:00 - 06:00 Niedostępny 18:00 - 23:59 2 godz. 06:00 - 08:00 2 god…" at bounding box center [469, 281] width 87 height 375
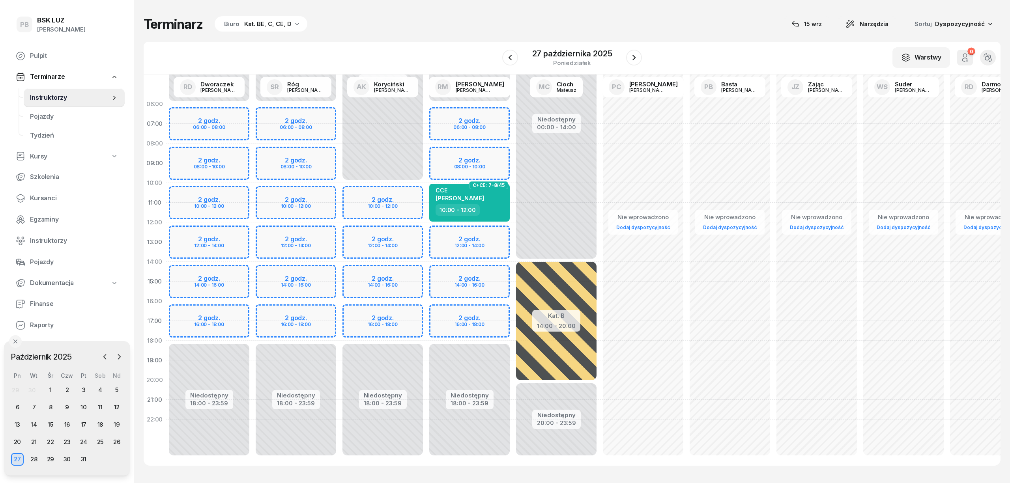
select select "08"
select select "10"
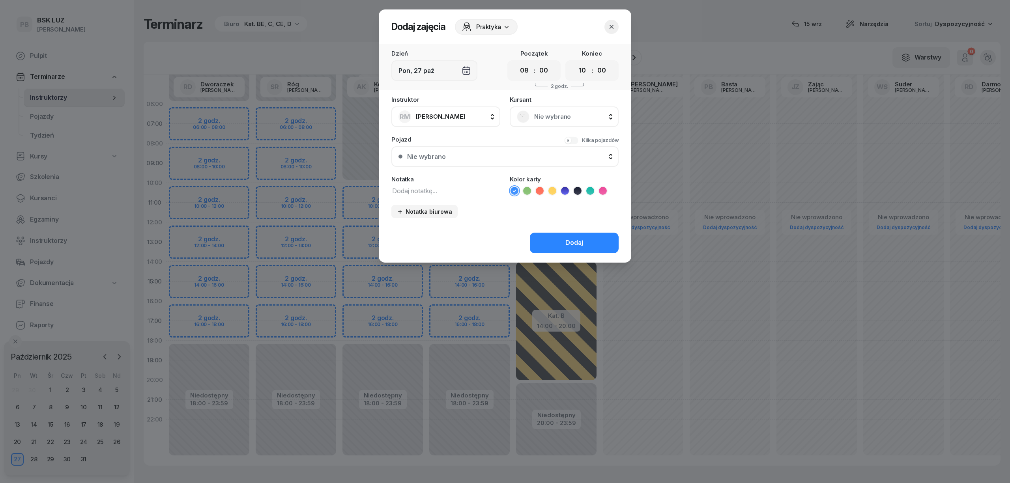
click at [572, 114] on span "Nie wybrano" at bounding box center [572, 117] width 77 height 10
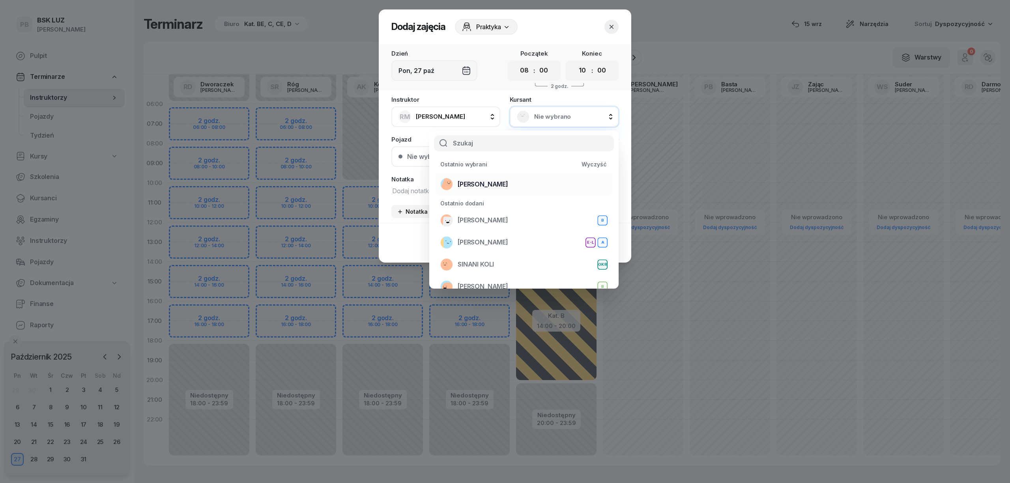
click at [541, 181] on div "[PERSON_NAME]" at bounding box center [523, 184] width 167 height 13
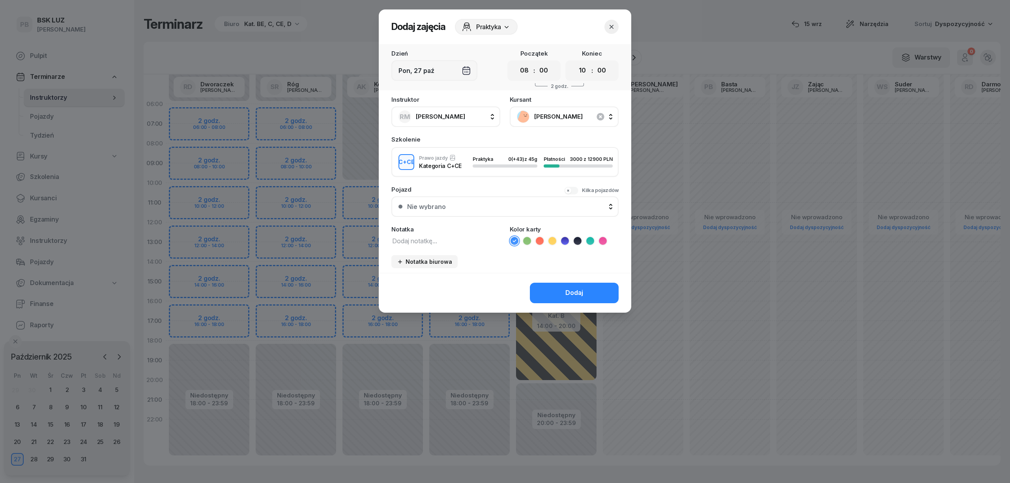
click at [433, 238] on textarea at bounding box center [445, 241] width 109 height 10
type textarea "CCE"
click at [584, 241] on ul at bounding box center [564, 240] width 109 height 9
click at [589, 237] on icon at bounding box center [590, 241] width 8 height 8
click at [579, 290] on div "Dodaj" at bounding box center [574, 293] width 18 height 10
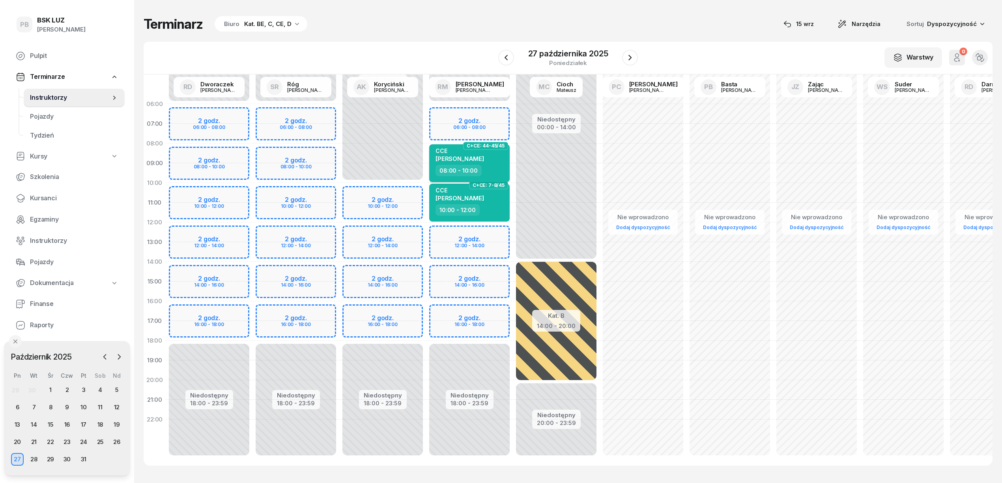
click at [465, 158] on span "[PERSON_NAME]" at bounding box center [460, 158] width 49 height 7
select select "08"
select select "10"
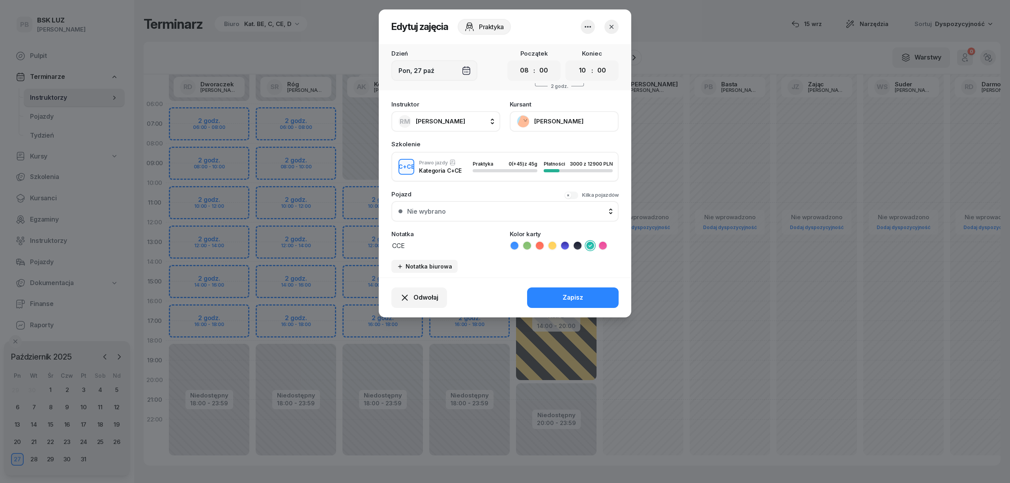
click at [575, 112] on button "[PERSON_NAME]" at bounding box center [564, 121] width 109 height 21
click at [558, 141] on link "Otwórz profil" at bounding box center [563, 148] width 104 height 20
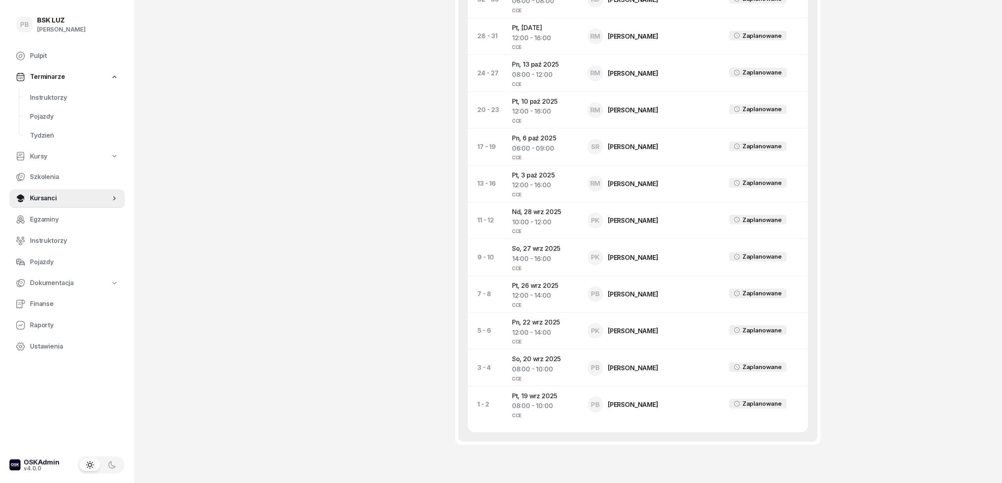
scroll to position [611, 0]
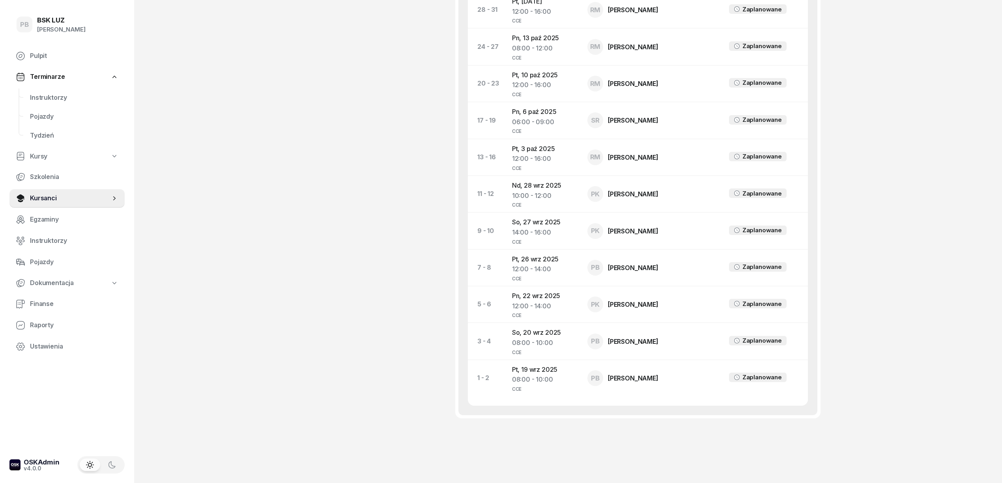
drag, startPoint x: 870, startPoint y: 166, endPoint x: 855, endPoint y: 215, distance: 51.0
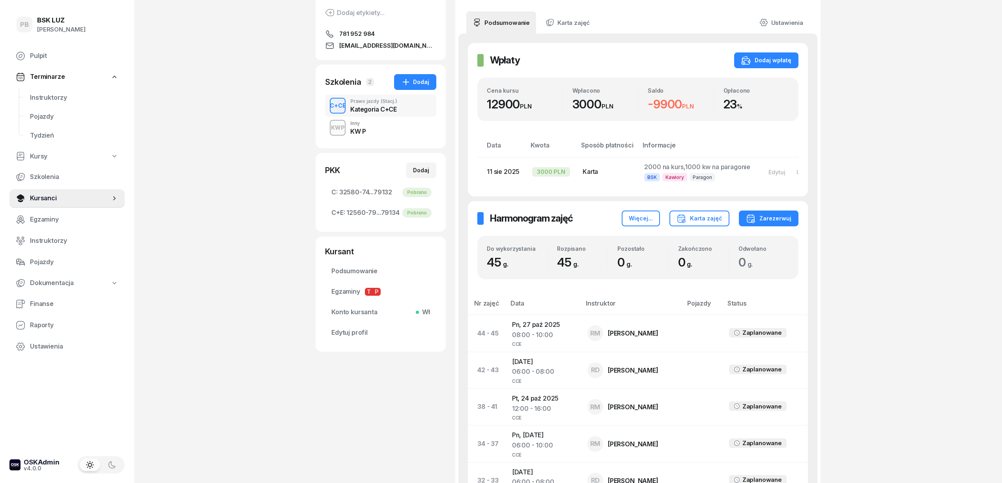
scroll to position [0, 0]
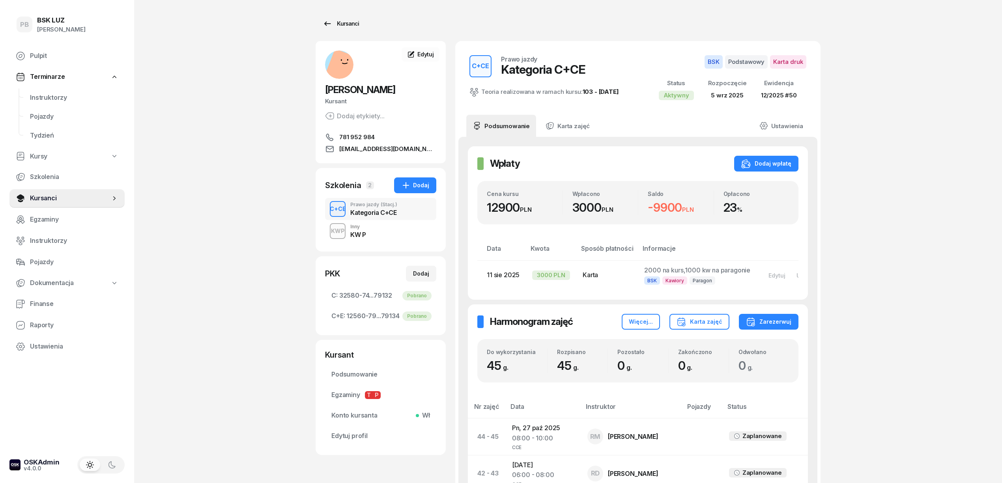
click at [350, 27] on div "Kursanci" at bounding box center [341, 23] width 36 height 9
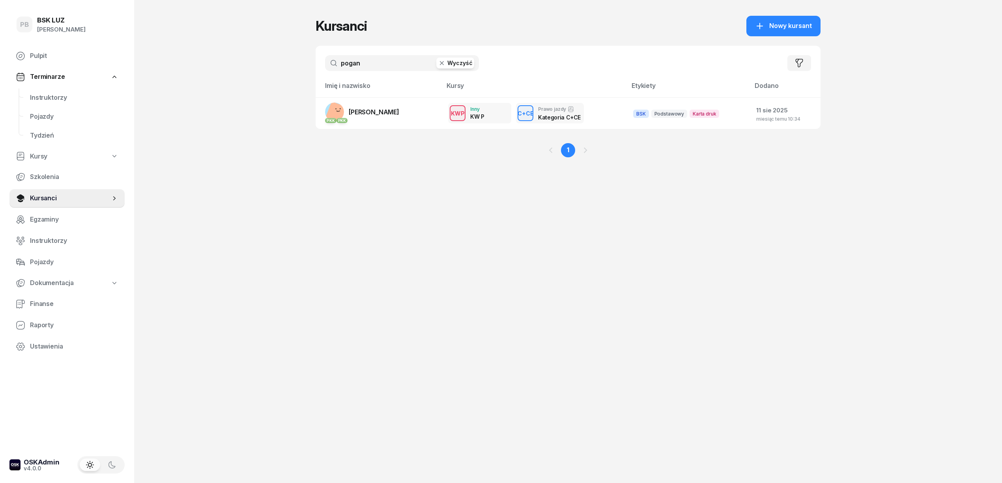
click at [353, 64] on input "pogan" at bounding box center [402, 63] width 154 height 16
type input "kukułka"
click at [290, 341] on div "PB BSK [PERSON_NAME] Terminarze Instruktorzy Pojazdy Tydzień Kursy Szkolenia Ku…" at bounding box center [501, 241] width 1002 height 483
click at [56, 93] on span "Instruktorzy" at bounding box center [74, 98] width 88 height 10
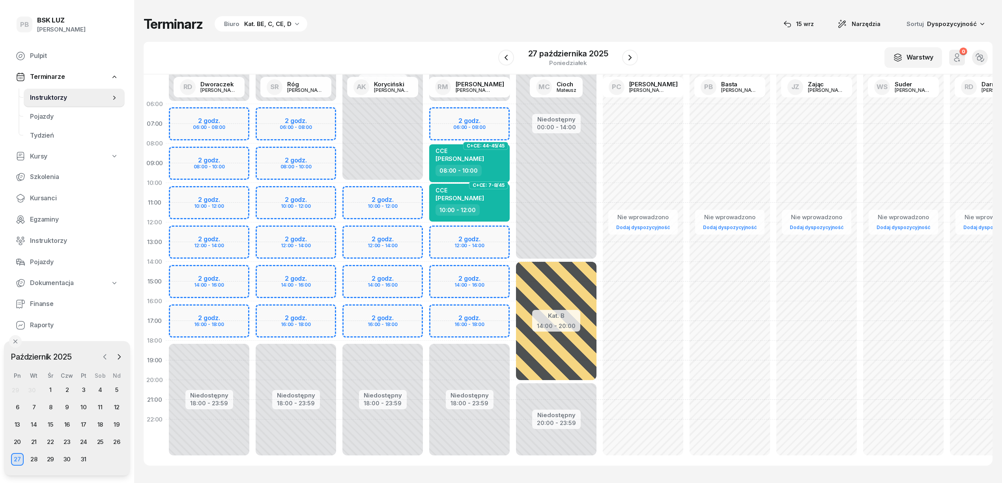
click at [101, 359] on icon "button" at bounding box center [105, 357] width 8 height 8
click at [19, 426] on div "15" at bounding box center [17, 425] width 13 height 13
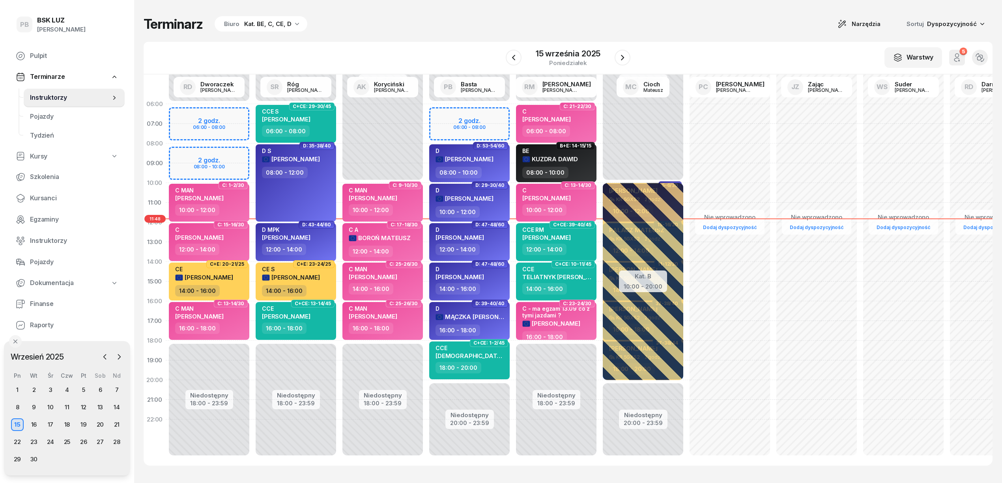
click at [387, 34] on div "Terminarz Biuro Kat. BE, C, CE, D Narzędzia Sortuj Dyspozycyjność W Wybierz AK …" at bounding box center [568, 241] width 849 height 482
click at [624, 57] on icon "button" at bounding box center [622, 57] width 9 height 9
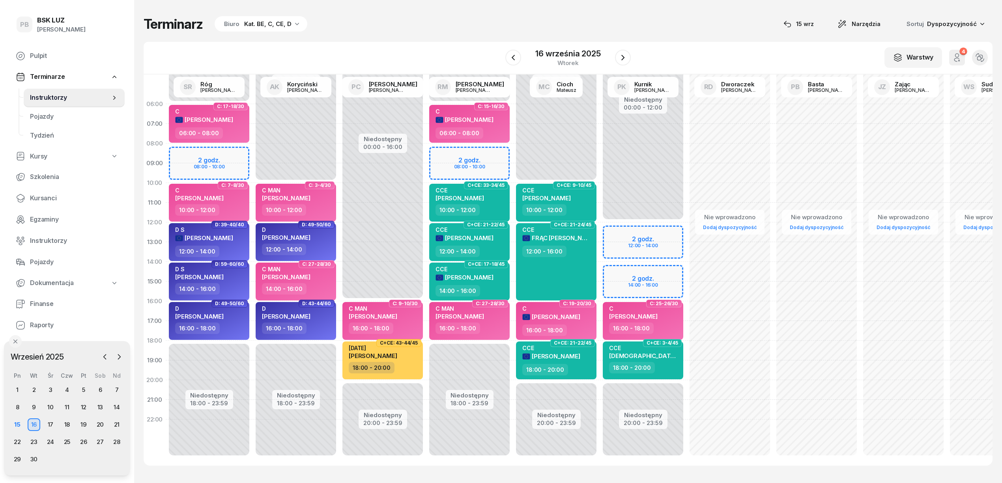
click at [451, 55] on div "W Wybierz AK [PERSON_NAME] BP [PERSON_NAME] DP [PERSON_NAME] GS [PERSON_NAME] I…" at bounding box center [568, 58] width 849 height 33
click at [515, 58] on icon "button" at bounding box center [512, 57] width 9 height 9
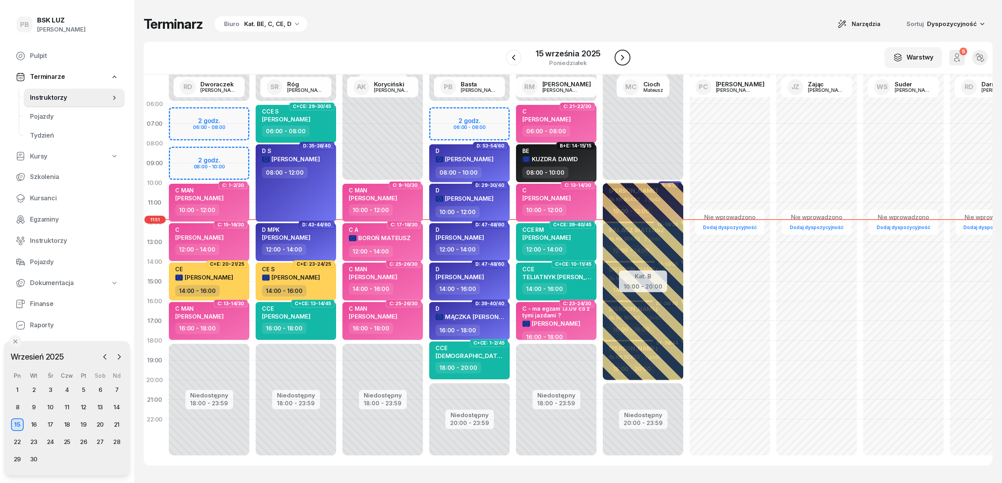
click at [618, 57] on icon "button" at bounding box center [622, 57] width 9 height 9
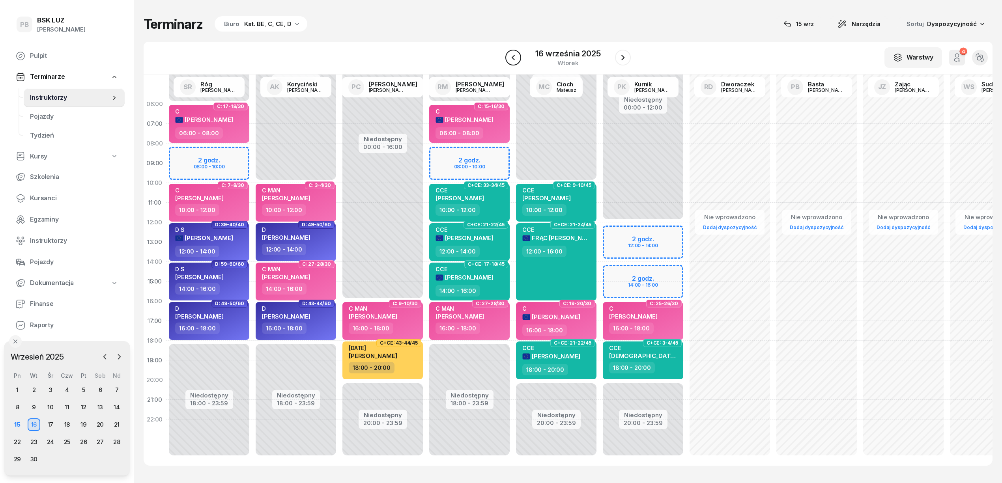
click at [514, 57] on icon "button" at bounding box center [512, 57] width 9 height 9
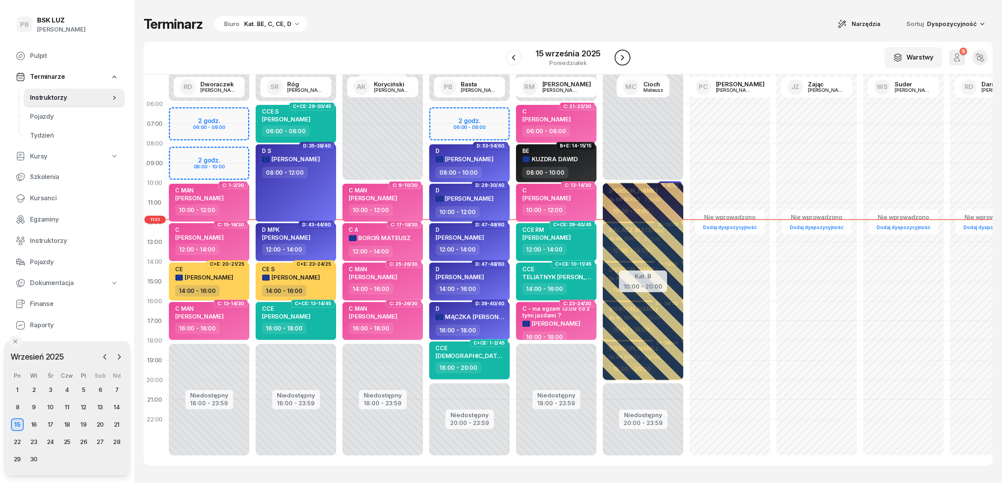
click at [622, 58] on icon "button" at bounding box center [622, 58] width 3 height 6
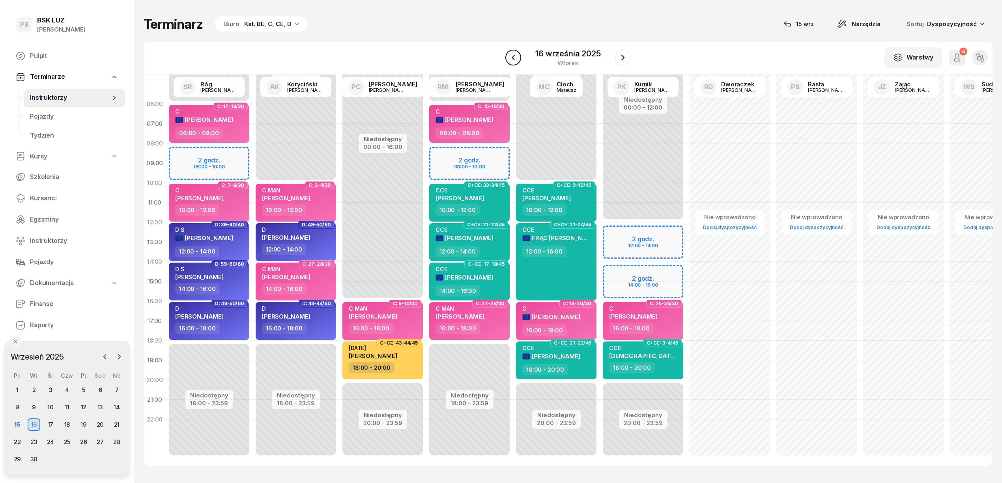
click at [510, 62] on icon "button" at bounding box center [512, 57] width 9 height 9
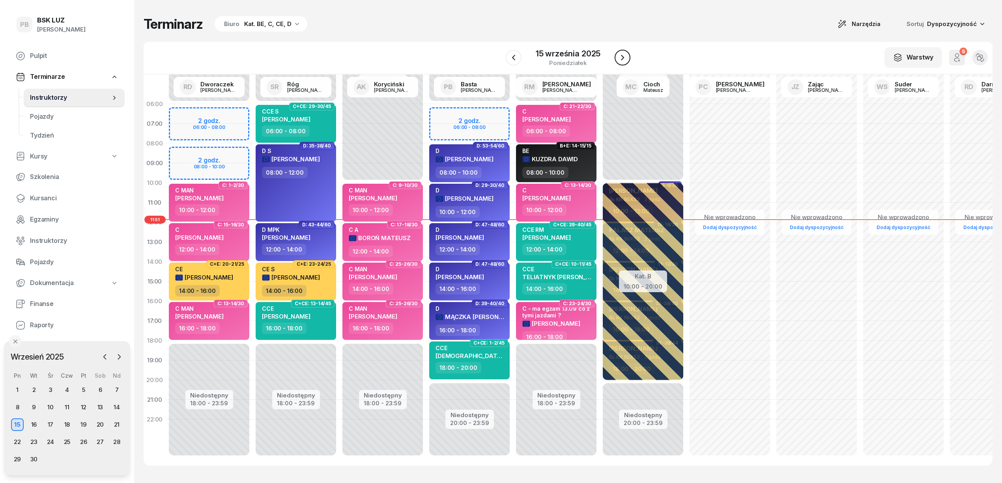
click at [619, 57] on icon "button" at bounding box center [622, 57] width 9 height 9
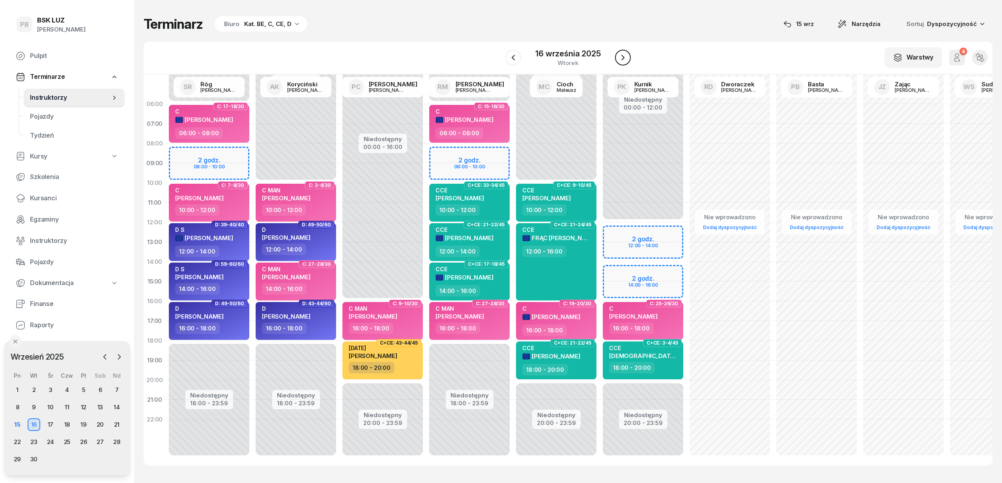
click at [625, 60] on icon "button" at bounding box center [622, 57] width 9 height 9
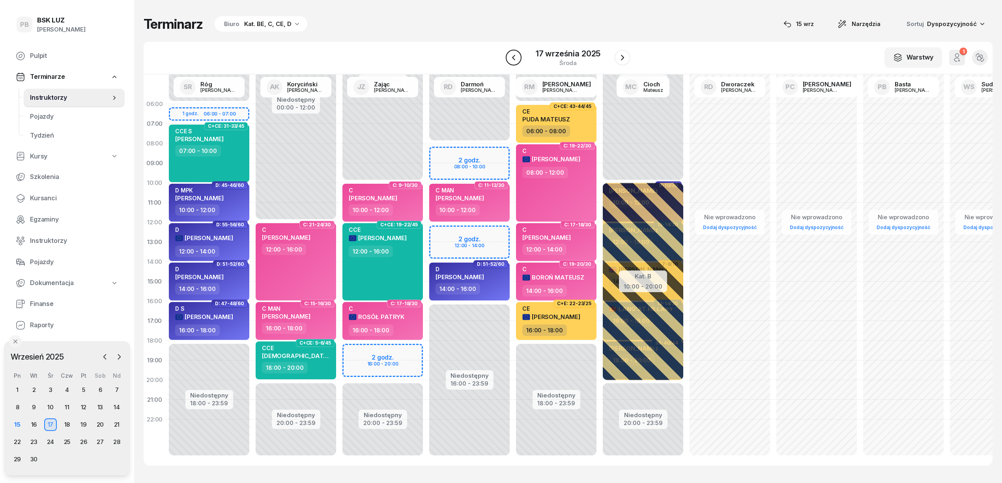
click at [510, 57] on icon "button" at bounding box center [513, 57] width 9 height 9
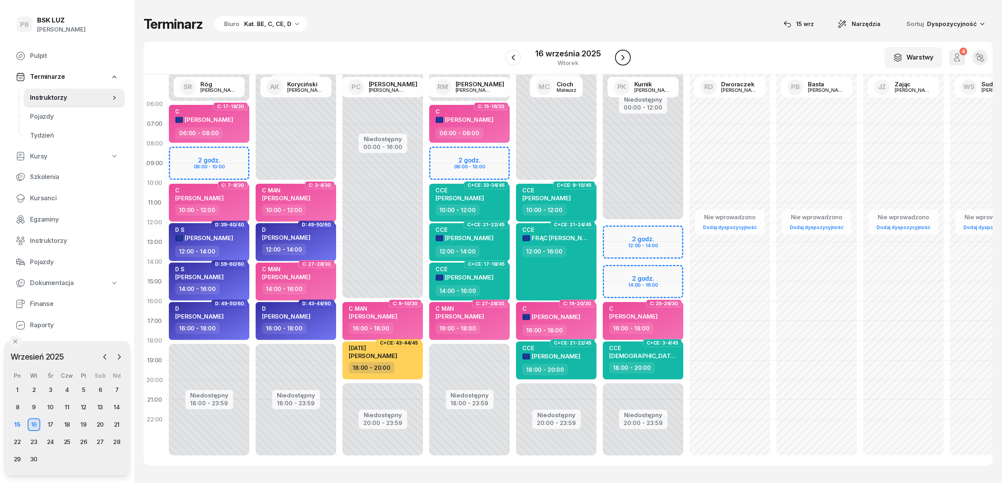
click at [624, 57] on icon "button" at bounding box center [622, 57] width 9 height 9
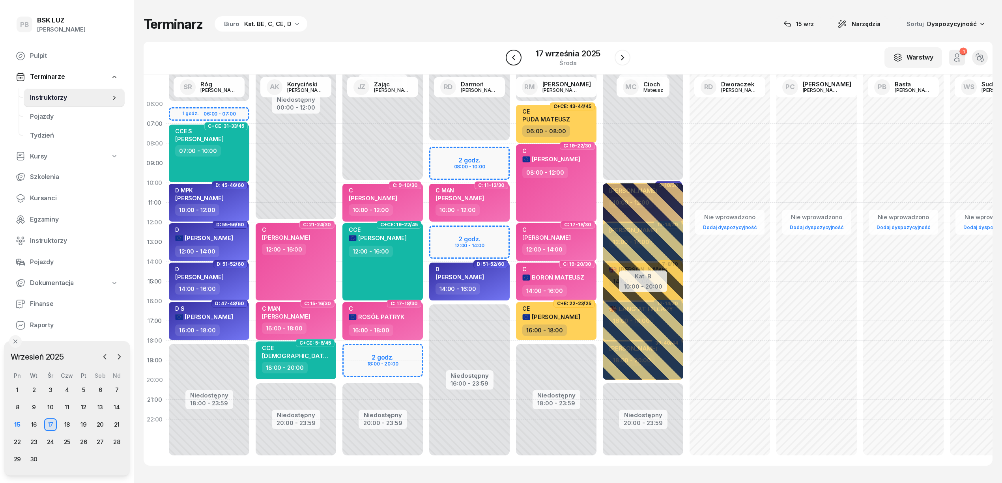
click at [518, 60] on icon "button" at bounding box center [513, 57] width 9 height 9
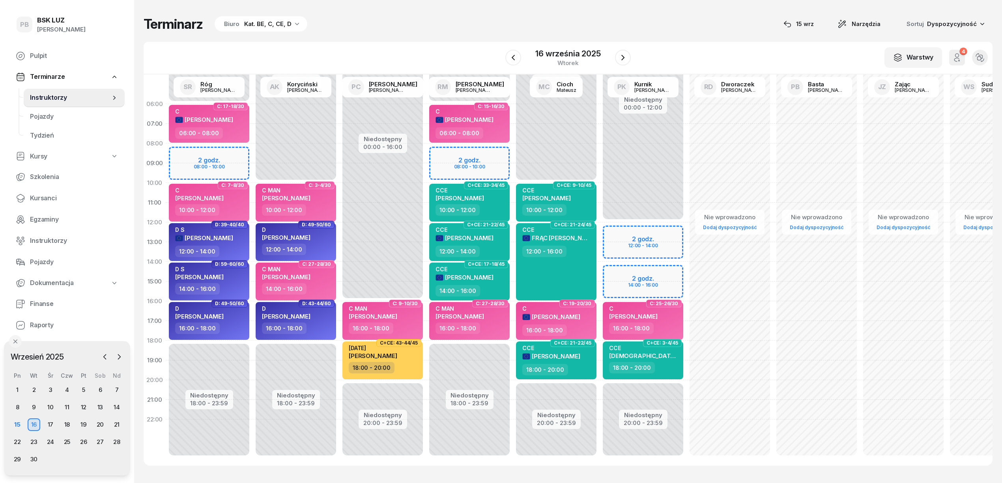
click at [664, 47] on div "W Wybierz AK [PERSON_NAME] BP [PERSON_NAME] DP [PERSON_NAME] GS [PERSON_NAME] I…" at bounding box center [568, 58] width 849 height 33
click at [331, 44] on div "W Wybierz AK [PERSON_NAME] BP [PERSON_NAME] DP [PERSON_NAME] GS [PERSON_NAME] I…" at bounding box center [568, 58] width 849 height 33
click at [68, 424] on div "18" at bounding box center [67, 425] width 13 height 13
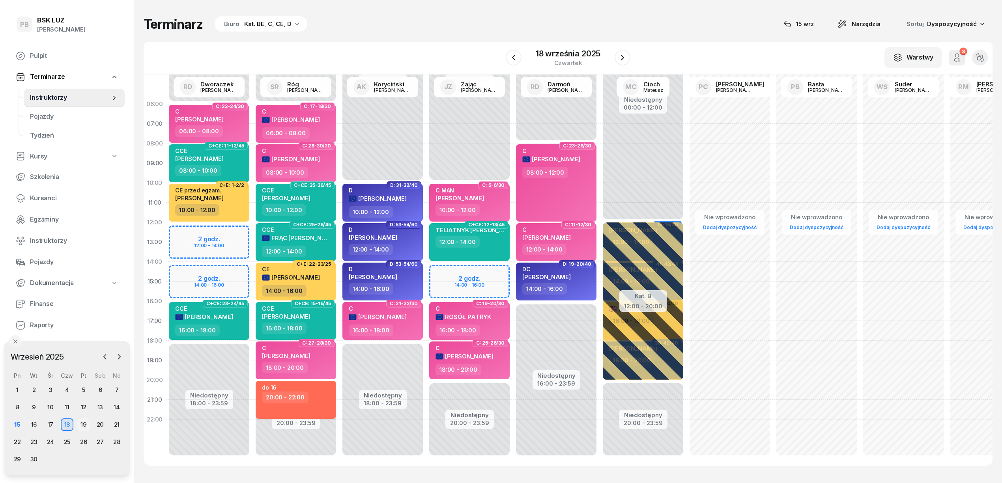
click at [83, 423] on div "19" at bounding box center [83, 425] width 13 height 13
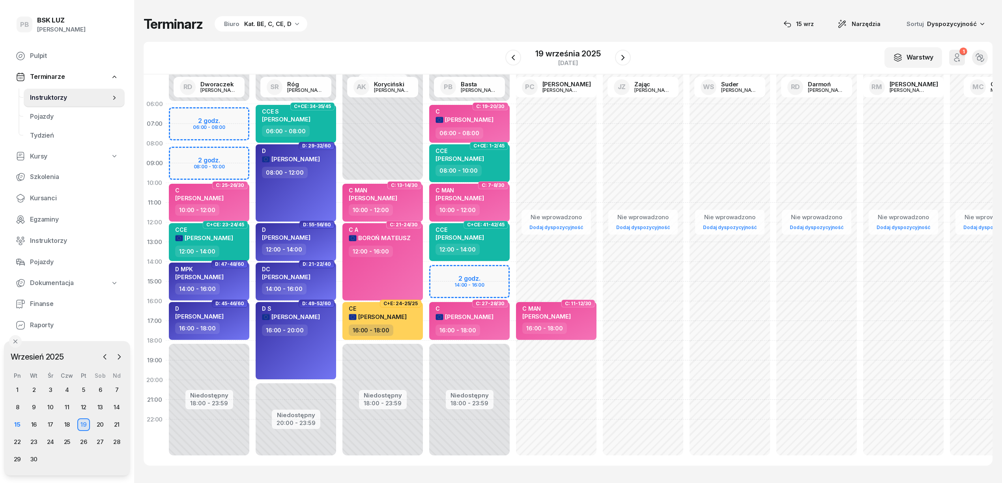
click at [400, 40] on div "Terminarz Biuro Kat. BE, C, CE, D [DATE] Narzędzia Sortuj Dyspozycyjność W Wybi…" at bounding box center [568, 241] width 849 height 482
click at [19, 424] on div "15" at bounding box center [17, 425] width 13 height 13
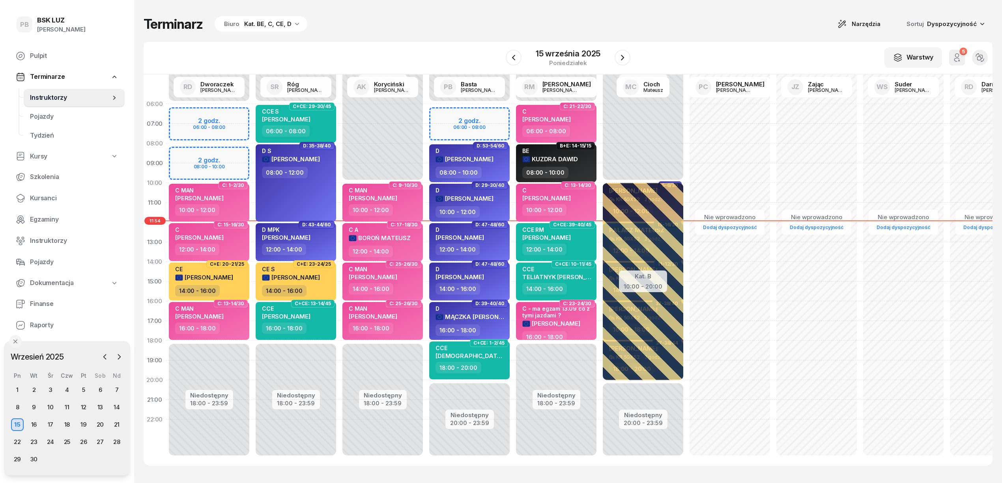
click at [390, 24] on div "Terminarz Biuro Kat. BE, C, CE, D Narzędzia Sortuj Dyspozycyjność" at bounding box center [568, 24] width 849 height 17
click at [421, 19] on div "Terminarz Biuro Kat. BE, C, CE, D Narzędzia Sortuj Dyspozycyjność" at bounding box center [568, 24] width 849 height 17
click at [41, 199] on span "Kursanci" at bounding box center [74, 198] width 88 height 10
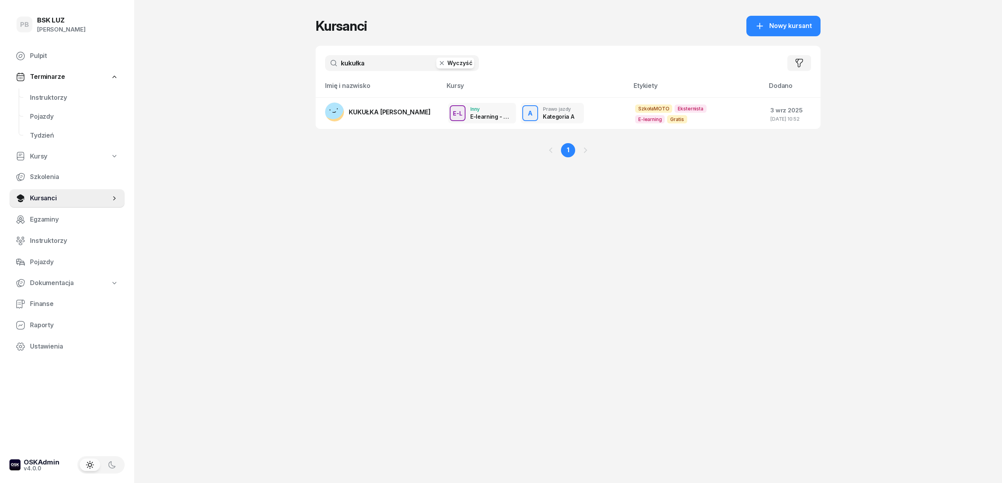
click at [378, 62] on input "kukułka" at bounding box center [402, 63] width 154 height 16
type input "kapcia"
click at [379, 110] on span "[PERSON_NAME]" at bounding box center [374, 112] width 50 height 8
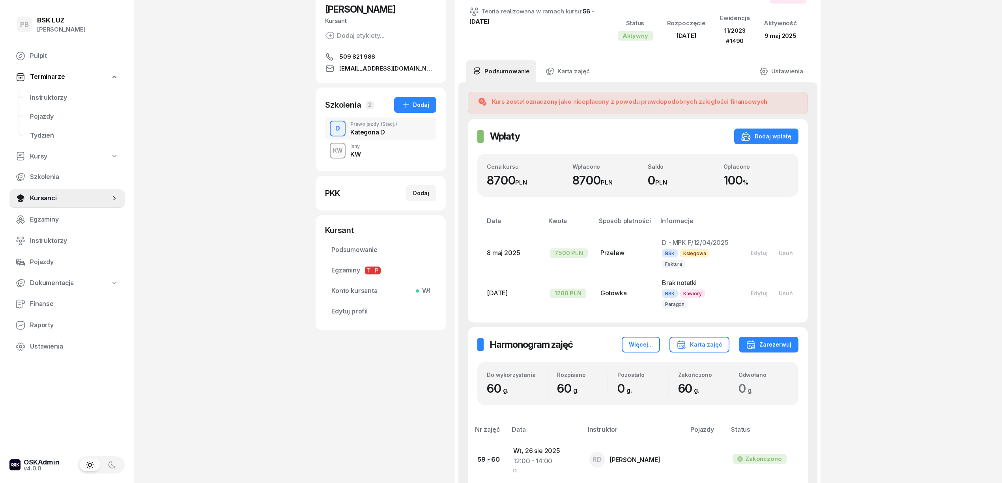
scroll to position [105, 0]
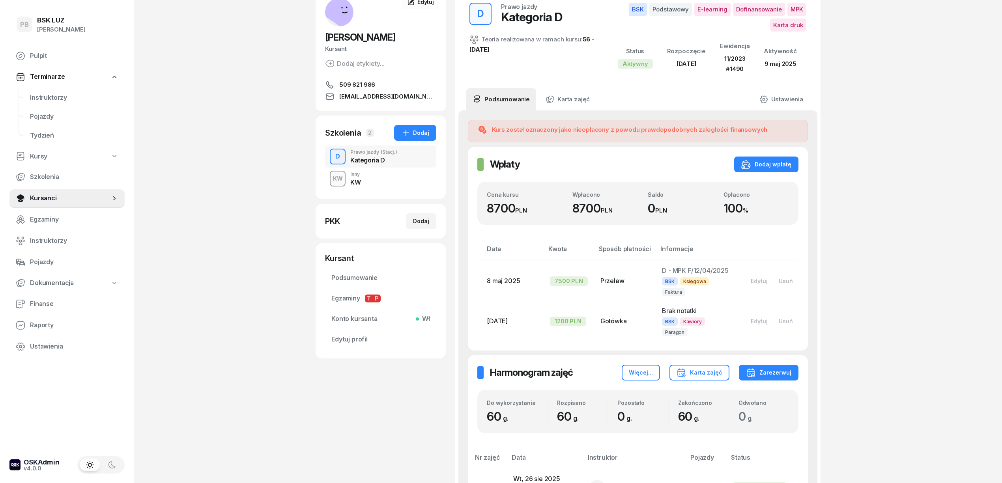
scroll to position [0, 0]
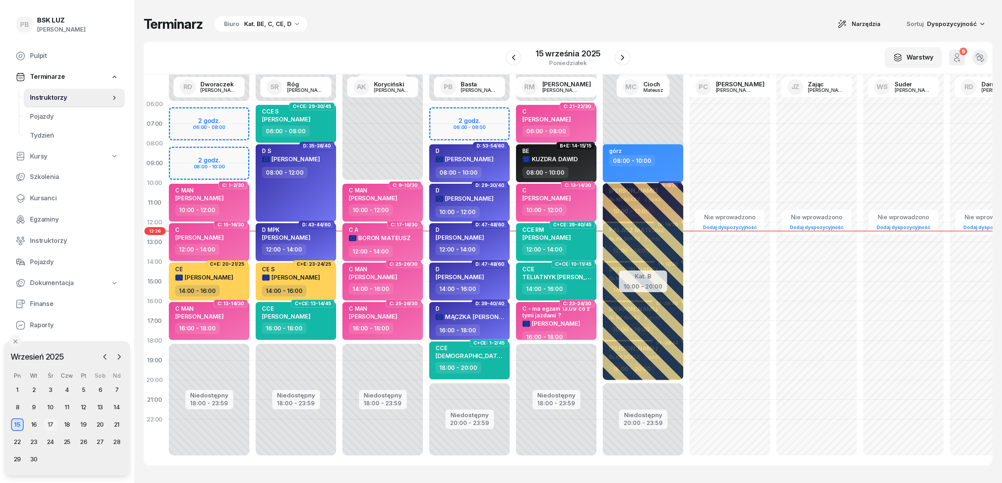
click at [50, 424] on div "17" at bounding box center [50, 425] width 13 height 13
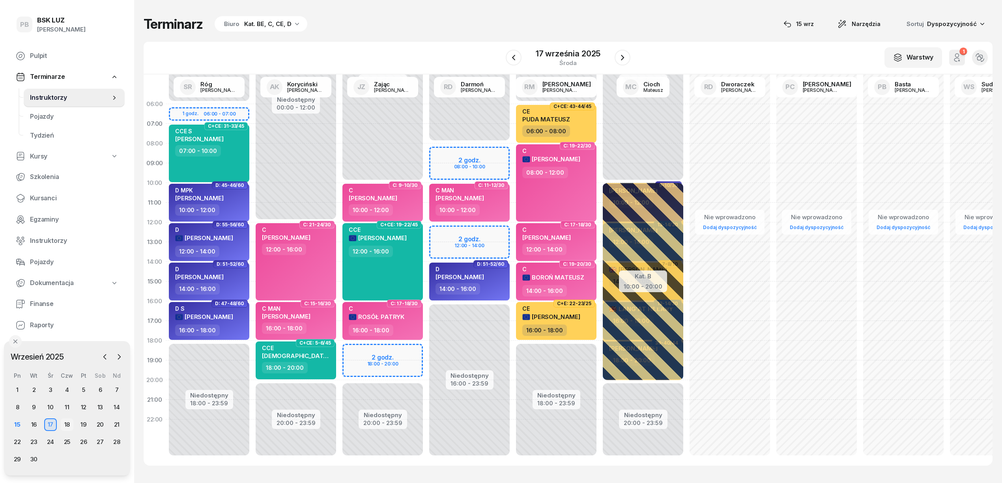
click at [68, 425] on div "18" at bounding box center [67, 425] width 13 height 13
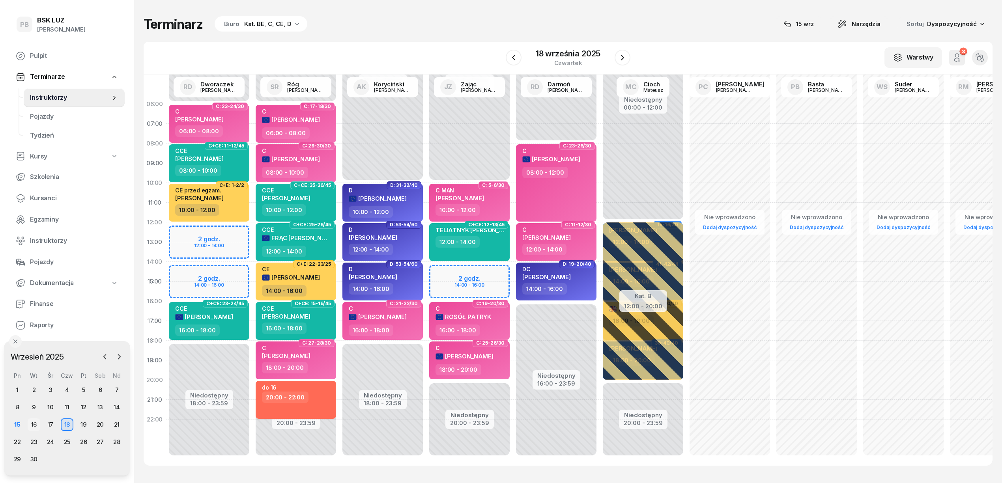
click at [39, 426] on div "16" at bounding box center [34, 425] width 13 height 13
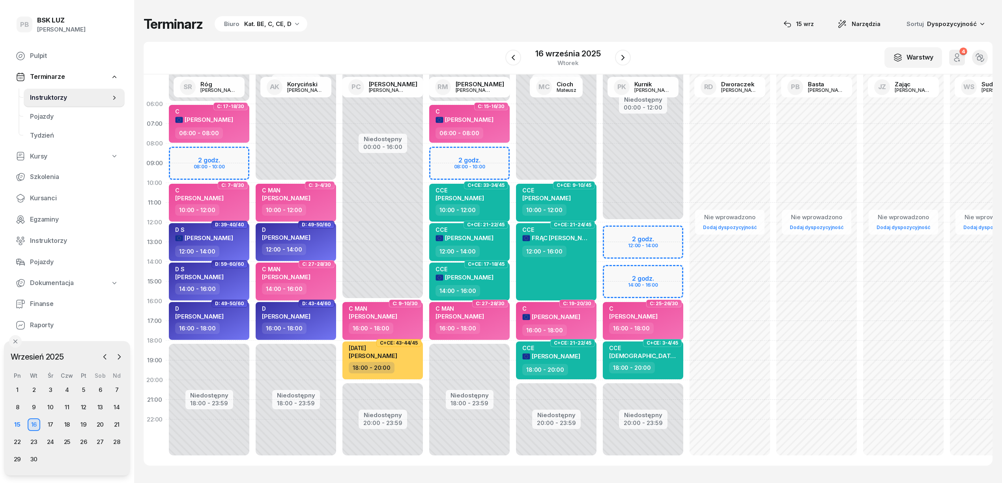
click at [396, 43] on div "W Wybierz AK [PERSON_NAME] BP [PERSON_NAME] DP [PERSON_NAME] GS [PERSON_NAME] I…" at bounding box center [568, 58] width 849 height 33
click at [17, 443] on div "22" at bounding box center [17, 442] width 13 height 13
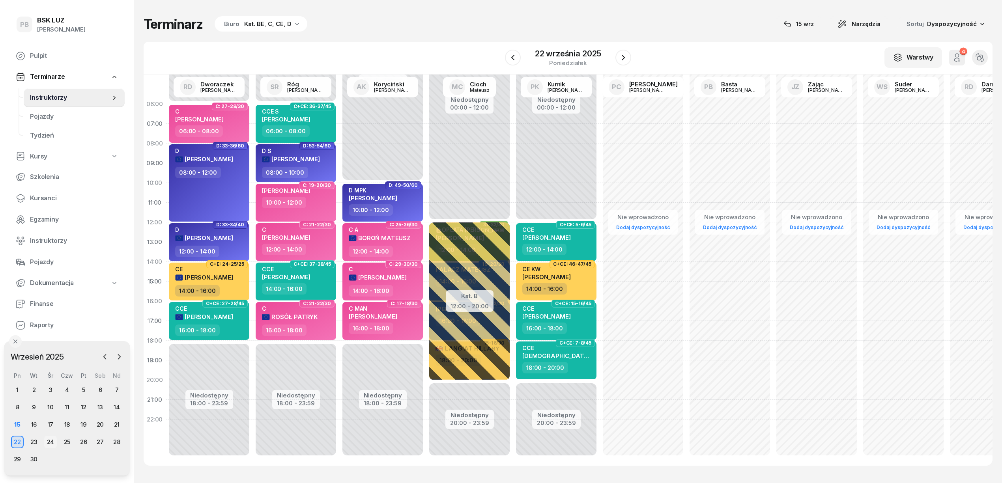
click at [49, 441] on div "24" at bounding box center [50, 442] width 13 height 13
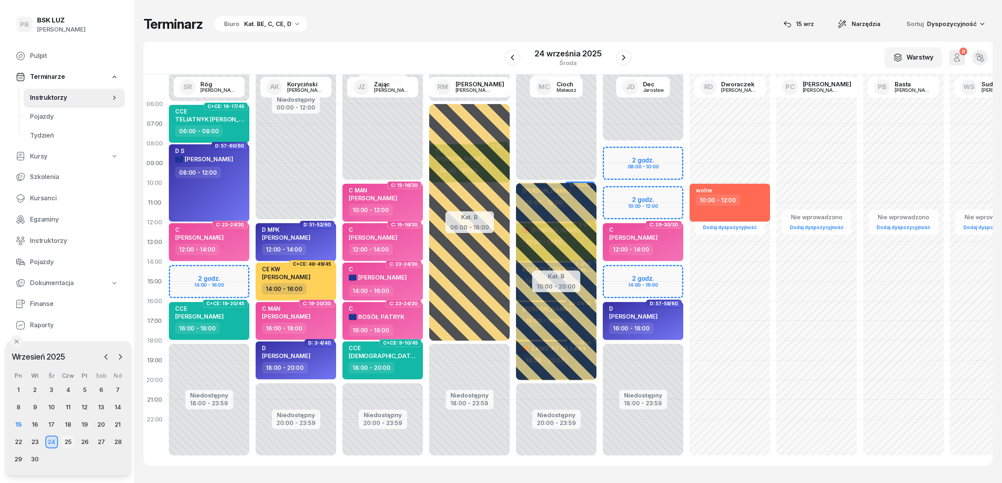
click at [67, 443] on div "25" at bounding box center [68, 442] width 13 height 13
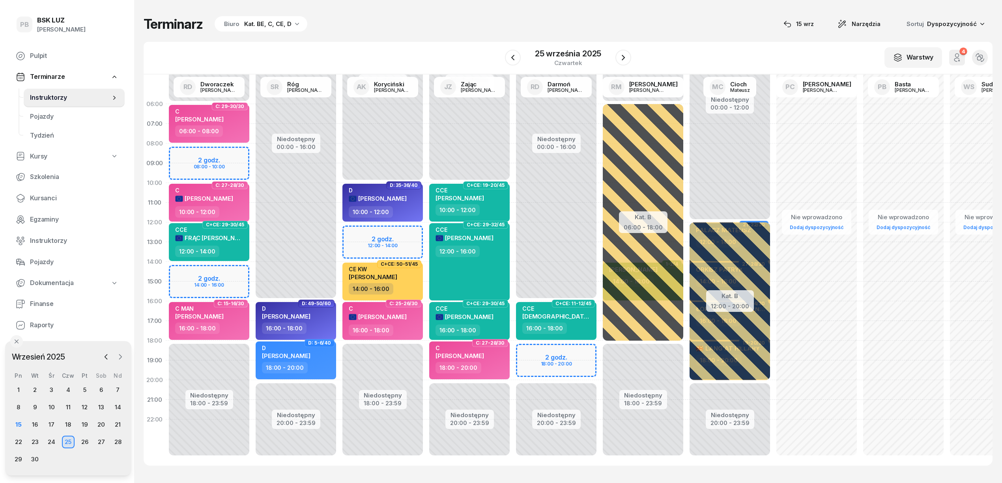
click at [121, 357] on icon "button" at bounding box center [120, 357] width 2 height 5
click at [50, 458] on div "29" at bounding box center [51, 459] width 13 height 13
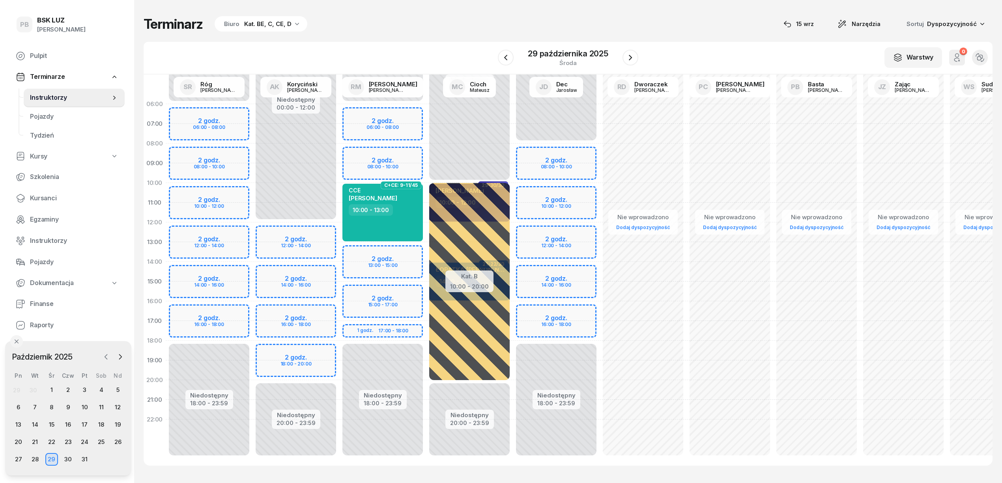
click at [106, 356] on icon "button" at bounding box center [106, 357] width 8 height 8
click at [70, 441] on div "25" at bounding box center [68, 442] width 13 height 13
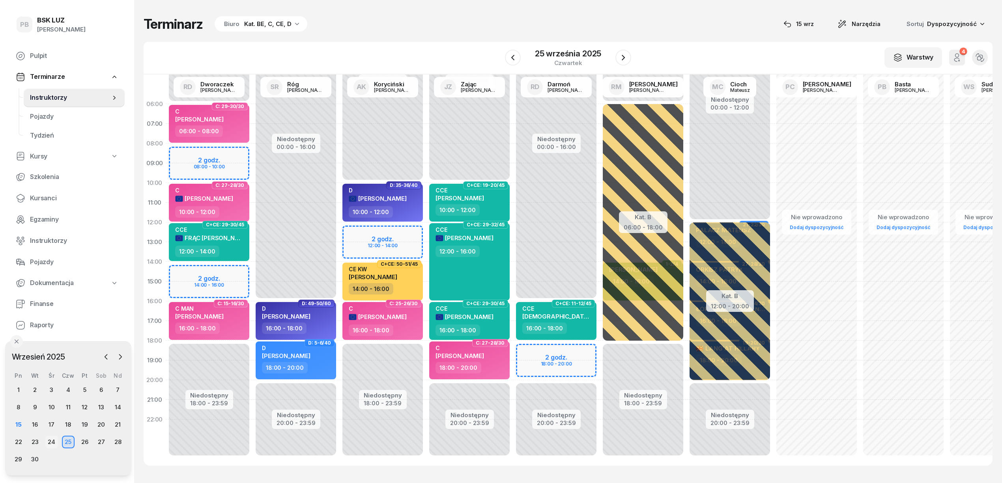
click at [50, 442] on div "24" at bounding box center [51, 442] width 13 height 13
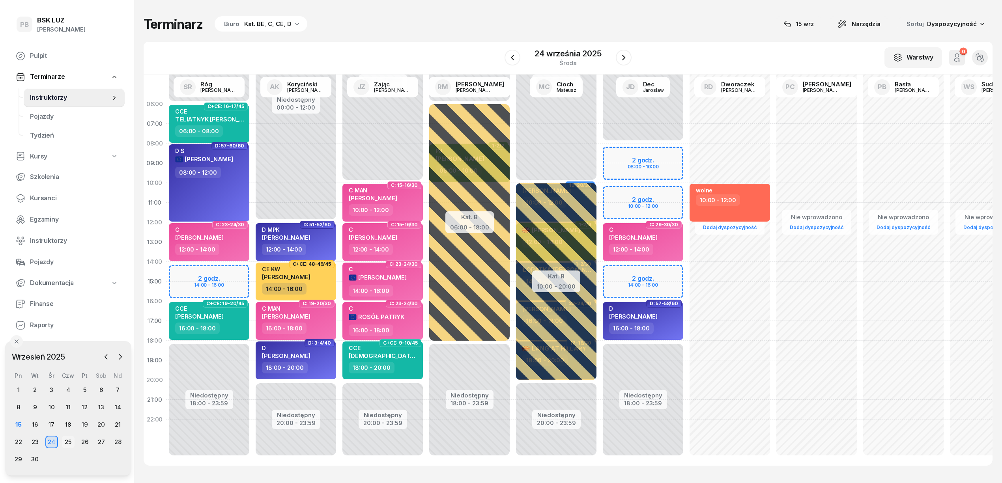
click at [69, 441] on div "25" at bounding box center [68, 442] width 13 height 13
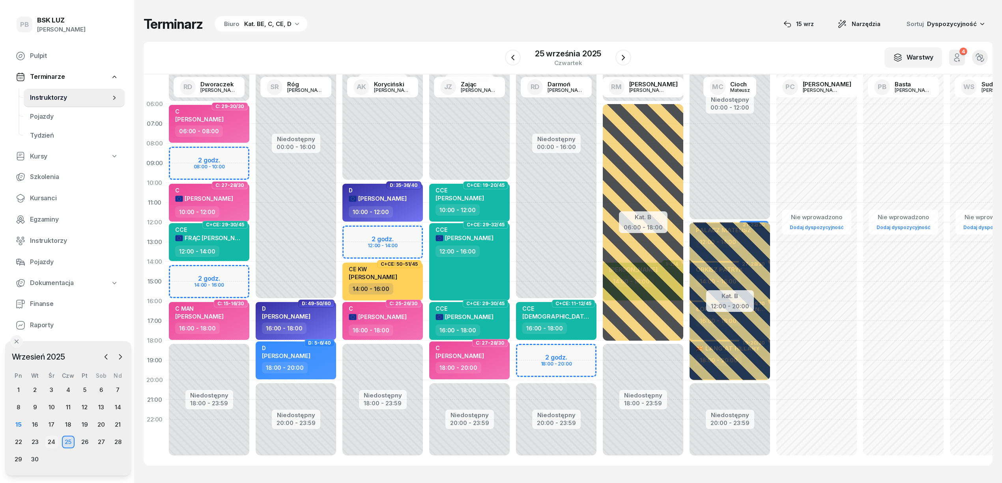
click at [52, 443] on div "24" at bounding box center [51, 442] width 13 height 13
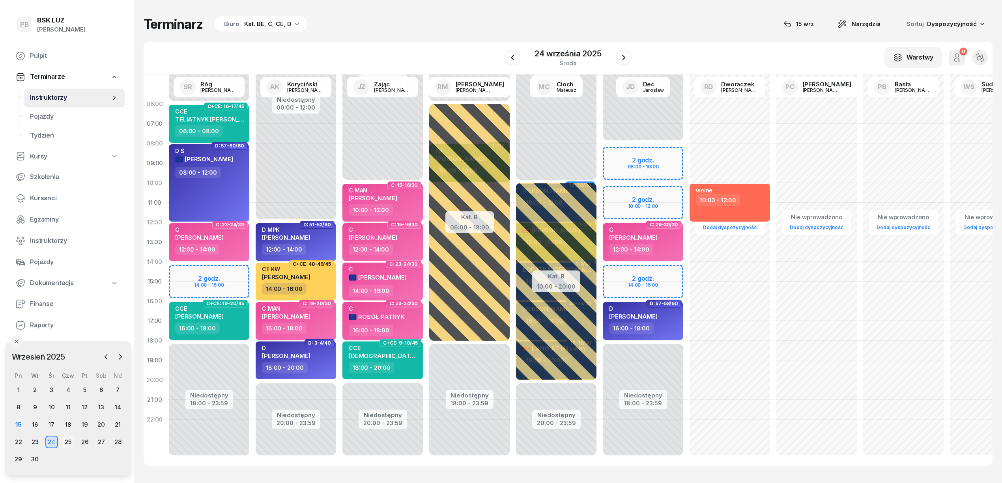
click at [68, 440] on div "25" at bounding box center [68, 442] width 13 height 13
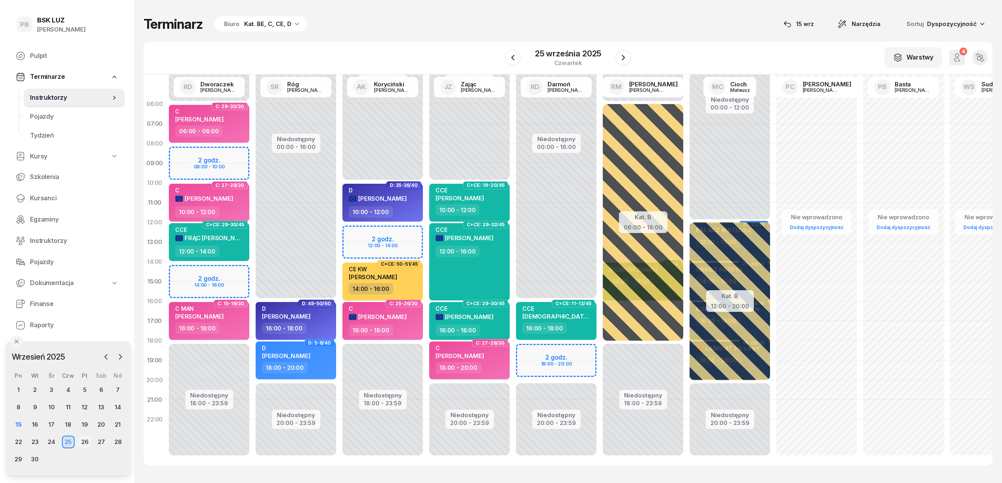
click at [84, 441] on div "26" at bounding box center [85, 442] width 13 height 13
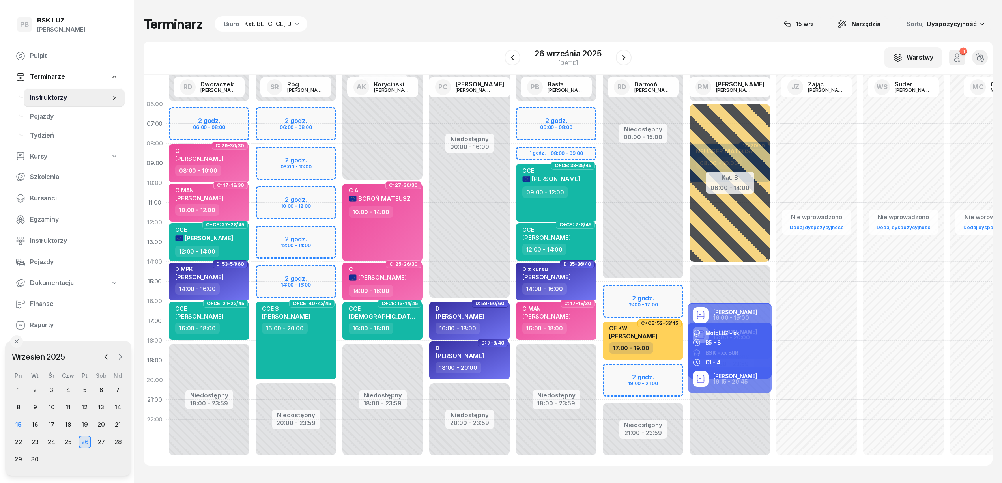
click at [119, 357] on icon "button" at bounding box center [120, 357] width 8 height 8
click at [115, 392] on div "5" at bounding box center [118, 390] width 13 height 13
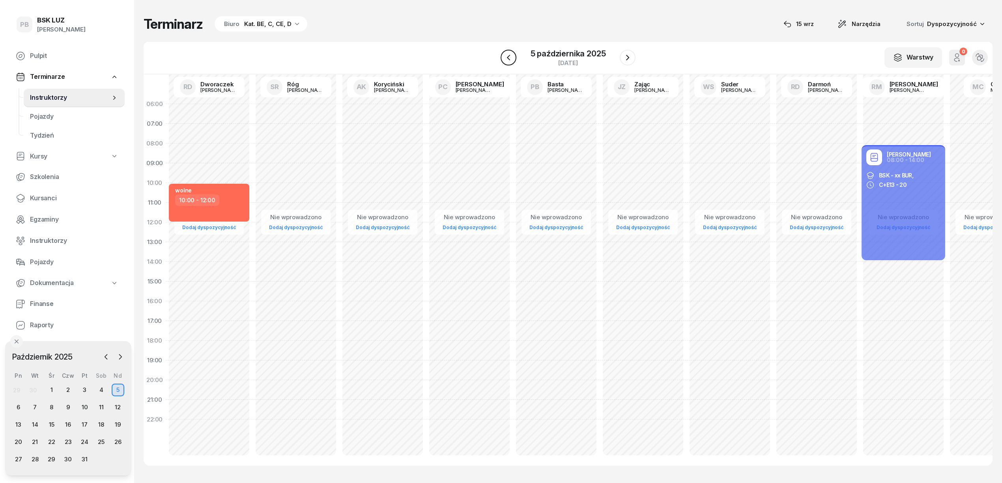
click at [510, 58] on icon "button" at bounding box center [508, 57] width 9 height 9
click at [510, 58] on icon "button" at bounding box center [507, 57] width 9 height 9
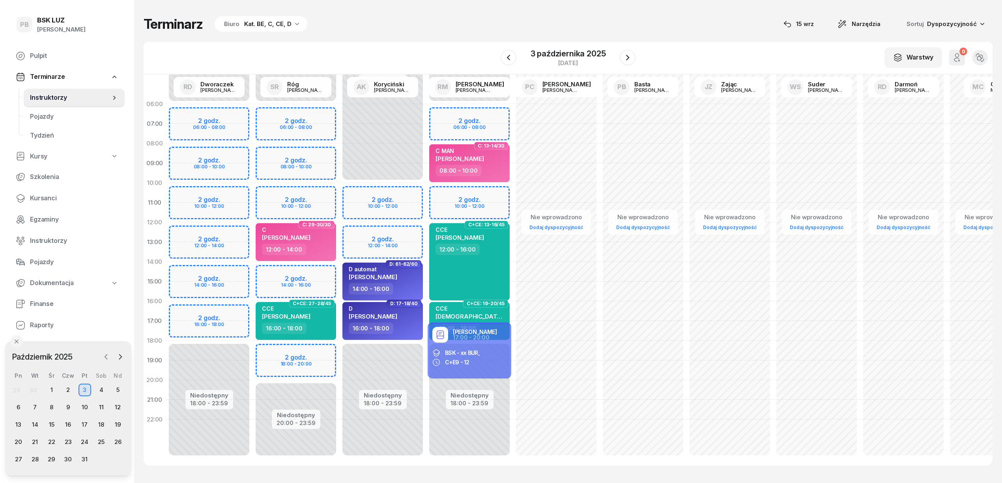
click at [103, 357] on icon "button" at bounding box center [106, 357] width 8 height 8
click at [53, 439] on div "24" at bounding box center [51, 442] width 13 height 13
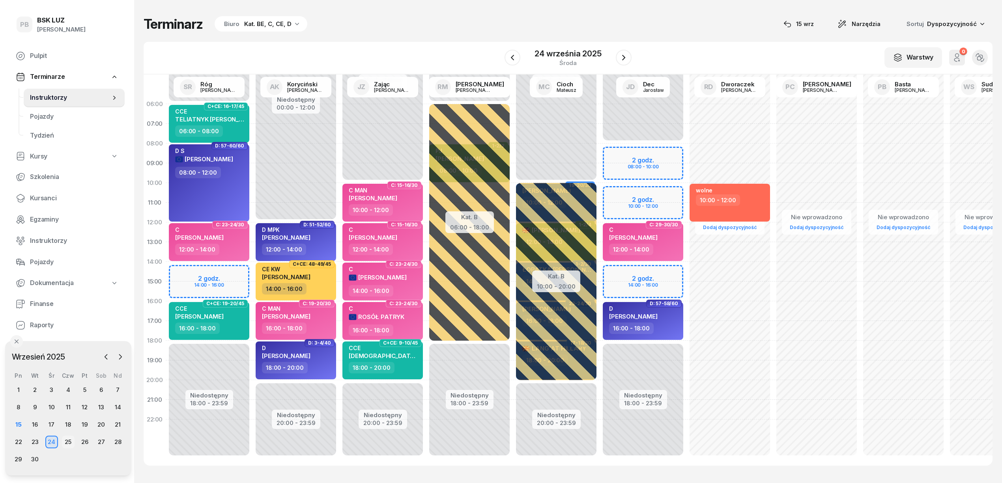
click at [68, 439] on div "25" at bounding box center [68, 442] width 13 height 13
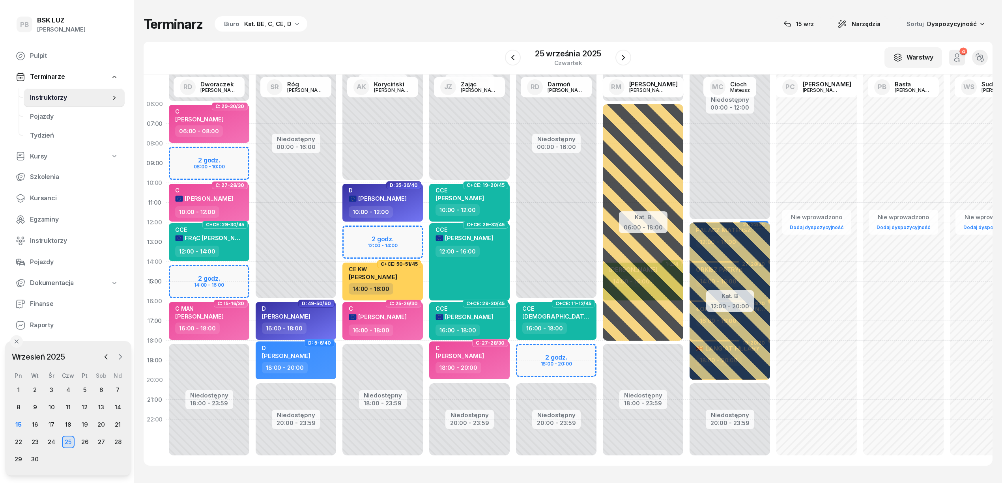
click at [116, 354] on icon "button" at bounding box center [120, 357] width 8 height 8
click at [50, 389] on div "1" at bounding box center [51, 390] width 13 height 13
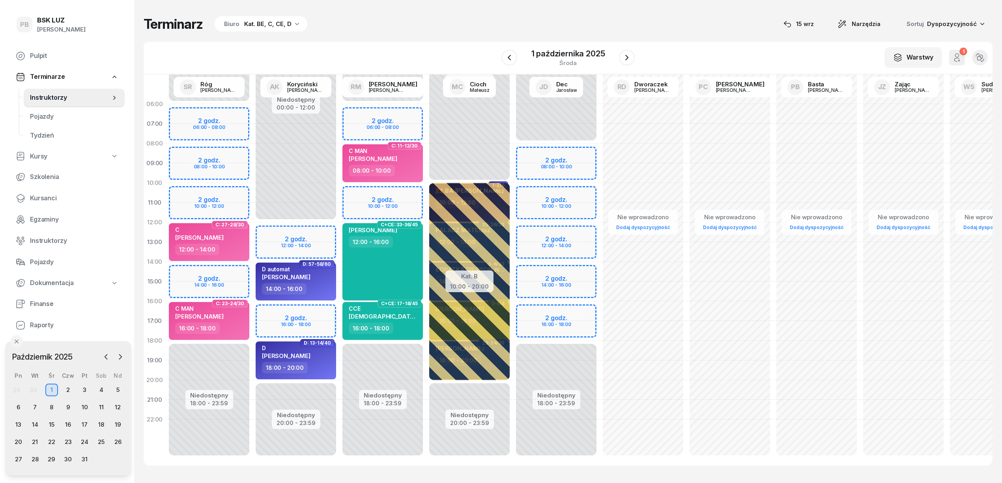
click at [750, 193] on div "Nie wprowadzono Dodaj dyspozycyjność" at bounding box center [903, 281] width 87 height 375
select select "10"
select select "12"
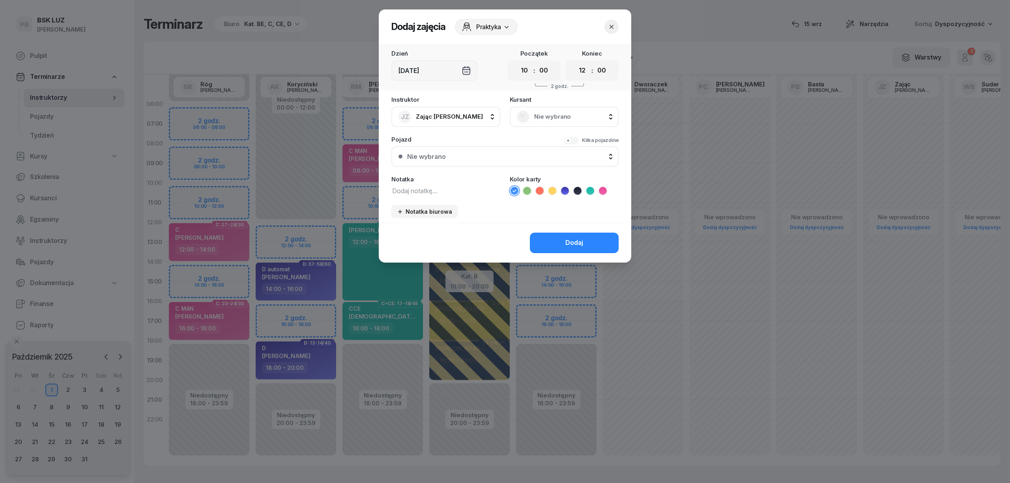
click at [471, 194] on textarea at bounding box center [445, 190] width 109 height 10
type textarea "wolne"
click at [541, 192] on icon at bounding box center [540, 191] width 8 height 8
click at [555, 246] on button "Dodaj" at bounding box center [574, 243] width 89 height 21
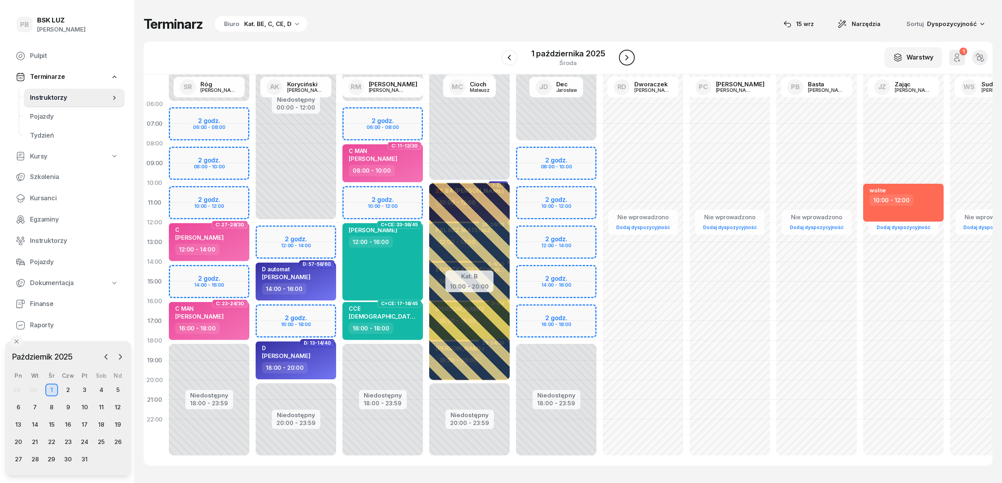
click at [625, 58] on icon "button" at bounding box center [626, 57] width 9 height 9
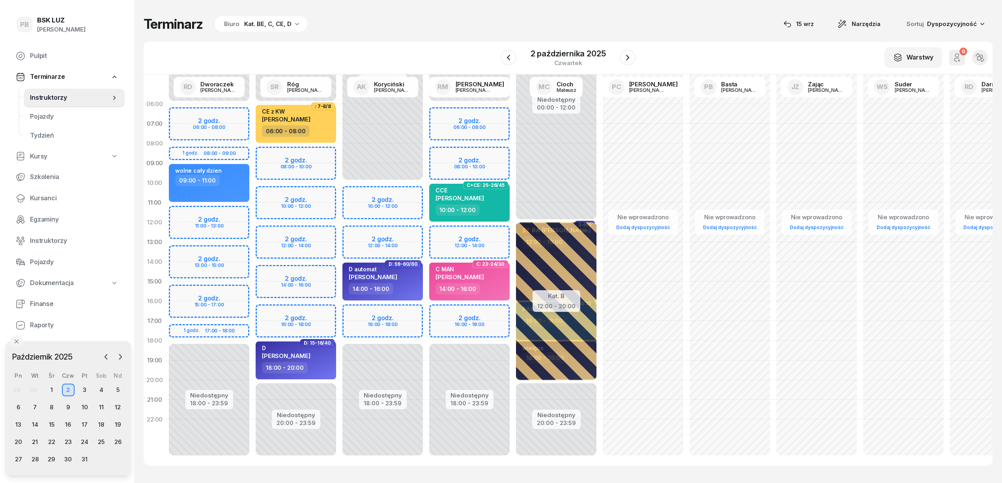
click at [750, 189] on div "Nie wprowadzono Dodaj dyspozycyjność" at bounding box center [816, 281] width 87 height 375
select select "10"
select select "12"
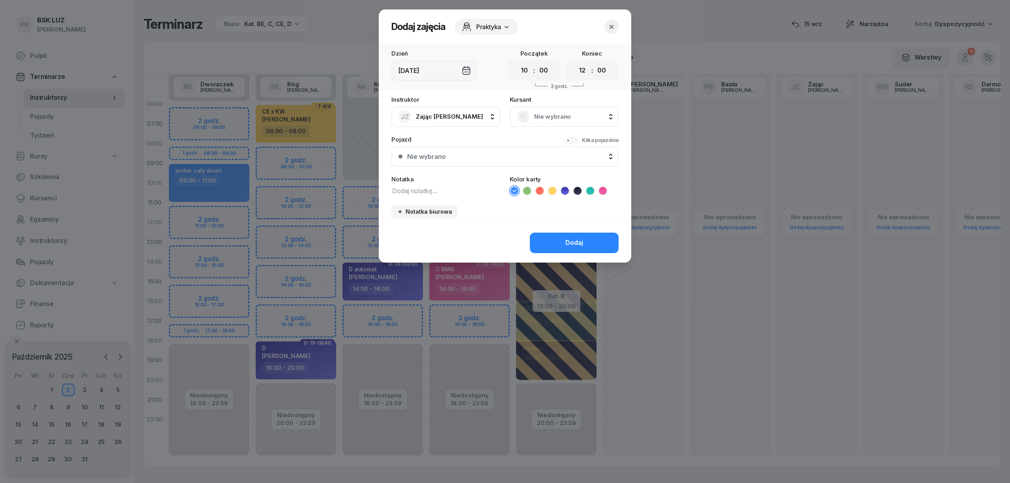
click at [450, 187] on textarea at bounding box center [445, 190] width 109 height 10
type textarea "wolne"
click at [540, 189] on icon at bounding box center [540, 191] width 8 height 8
click at [582, 246] on div "Dodaj" at bounding box center [574, 243] width 18 height 10
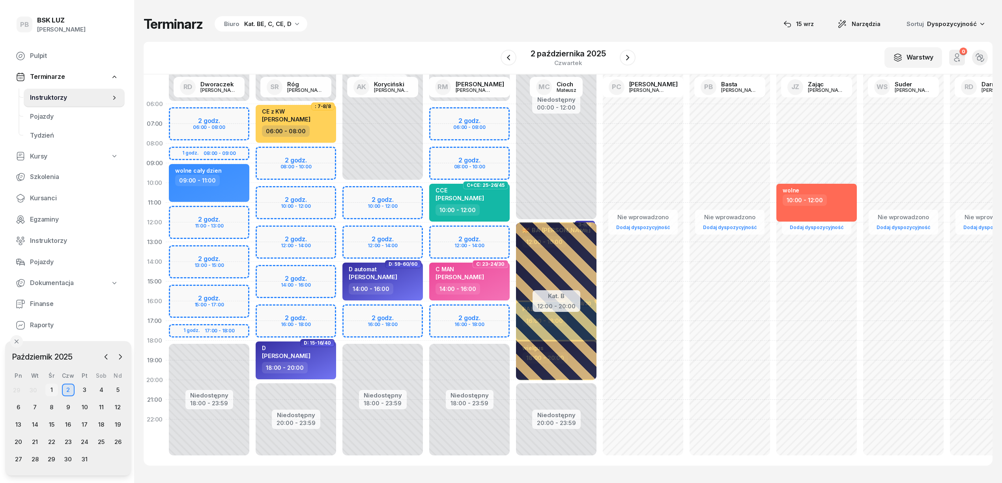
click at [52, 388] on div "1" at bounding box center [51, 390] width 13 height 13
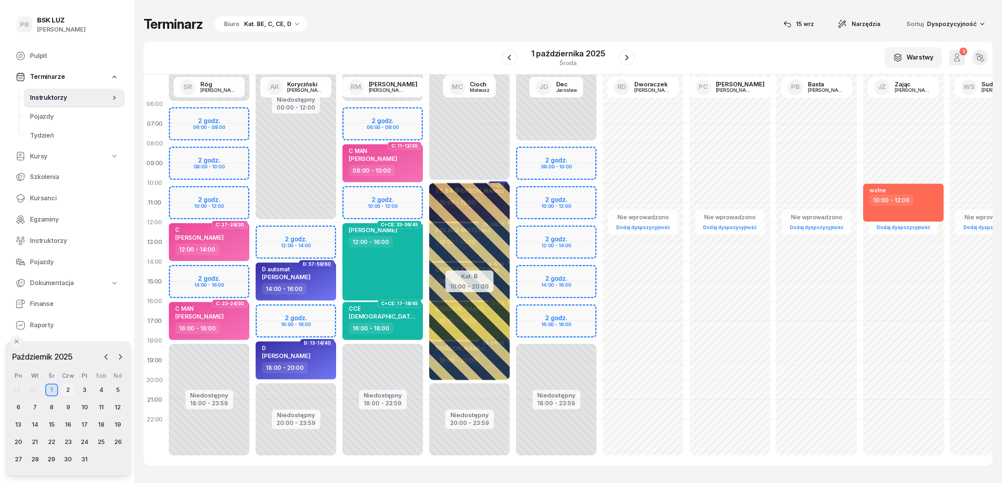
click at [68, 391] on div "2" at bounding box center [68, 390] width 13 height 13
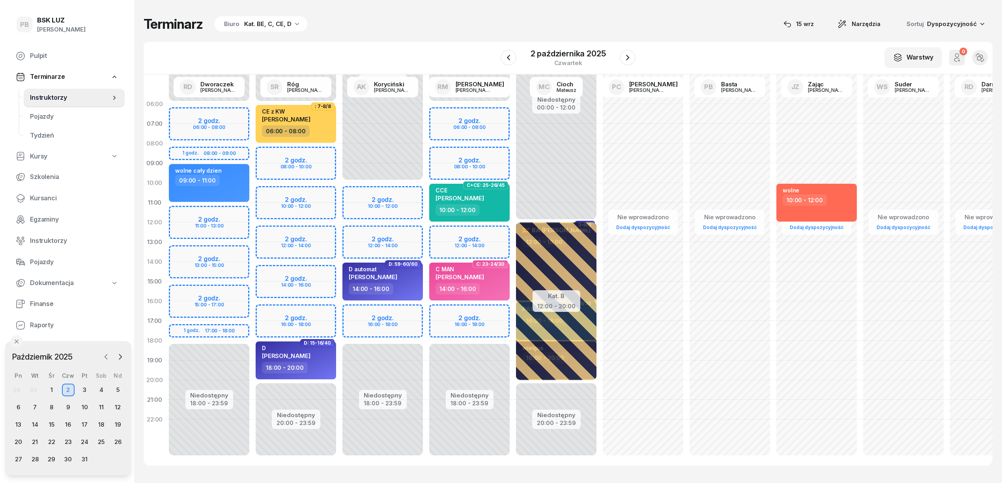
click at [105, 355] on icon "button" at bounding box center [106, 357] width 8 height 8
click at [52, 440] on div "24" at bounding box center [51, 442] width 13 height 13
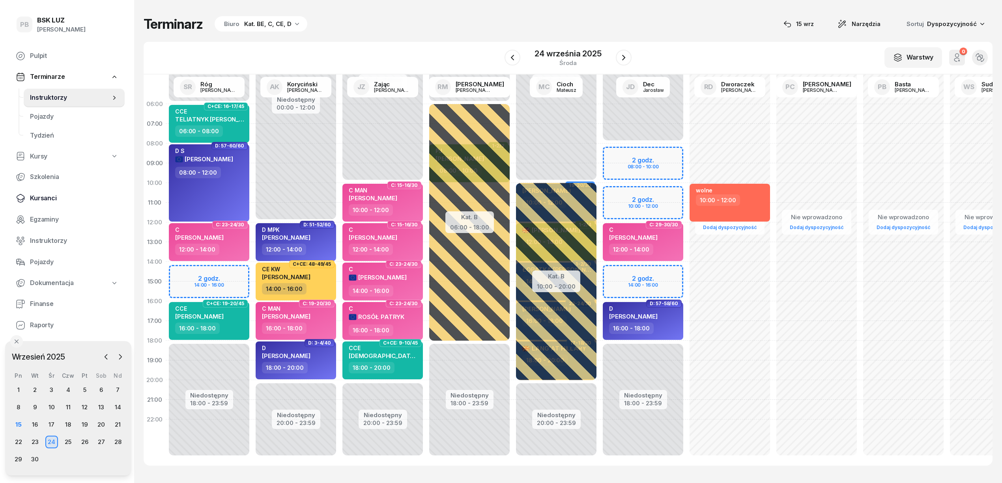
click at [41, 198] on span "Kursanci" at bounding box center [74, 198] width 88 height 10
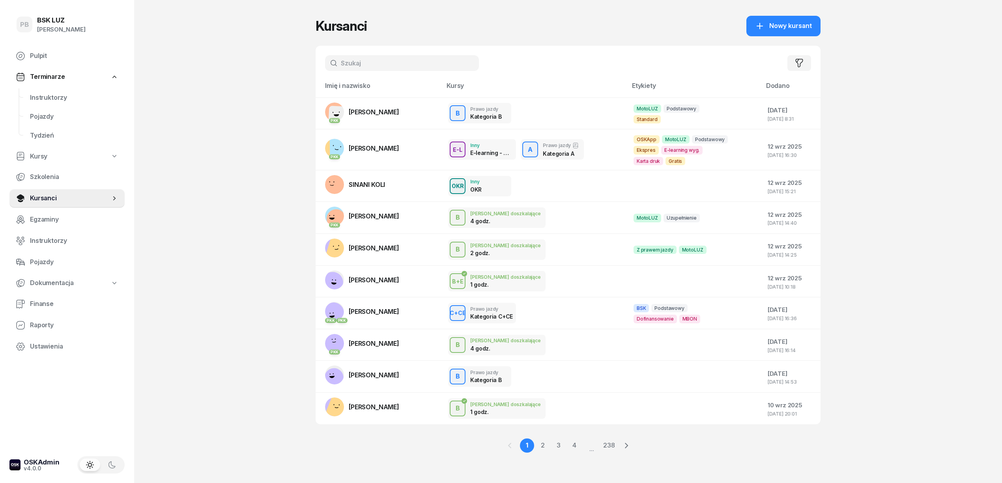
click at [381, 59] on input "text" at bounding box center [402, 63] width 154 height 16
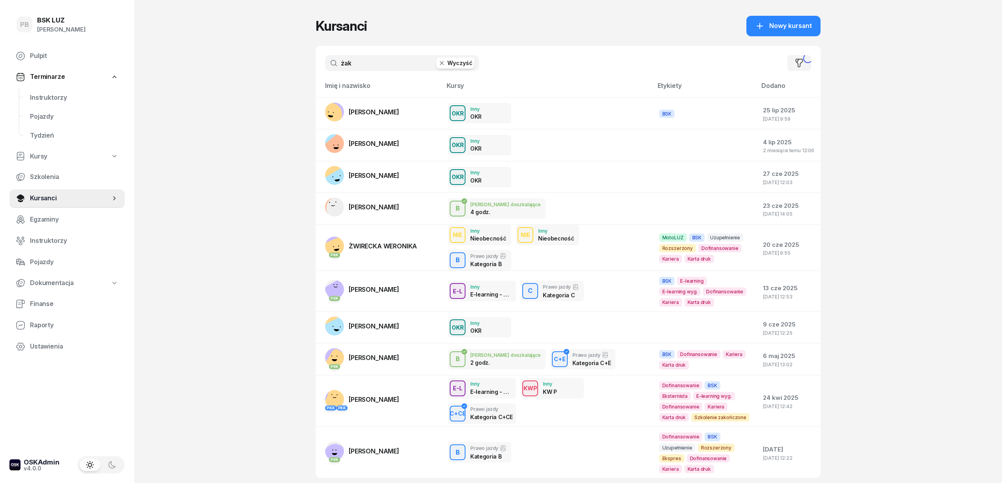
type input "żak"
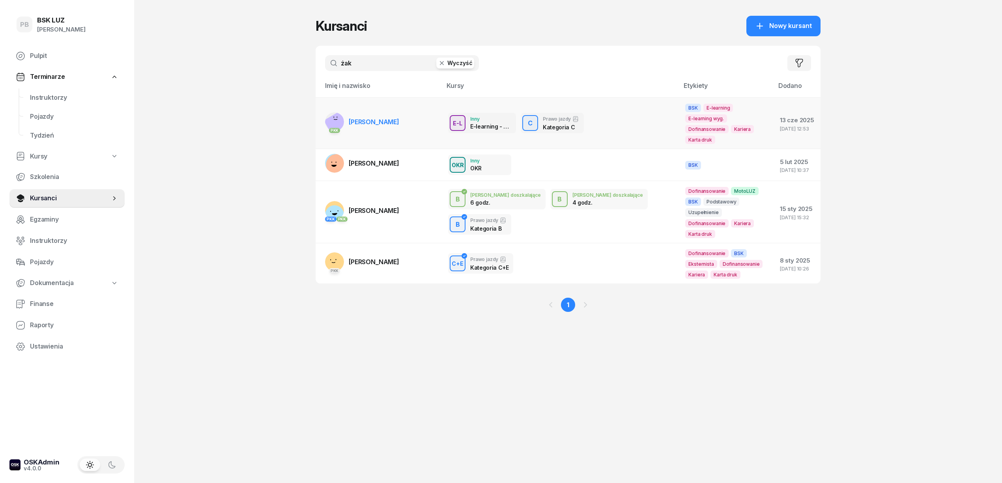
click at [364, 118] on span "[PERSON_NAME]" at bounding box center [374, 122] width 50 height 8
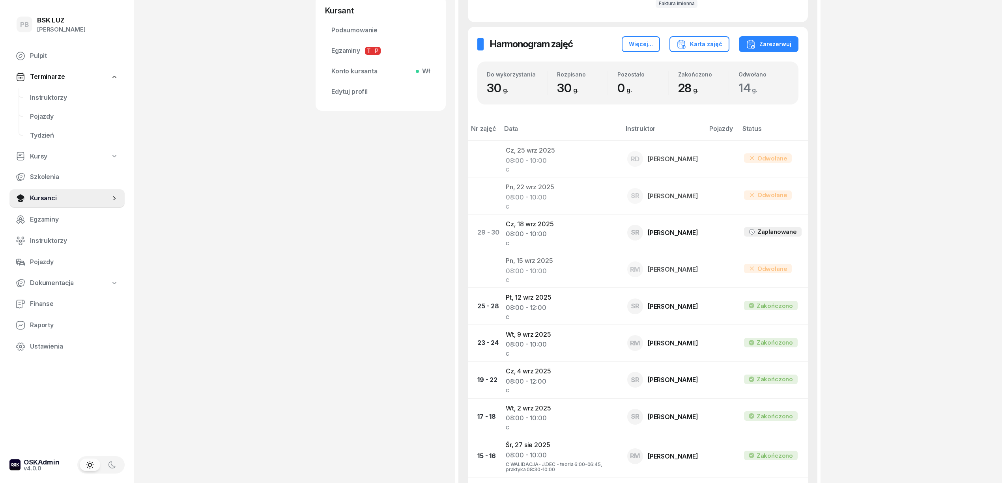
scroll to position [368, 0]
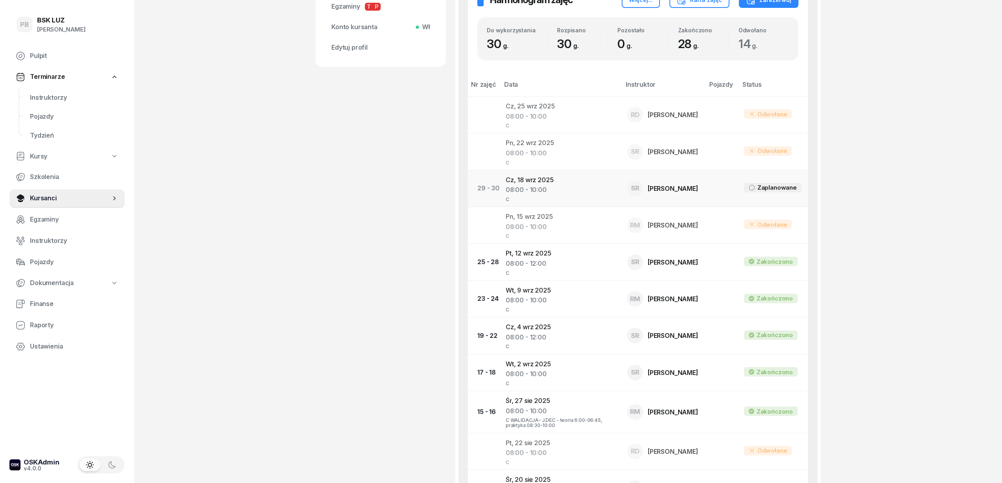
click at [523, 182] on td "Cz, 18 wrz 2025 08:00 - 10:00 C" at bounding box center [560, 188] width 122 height 37
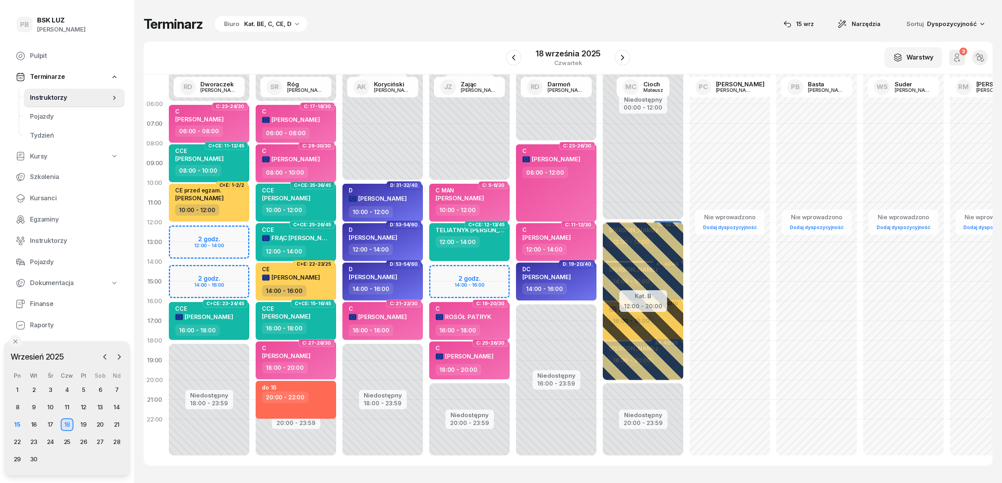
click at [321, 167] on div "08:00 - 10:00" at bounding box center [296, 172] width 69 height 11
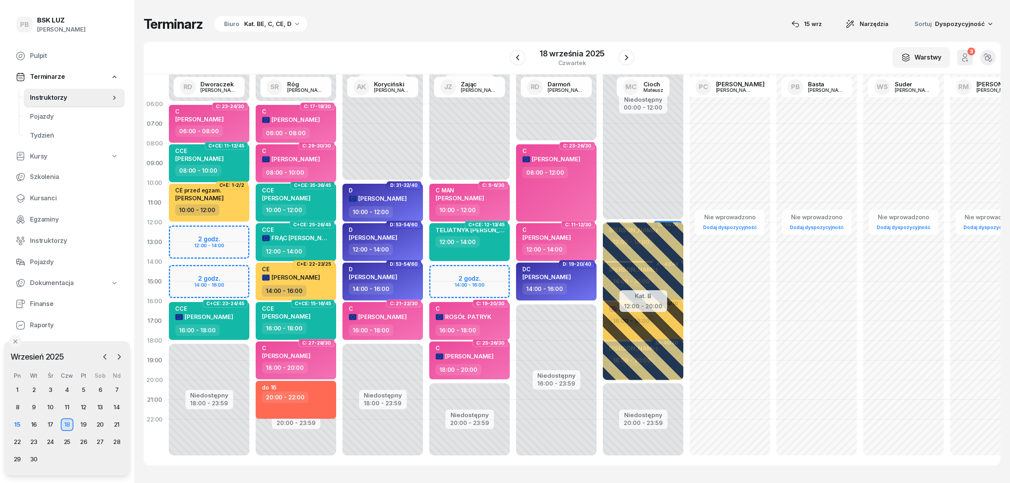
select select "08"
select select "10"
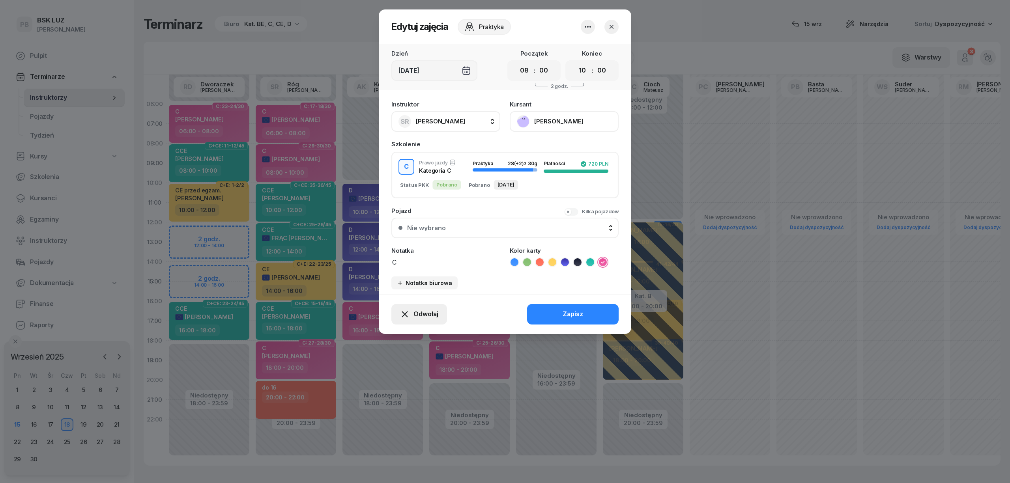
click at [423, 314] on span "Odwołaj" at bounding box center [425, 314] width 25 height 10
click at [422, 265] on div "Kursant odwołał" at bounding box center [405, 266] width 47 height 10
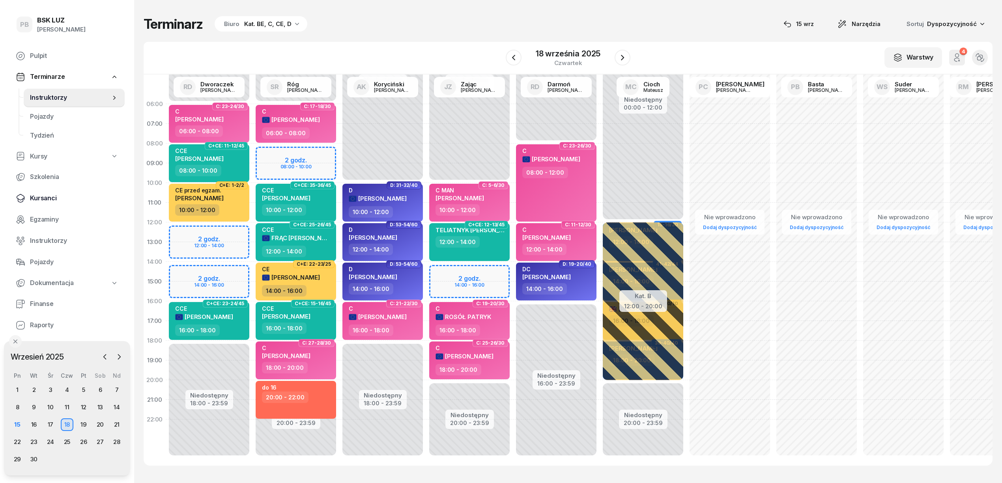
click at [38, 193] on span "Kursanci" at bounding box center [74, 198] width 88 height 10
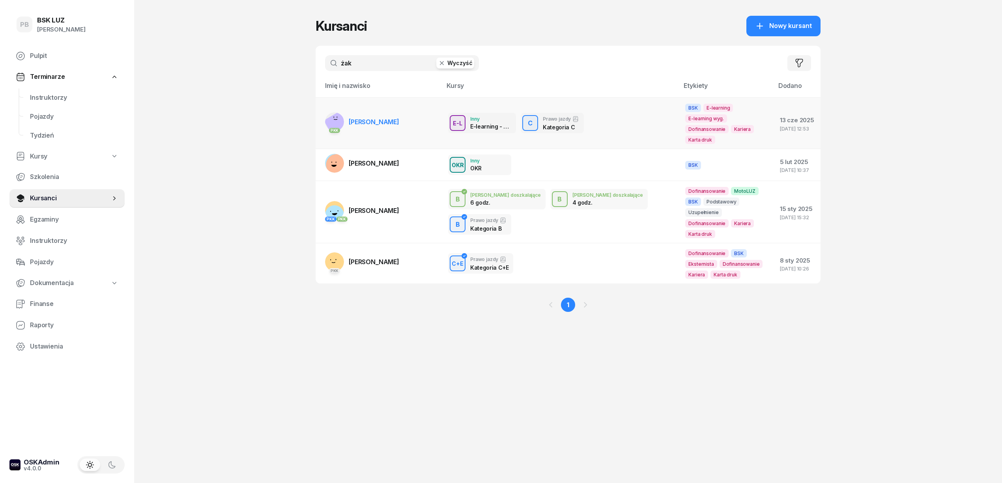
click at [387, 118] on span "[PERSON_NAME]" at bounding box center [374, 122] width 50 height 8
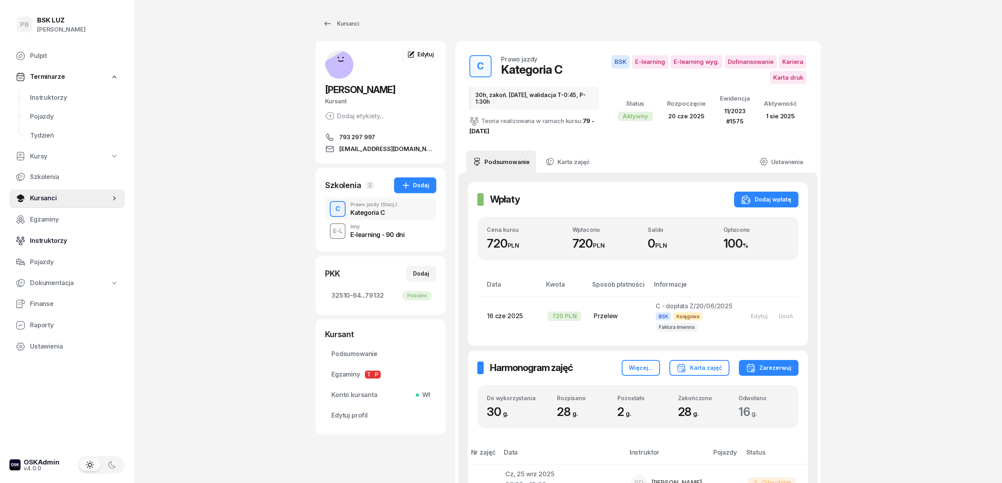
click at [36, 234] on link "Instruktorzy" at bounding box center [66, 241] width 115 height 19
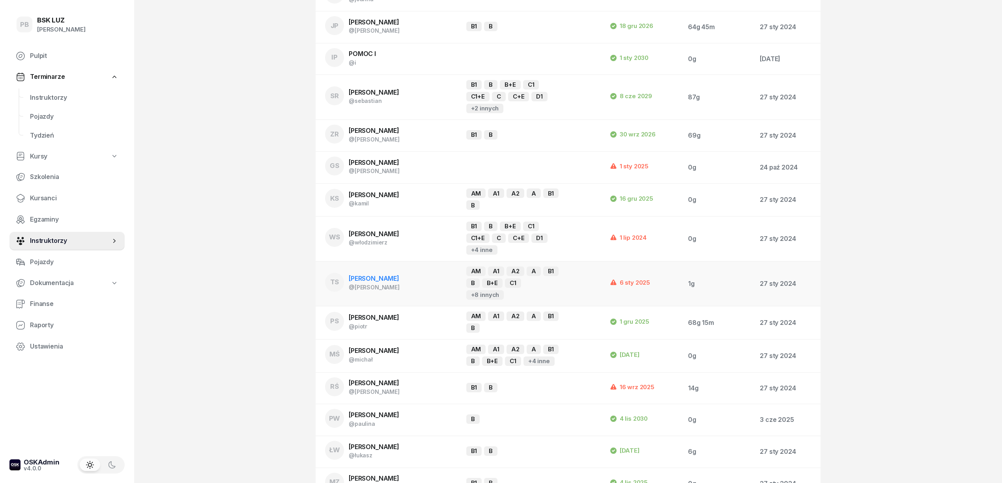
scroll to position [1113, 0]
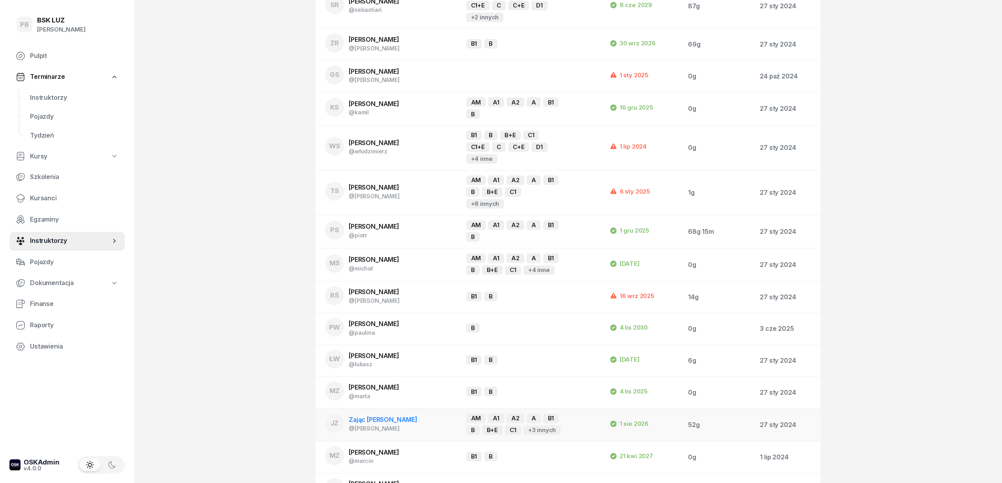
click at [365, 416] on span "Zając [PERSON_NAME]" at bounding box center [383, 420] width 69 height 8
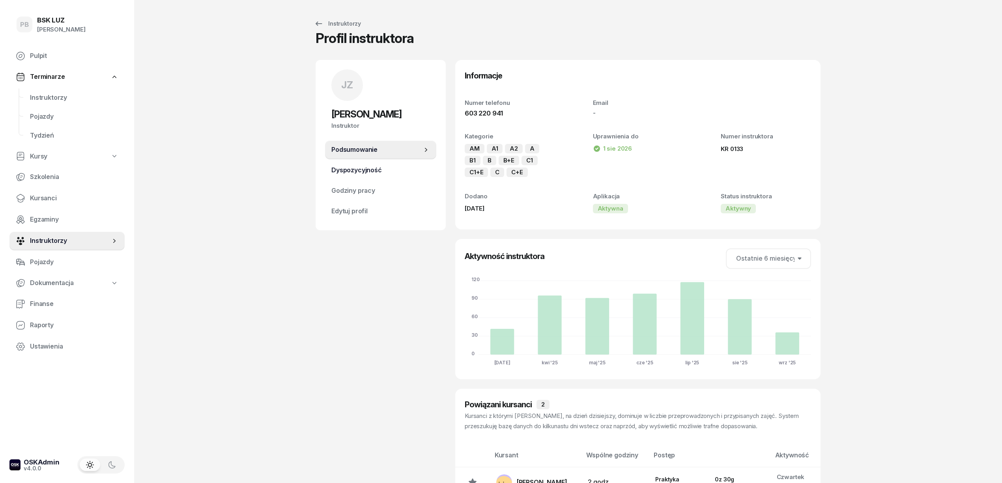
click at [373, 172] on span "Dyspozycyjność" at bounding box center [380, 170] width 99 height 10
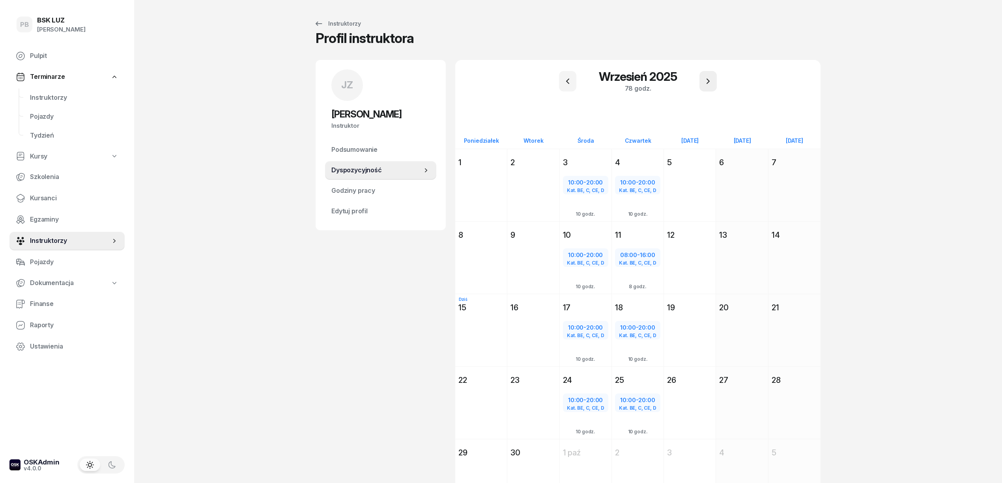
click at [706, 86] on icon "button" at bounding box center [707, 81] width 9 height 9
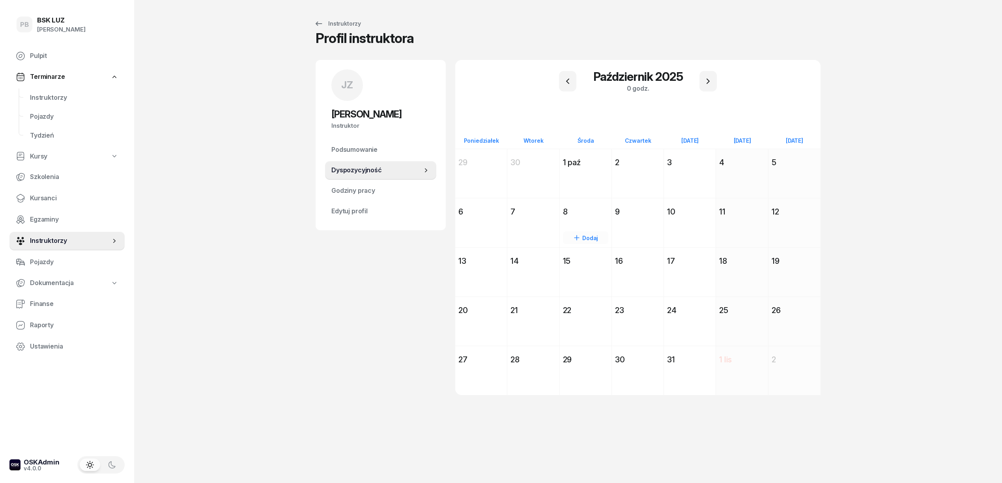
click at [603, 207] on div "8" at bounding box center [585, 211] width 45 height 11
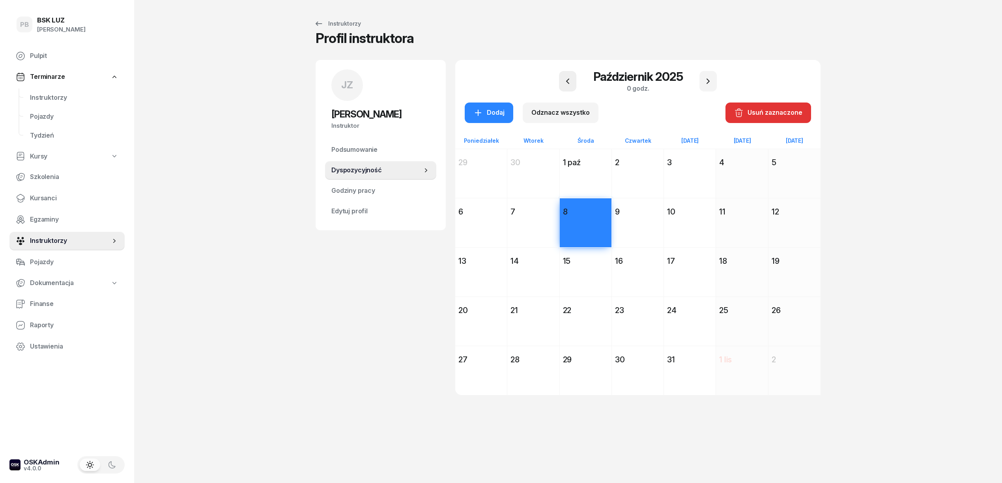
click at [565, 79] on icon "button" at bounding box center [567, 81] width 9 height 9
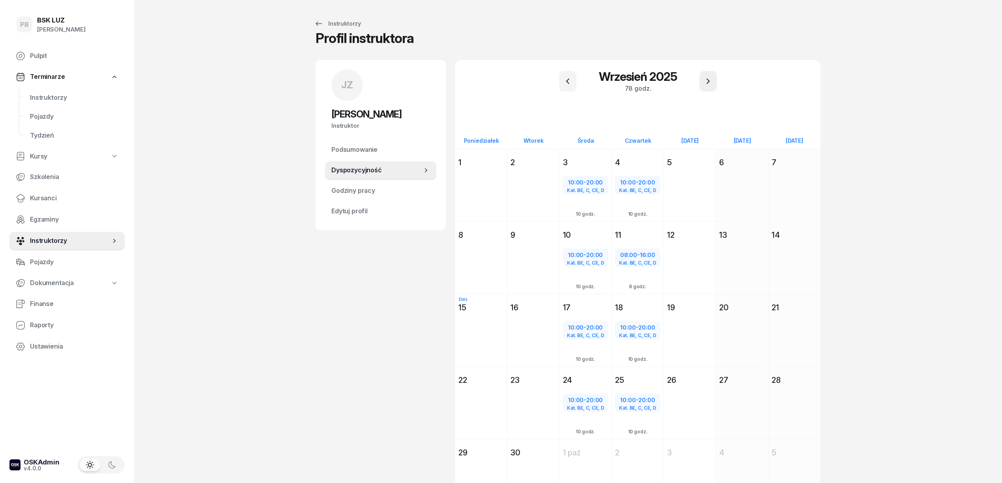
click at [709, 83] on icon "button" at bounding box center [707, 81] width 9 height 9
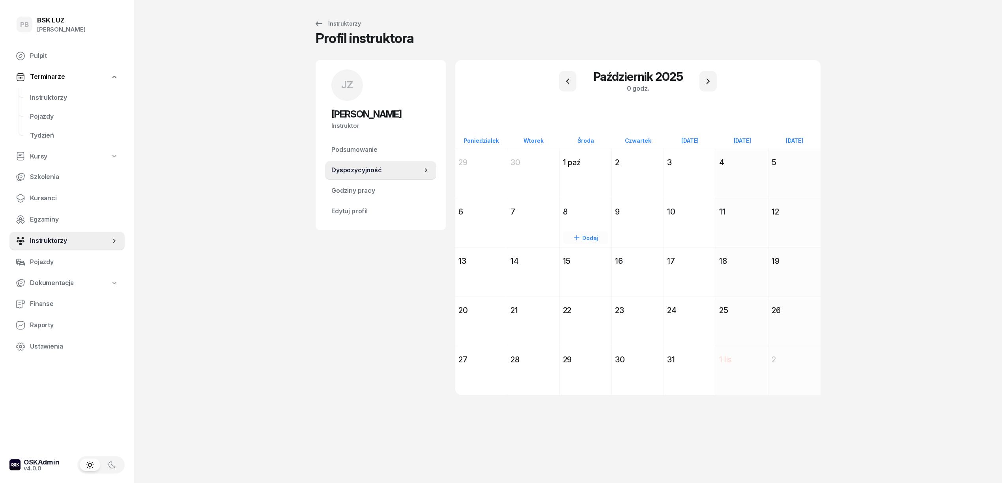
drag, startPoint x: 604, startPoint y: 213, endPoint x: 608, endPoint y: 212, distance: 4.1
click at [603, 212] on div "8" at bounding box center [585, 211] width 45 height 11
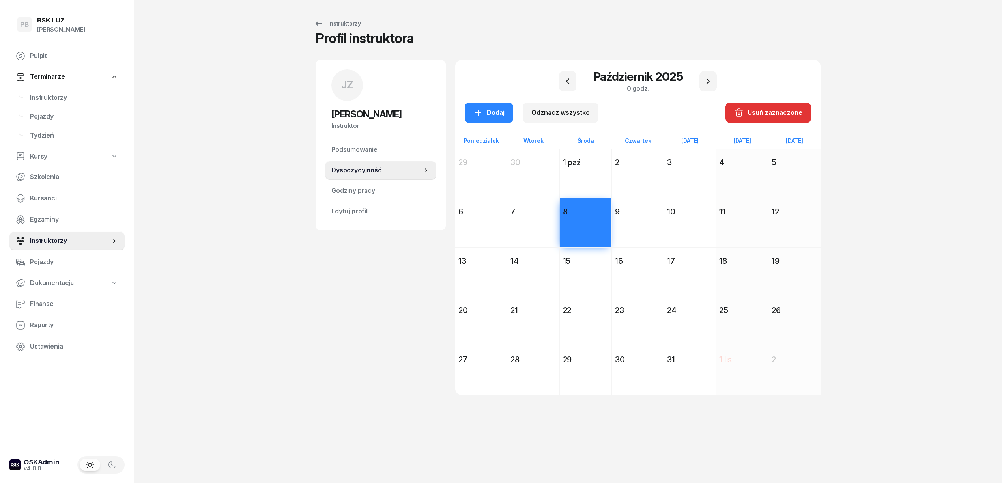
click at [648, 213] on div "9" at bounding box center [637, 211] width 45 height 11
drag, startPoint x: 591, startPoint y: 254, endPoint x: 604, endPoint y: 255, distance: 13.8
click at [593, 255] on div "15" at bounding box center [586, 261] width 52 height 14
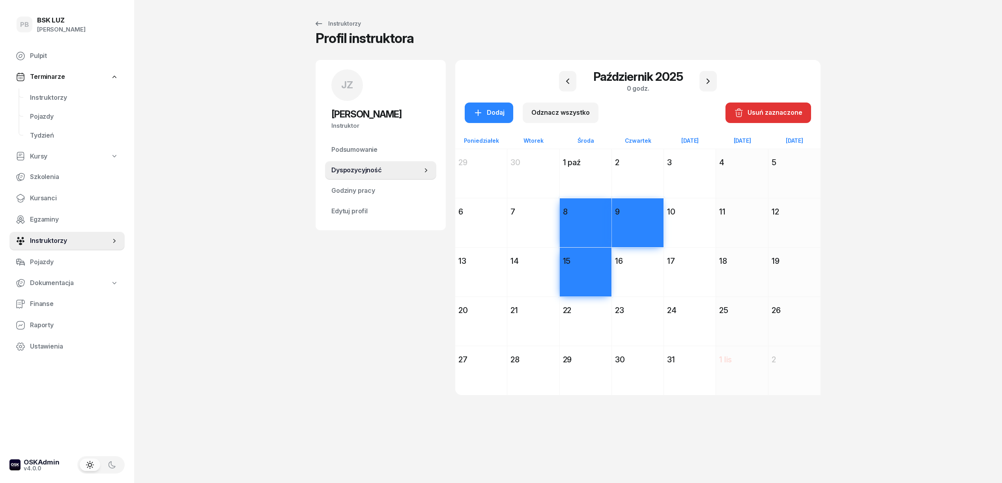
drag, startPoint x: 657, startPoint y: 257, endPoint x: 644, endPoint y: 265, distance: 15.1
click at [657, 258] on div "16" at bounding box center [637, 261] width 45 height 11
click at [594, 312] on div "22" at bounding box center [585, 310] width 45 height 11
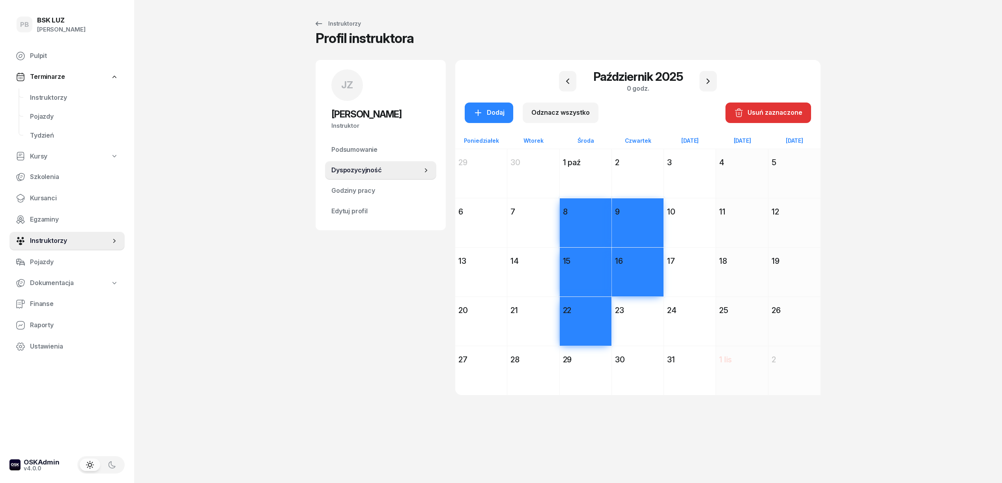
click at [652, 312] on div "23" at bounding box center [637, 310] width 45 height 11
drag, startPoint x: 595, startPoint y: 352, endPoint x: 604, endPoint y: 352, distance: 8.3
click at [598, 352] on div "29 października 2025 Śr środa 29 Dodaj" at bounding box center [586, 370] width 52 height 49
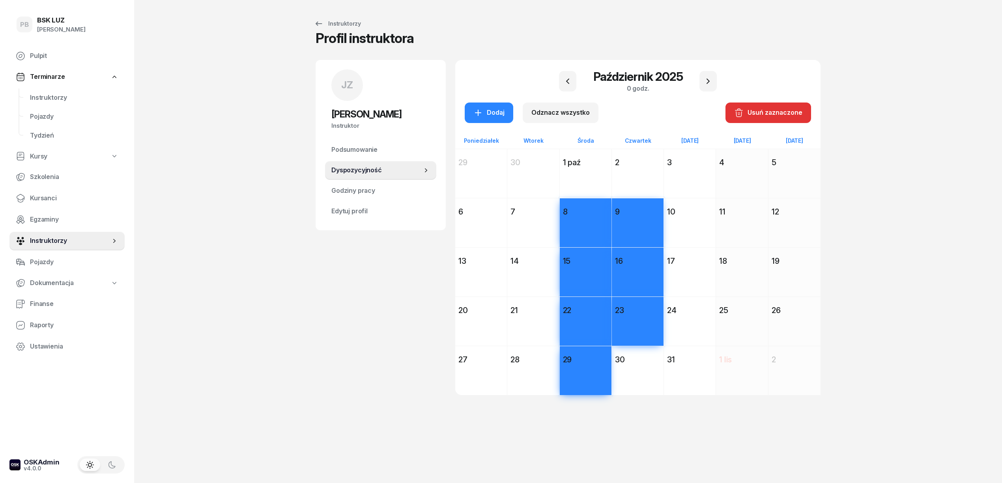
click at [649, 350] on div "30 października 2025 Cz czwartek 30 Dodaj" at bounding box center [638, 370] width 52 height 49
click at [497, 109] on div "Dodaj" at bounding box center [488, 113] width 31 height 10
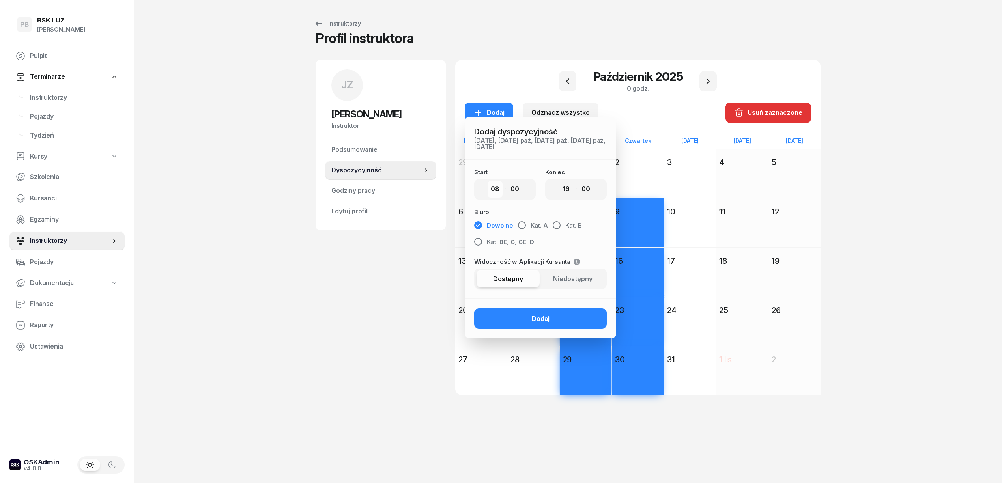
click at [491, 189] on select "00 01 02 03 04 05 06 07 08 09 10 11 12 13 14 15 16 17 18 19 20 21 22 23" at bounding box center [495, 189] width 15 height 17
select select "10"
click at [488, 181] on select "00 01 02 03 04 05 06 07 08 09 10 11 12 13 14 15 16 17 18 19 20 21 22 23" at bounding box center [495, 189] width 15 height 17
click at [567, 189] on select "00 01 02 03 04 05 06 07 08 09 10 11 12 13 14 15 16 17 18 19 20 21 22 23" at bounding box center [566, 189] width 15 height 17
select select "20"
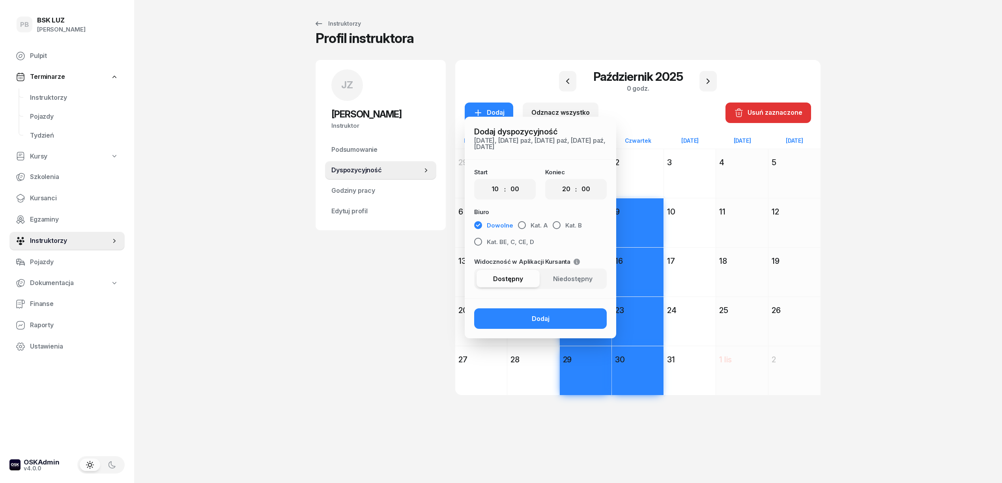
click at [559, 181] on select "00 01 02 03 04 05 06 07 08 09 10 11 12 13 14 15 16 17 18 19 20 21 22 23" at bounding box center [566, 189] width 15 height 17
click at [497, 242] on span "Kat. BE, C, CE, D" at bounding box center [510, 242] width 47 height 10
click at [511, 314] on button "Dodaj" at bounding box center [540, 318] width 133 height 21
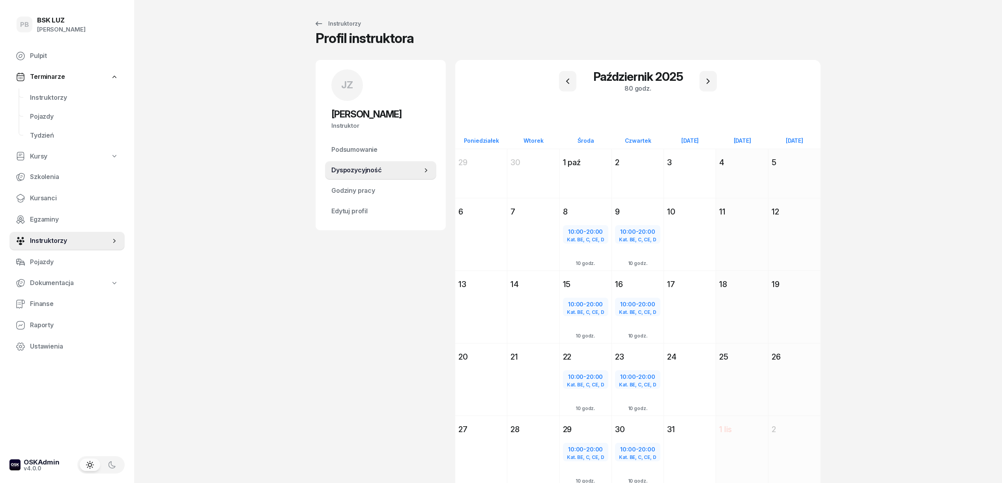
click at [332, 368] on div "JZ Jacek Zając Instruktor JZ Jacek Zając @jacek Wyślij wiadomość JZ Jacek Zając…" at bounding box center [381, 283] width 130 height 447
click at [49, 93] on span "Instruktorzy" at bounding box center [74, 98] width 88 height 10
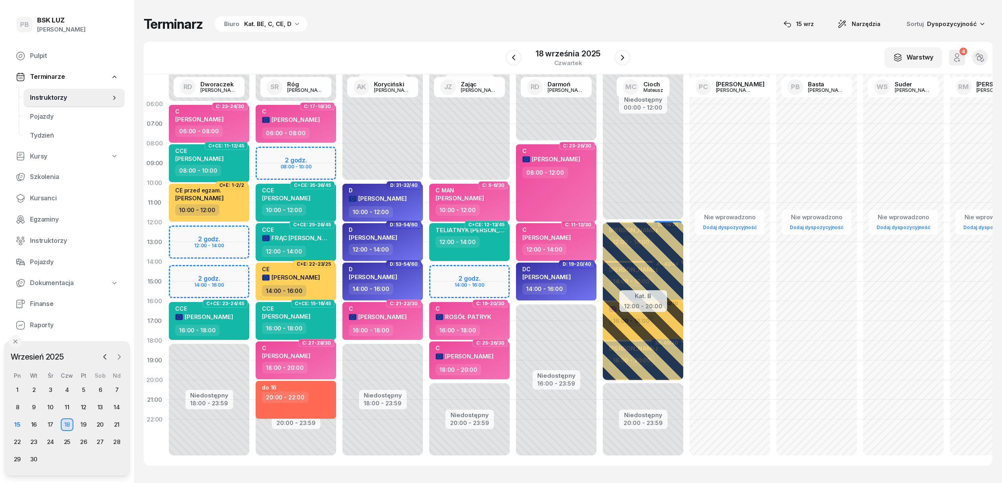
click at [120, 359] on icon "button" at bounding box center [119, 357] width 8 height 8
click at [49, 408] on div "8" at bounding box center [50, 407] width 13 height 13
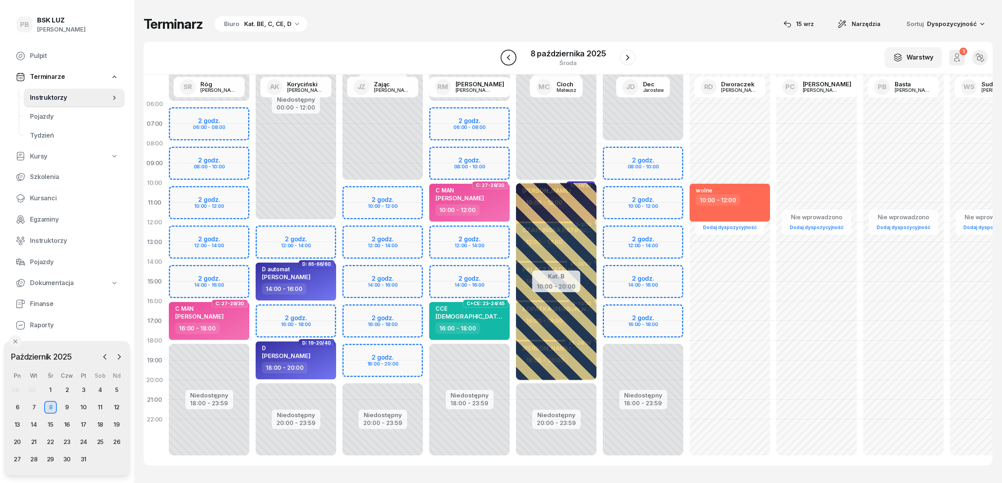
click at [510, 57] on icon "button" at bounding box center [508, 57] width 9 height 9
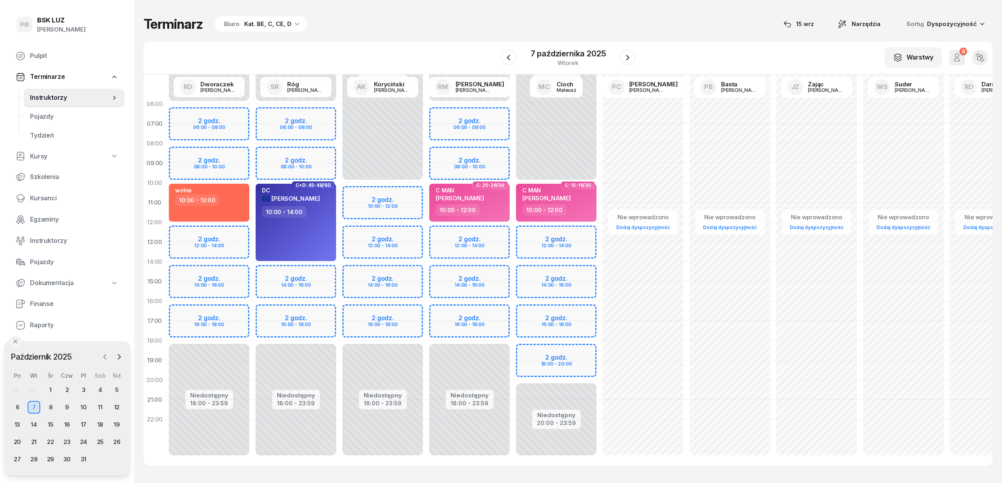
click at [106, 352] on button "button" at bounding box center [105, 357] width 12 height 12
click at [47, 422] on div "17" at bounding box center [50, 425] width 13 height 13
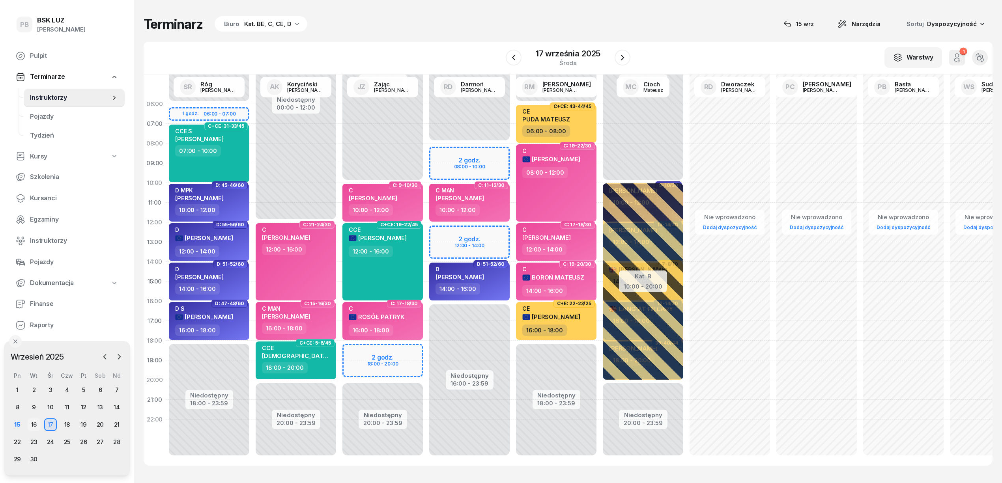
click at [34, 419] on div "16" at bounding box center [34, 425] width 13 height 13
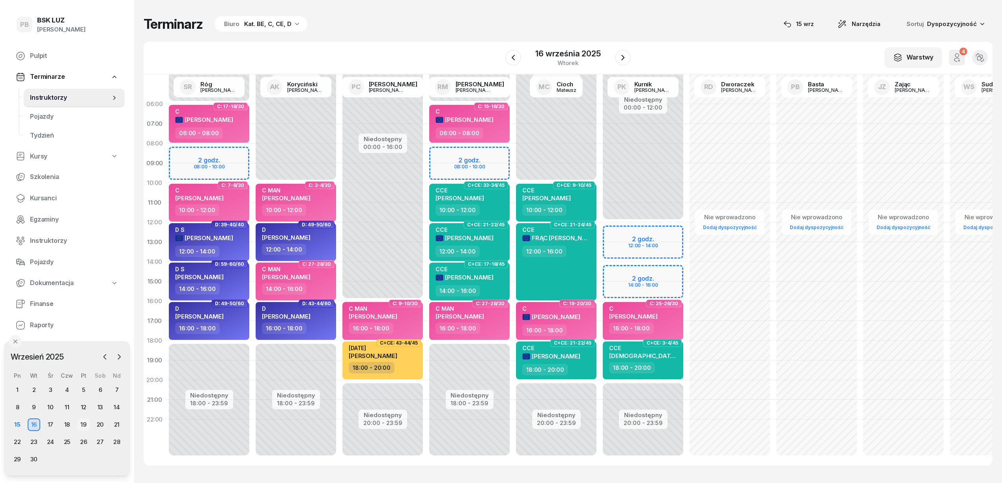
click at [84, 422] on div "19" at bounding box center [83, 425] width 13 height 13
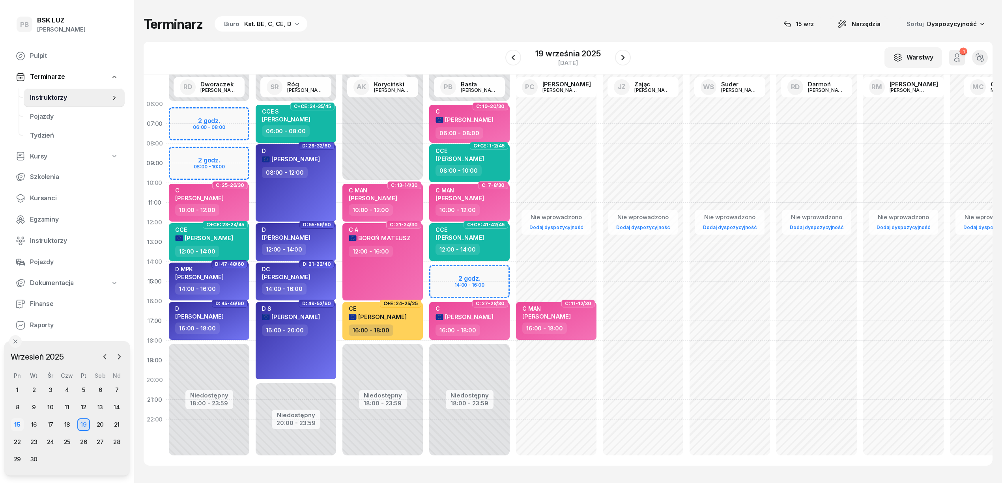
click at [18, 425] on div "15" at bounding box center [17, 425] width 13 height 13
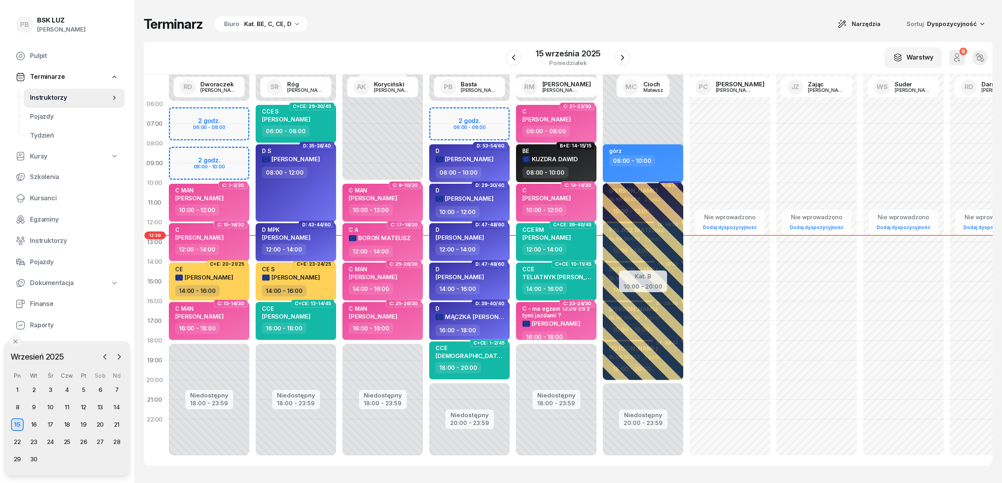
click at [297, 234] on span "[PERSON_NAME]" at bounding box center [286, 237] width 49 height 7
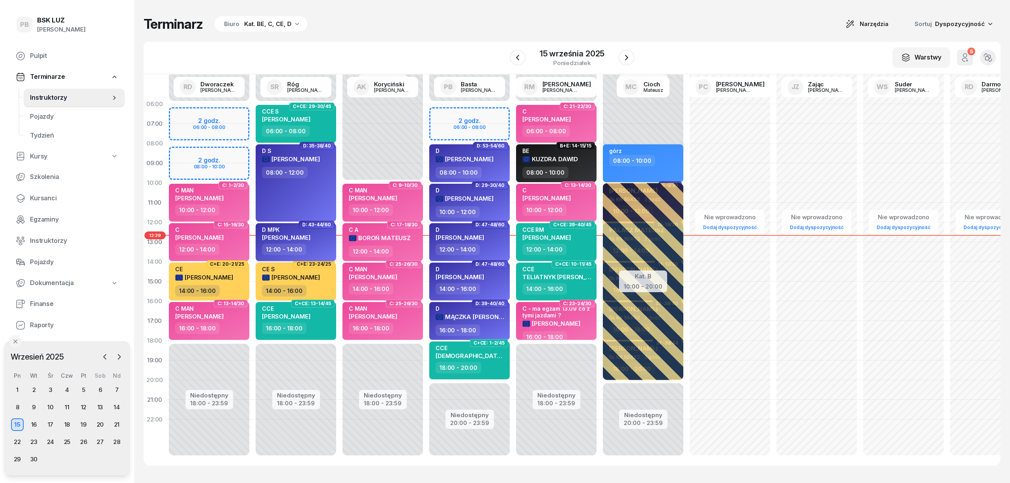
select select "12"
select select "14"
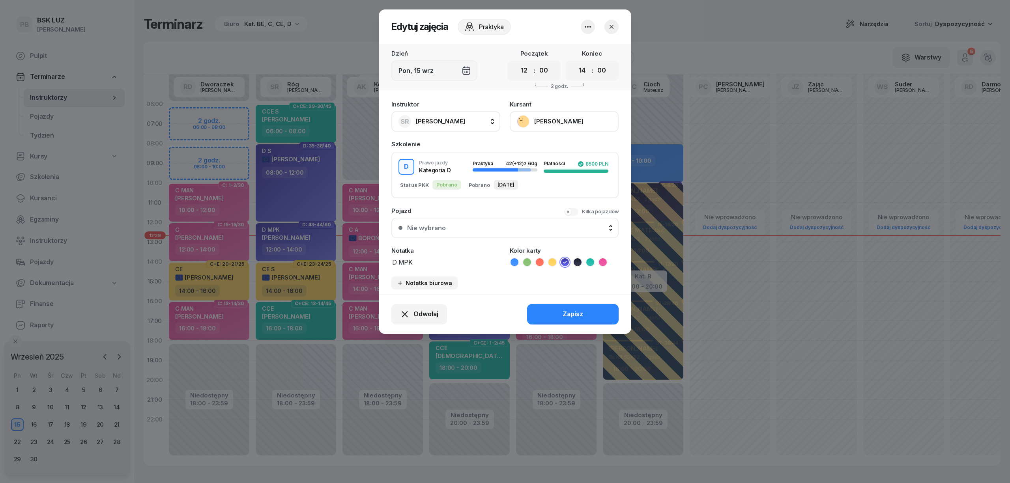
click at [554, 117] on button "[PERSON_NAME]" at bounding box center [564, 121] width 109 height 21
click at [557, 147] on link "Otwórz profil" at bounding box center [563, 148] width 104 height 20
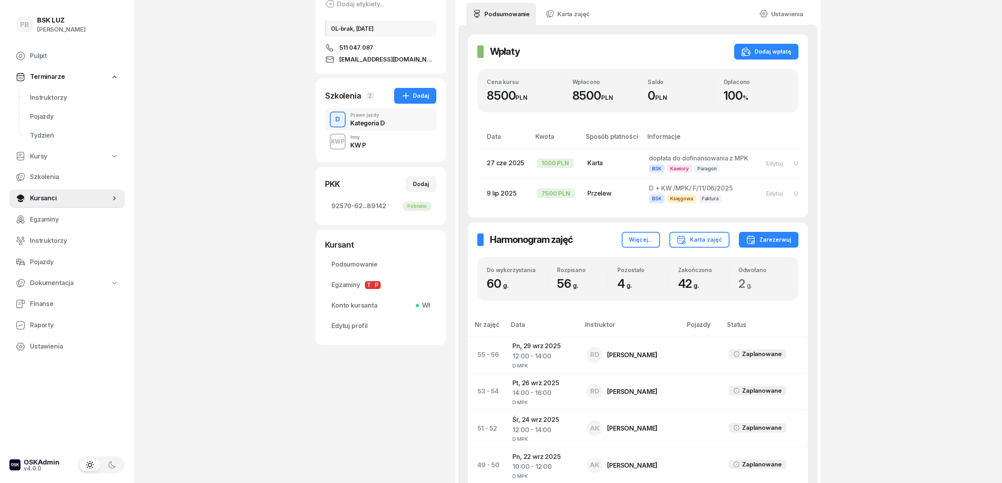
scroll to position [105, 0]
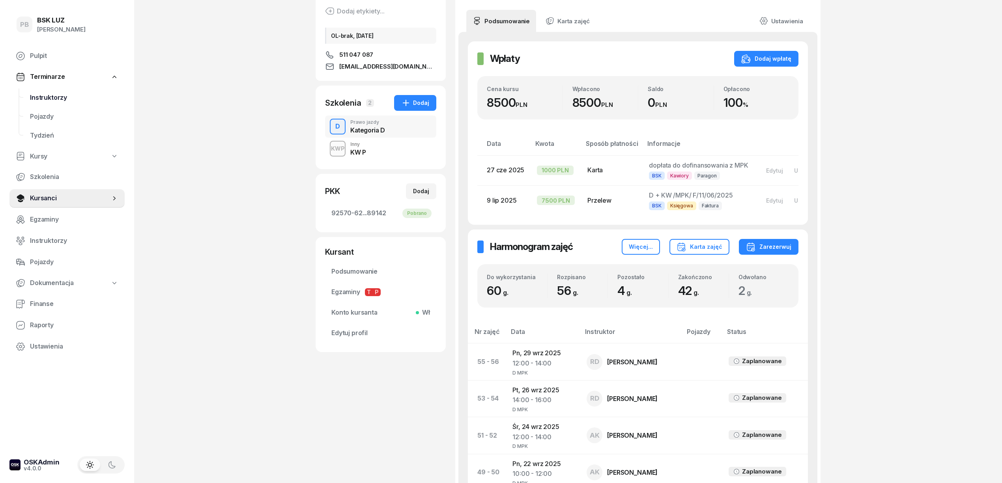
click at [54, 95] on span "Instruktorzy" at bounding box center [74, 98] width 88 height 10
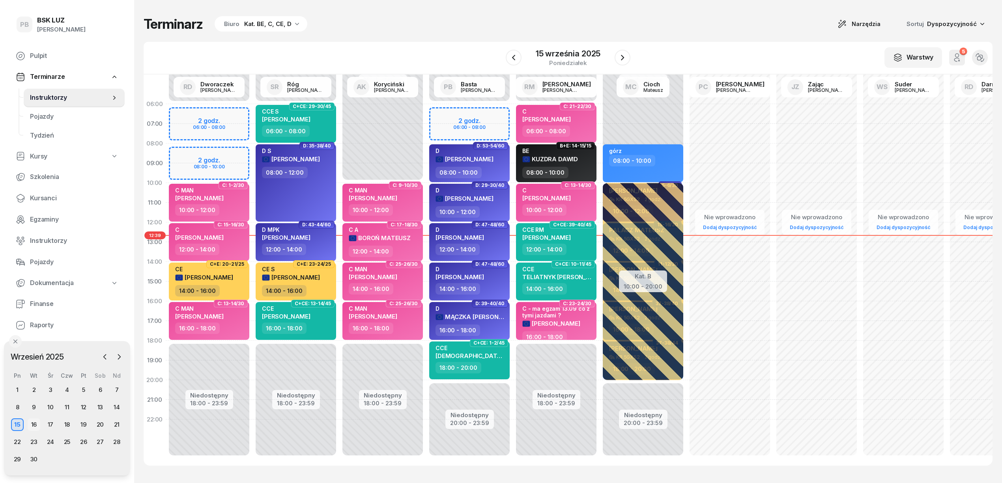
click at [30, 424] on div "16" at bounding box center [34, 425] width 13 height 13
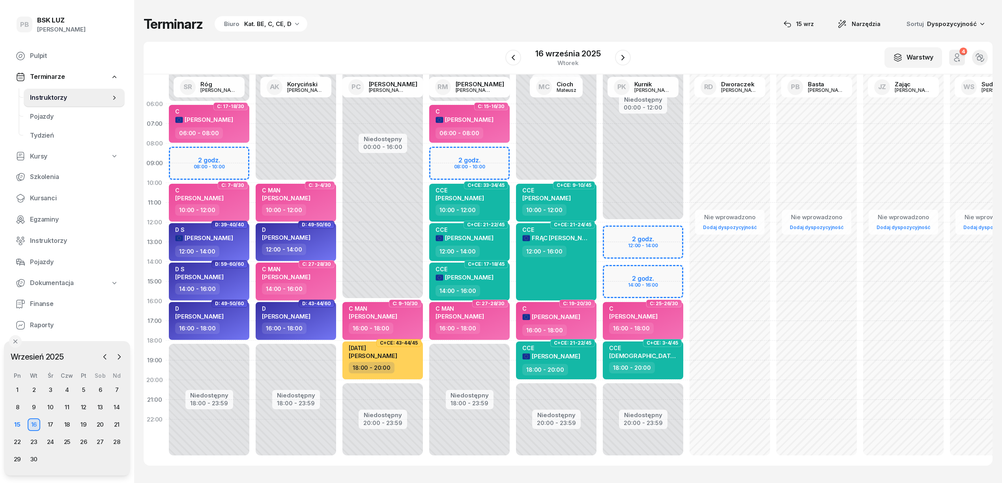
click at [398, 27] on div "Terminarz Biuro Kat. BE, C, CE, D [DATE] Narzędzia Sortuj Dyspozycyjność" at bounding box center [568, 24] width 849 height 17
click at [711, 16] on div "Terminarz Biuro Kat. BE, C, CE, D [DATE] Narzędzia Sortuj Dyspozycyjność" at bounding box center [568, 24] width 849 height 17
click at [118, 359] on icon "button" at bounding box center [119, 357] width 2 height 5
click at [36, 409] on div "7" at bounding box center [34, 407] width 13 height 13
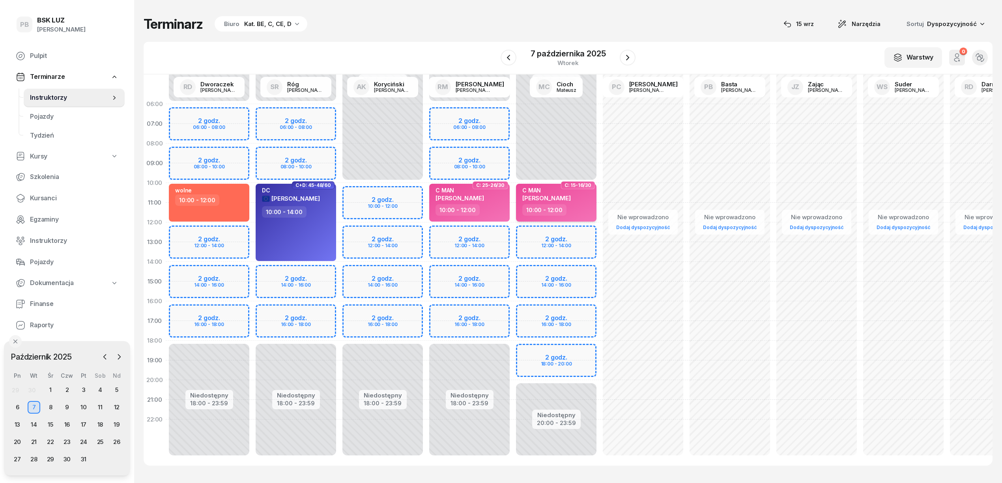
click at [577, 209] on div "10:00 - 12:00" at bounding box center [556, 209] width 69 height 11
select select "10"
select select "12"
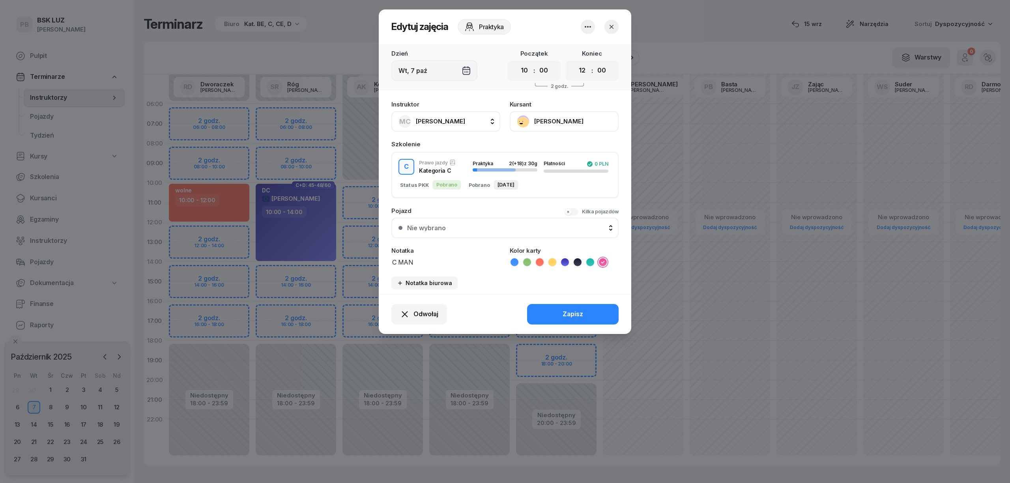
click at [467, 121] on button "MC [PERSON_NAME]" at bounding box center [445, 121] width 109 height 21
type input "kory"
click at [451, 169] on span "[PERSON_NAME]" at bounding box center [444, 174] width 49 height 10
click at [562, 310] on button "Zapisz" at bounding box center [573, 314] width 92 height 21
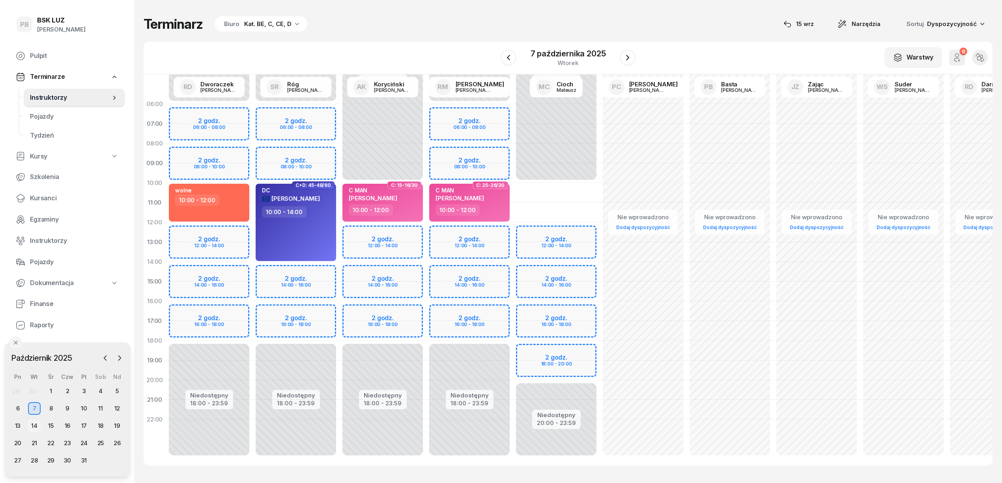
click at [35, 426] on div "14" at bounding box center [34, 426] width 13 height 13
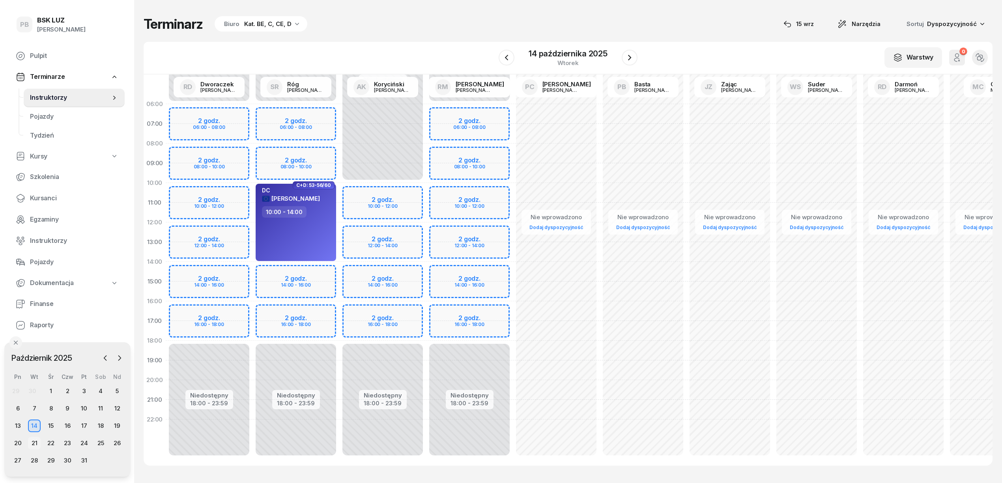
click at [35, 443] on div "21" at bounding box center [34, 443] width 13 height 13
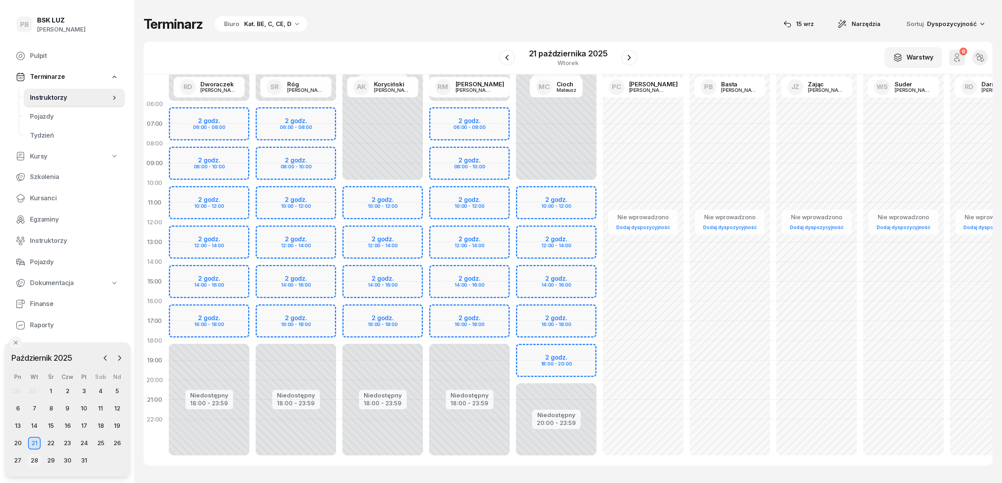
click at [35, 460] on div "28" at bounding box center [34, 460] width 13 height 13
click at [53, 241] on span "Instruktorzy" at bounding box center [74, 241] width 88 height 10
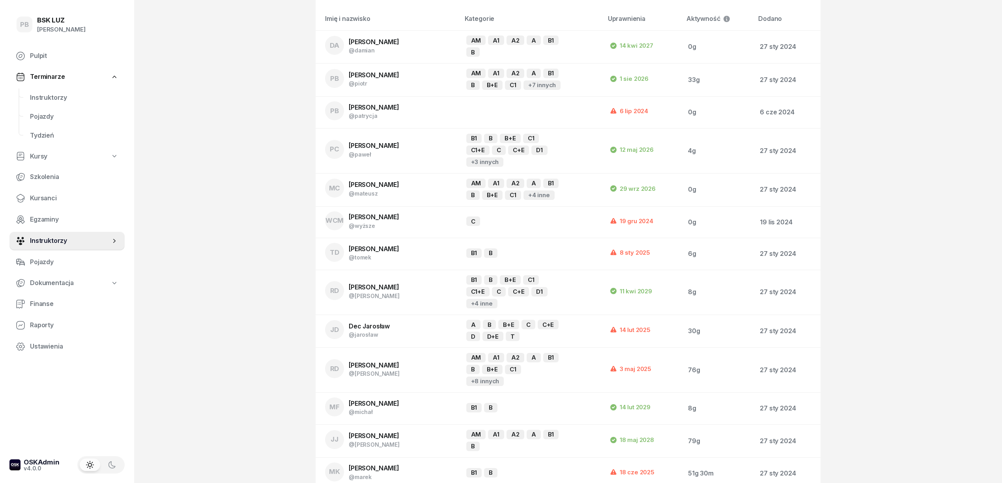
scroll to position [105, 0]
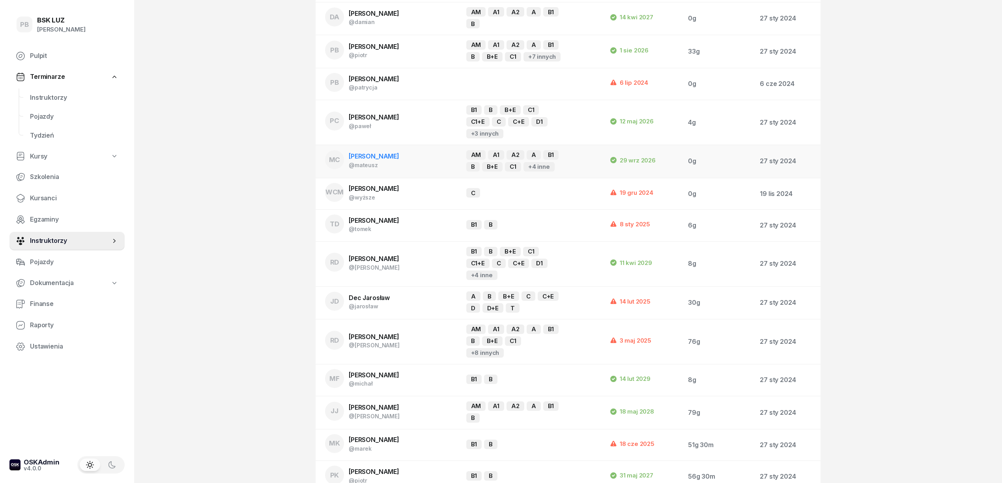
click at [374, 151] on td "MC Cioch Mateusz @mateusz" at bounding box center [388, 161] width 144 height 33
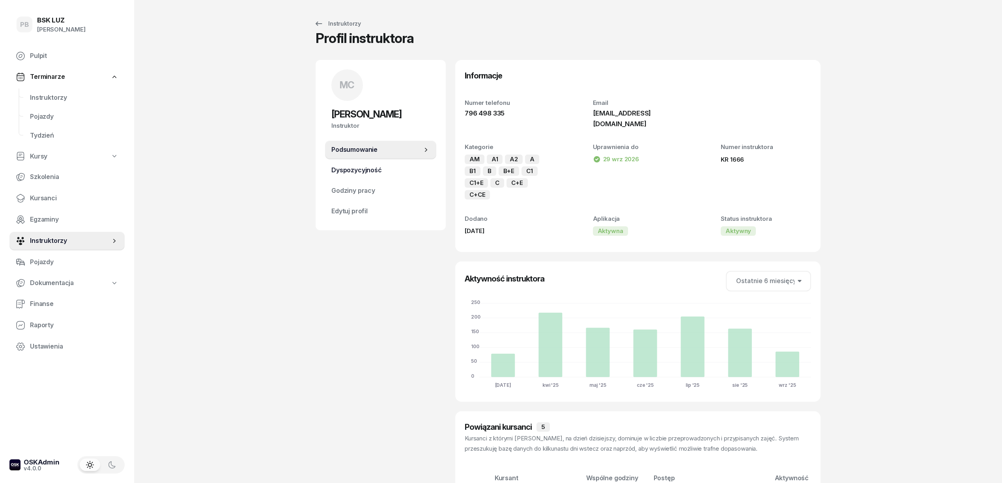
click at [371, 169] on span "Dyspozycyjność" at bounding box center [380, 170] width 99 height 10
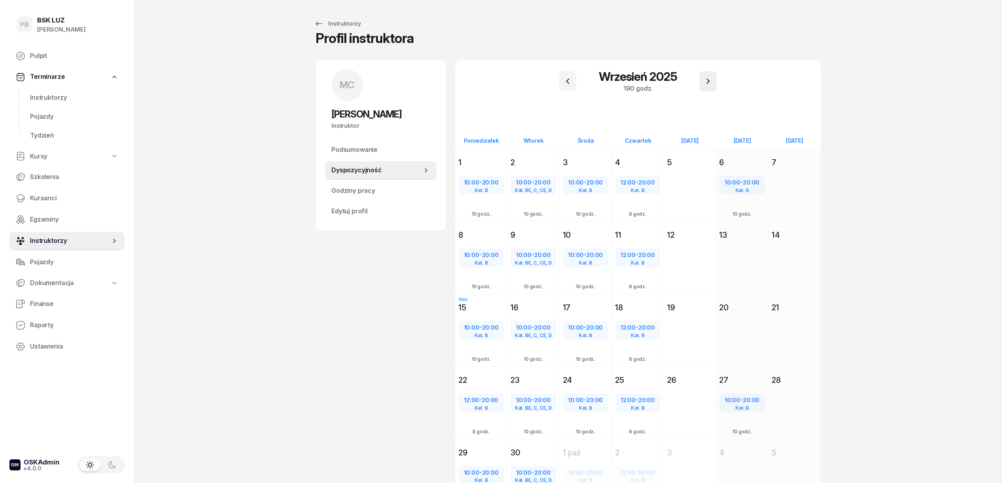
click at [709, 84] on icon "button" at bounding box center [707, 81] width 9 height 9
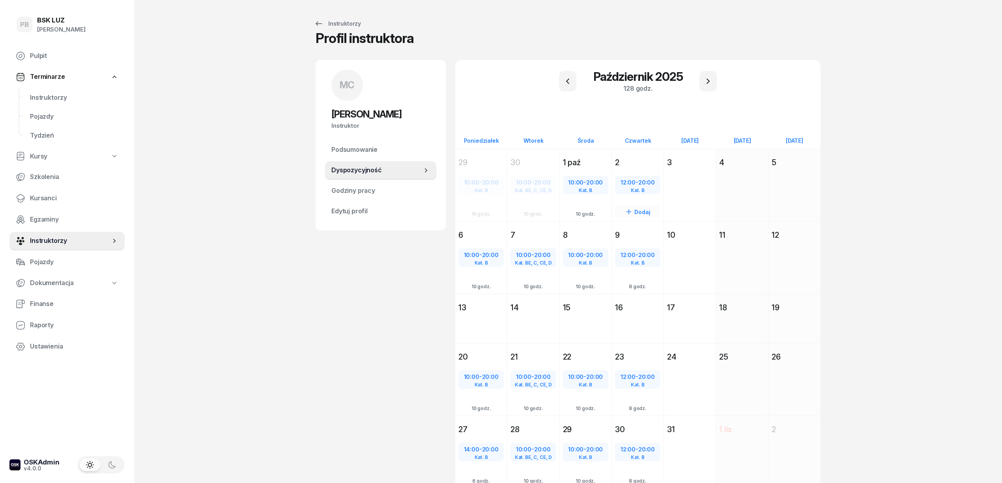
scroll to position [38, 0]
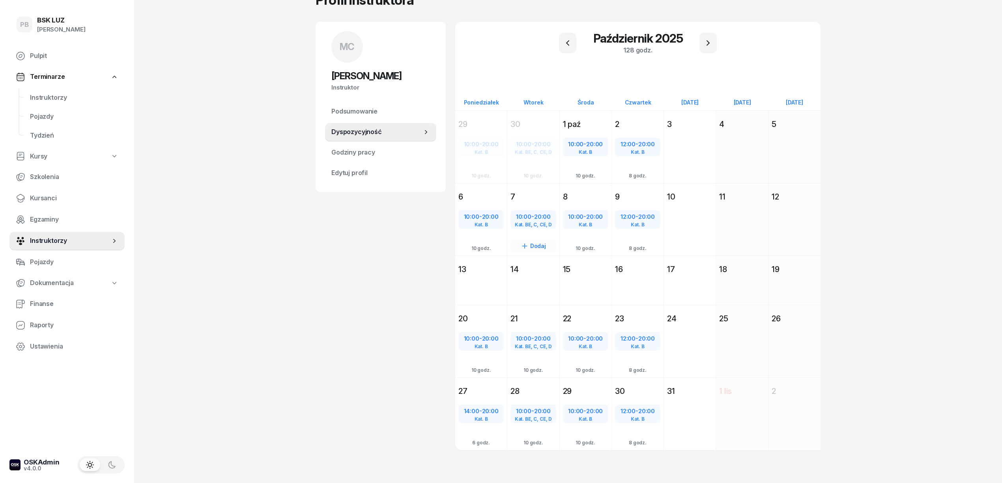
click at [534, 219] on div "10:00 - 20:00" at bounding box center [533, 217] width 44 height 10
select select "10"
select select "20"
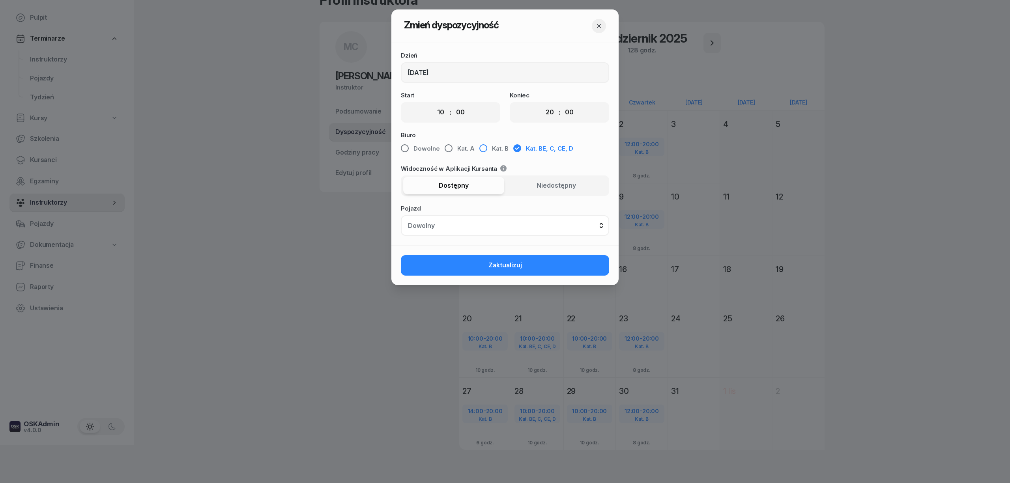
click at [495, 149] on span "Kat. B" at bounding box center [500, 149] width 17 height 10
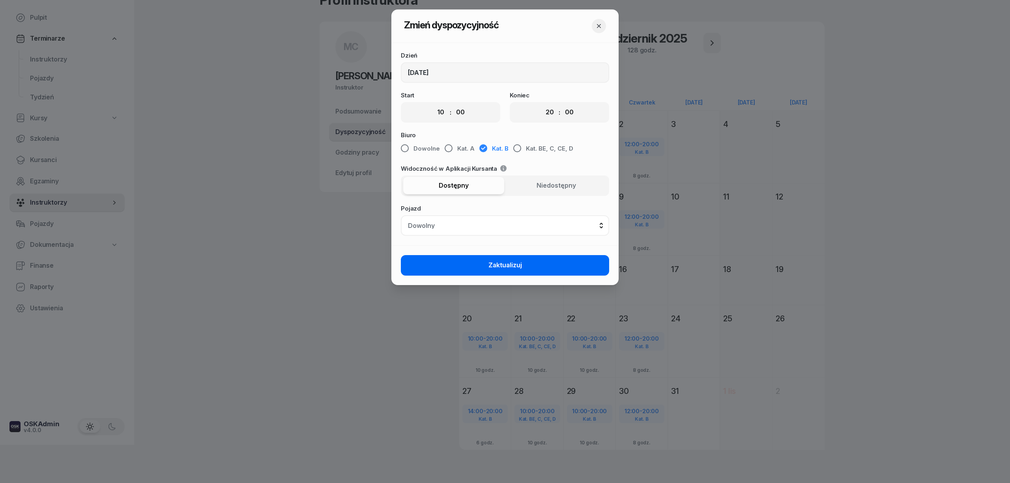
click at [508, 267] on span "Zaktualizuj" at bounding box center [505, 265] width 34 height 10
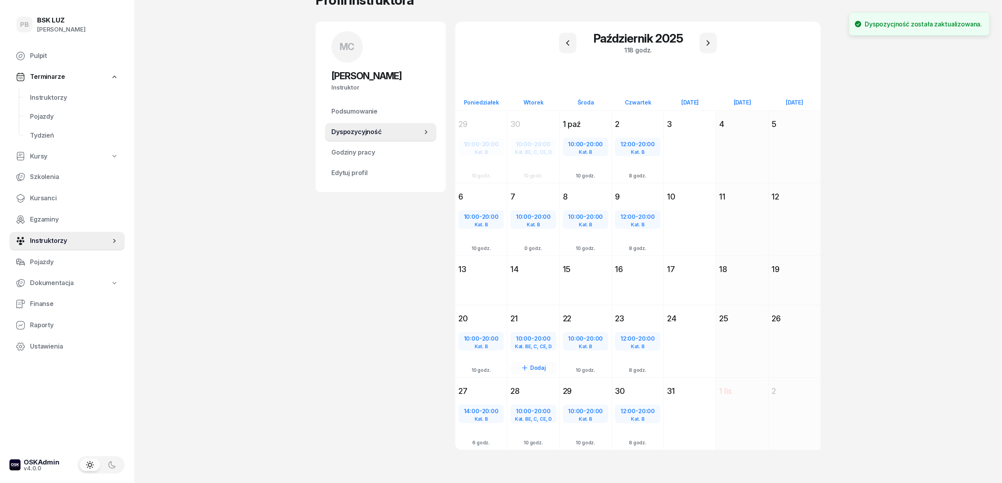
click at [532, 340] on div "10:00 - 20:00" at bounding box center [533, 339] width 44 height 10
select select "10"
select select "20"
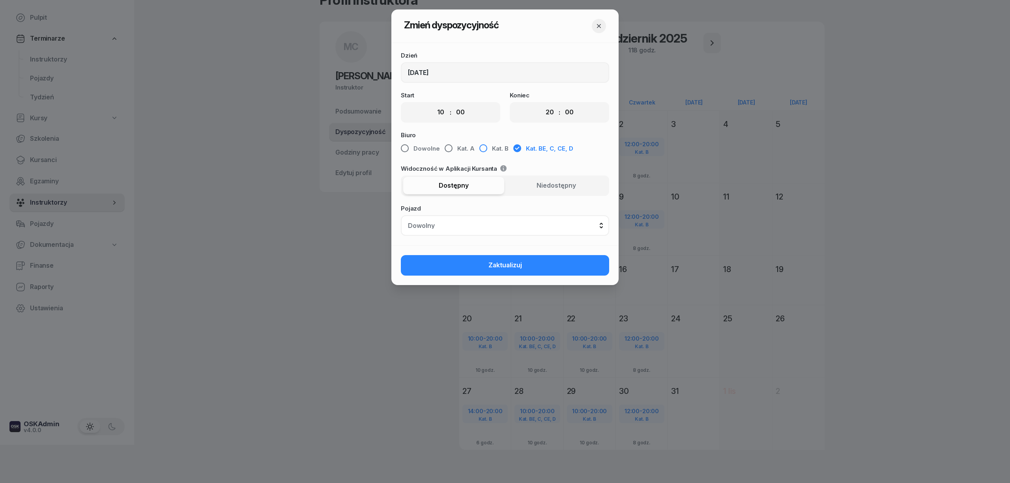
click at [501, 149] on span "Kat. B" at bounding box center [500, 149] width 17 height 10
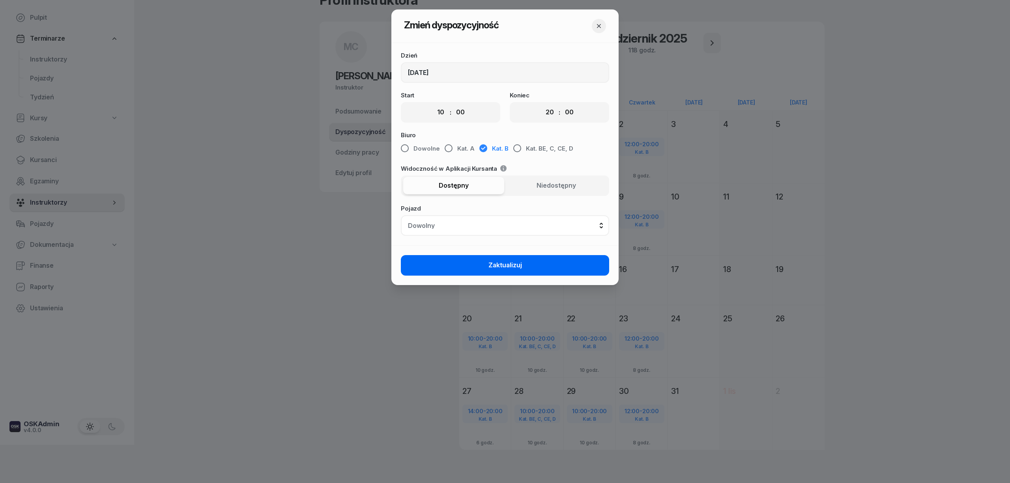
click at [502, 267] on span "Zaktualizuj" at bounding box center [505, 265] width 34 height 10
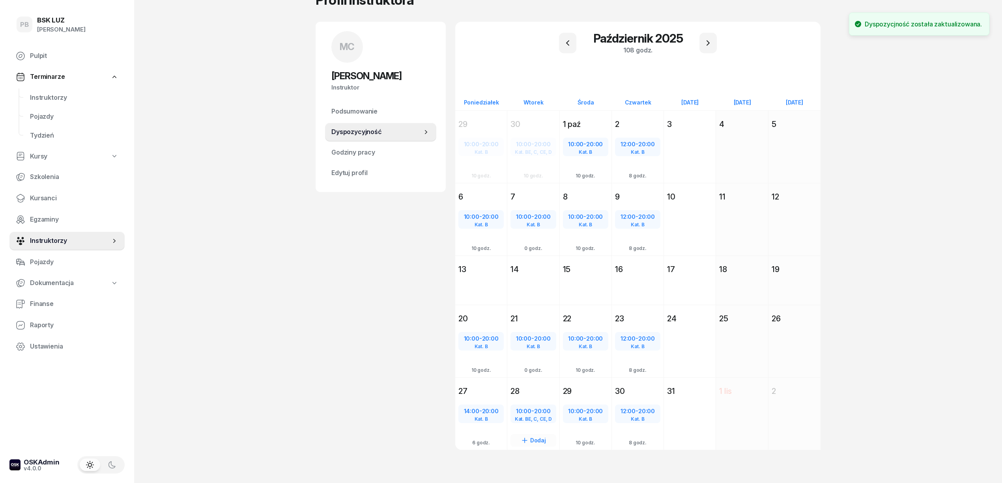
click at [527, 417] on div "Kat. BE, C, CE, D" at bounding box center [533, 419] width 44 height 5
select select "10"
select select "20"
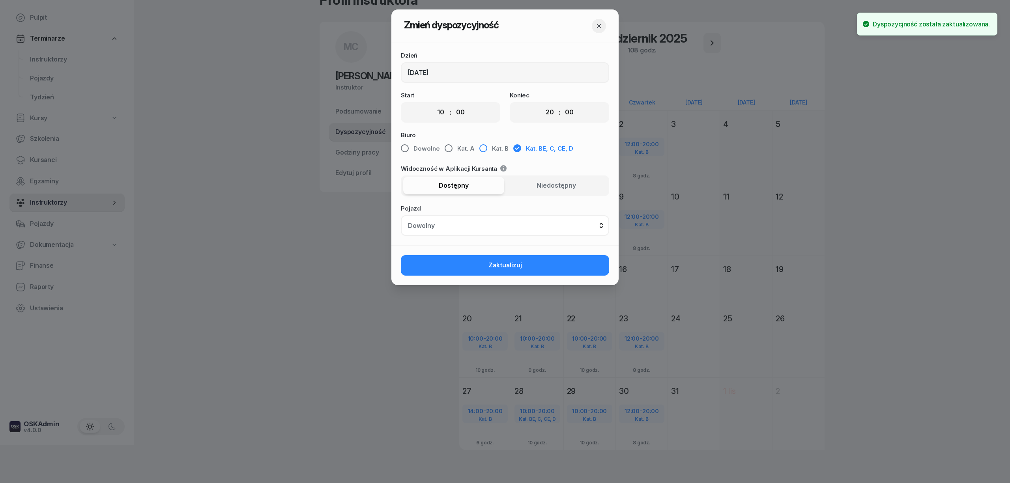
click at [495, 146] on span "Kat. B" at bounding box center [500, 149] width 17 height 10
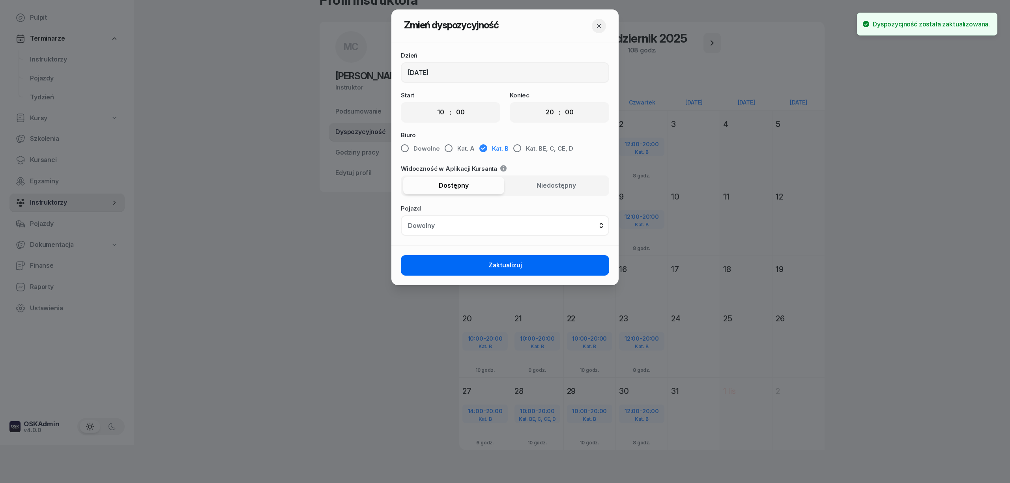
click at [490, 264] on span "Zaktualizuj" at bounding box center [505, 265] width 34 height 10
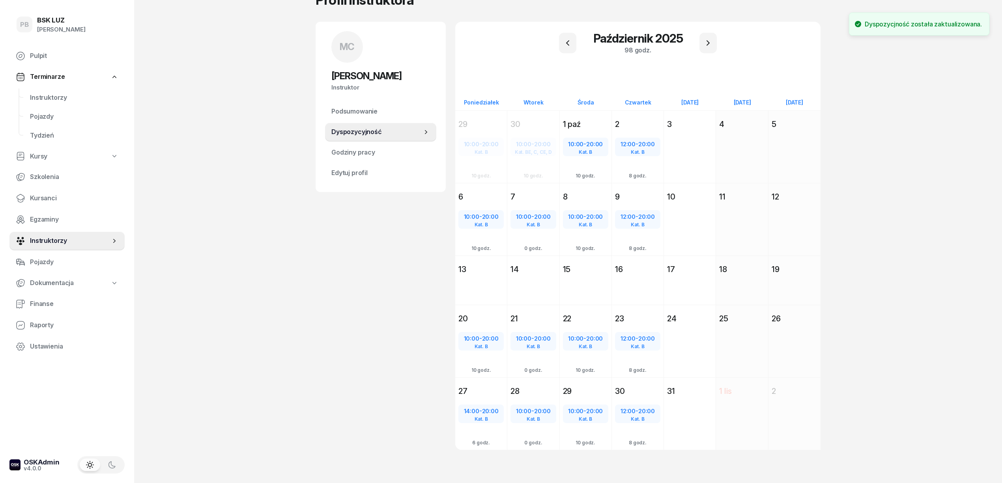
click at [394, 319] on div "MC [PERSON_NAME] Instruktor MC [PERSON_NAME] @[PERSON_NAME] Wyślij wiadomość MC…" at bounding box center [381, 245] width 130 height 447
click at [372, 335] on div "MC [PERSON_NAME] Instruktor MC [PERSON_NAME] @[PERSON_NAME] Wyślij wiadomość MC…" at bounding box center [381, 245] width 130 height 447
click at [209, 185] on div "PB BSK LUZ Patrycja Bogdanowicz Pulpit Terminarze Instruktorzy Pojazdy Tydzień …" at bounding box center [501, 223] width 1002 height 523
click at [54, 91] on link "Instruktorzy" at bounding box center [74, 97] width 101 height 19
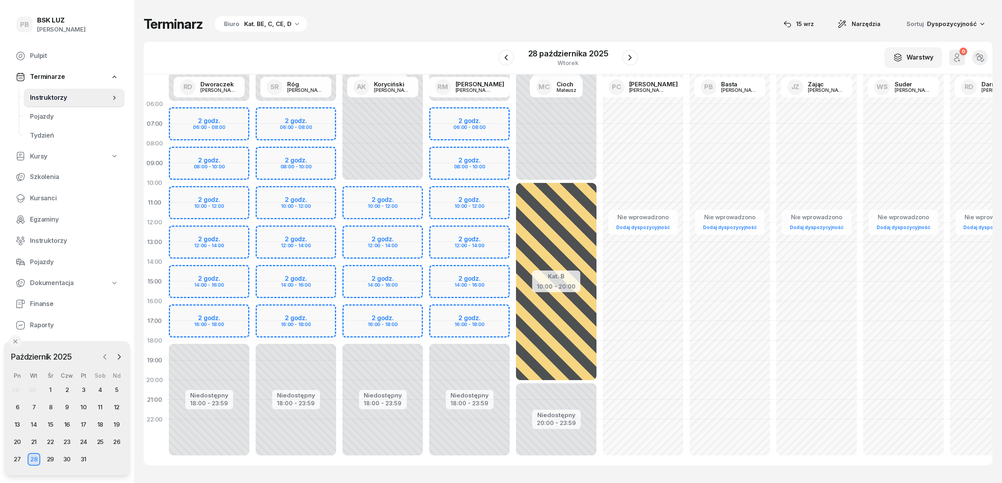
click at [105, 357] on icon "button" at bounding box center [105, 357] width 8 height 8
click at [14, 428] on div "15" at bounding box center [17, 425] width 13 height 13
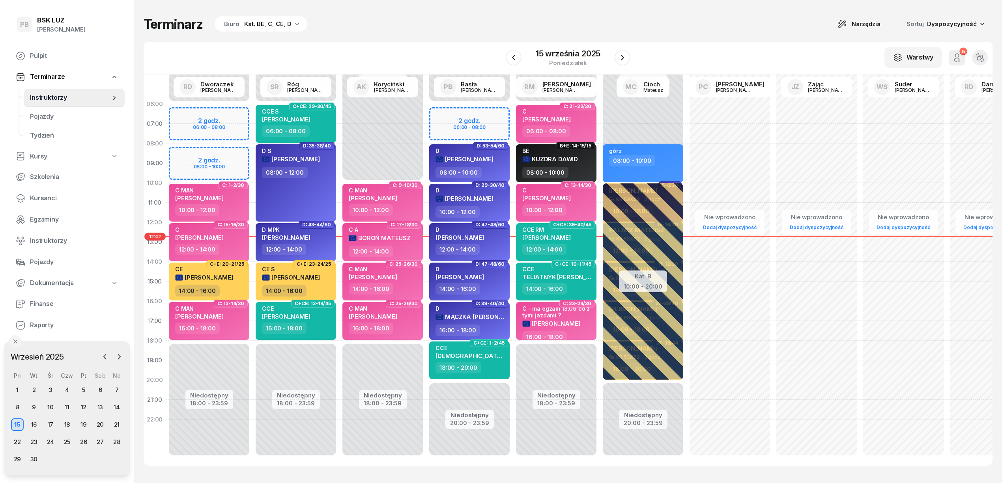
click at [412, 39] on div "Terminarz Biuro Kat. BE, C, CE, D Narzędzia Sortuj Dyspozycyjność W Wybierz AK …" at bounding box center [568, 241] width 849 height 482
click at [115, 357] on icon "button" at bounding box center [119, 357] width 8 height 8
click at [32, 409] on div "7" at bounding box center [34, 407] width 13 height 13
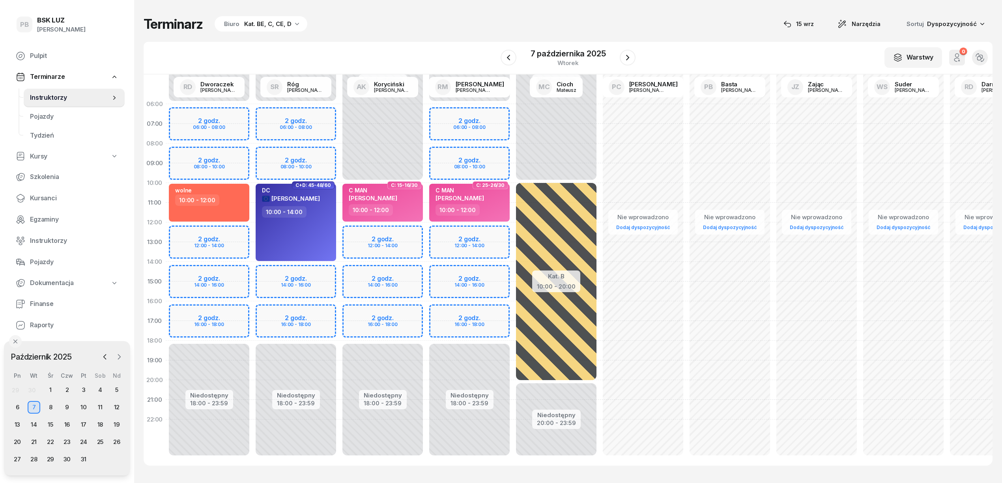
click at [114, 357] on button "button" at bounding box center [119, 357] width 12 height 12
click at [104, 355] on icon "button" at bounding box center [105, 357] width 8 height 8
click at [458, 24] on div "Terminarz Biuro Kat. BE, C, CE, D [DATE] Narzędzia Sortuj Dyspozycyjność" at bounding box center [568, 24] width 849 height 17
click at [416, 38] on div "Terminarz Biuro Kat. BE, C, CE, D 15 wrz Narzędzia Sortuj Dyspozycyjność W Wybi…" at bounding box center [568, 241] width 849 height 482
click at [595, 18] on div "Terminarz Biuro Kat. BE, C, CE, D [DATE] Narzędzia Sortuj Dyspozycyjność" at bounding box center [568, 24] width 849 height 17
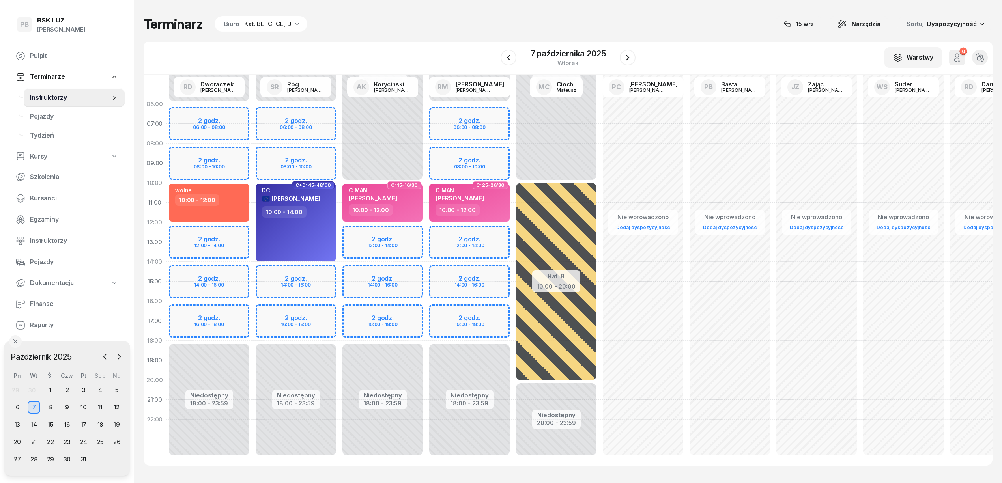
click at [704, 32] on div "Terminarz Biuro Kat. BE, C, CE, D [DATE] Narzędzia Sortuj Dyspozycyjność" at bounding box center [568, 24] width 849 height 17
click at [682, 48] on div "W Wybierz AK Koryciński Artur BP Pająk Bogusław DA Arendarczyk Damian DP Pawłow…" at bounding box center [568, 58] width 849 height 33
click at [693, 49] on div "W Wybierz AK Koryciński Artur BP Pająk Bogusław DA Arendarczyk Damian DP Pawłow…" at bounding box center [568, 58] width 849 height 33
click at [695, 49] on div "W Wybierz AK Koryciński Artur BP Pająk Bogusław DA Arendarczyk Damian DP Pawłow…" at bounding box center [568, 58] width 849 height 33
click at [585, 22] on div "Terminarz Biuro Kat. BE, C, CE, D [DATE] Narzędzia Sortuj Dyspozycyjność" at bounding box center [568, 24] width 849 height 17
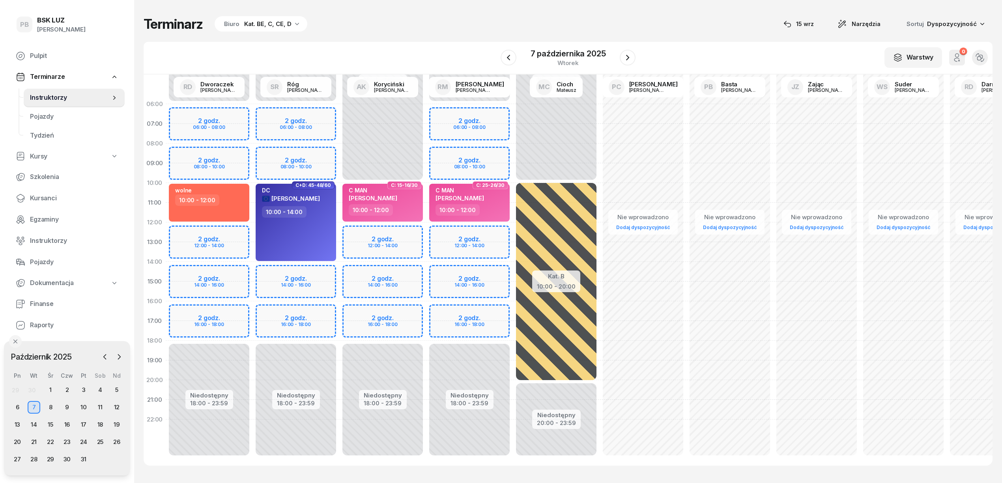
click at [424, 46] on div "W Wybierz AK Koryciński Artur BP Pająk Bogusław DA Arendarczyk Damian DP Pawłow…" at bounding box center [568, 58] width 849 height 33
click at [51, 390] on div "1" at bounding box center [50, 390] width 13 height 13
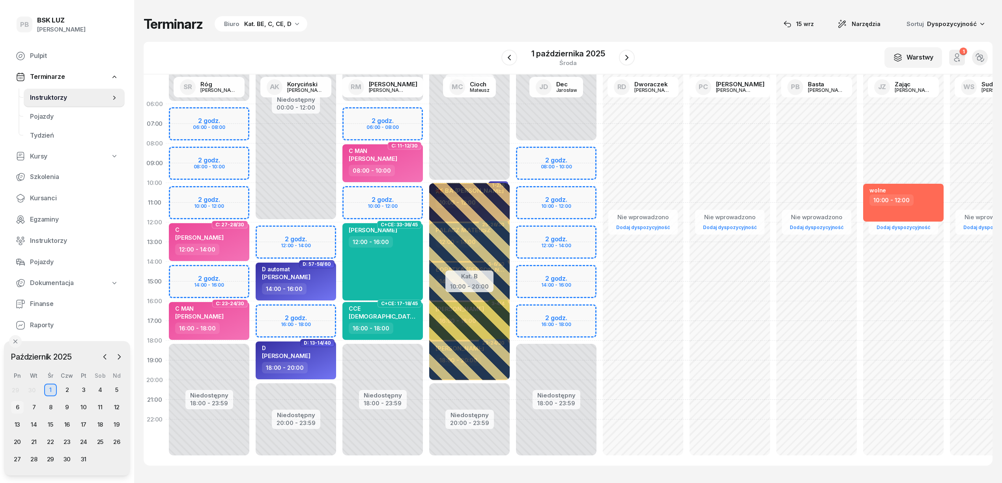
click at [21, 408] on div "6" at bounding box center [17, 407] width 13 height 13
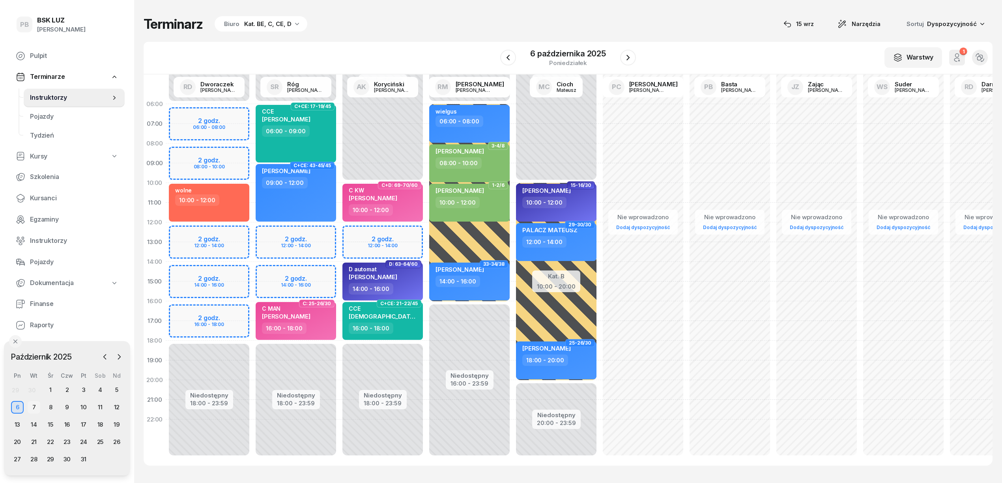
click at [35, 409] on div "7" at bounding box center [34, 407] width 13 height 13
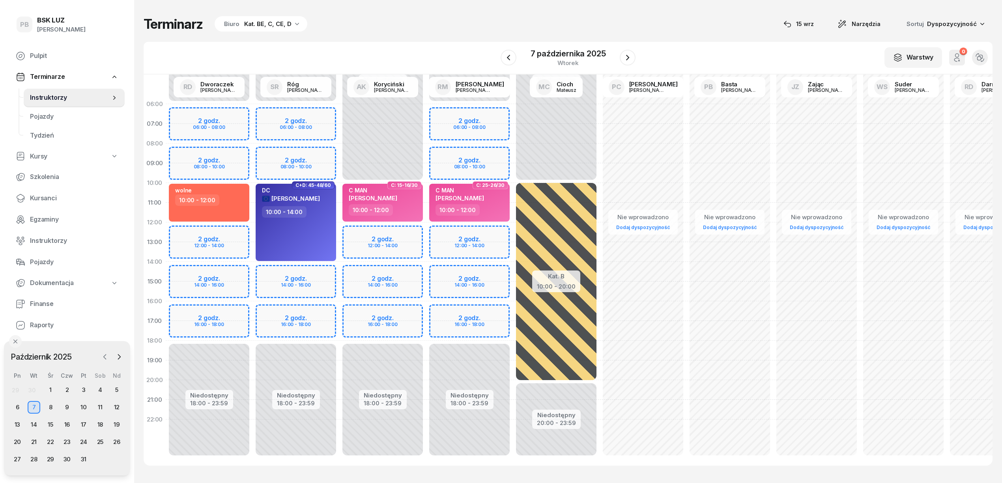
click at [103, 358] on icon "button" at bounding box center [105, 357] width 8 height 8
click at [15, 422] on div "15" at bounding box center [17, 425] width 13 height 13
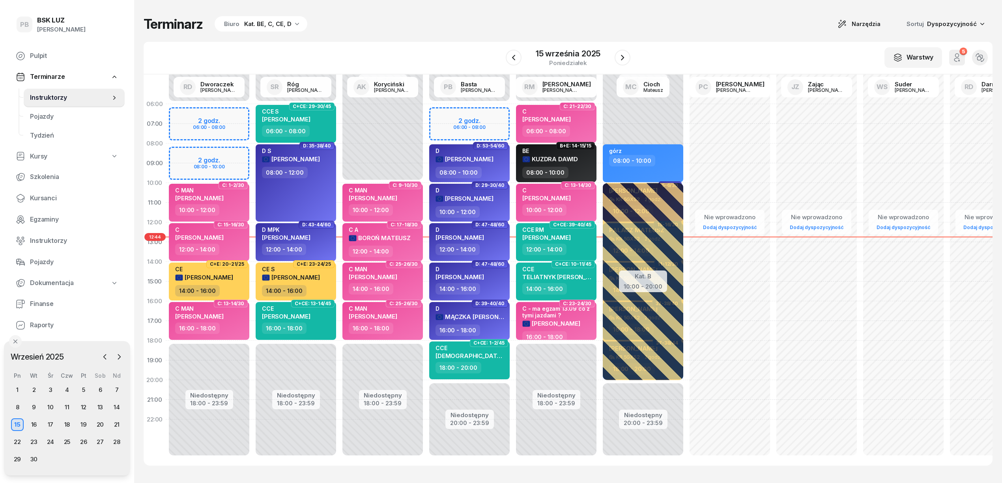
click at [398, 40] on div "Terminarz Biuro Kat. BE, C, CE, D Narzędzia Sortuj Dyspozycyjność W Wybierz AK …" at bounding box center [568, 241] width 849 height 482
click at [701, 16] on div "Terminarz Biuro Kat. BE, C, CE, D Narzędzia Sortuj Dyspozycyjność" at bounding box center [568, 24] width 849 height 17
click at [437, 29] on div "Terminarz Biuro Kat. BE, C, CE, D Narzędzia Sortuj Dyspozycyjność" at bounding box center [568, 24] width 849 height 17
click at [626, 27] on div "Terminarz Biuro Kat. BE, C, CE, D Narzędzia Sortuj Dyspozycyjność" at bounding box center [568, 24] width 849 height 17
click at [34, 424] on div "16" at bounding box center [34, 425] width 13 height 13
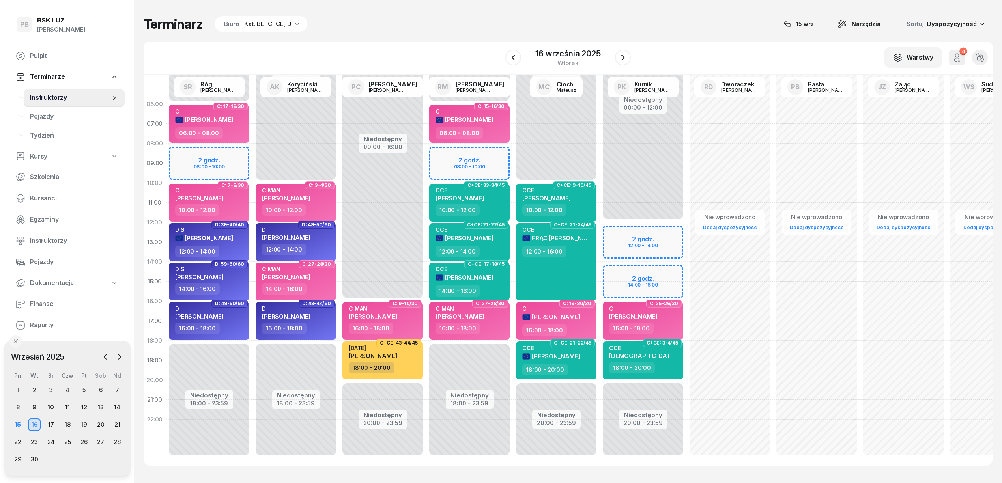
click at [233, 154] on div "Niedostępny 00:00 - 06:00 Niedostępny 18:00 - 23:59 2 godz. 08:00 - 10:00 C: 17…" at bounding box center [209, 281] width 87 height 375
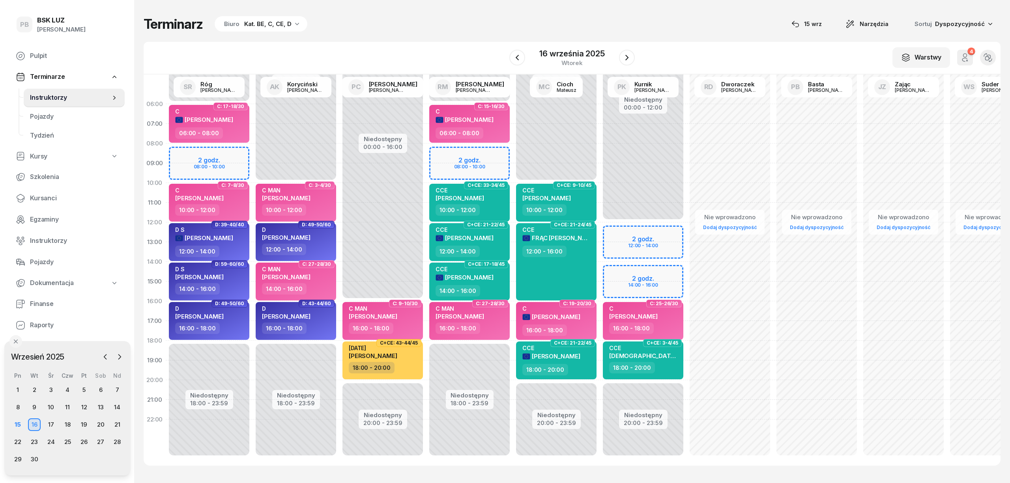
select select "08"
select select "10"
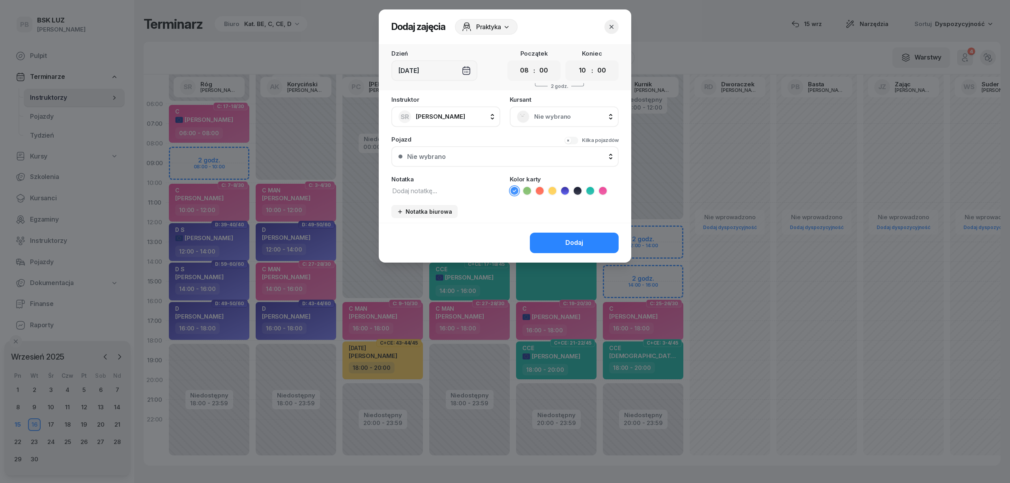
click at [551, 113] on span "Nie wybrano" at bounding box center [572, 117] width 77 height 10
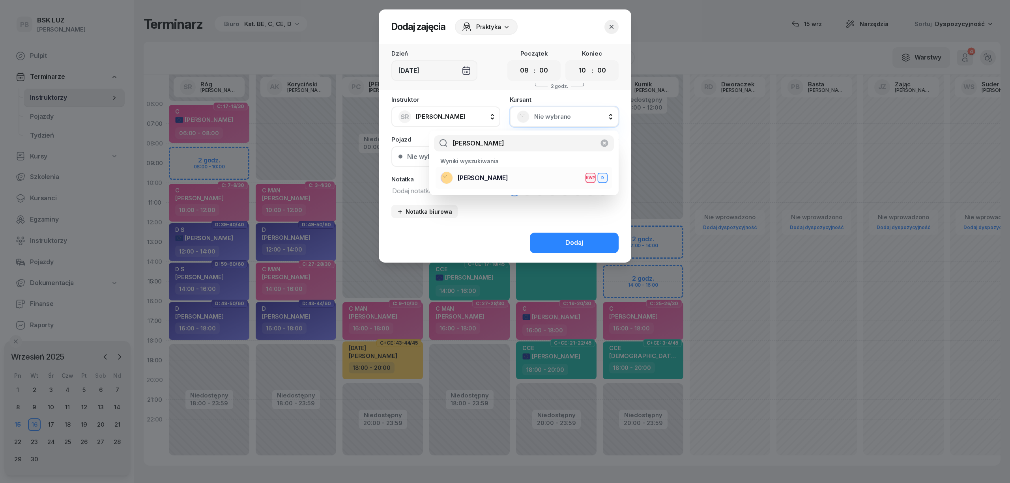
type input "pisula"
click at [521, 178] on div "PISULA GZREGORZ KWP D" at bounding box center [523, 178] width 167 height 13
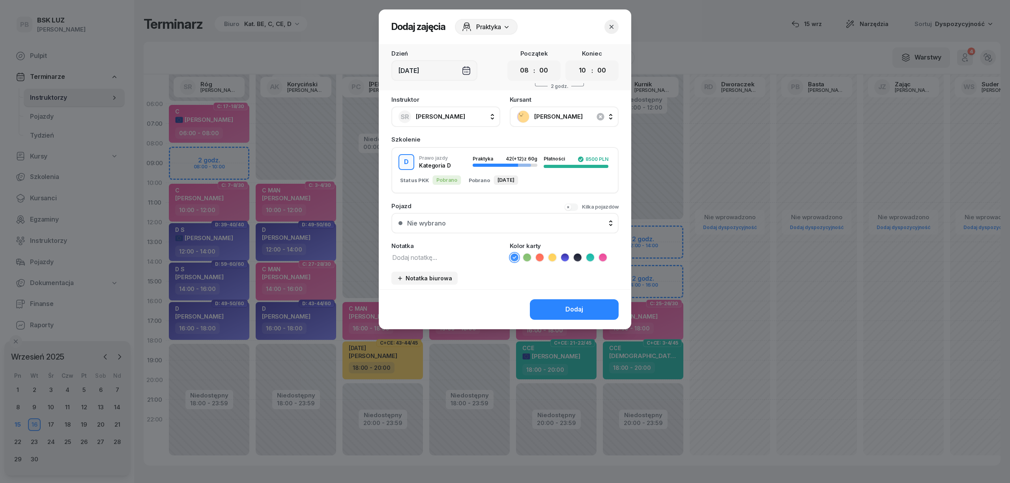
click at [434, 261] on div "Instruktor SR Róg Sebastian AK Koryciński Artur BP Pająk Bogusław DA Arendarczy…" at bounding box center [505, 193] width 252 height 193
click at [435, 258] on textarea at bounding box center [445, 257] width 109 height 10
type textarea "D MPK"
drag, startPoint x: 563, startPoint y: 254, endPoint x: 564, endPoint y: 278, distance: 23.7
click at [564, 254] on icon at bounding box center [565, 258] width 8 height 8
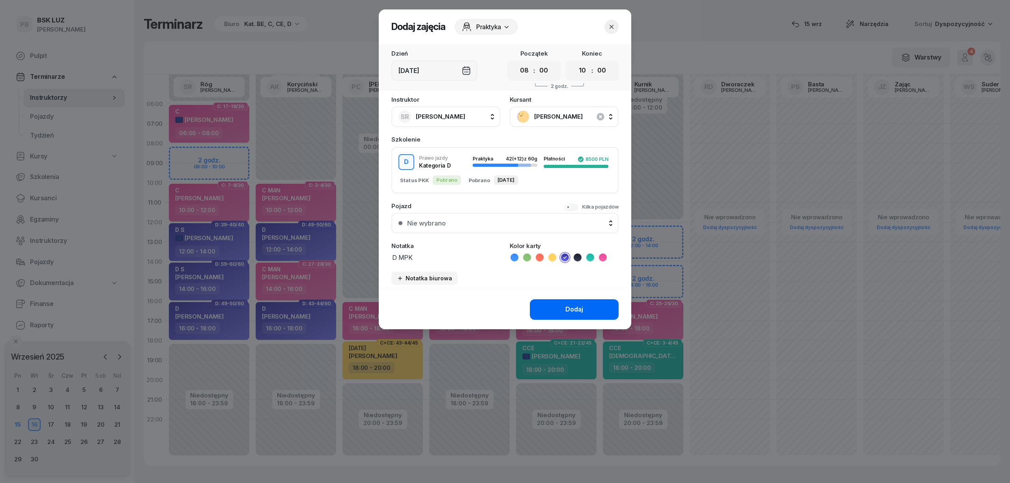
click at [562, 312] on button "Dodaj" at bounding box center [574, 309] width 89 height 21
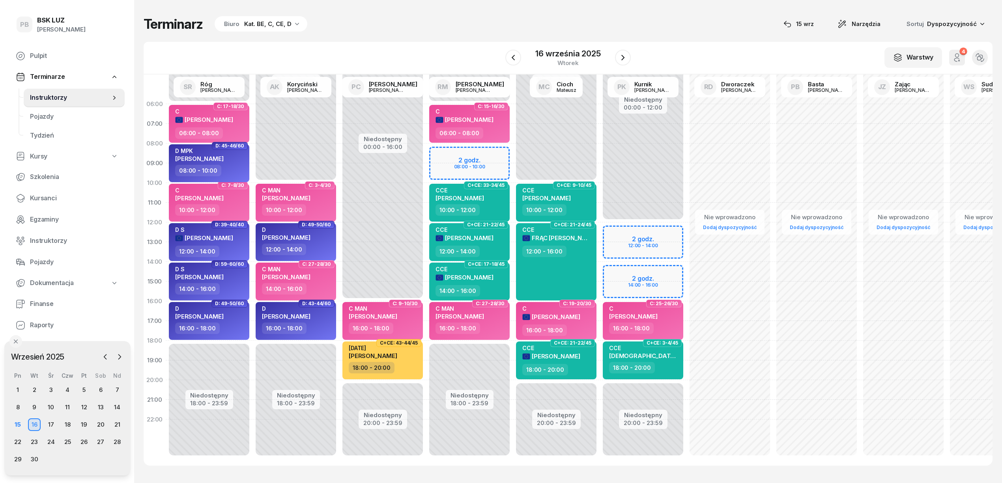
click at [423, 48] on div "W Wybierz AK [PERSON_NAME] BP [PERSON_NAME] DP [PERSON_NAME] GS [PERSON_NAME] I…" at bounding box center [568, 58] width 849 height 33
click at [518, 56] on button "button" at bounding box center [513, 58] width 16 height 16
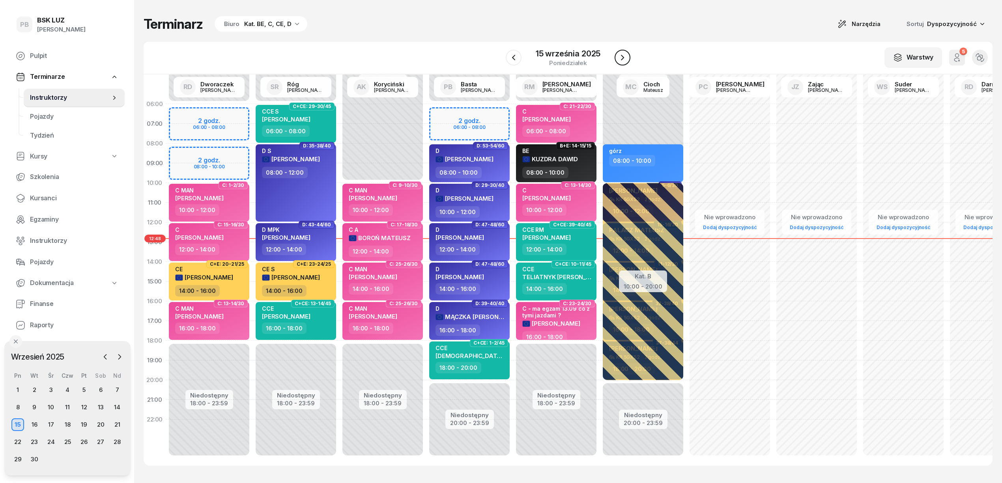
click at [618, 59] on icon "button" at bounding box center [622, 57] width 9 height 9
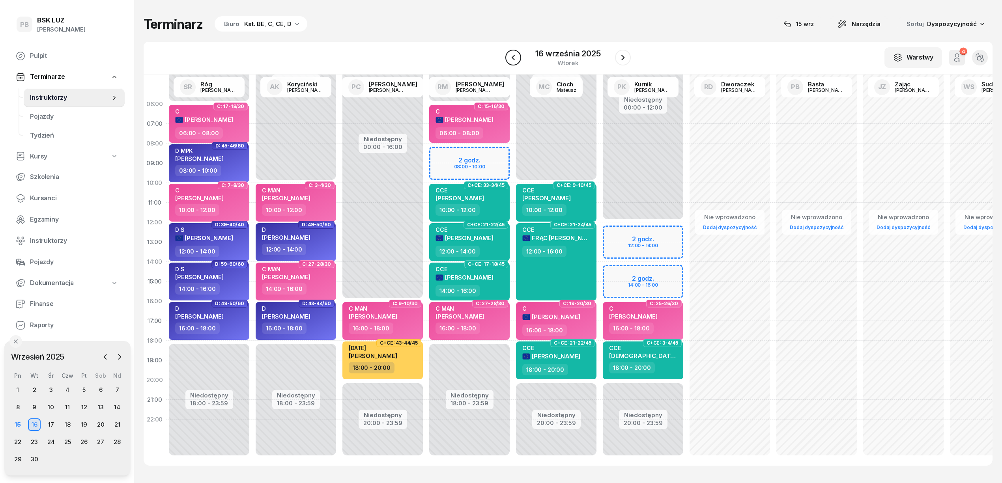
click at [512, 56] on icon "button" at bounding box center [512, 57] width 9 height 9
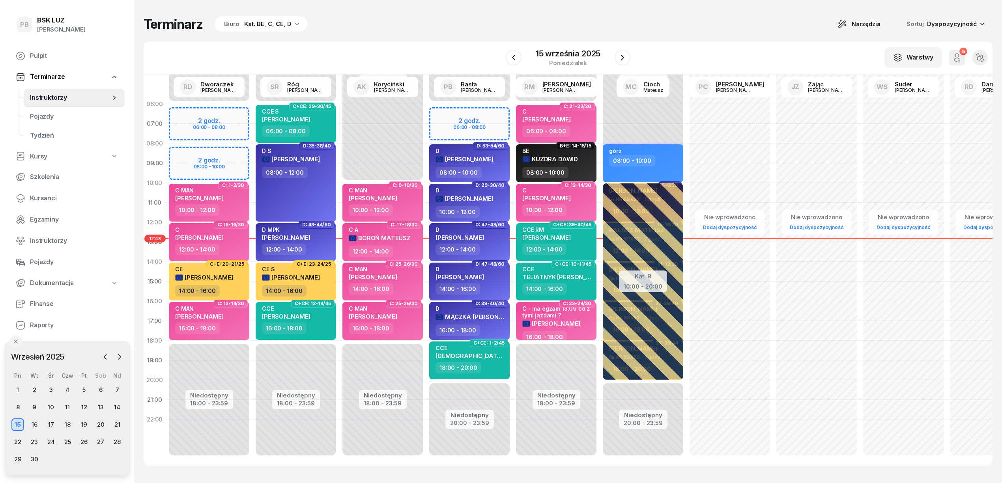
click at [380, 387] on div "Niedostępny 00:00 - 10:00 Niedostępny 18:00 - 23:59 C: 9-10/30 C MAN STACHOWICZ…" at bounding box center [382, 281] width 87 height 375
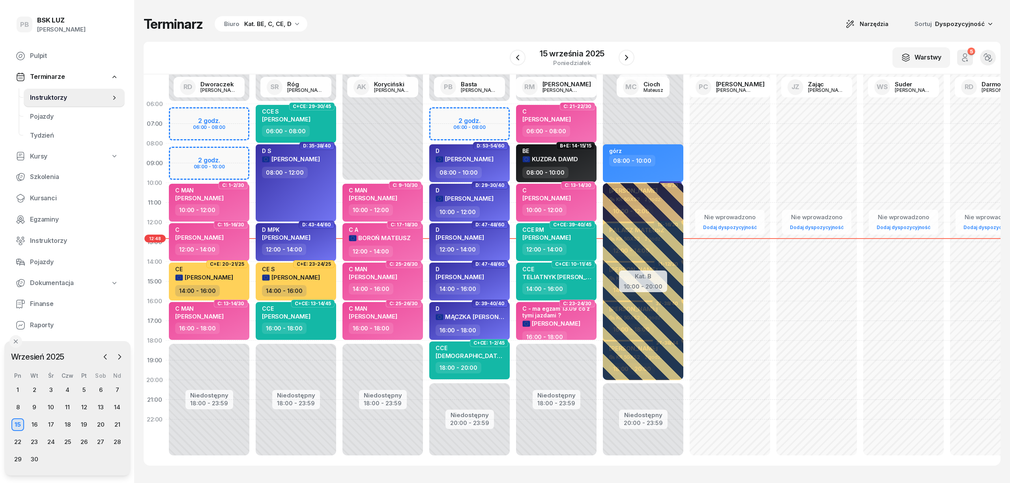
select select "20"
select select "22"
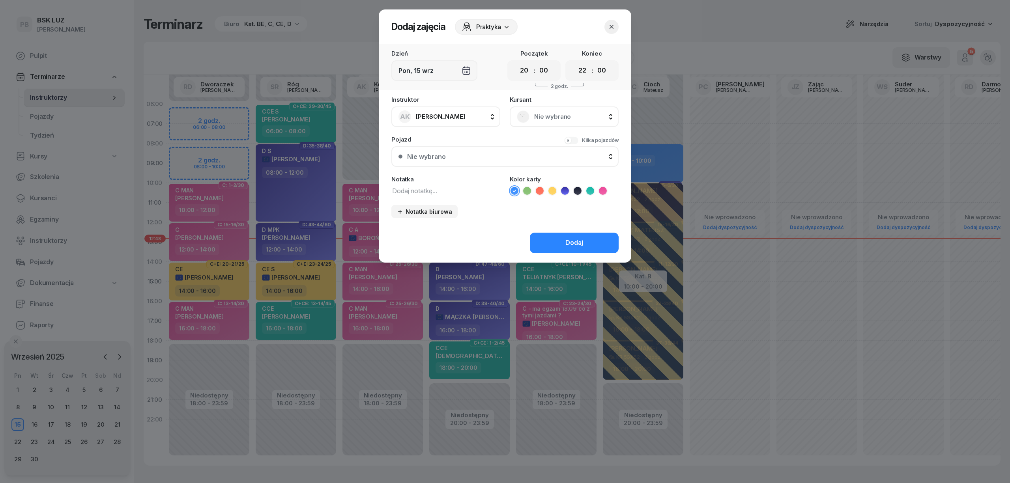
click at [616, 25] on button "button" at bounding box center [611, 27] width 14 height 14
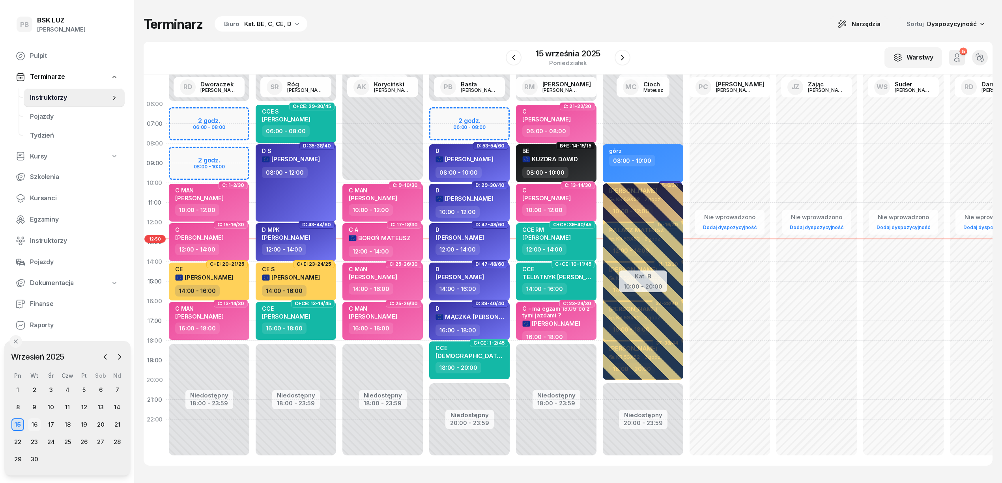
click at [38, 425] on div "16" at bounding box center [34, 425] width 13 height 13
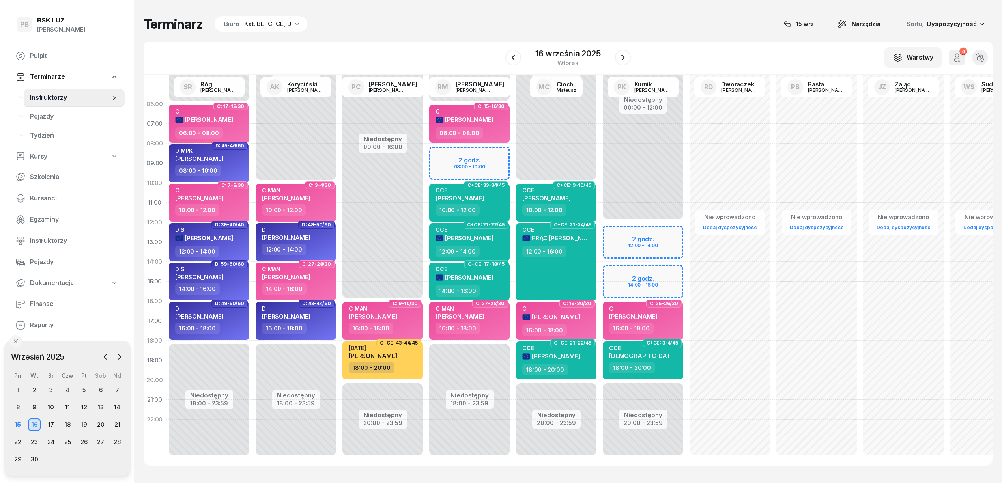
click at [351, 53] on div "W Wybierz AK [PERSON_NAME] BP [PERSON_NAME] DP [PERSON_NAME] GS [PERSON_NAME] I…" at bounding box center [568, 58] width 849 height 33
click at [50, 424] on div "17" at bounding box center [51, 425] width 13 height 13
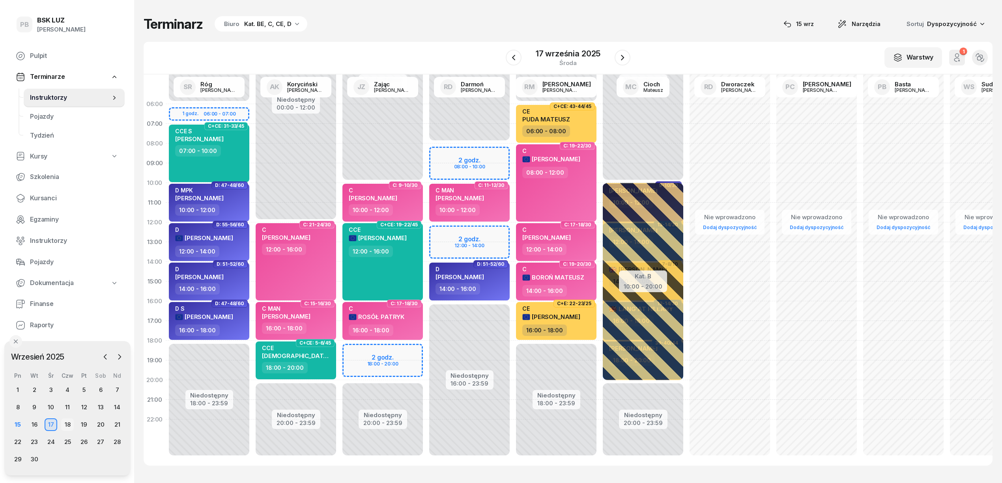
click at [64, 420] on div "18" at bounding box center [67, 425] width 13 height 13
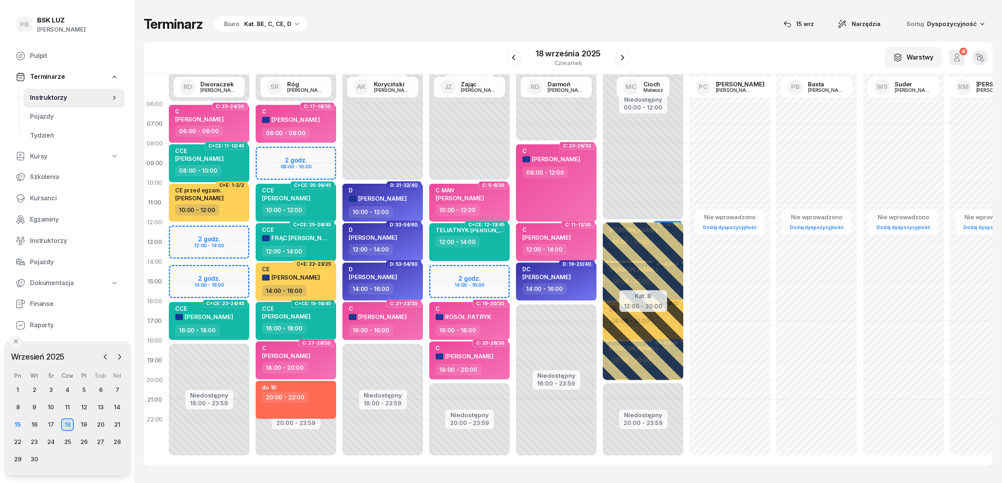
click at [325, 286] on div "14:00 - 16:00" at bounding box center [296, 290] width 69 height 11
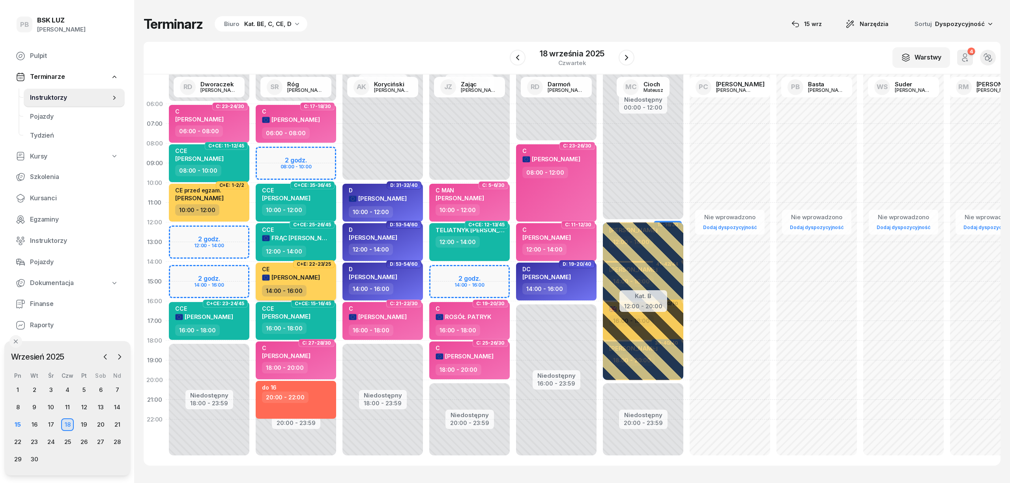
select select "14"
select select "16"
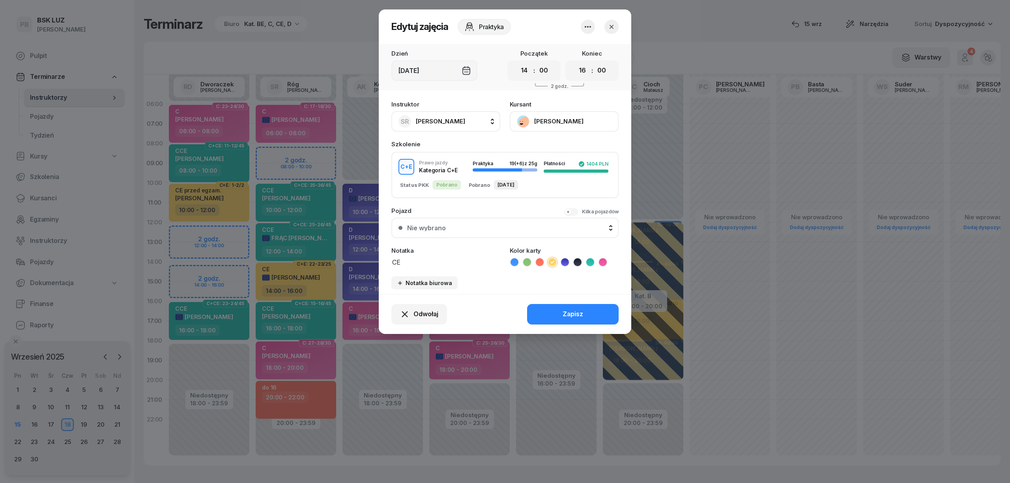
click at [454, 122] on span "[PERSON_NAME]" at bounding box center [440, 121] width 49 height 7
type input "zaj"
click at [441, 176] on span "Zając [PERSON_NAME]" at bounding box center [453, 174] width 66 height 10
click at [564, 311] on div "Zapisz" at bounding box center [573, 314] width 21 height 10
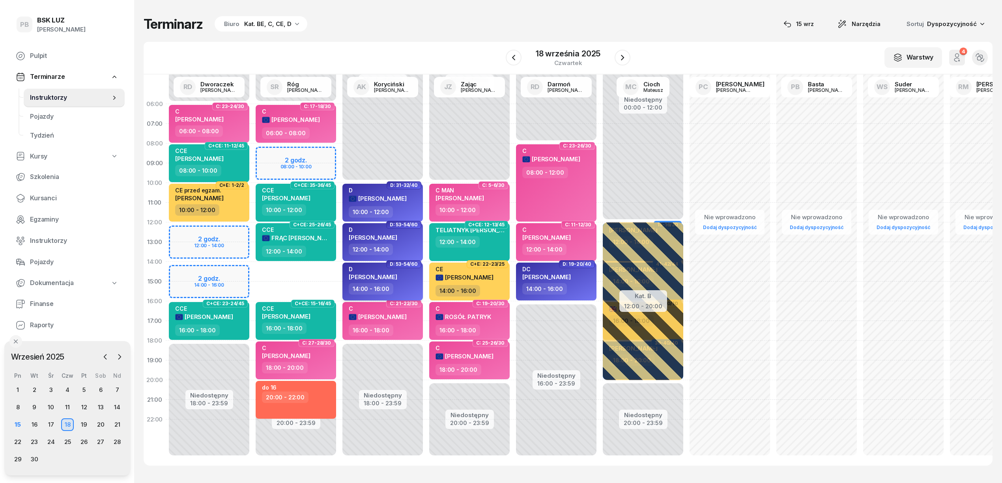
click at [408, 278] on div "D KURA PAWEŁ" at bounding box center [383, 274] width 69 height 17
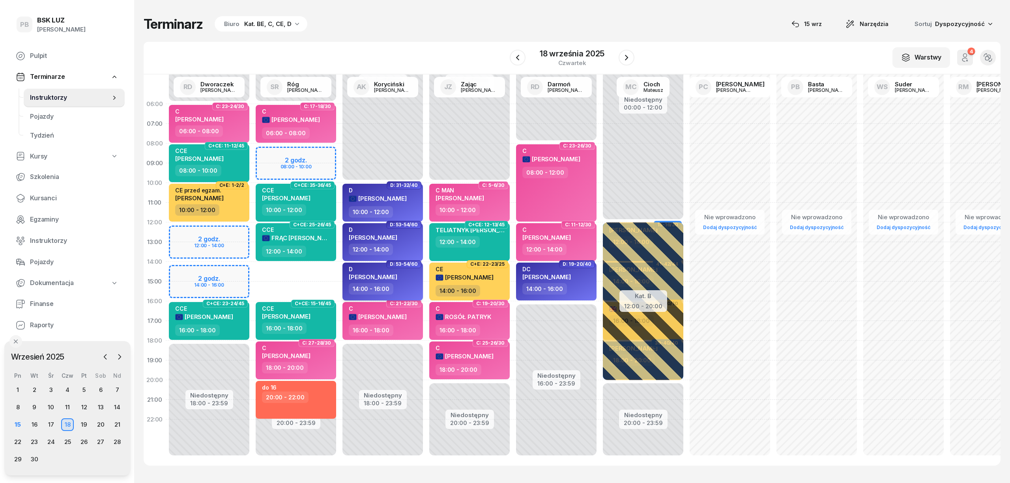
select select "14"
select select "16"
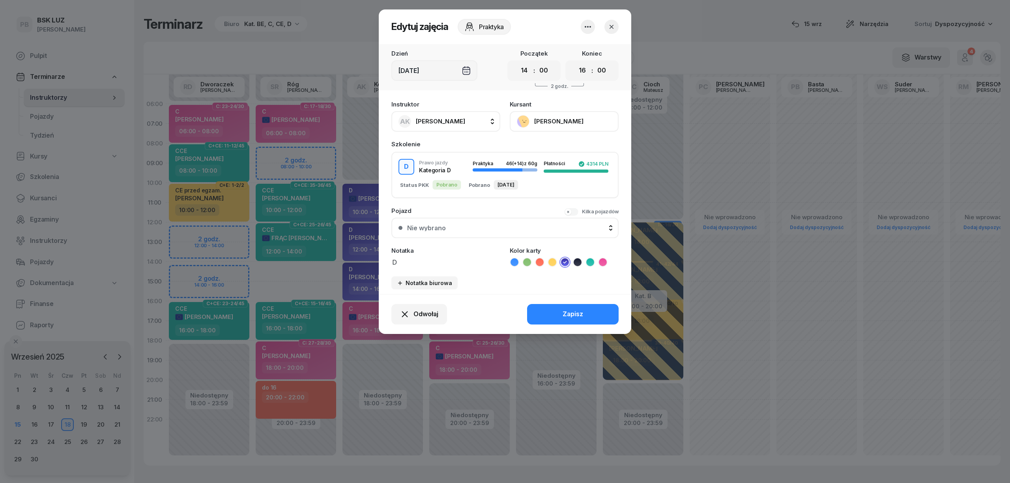
click at [444, 123] on span "[PERSON_NAME]" at bounding box center [440, 121] width 49 height 7
type input "róg"
click at [447, 176] on span "[PERSON_NAME]" at bounding box center [444, 174] width 49 height 10
click at [565, 310] on div "Zapisz" at bounding box center [573, 314] width 21 height 10
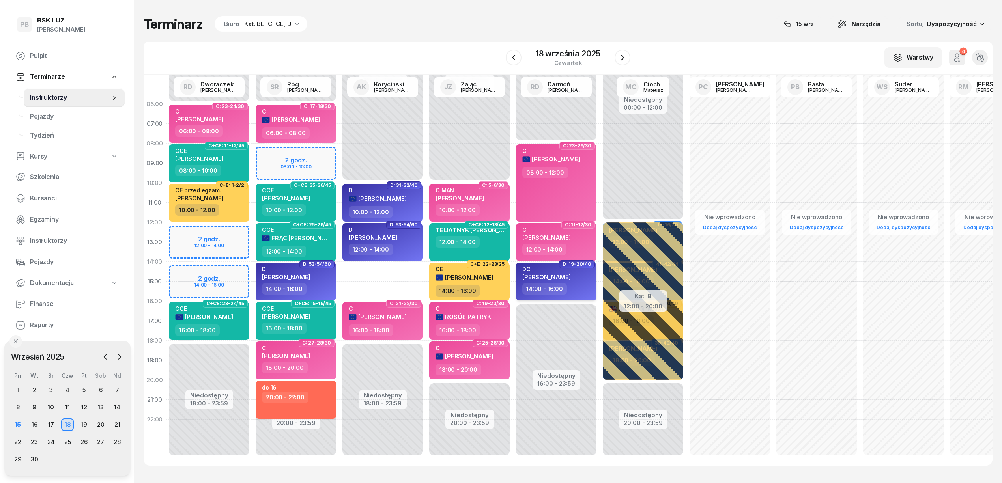
click at [591, 288] on div "14:00 - 16:00" at bounding box center [556, 288] width 69 height 11
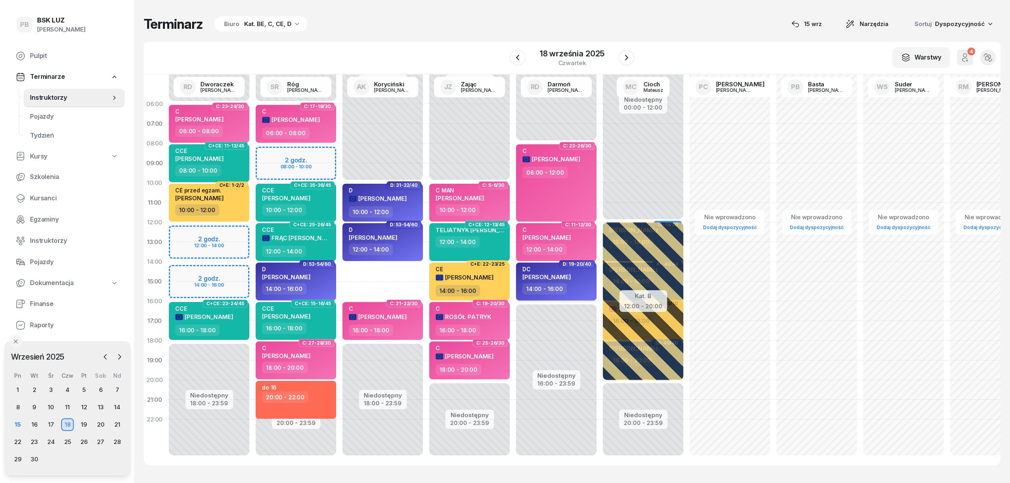
select select "14"
select select "16"
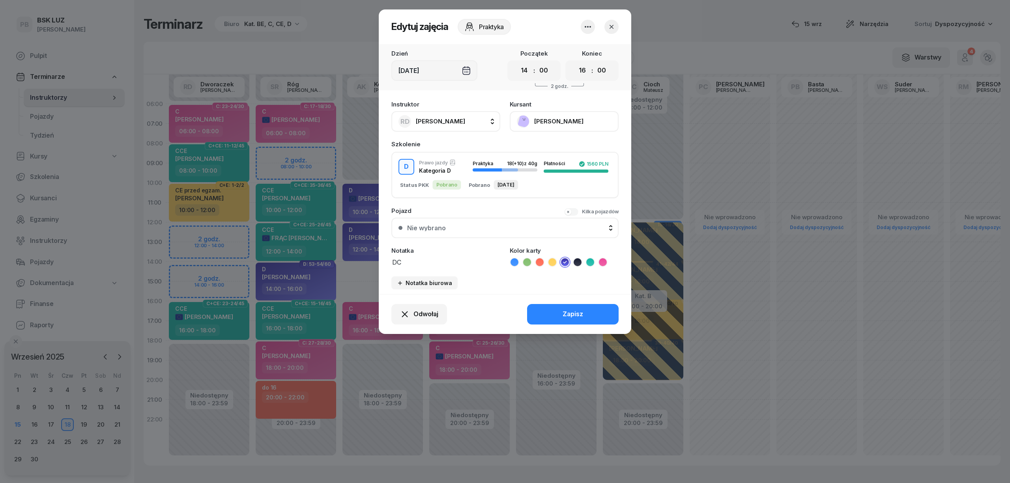
click at [466, 120] on button "RD Darmoń Robert" at bounding box center [445, 121] width 109 height 21
type input "kory"
click at [468, 173] on div "AK [PERSON_NAME]" at bounding box center [450, 174] width 94 height 13
click at [564, 316] on div "Zapisz" at bounding box center [573, 314] width 21 height 10
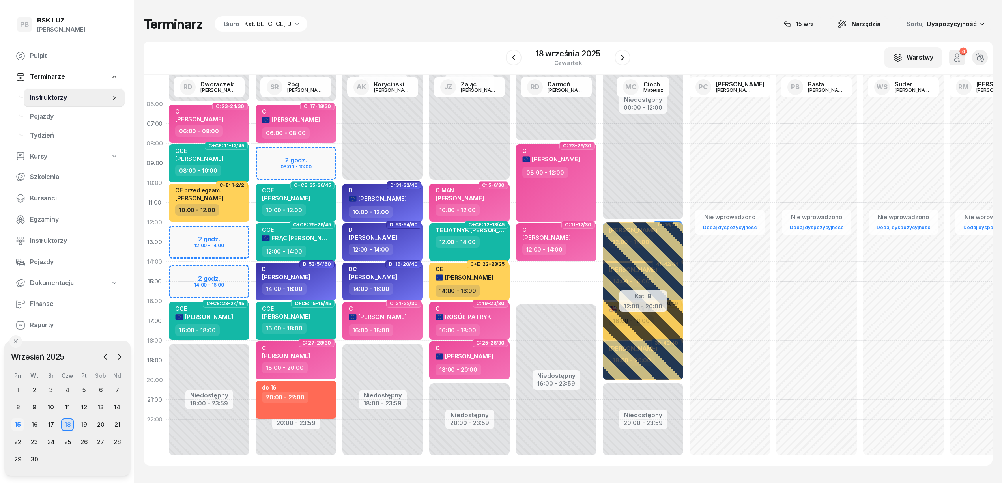
click at [18, 427] on div "15" at bounding box center [17, 425] width 13 height 13
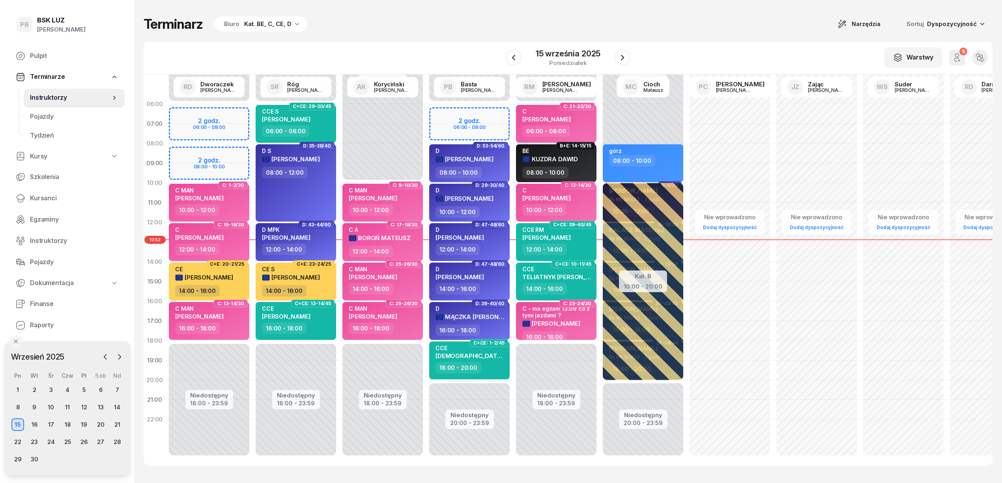
click at [372, 27] on div "Terminarz Biuro Kat. BE, C, CE, D Narzędzia Sortuj Dyspozycyjność" at bounding box center [568, 24] width 849 height 17
click at [750, 27] on div "Terminarz Biuro Kat. BE, C, CE, D Narzędzia Sortuj Dyspozycyjność" at bounding box center [568, 24] width 849 height 17
click at [622, 58] on icon "button" at bounding box center [622, 57] width 9 height 9
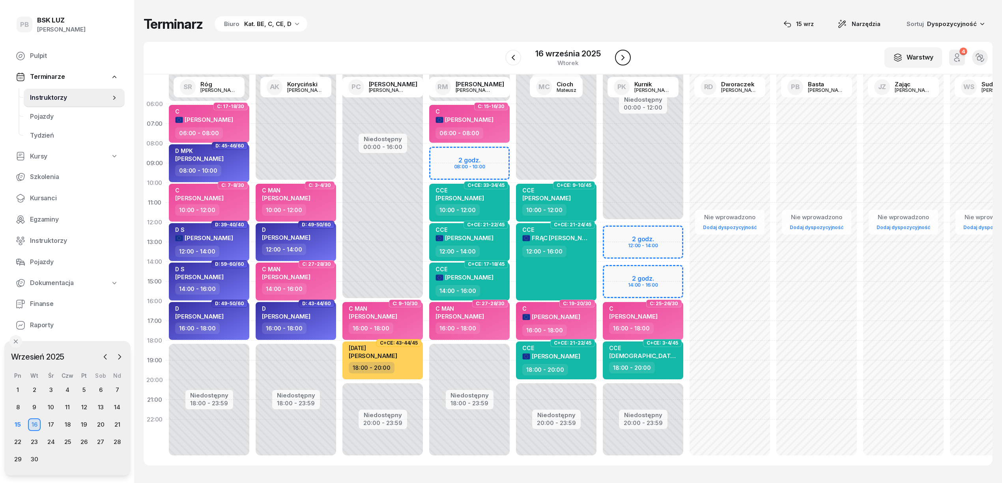
click at [622, 60] on icon "button" at bounding box center [622, 57] width 9 height 9
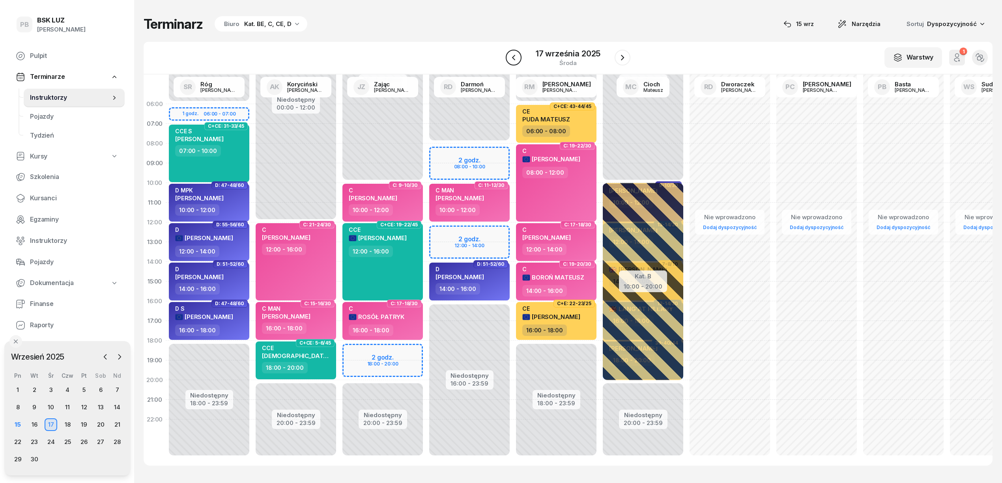
click at [513, 54] on icon "button" at bounding box center [513, 57] width 9 height 9
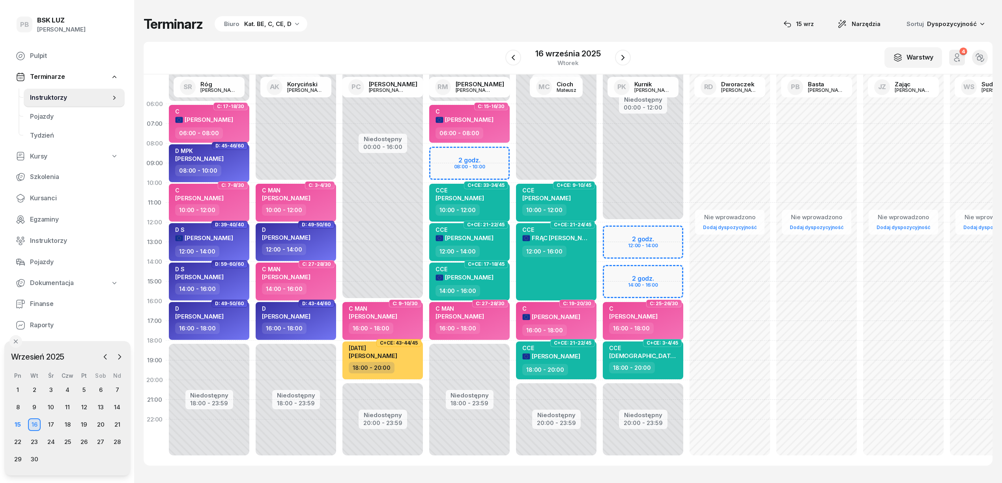
click at [403, 10] on div "Terminarz Biuro Kat. BE, C, CE, D [DATE] Narzędzia Sortuj Dyspozycyjność W Wybi…" at bounding box center [568, 241] width 849 height 482
click at [15, 442] on div "22" at bounding box center [17, 442] width 13 height 13
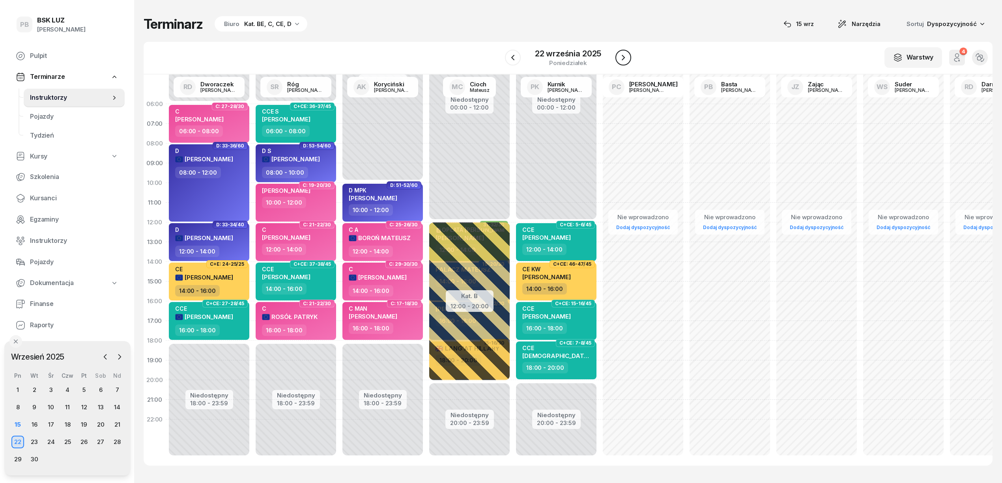
click at [619, 55] on icon "button" at bounding box center [623, 57] width 9 height 9
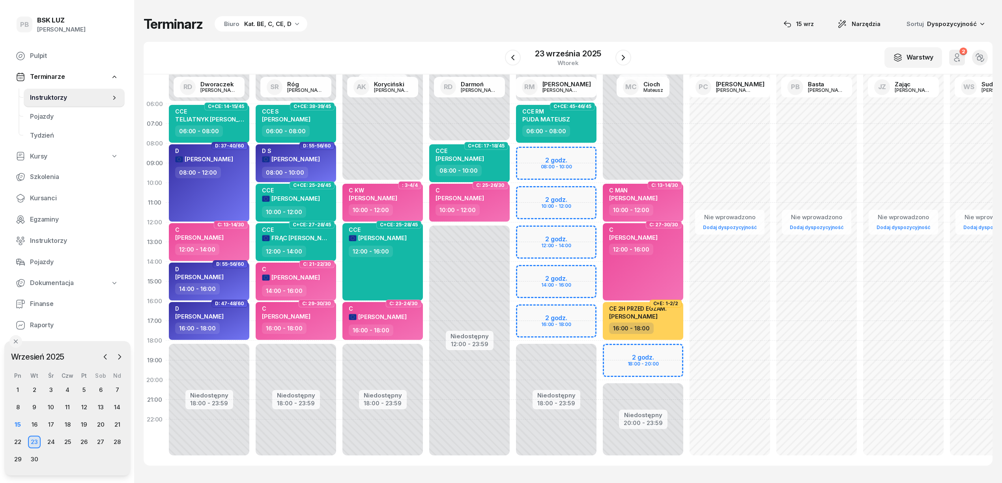
click at [576, 308] on div "Niedostępny 00:00 - 06:00 Niedostępny 18:00 - 23:59 2 godz. 08:00 - 10:00 2 god…" at bounding box center [556, 281] width 87 height 375
select select "16"
select select "18"
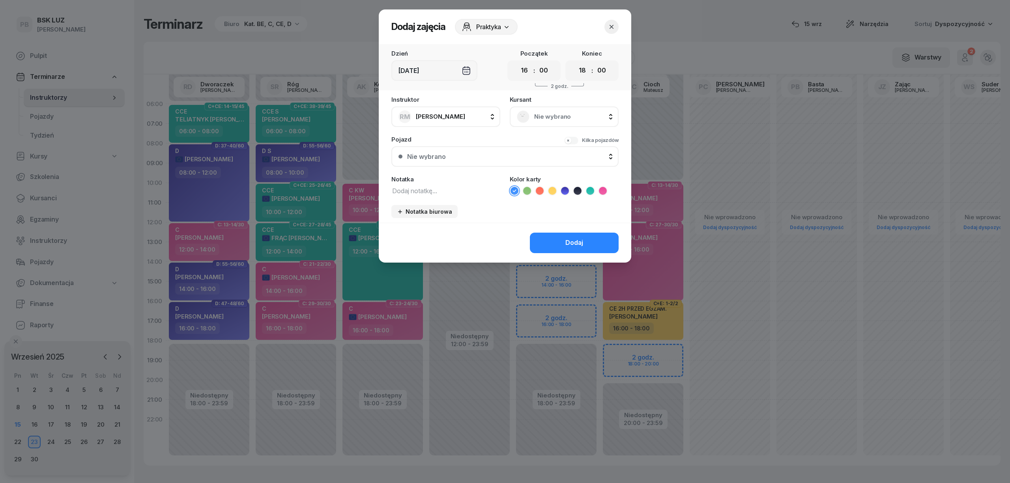
click at [546, 112] on span "Nie wybrano" at bounding box center [572, 117] width 77 height 10
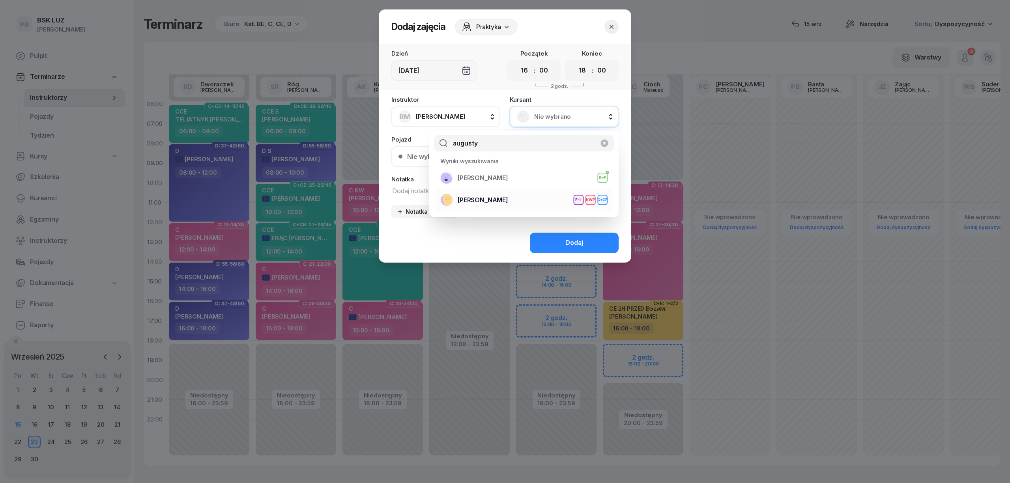
type input "augusty"
click at [508, 198] on span "[PERSON_NAME]" at bounding box center [483, 200] width 50 height 10
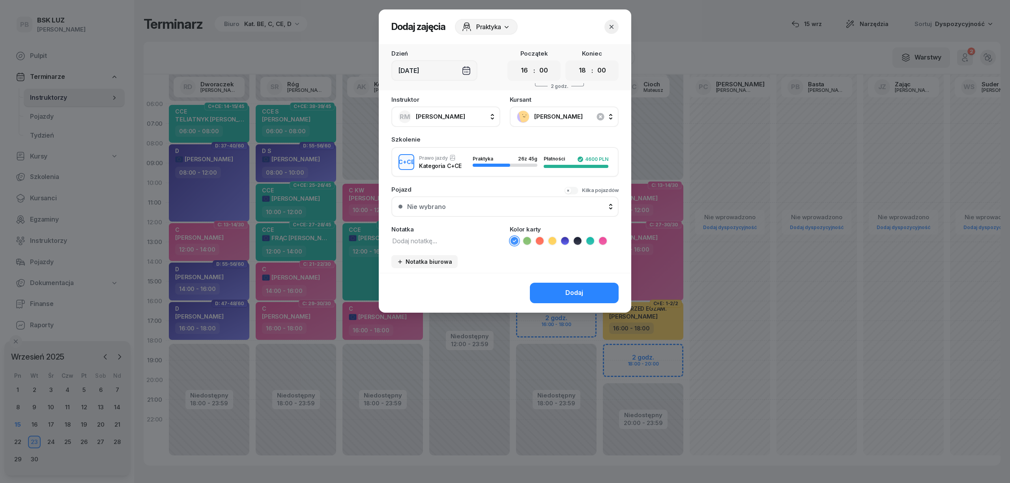
click at [591, 242] on icon at bounding box center [590, 241] width 8 height 8
click at [451, 240] on textarea at bounding box center [445, 241] width 109 height 10
type textarea "CCE"
click at [579, 285] on button "Dodaj" at bounding box center [574, 293] width 89 height 21
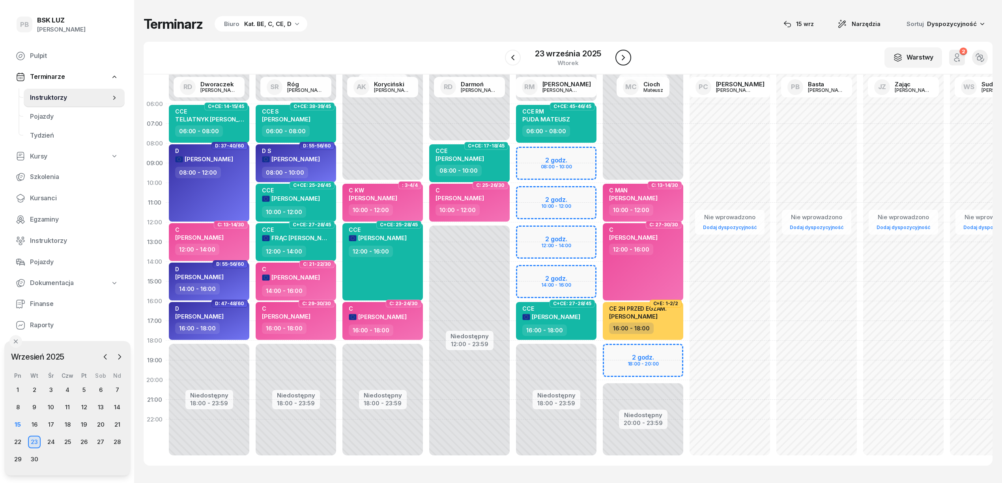
click at [619, 54] on icon "button" at bounding box center [623, 57] width 9 height 9
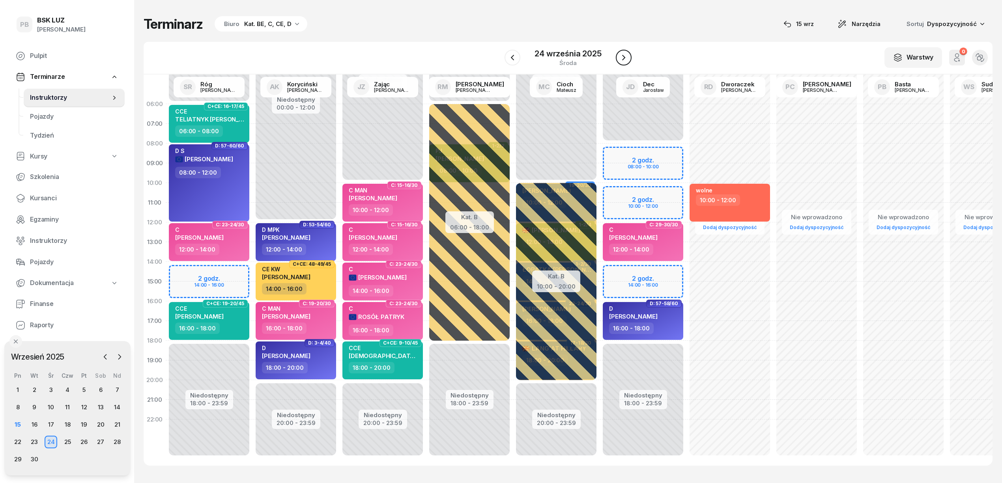
click at [619, 54] on icon "button" at bounding box center [623, 57] width 9 height 9
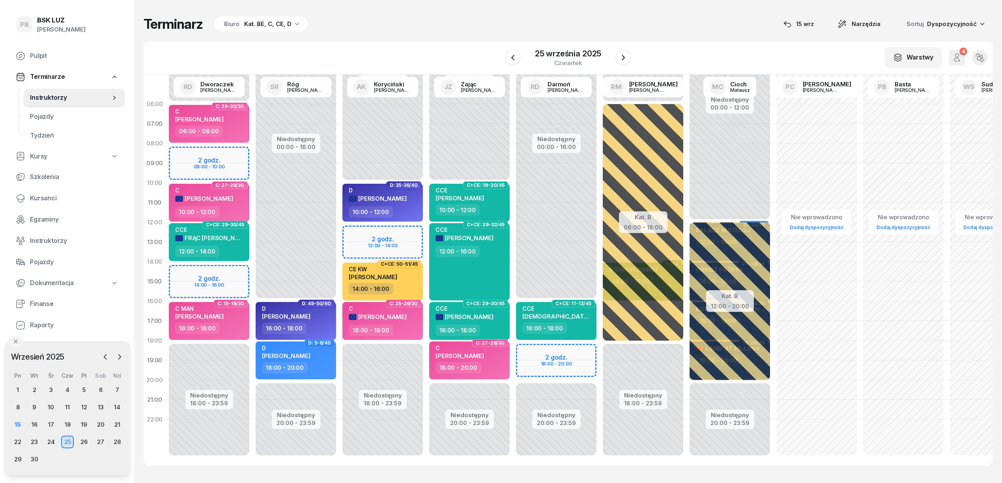
click at [538, 353] on div "Niedostępny 00:00 - 16:00 Niedostępny 20:00 - 23:59 2 godz. 18:00 - 20:00 C+CE:…" at bounding box center [556, 281] width 87 height 375
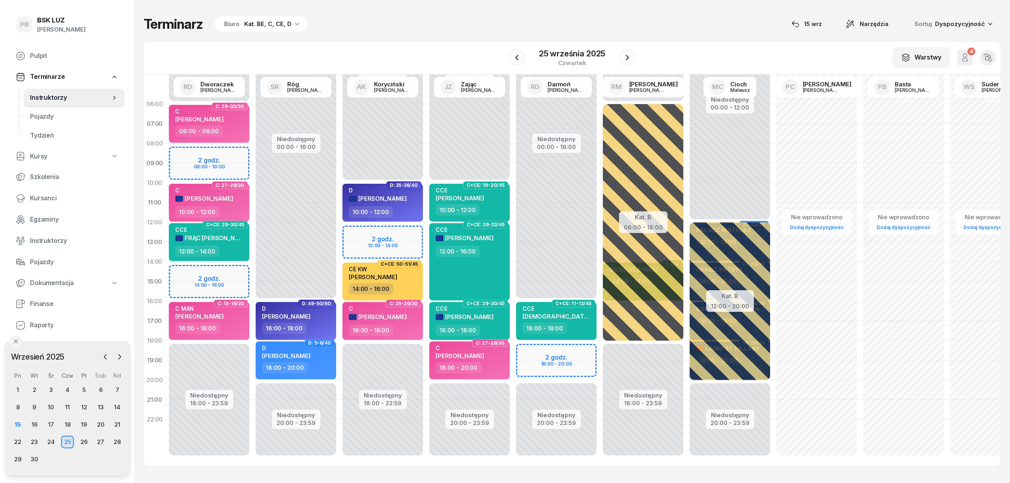
select select "18"
select select "20"
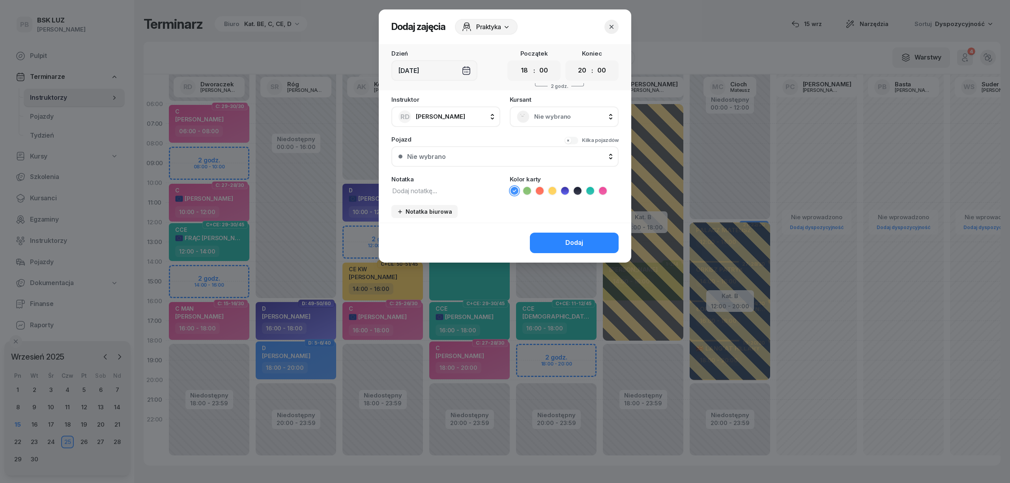
click at [545, 118] on span "Nie wybrano" at bounding box center [572, 117] width 77 height 10
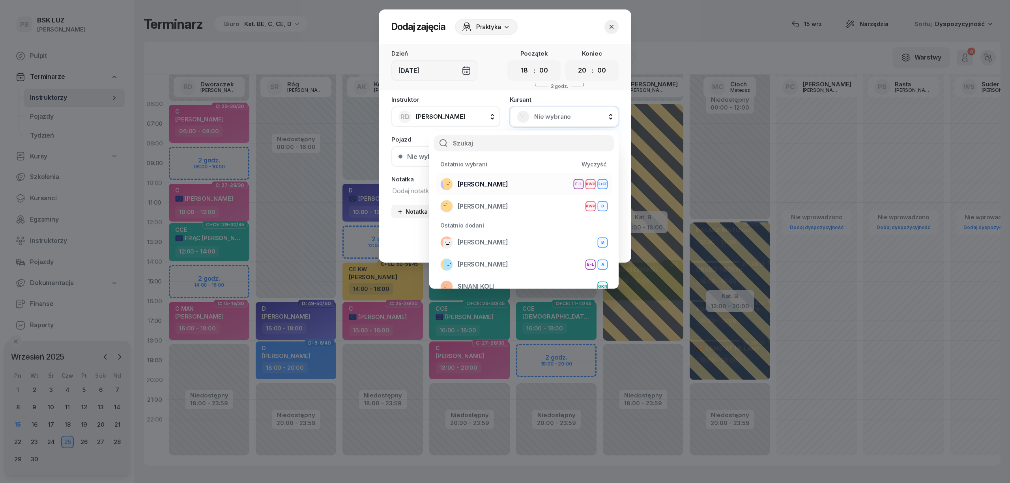
click at [499, 188] on span "[PERSON_NAME]" at bounding box center [483, 184] width 50 height 10
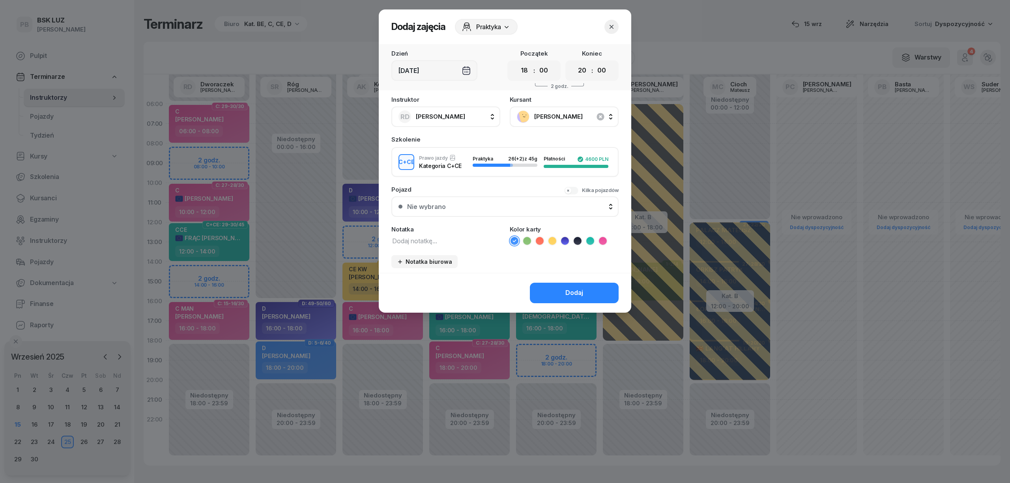
click at [458, 237] on textarea at bounding box center [445, 241] width 109 height 10
type textarea "CCE"
click at [590, 243] on icon at bounding box center [590, 241] width 8 height 8
click at [576, 293] on div "Dodaj" at bounding box center [574, 293] width 18 height 10
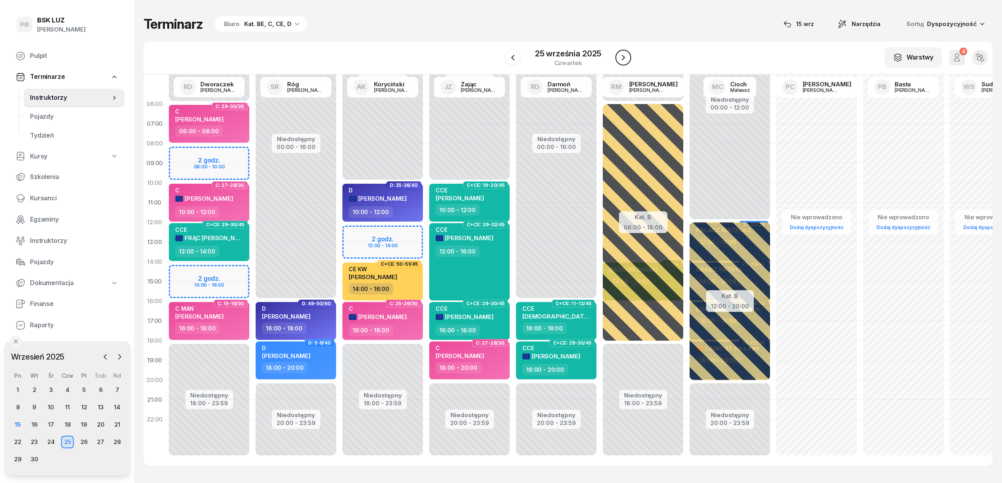
click at [623, 56] on icon "button" at bounding box center [623, 58] width 3 height 6
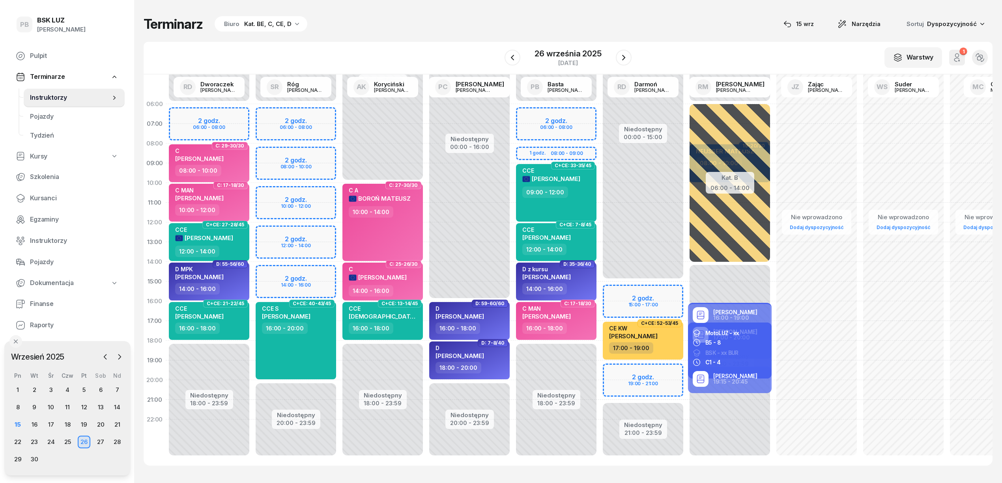
click at [659, 368] on div "Niedostępny 00:00 - 15:00 Niedostępny 21:00 - 23:59 2 godz. 15:00 - 17:00 2 god…" at bounding box center [643, 281] width 87 height 375
select select "19"
select select "21"
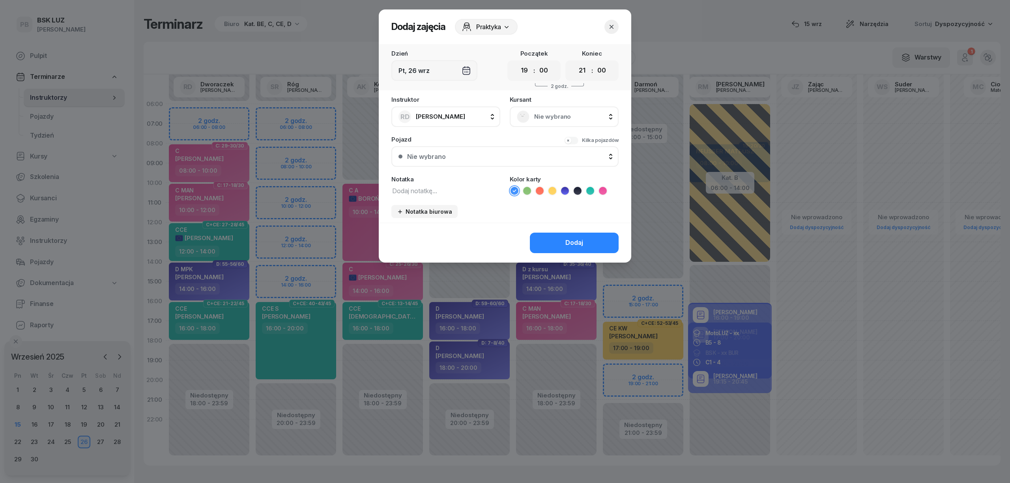
click at [552, 107] on div "Nie wybrano" at bounding box center [564, 117] width 109 height 21
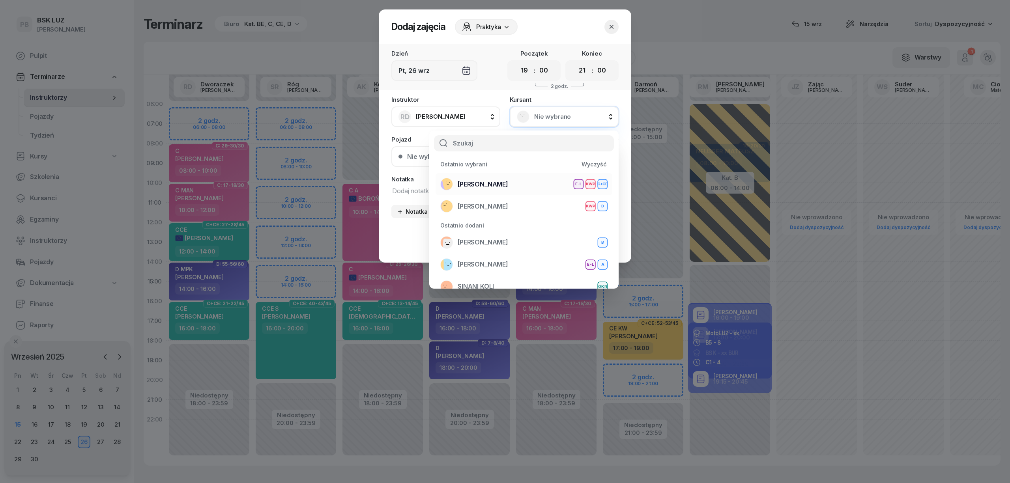
click at [508, 183] on span "[PERSON_NAME]" at bounding box center [483, 184] width 50 height 10
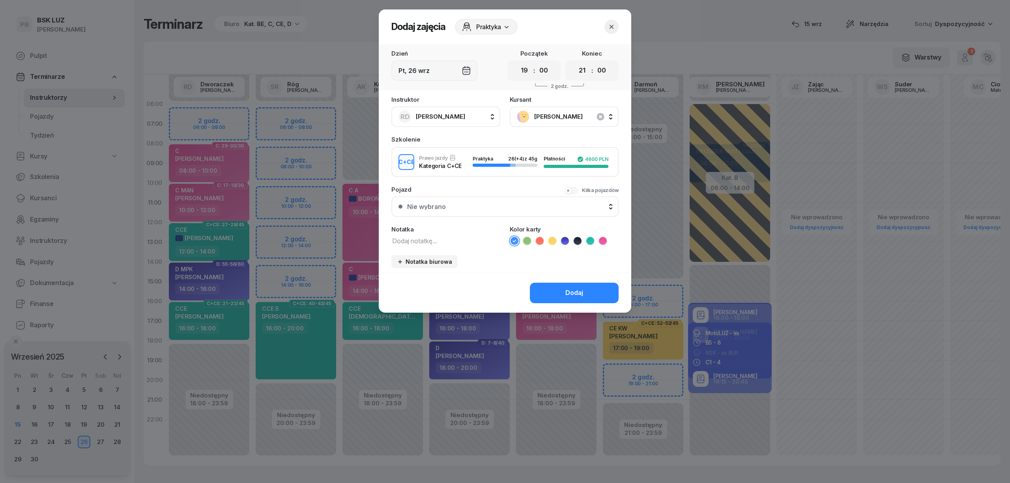
click at [432, 240] on textarea at bounding box center [445, 241] width 109 height 10
type textarea "CCE"
click at [589, 241] on icon at bounding box center [590, 241] width 8 height 8
click at [585, 295] on button "Dodaj" at bounding box center [574, 293] width 89 height 21
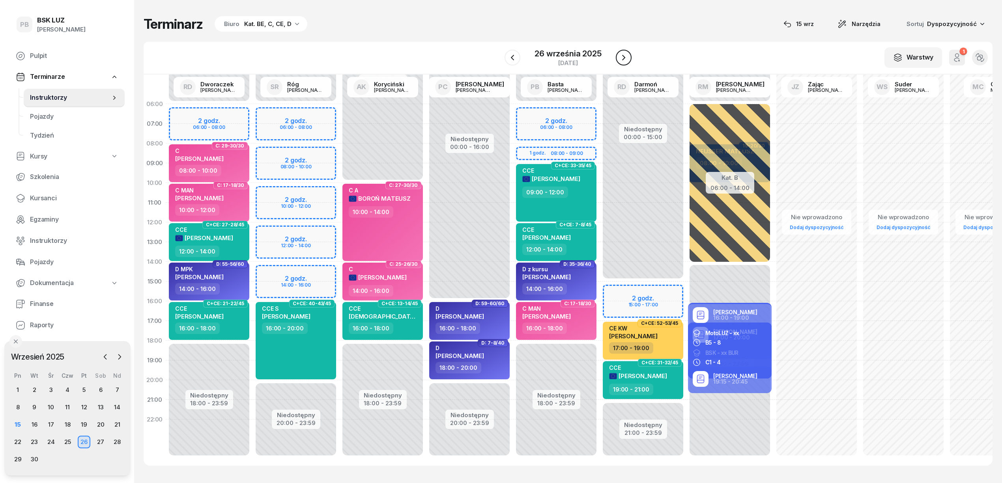
click at [622, 57] on icon "button" at bounding box center [623, 57] width 9 height 9
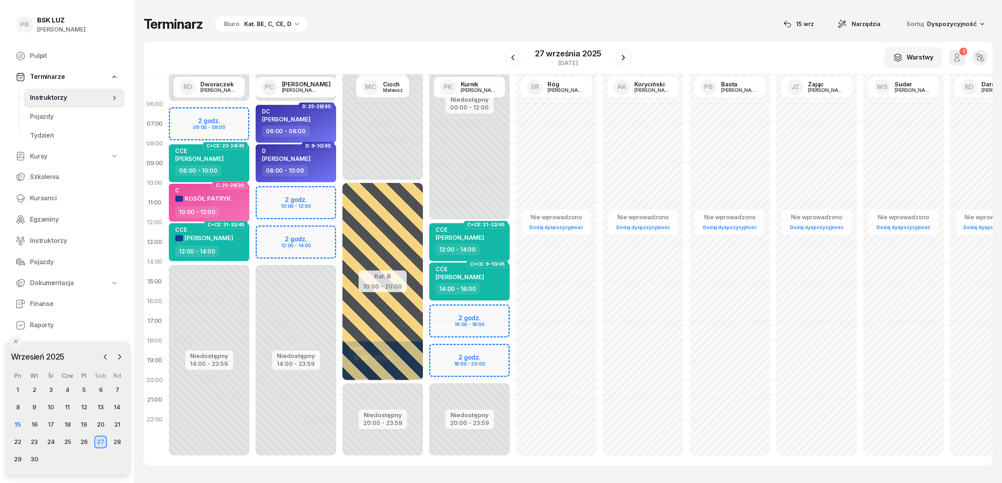
drag, startPoint x: 622, startPoint y: 57, endPoint x: 481, endPoint y: 24, distance: 144.7
click at [481, 24] on div "Terminarz Biuro Kat. BE, C, CE, D [DATE] Narzędzia Sortuj Dyspozycyjność W Wybi…" at bounding box center [568, 241] width 849 height 482
click at [445, 310] on div "Niedostępny 00:00 - 12:00 Niedostępny 20:00 - 23:59 2 godz. 16:00 - 18:00 2 god…" at bounding box center [469, 281] width 87 height 375
click at [441, 309] on div "Niedostępny 00:00 - 12:00 Niedostępny 20:00 - 23:59 2 godz. 16:00 - 18:00 2 god…" at bounding box center [469, 281] width 87 height 375
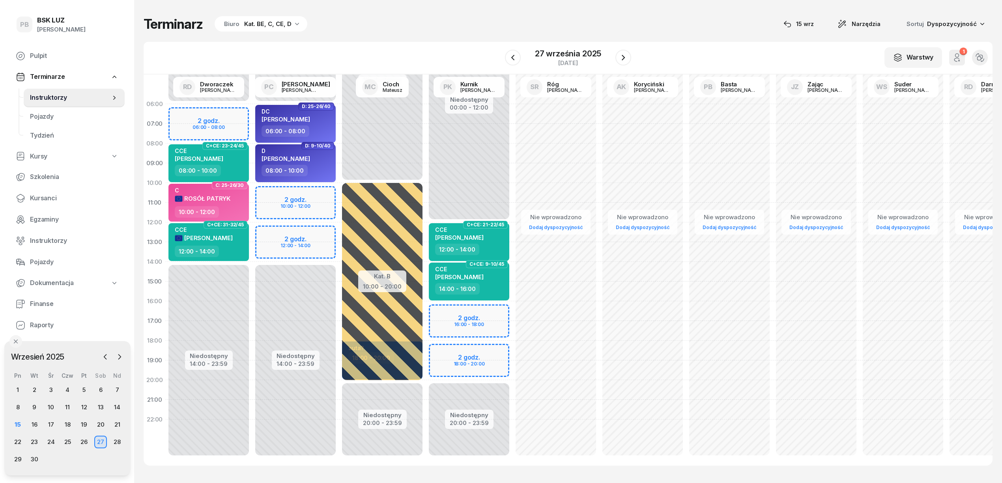
select select "16"
select select "18"
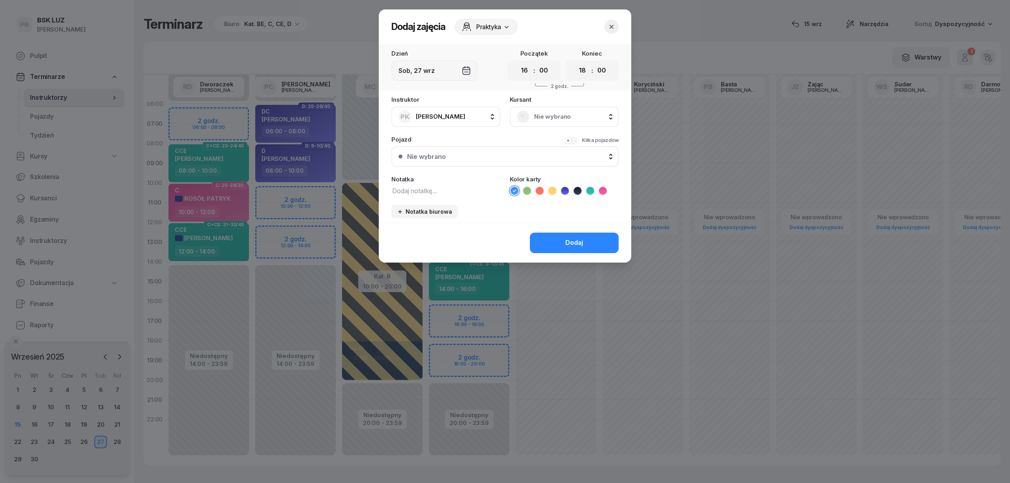
click at [554, 113] on span "Nie wybrano" at bounding box center [572, 117] width 77 height 10
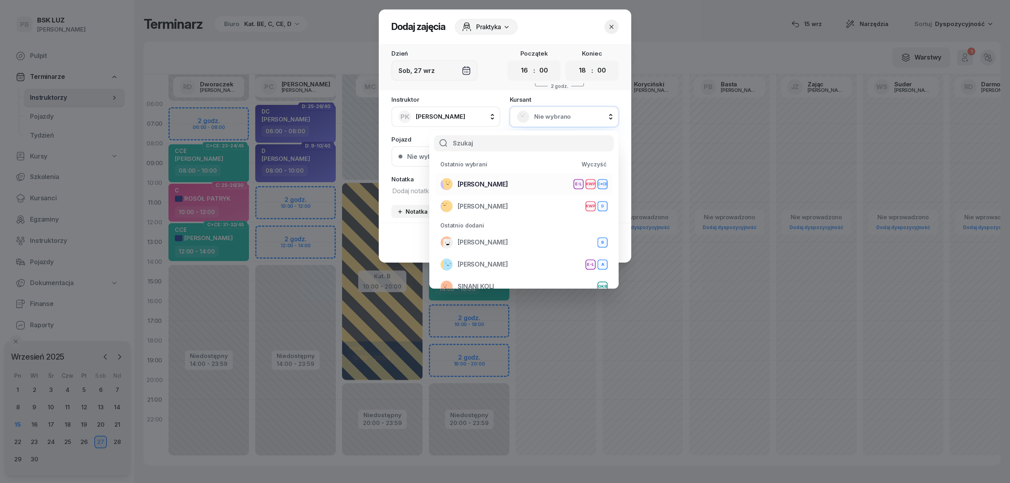
click at [488, 181] on span "[PERSON_NAME]" at bounding box center [483, 184] width 50 height 10
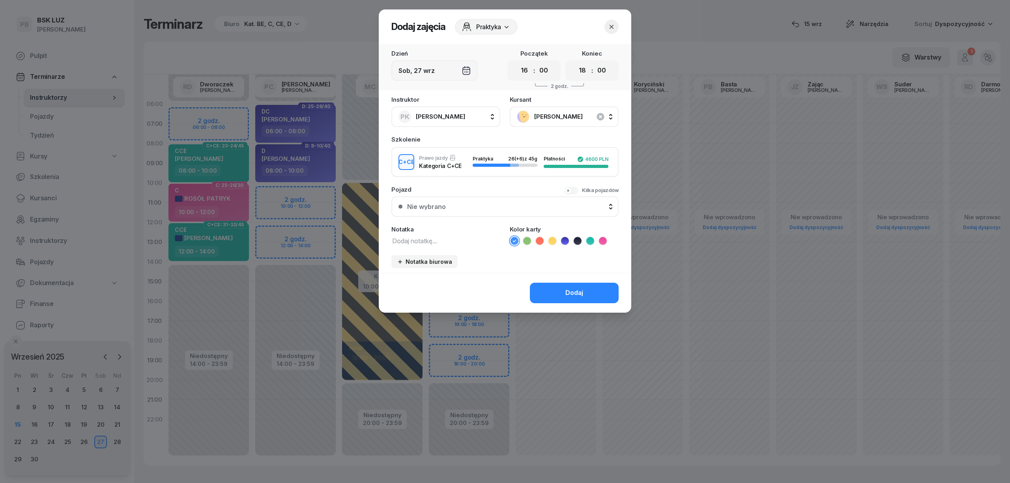
click at [458, 238] on textarea at bounding box center [445, 241] width 109 height 10
type textarea "CCE"
click at [592, 239] on icon at bounding box center [590, 240] width 4 height 3
click at [576, 286] on button "Dodaj" at bounding box center [574, 293] width 89 height 21
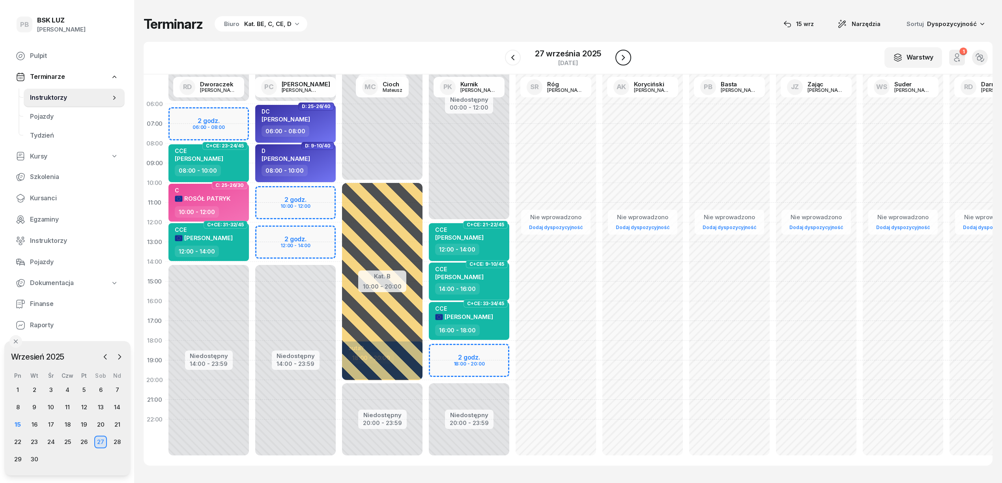
click at [625, 57] on icon "button" at bounding box center [623, 57] width 9 height 9
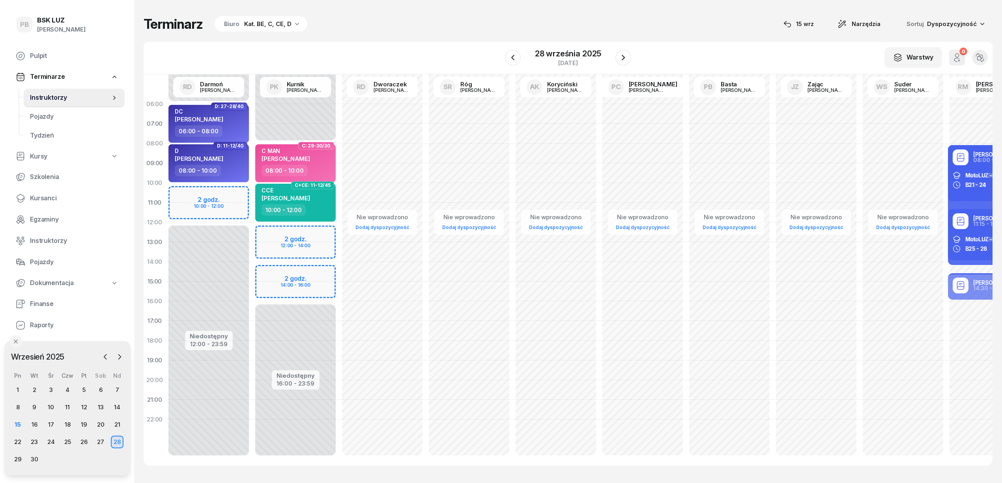
click at [305, 232] on div "Niedostępny 00:00 - 08:00 Niedostępny 16:00 - 23:59 2 godz. 12:00 - 14:00 2 god…" at bounding box center [295, 281] width 87 height 375
select select "12"
select select "14"
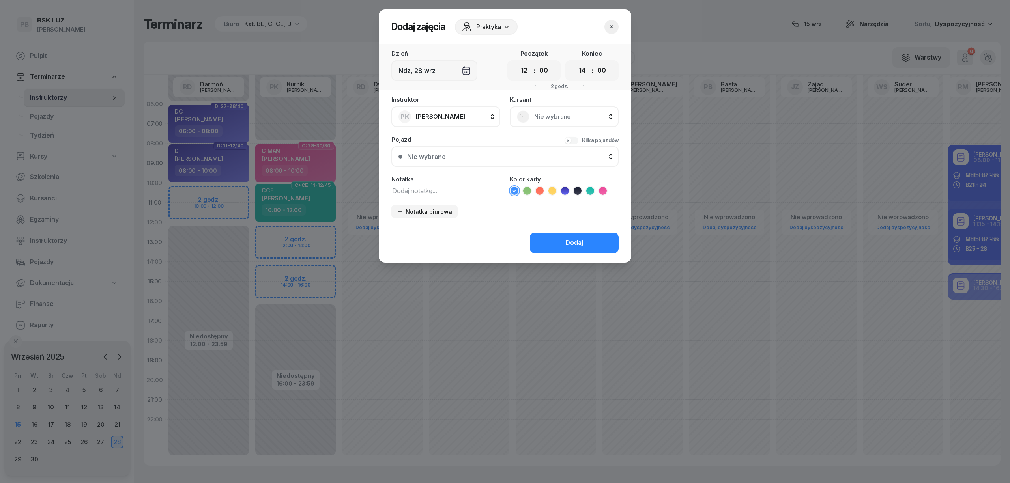
click at [553, 116] on span "Nie wybrano" at bounding box center [572, 117] width 77 height 10
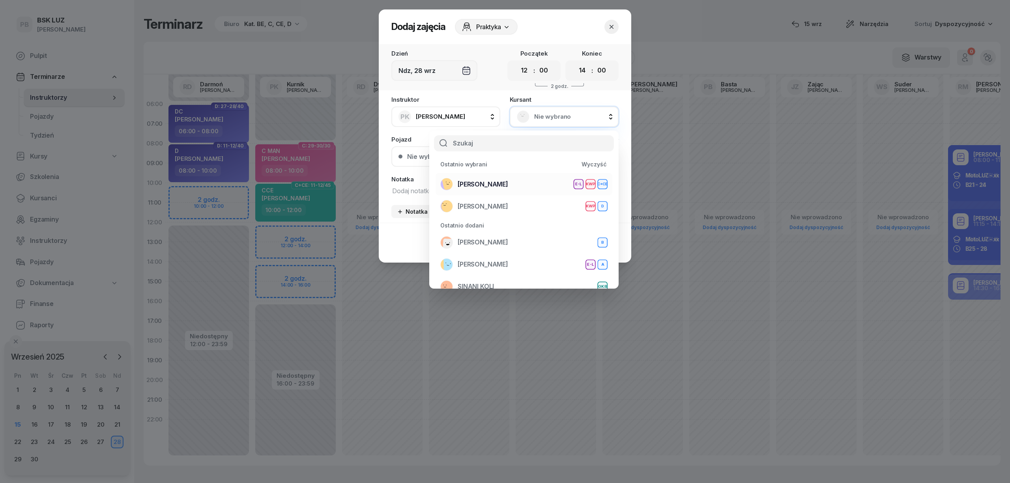
click at [499, 185] on span "[PERSON_NAME]" at bounding box center [483, 184] width 50 height 10
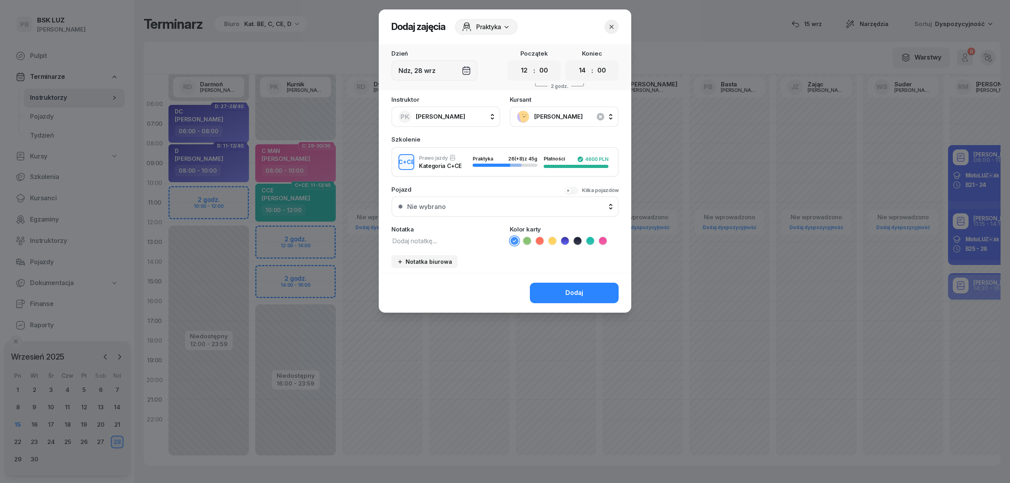
click at [441, 242] on textarea at bounding box center [445, 241] width 109 height 10
type textarea "CCE"
click at [590, 239] on icon at bounding box center [590, 241] width 8 height 8
click at [560, 287] on button "Dodaj" at bounding box center [574, 293] width 89 height 21
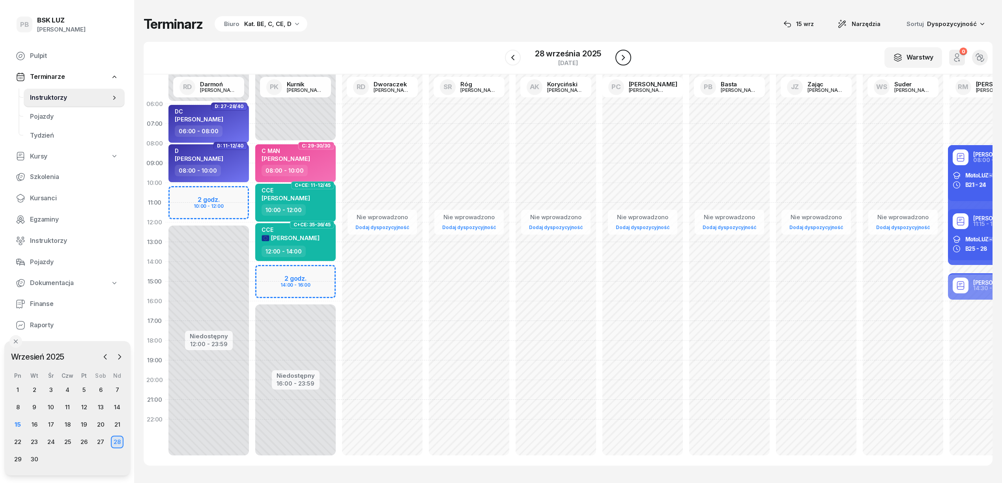
click at [622, 57] on icon "button" at bounding box center [623, 57] width 9 height 9
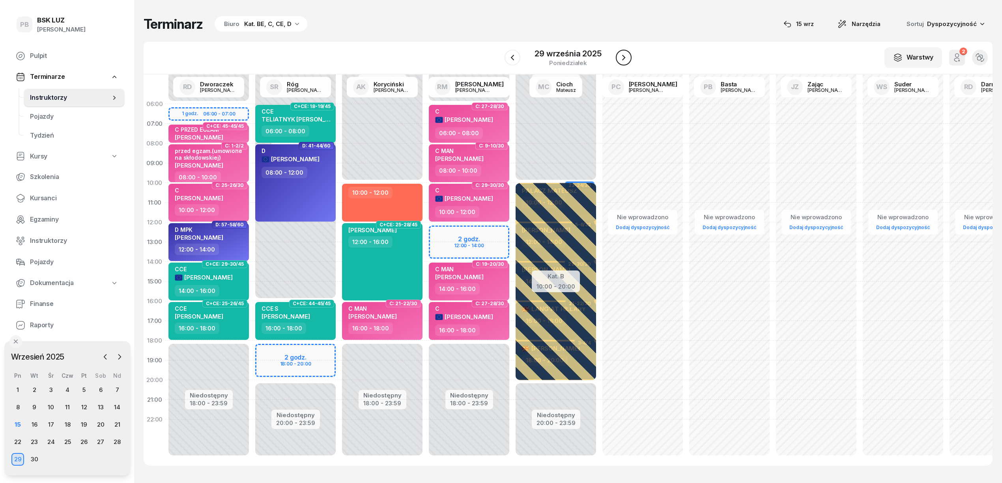
click at [622, 57] on icon "button" at bounding box center [623, 57] width 9 height 9
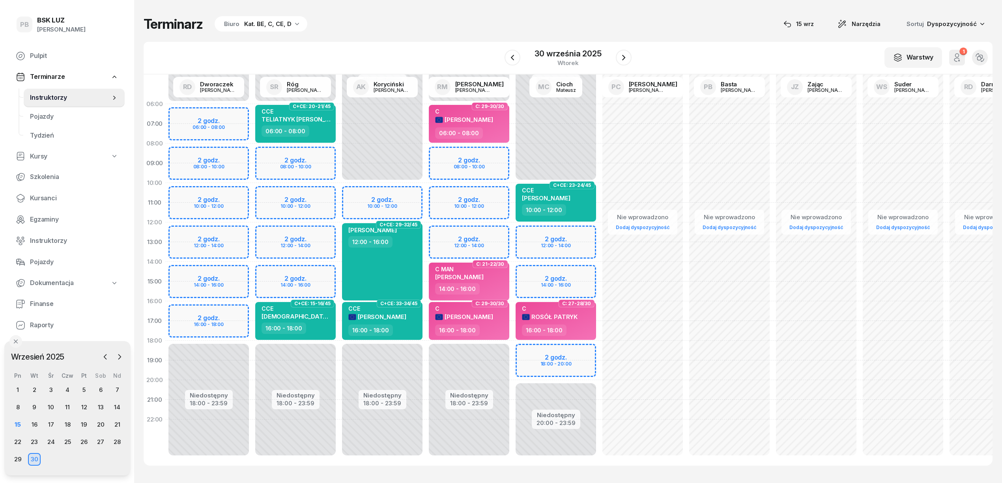
click at [488, 152] on div "Niedostępny 00:00 - 06:00 Niedostępny 18:00 - 23:59 2 godz. 08:00 - 10:00 2 god…" at bounding box center [469, 281] width 87 height 375
select select "08"
select select "10"
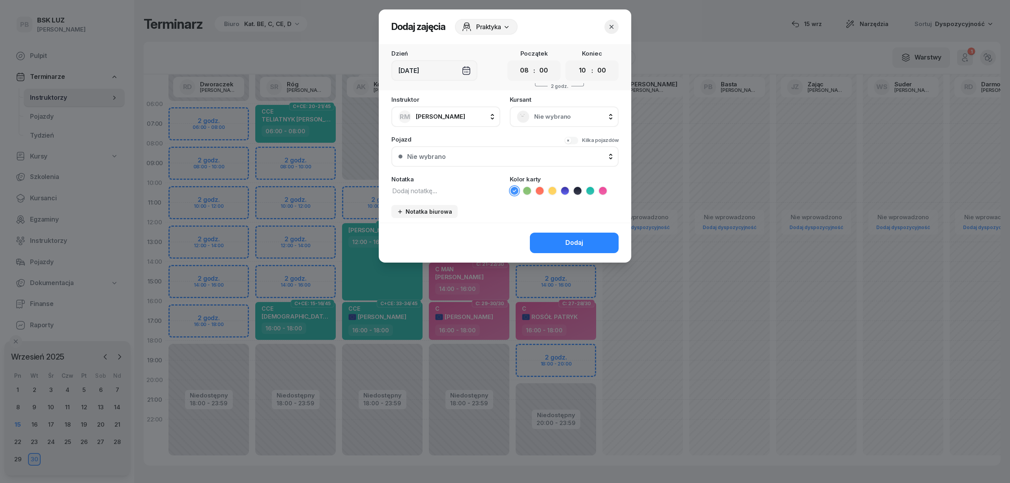
click at [557, 117] on span "Nie wybrano" at bounding box center [572, 117] width 77 height 10
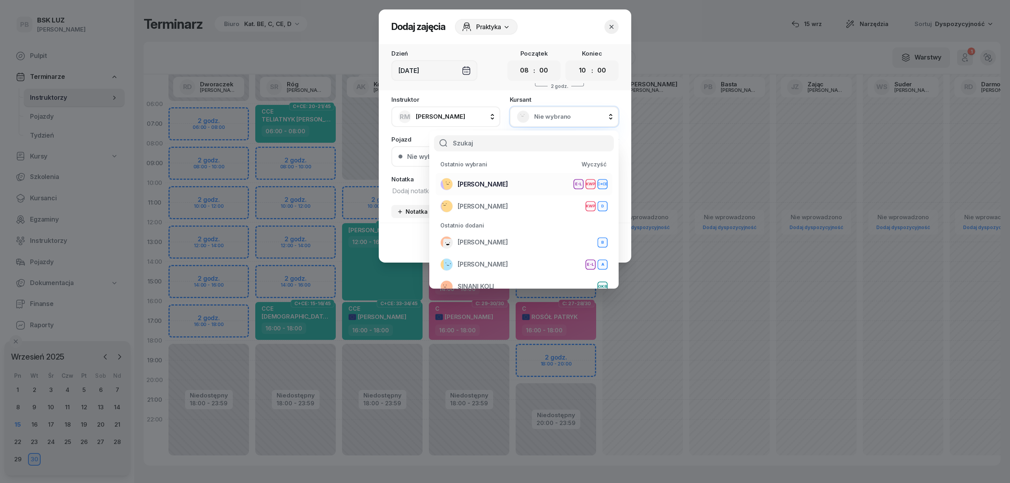
click at [533, 178] on div "AUGUSTYNOWICZ AGNIESZKA E-L KWP C+CE" at bounding box center [523, 184] width 167 height 13
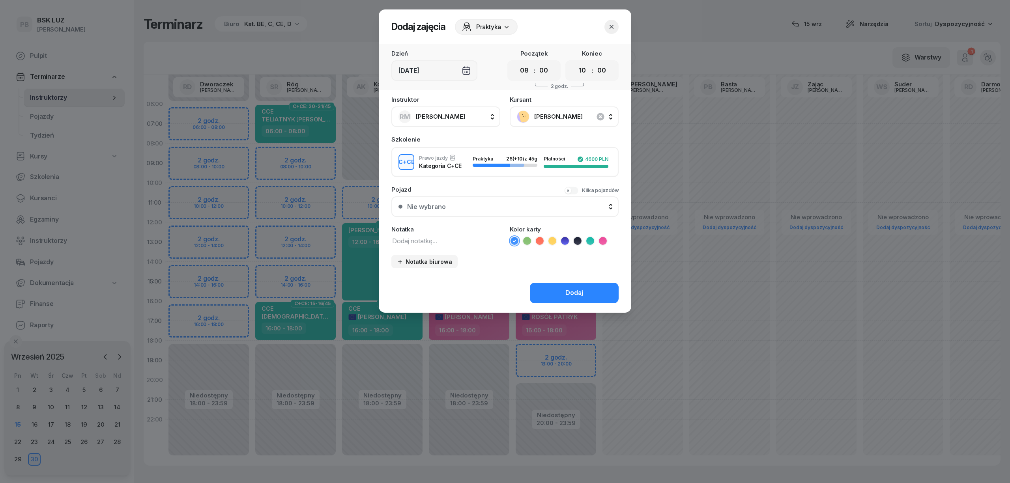
click at [428, 237] on textarea at bounding box center [445, 241] width 109 height 10
type textarea "CCE"
click at [588, 240] on icon at bounding box center [590, 241] width 8 height 8
click at [578, 286] on button "Dodaj" at bounding box center [574, 293] width 89 height 21
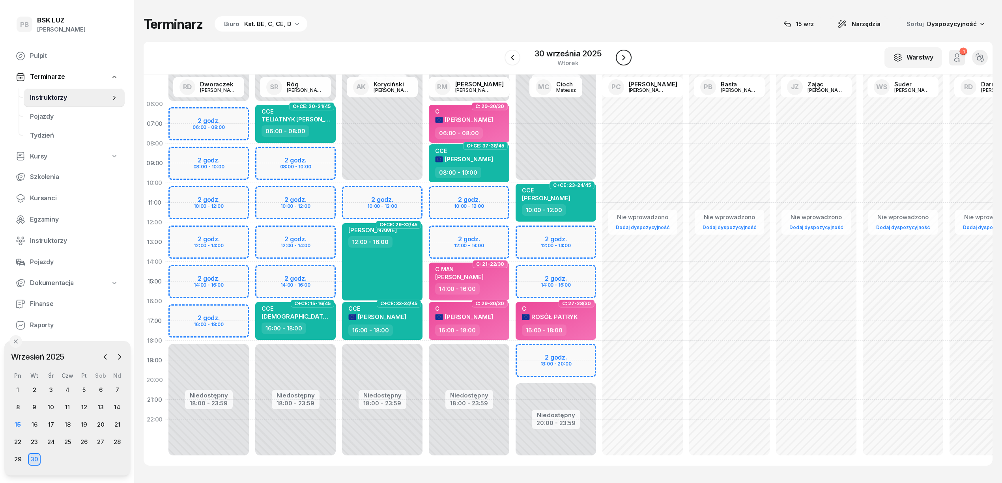
click at [624, 58] on icon "button" at bounding box center [623, 58] width 3 height 6
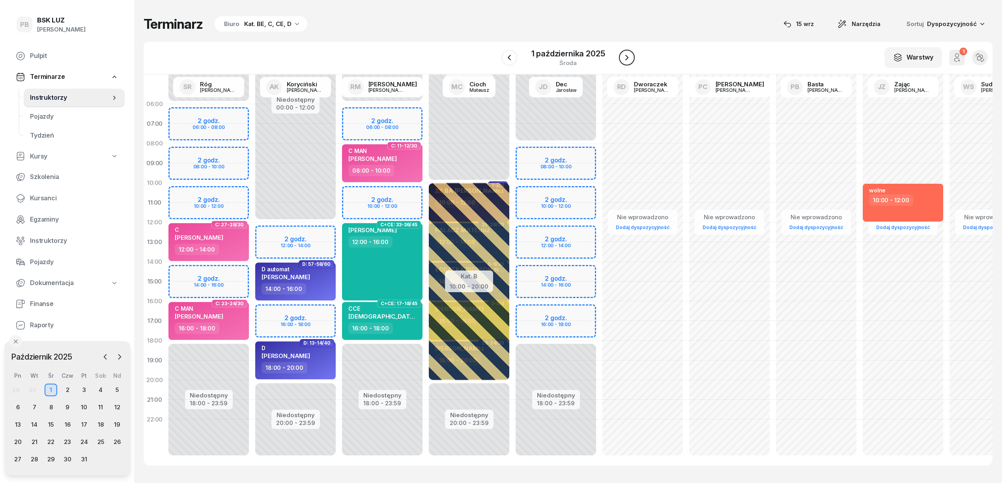
click at [624, 58] on icon "button" at bounding box center [626, 57] width 9 height 9
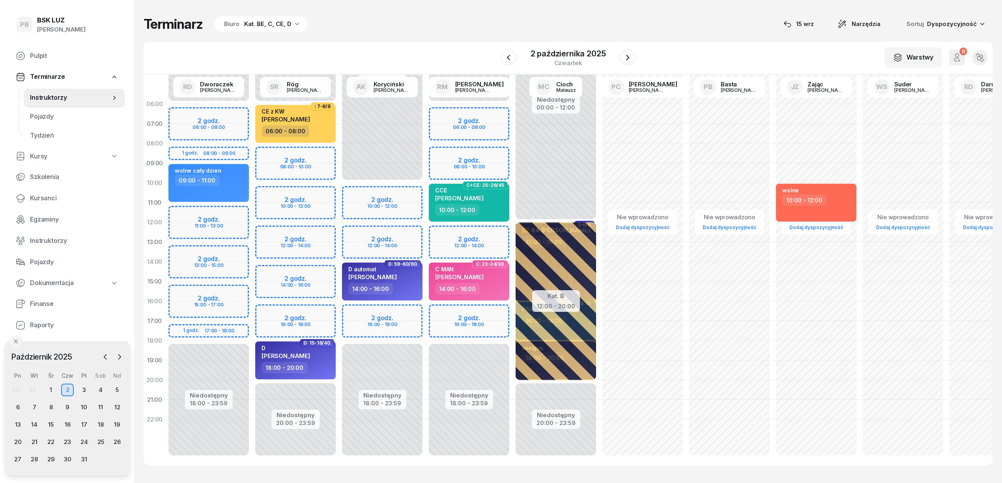
click at [499, 151] on div "Niedostępny 00:00 - 06:00 Niedostępny 18:00 - 23:59 2 godz. 06:00 - 08:00 2 god…" at bounding box center [469, 281] width 87 height 375
select select "08"
select select "10"
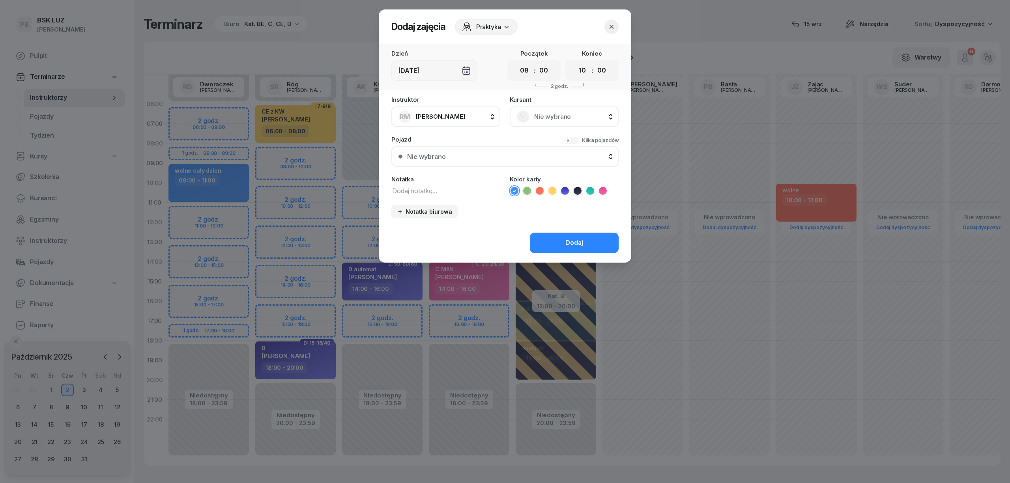
click at [572, 112] on span "Nie wybrano" at bounding box center [572, 117] width 77 height 10
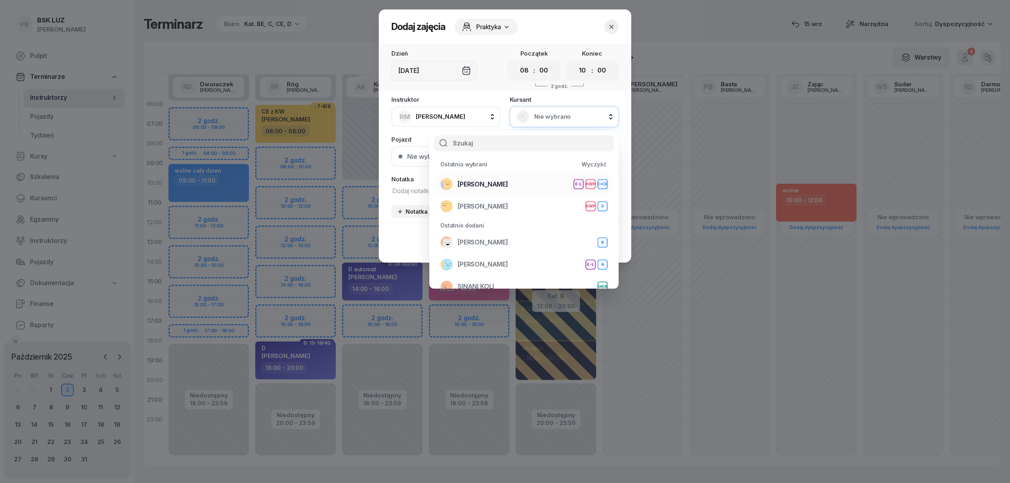
click at [503, 182] on span "[PERSON_NAME]" at bounding box center [483, 184] width 50 height 10
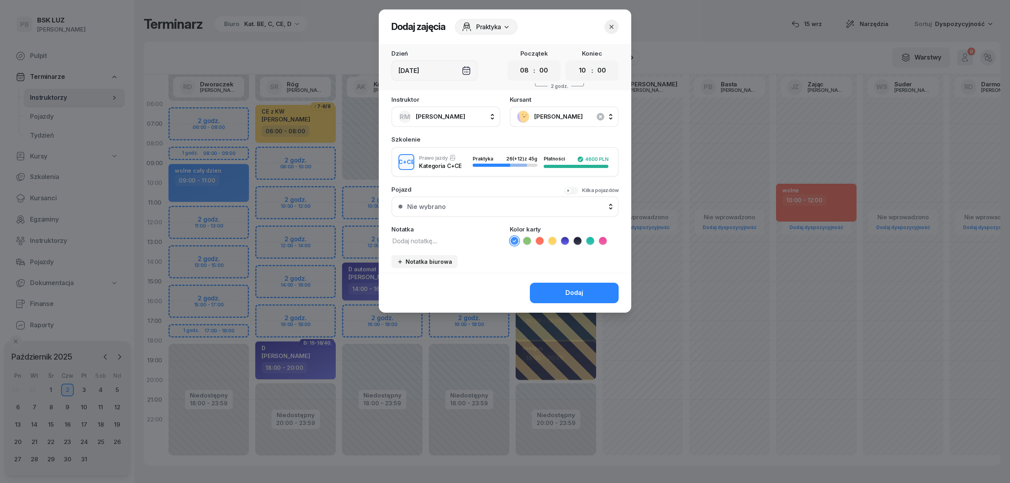
click at [441, 236] on textarea at bounding box center [445, 241] width 109 height 10
type textarea "CCE"
click at [588, 238] on icon at bounding box center [590, 241] width 8 height 8
click at [579, 288] on div "Dodaj" at bounding box center [574, 293] width 18 height 10
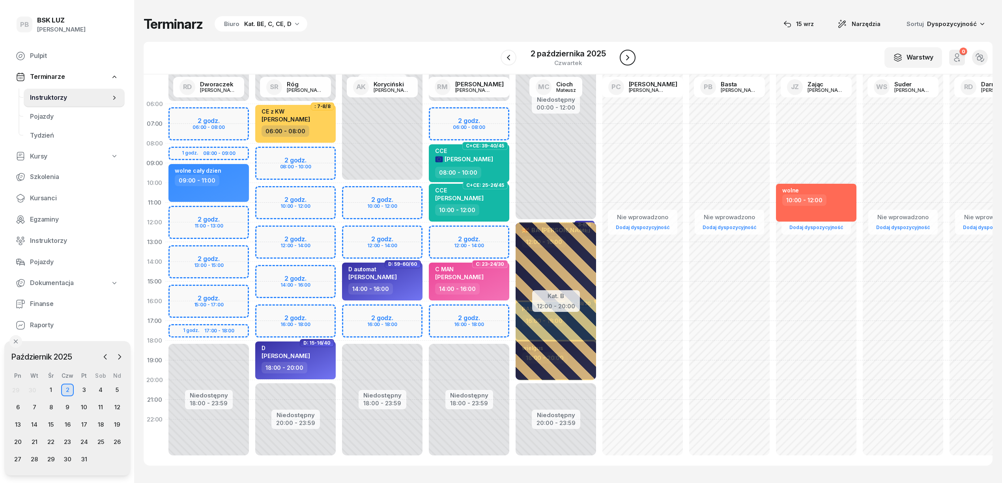
click at [625, 54] on icon "button" at bounding box center [627, 57] width 9 height 9
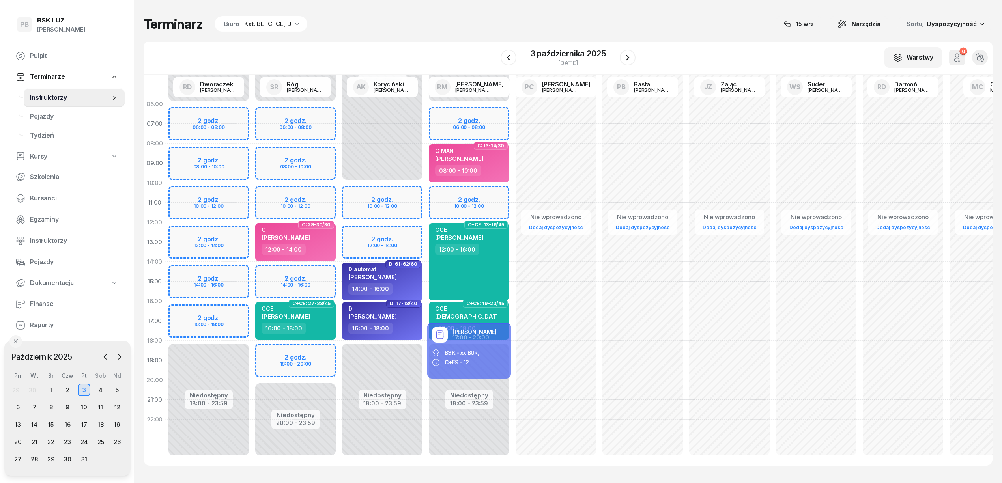
click at [494, 193] on div "Niedostępny 00:00 - 06:00 Niedostępny 18:00 - 23:59 2 godz. 06:00 - 08:00 2 god…" at bounding box center [469, 281] width 87 height 375
select select "10"
select select "12"
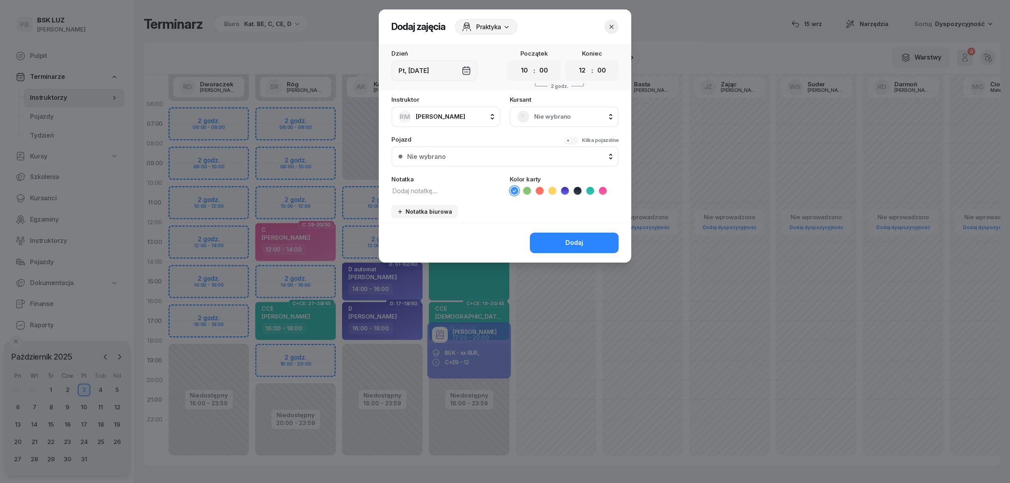
click at [563, 112] on span "Nie wybrano" at bounding box center [572, 117] width 77 height 10
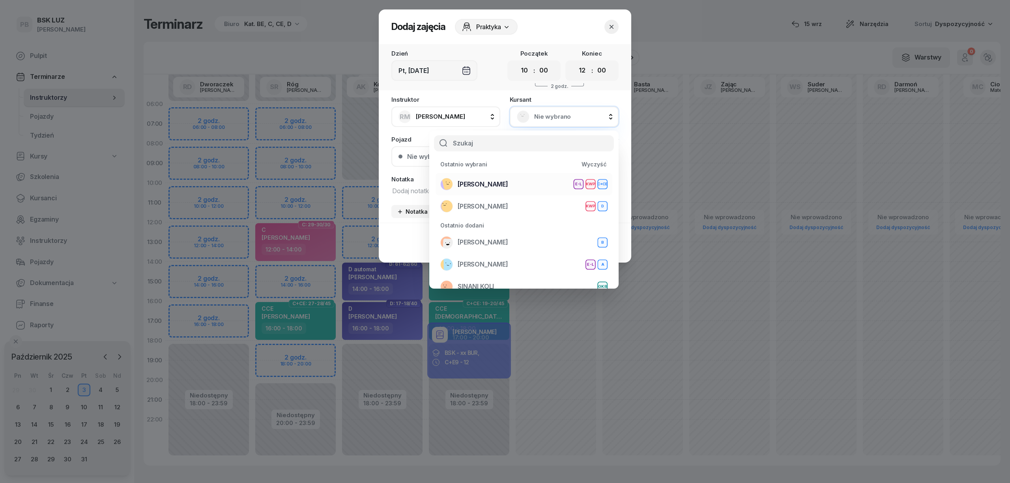
click at [477, 185] on span "[PERSON_NAME]" at bounding box center [483, 184] width 50 height 10
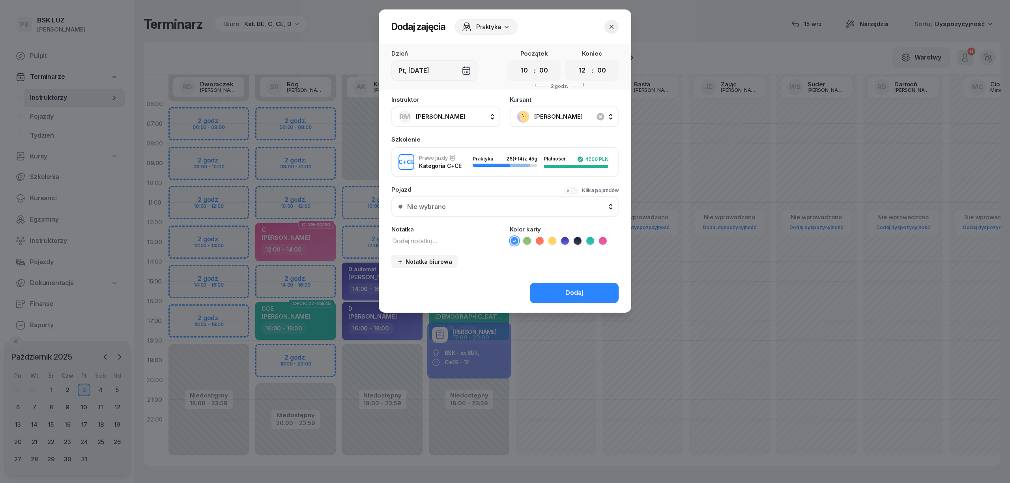
click at [429, 241] on textarea at bounding box center [445, 241] width 109 height 10
type textarea "CCE"
click at [546, 290] on button "Dodaj" at bounding box center [574, 293] width 89 height 21
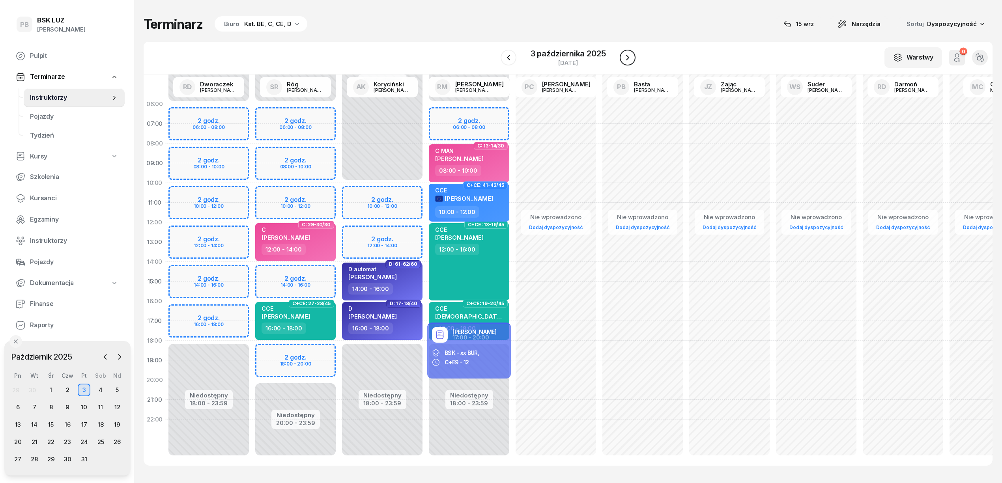
click at [627, 62] on button "button" at bounding box center [628, 58] width 16 height 16
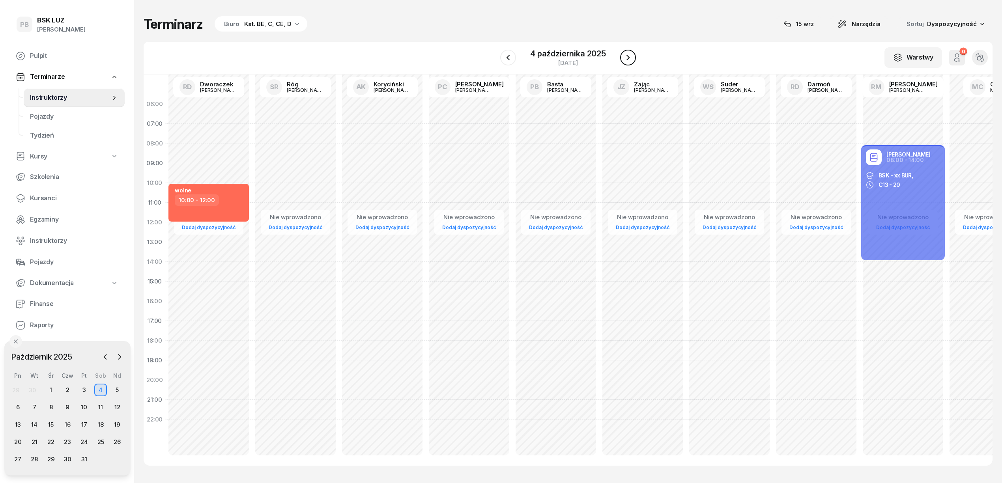
click at [627, 62] on button "button" at bounding box center [628, 58] width 16 height 16
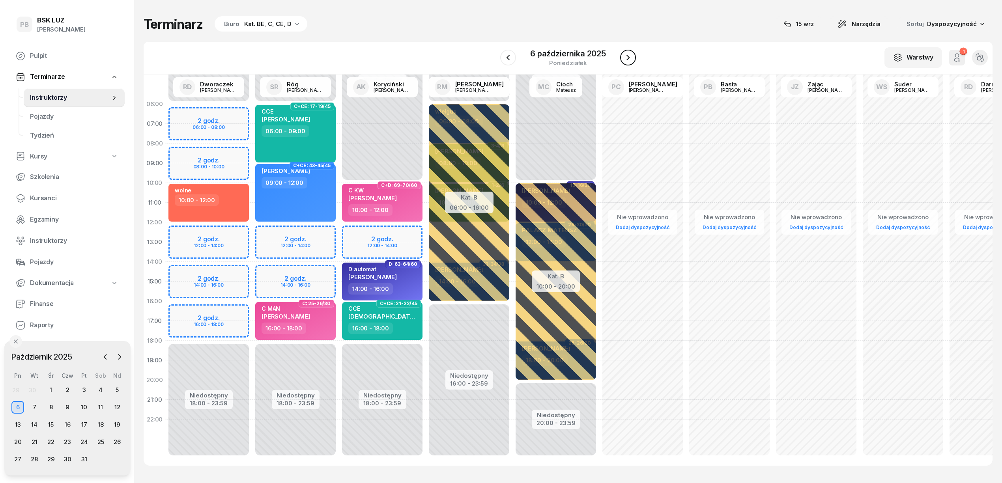
click at [627, 62] on button "button" at bounding box center [628, 58] width 16 height 16
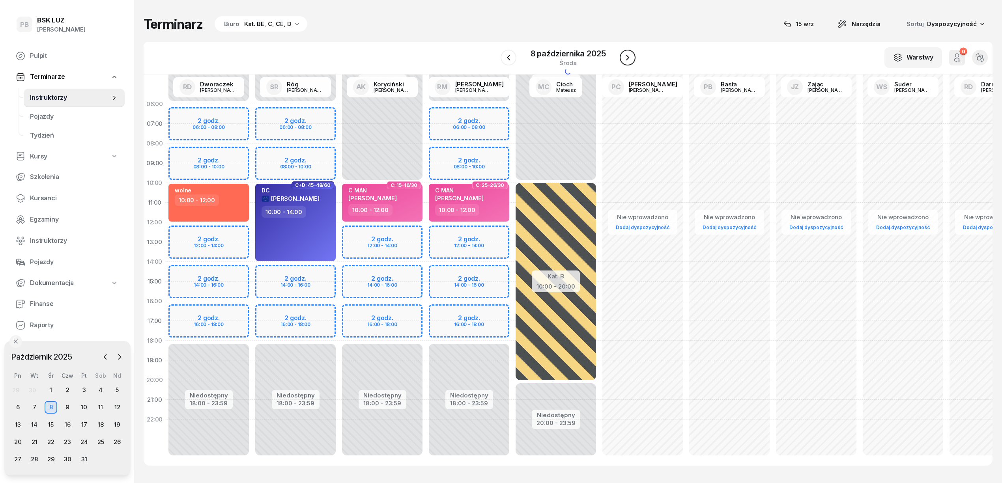
click at [627, 62] on button "button" at bounding box center [628, 58] width 16 height 16
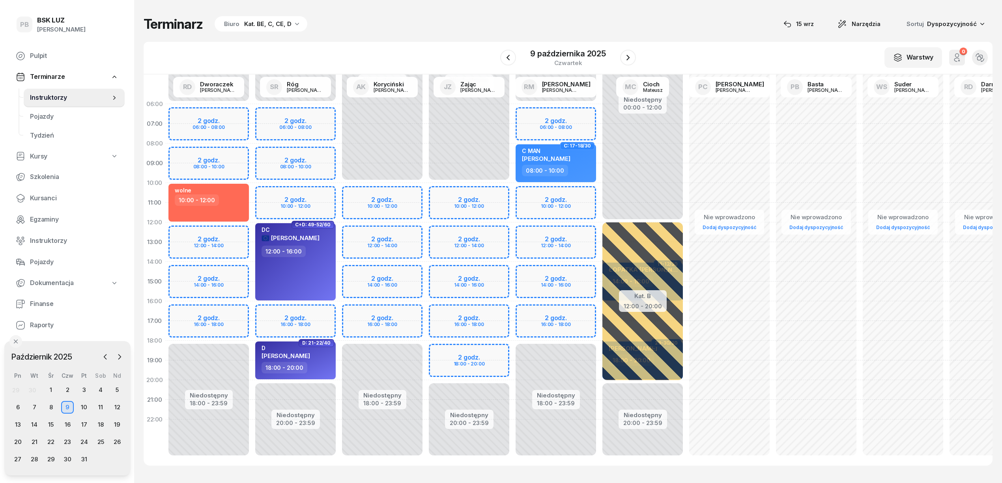
click at [559, 193] on div "Niedostępny 00:00 - 06:00 Niedostępny 18:00 - 23:59 2 godz. 06:00 - 08:00 2 god…" at bounding box center [555, 281] width 87 height 375
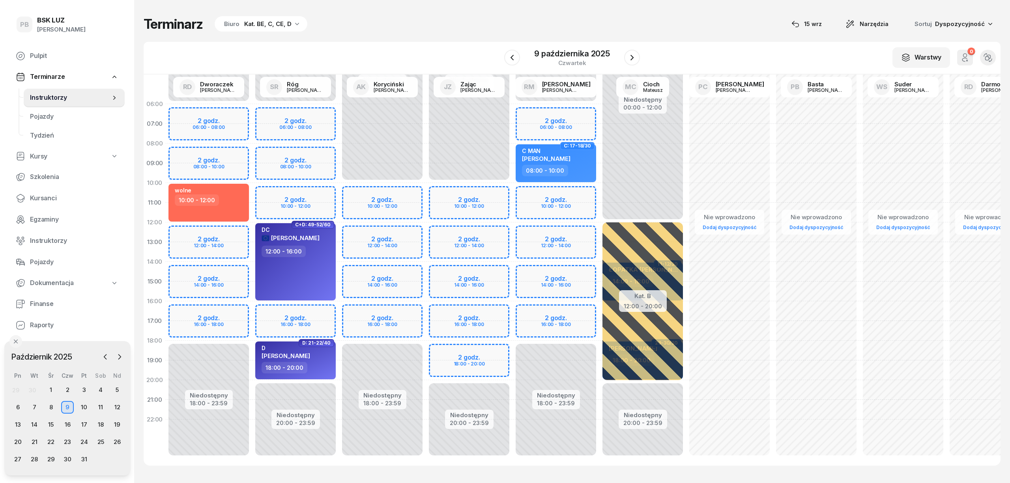
select select "10"
select select "12"
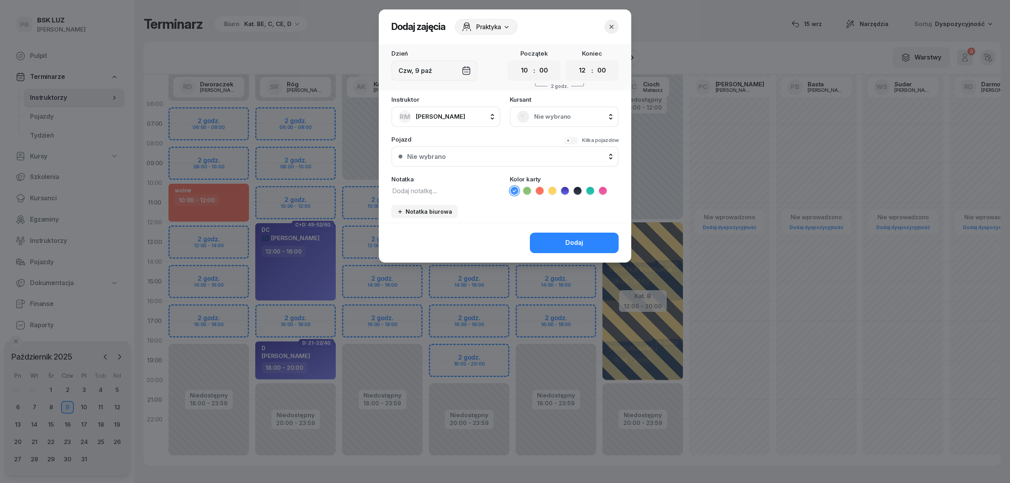
click at [587, 116] on span "Nie wybrano" at bounding box center [572, 117] width 77 height 10
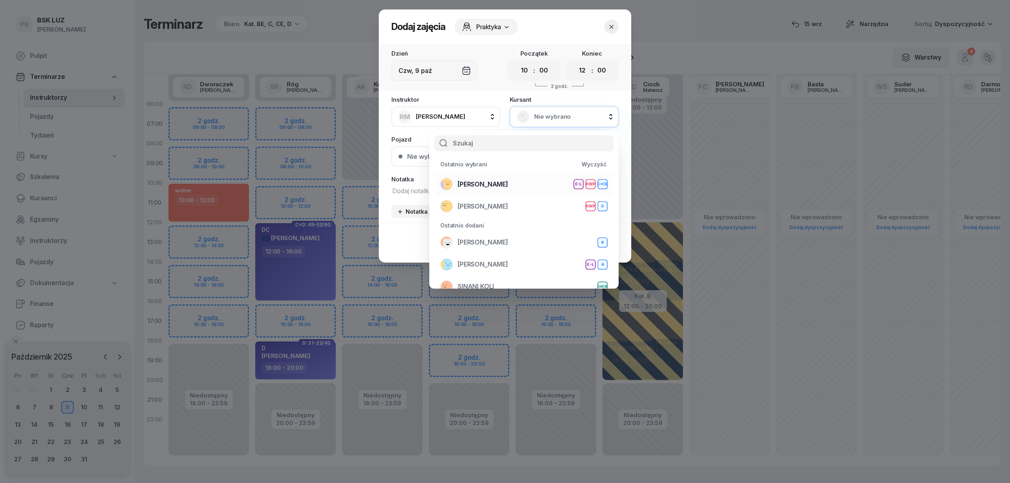
click at [508, 183] on span "[PERSON_NAME]" at bounding box center [483, 184] width 50 height 10
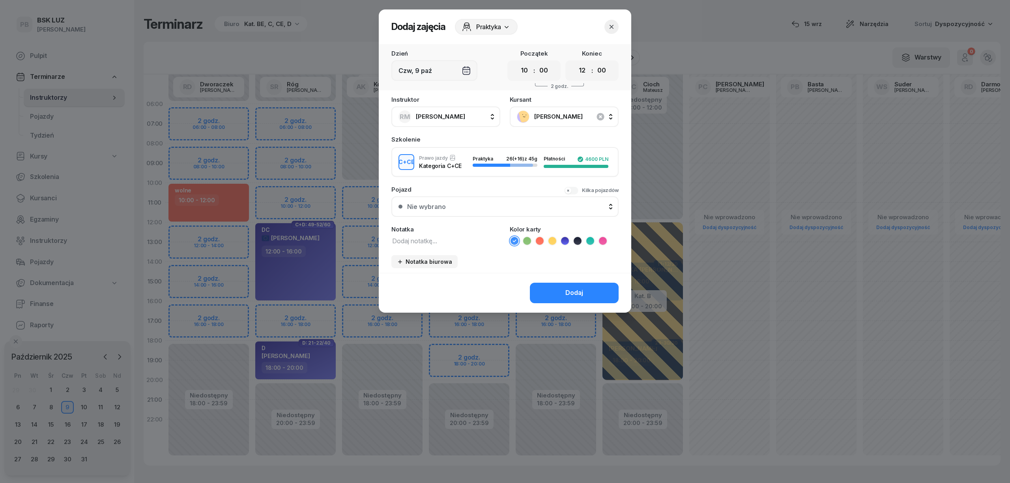
click at [614, 26] on icon "button" at bounding box center [612, 27] width 8 height 8
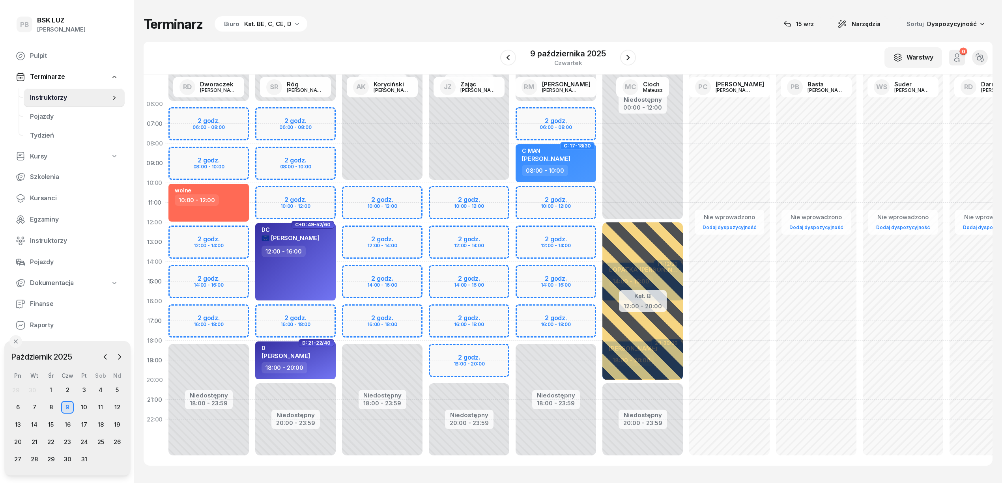
click at [573, 310] on div "Niedostępny 00:00 - 06:00 Niedostępny 18:00 - 23:59 2 godz. 06:00 - 08:00 2 god…" at bounding box center [555, 281] width 87 height 375
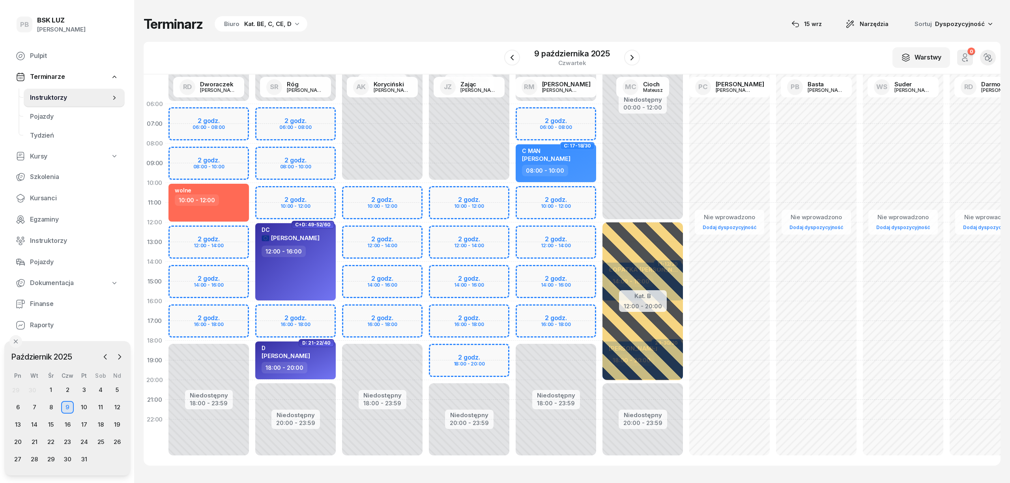
select select "16"
select select "18"
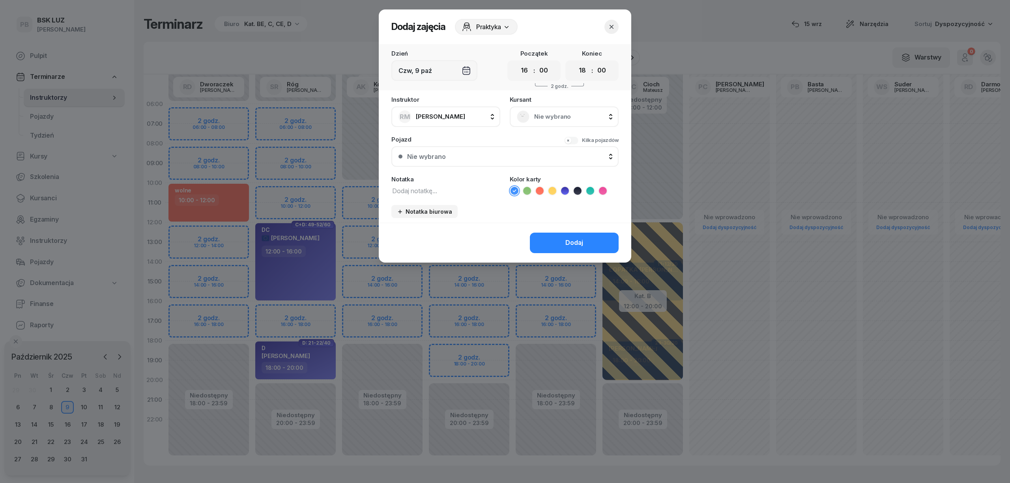
click at [578, 114] on span "Nie wybrano" at bounding box center [572, 117] width 77 height 10
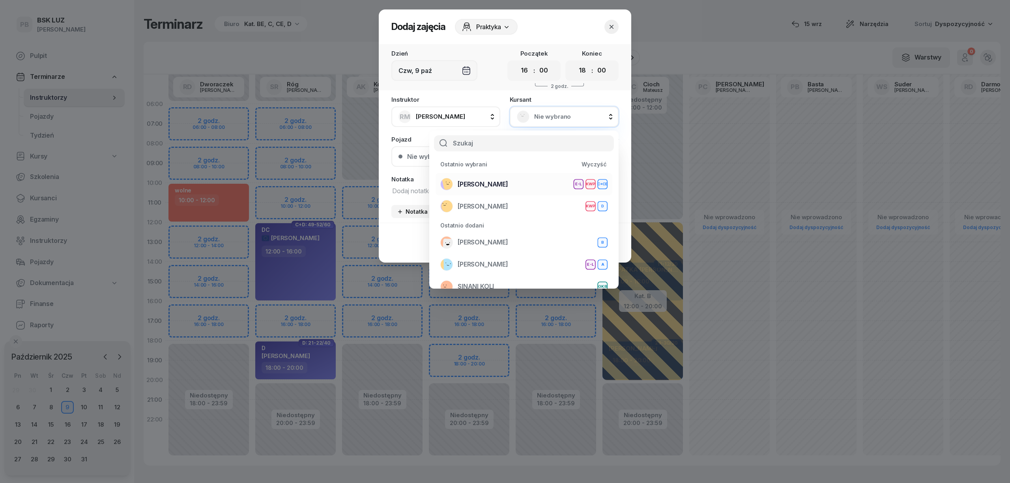
click at [508, 181] on span "[PERSON_NAME]" at bounding box center [483, 184] width 50 height 10
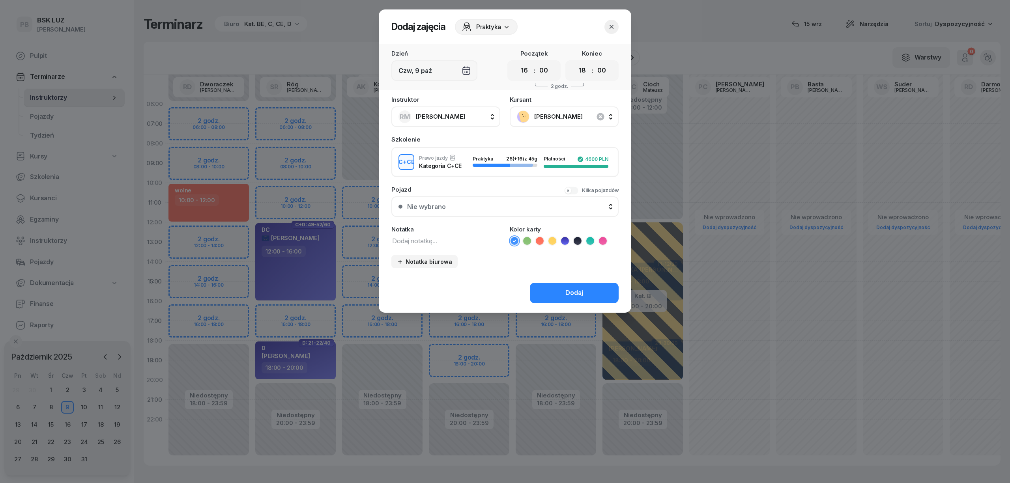
click at [479, 236] on textarea at bounding box center [445, 241] width 109 height 10
type textarea "CCE"
click at [587, 237] on icon at bounding box center [590, 241] width 8 height 8
click at [572, 293] on div "Dodaj" at bounding box center [574, 293] width 18 height 10
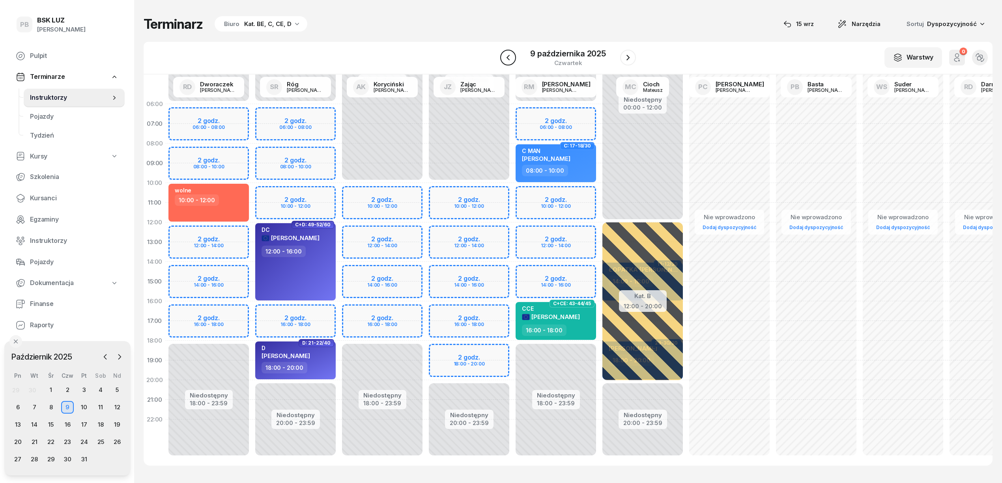
click at [507, 54] on icon "button" at bounding box center [507, 57] width 9 height 9
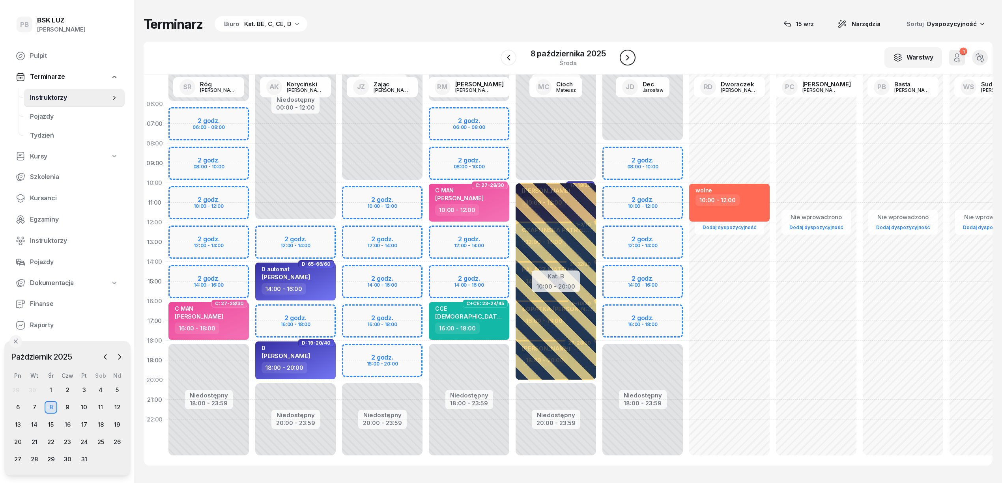
click at [625, 54] on icon "button" at bounding box center [627, 57] width 9 height 9
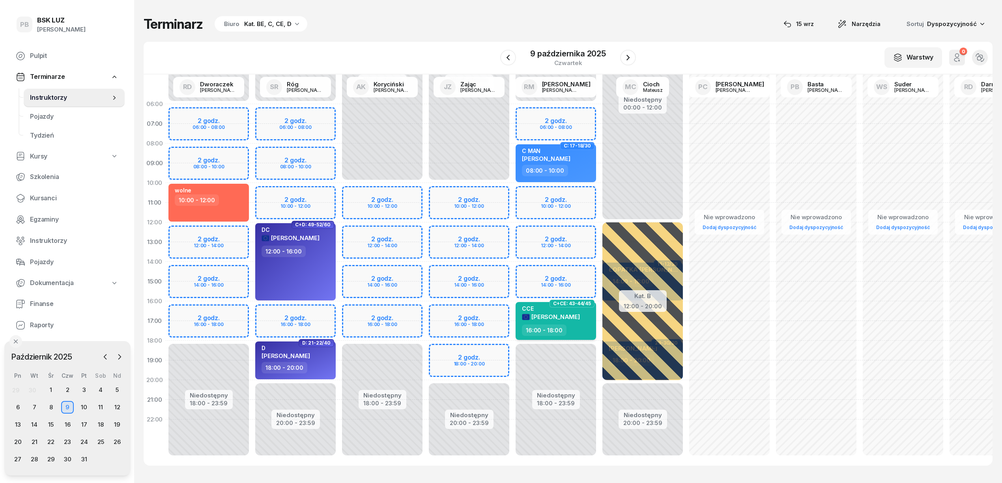
click at [574, 324] on div "CCE AUGUSTYNOWICZ AGNIESZKA" at bounding box center [551, 314] width 58 height 19
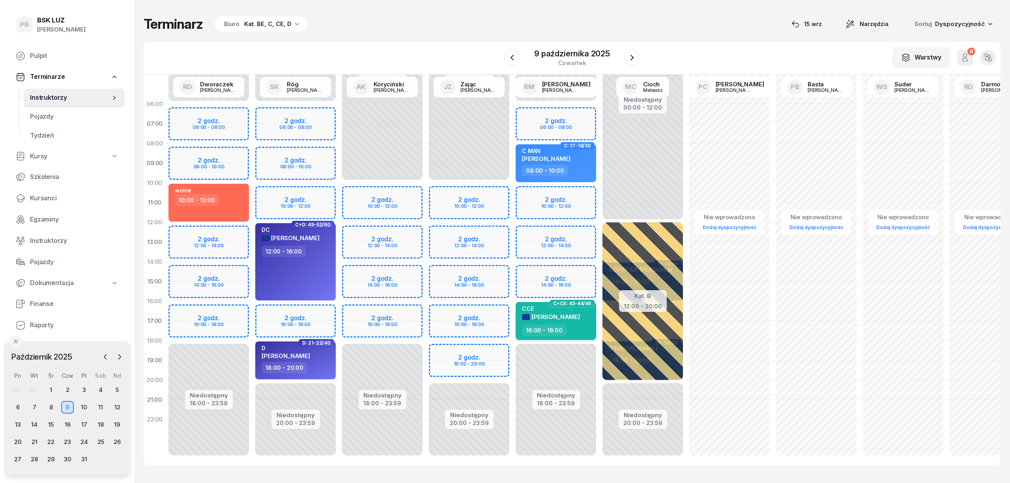
select select "16"
select select "18"
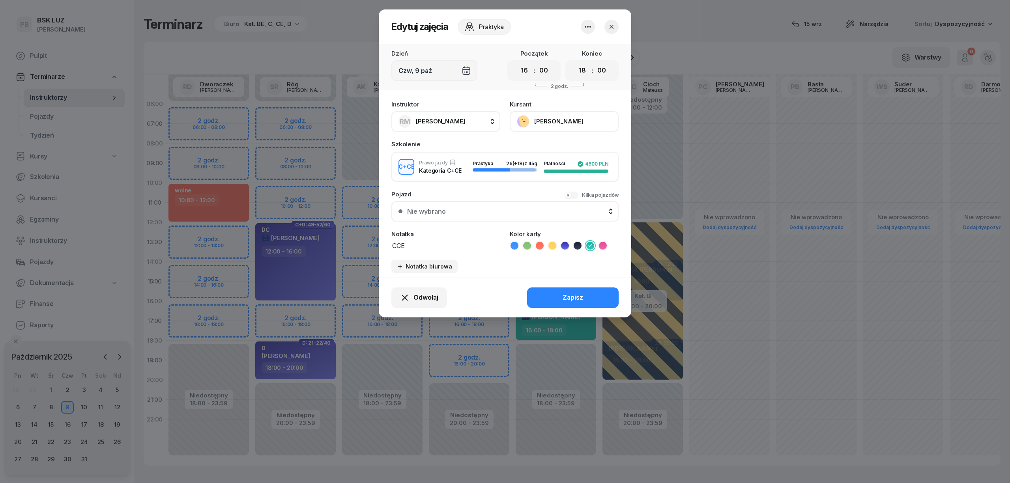
click at [667, 32] on div at bounding box center [505, 241] width 1010 height 483
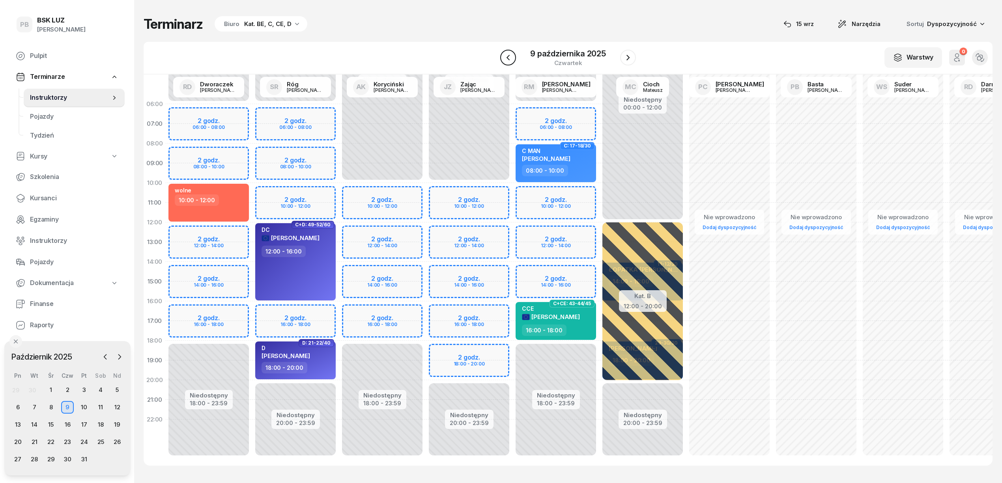
click at [508, 54] on icon "button" at bounding box center [507, 57] width 9 height 9
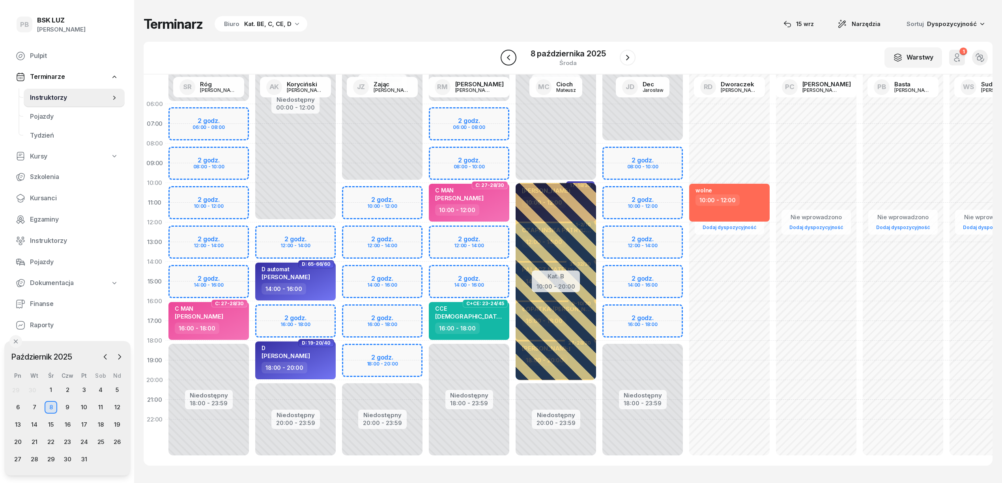
click at [508, 54] on icon "button" at bounding box center [508, 57] width 9 height 9
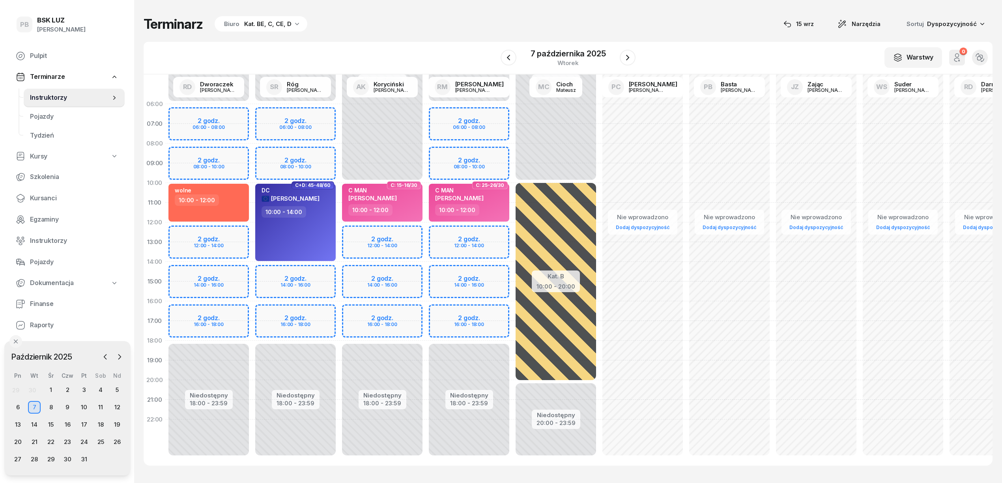
click at [445, 290] on div "Niedostępny 00:00 - 06:00 Niedostępny 18:00 - 23:59 2 godz. 06:00 - 08:00 2 god…" at bounding box center [469, 281] width 87 height 375
select select "15"
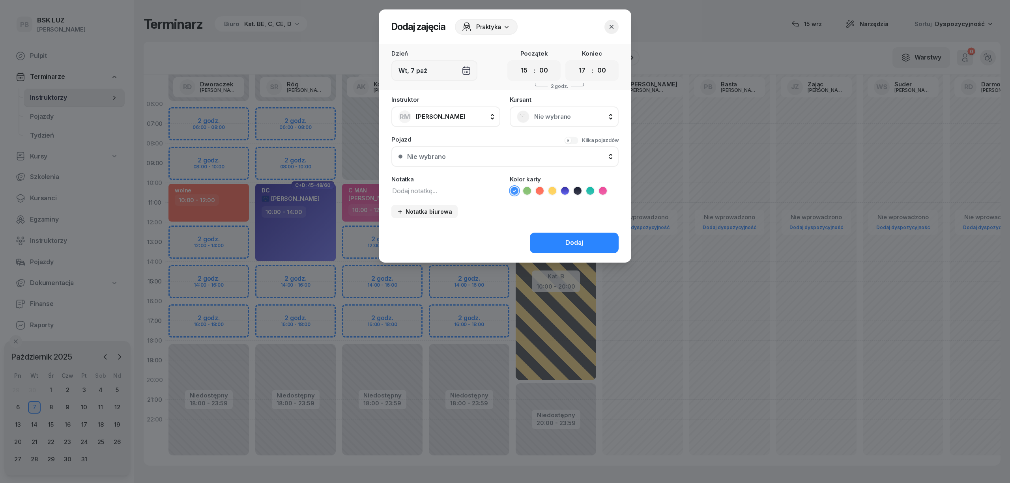
click at [570, 116] on span "Nie wybrano" at bounding box center [572, 117] width 77 height 10
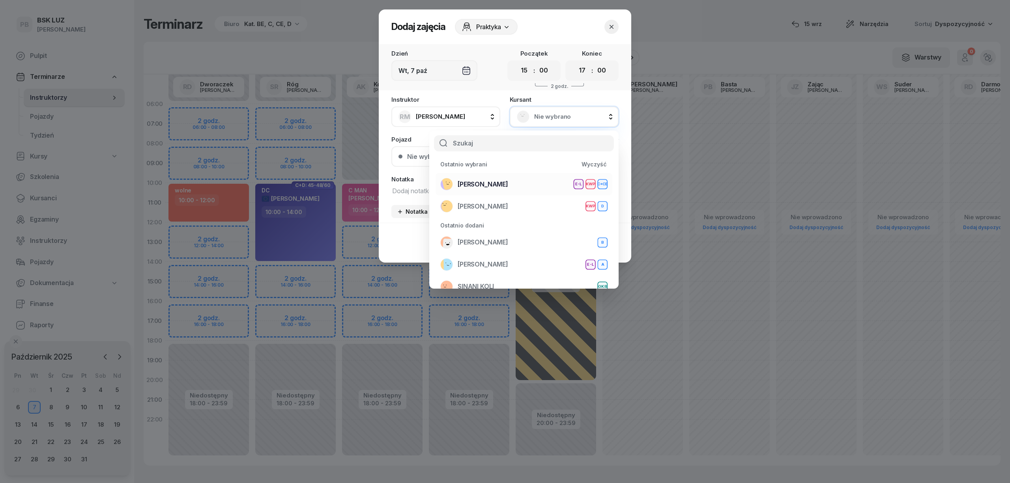
click at [508, 185] on span "[PERSON_NAME]" at bounding box center [483, 184] width 50 height 10
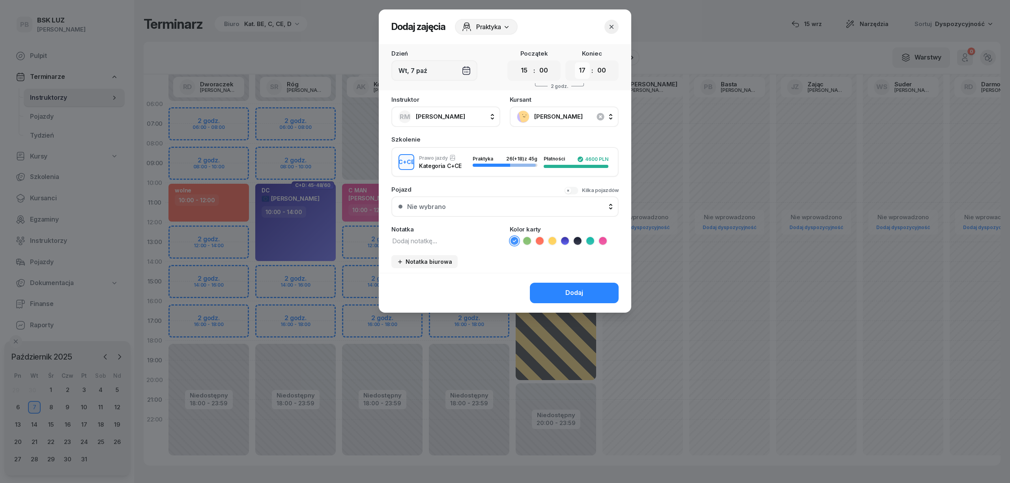
click at [582, 69] on select "00 01 02 03 04 05 06 07 08 09 10 11 12 13 14 15 16 17 18 19 20 21 22 23" at bounding box center [582, 70] width 15 height 17
select select "18"
click at [575, 62] on select "00 01 02 03 04 05 06 07 08 09 10 11 12 13 14 15 16 17 18 19 20 21 22 23" at bounding box center [582, 70] width 15 height 17
click at [441, 237] on textarea at bounding box center [445, 241] width 109 height 10
type textarea "CCE"
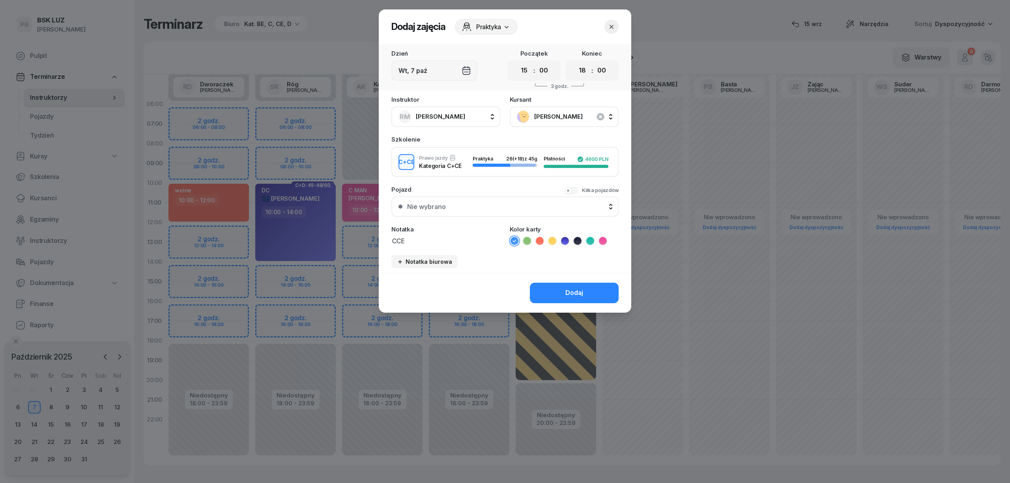
click at [592, 237] on icon at bounding box center [590, 241] width 8 height 8
click at [575, 288] on div "Dodaj" at bounding box center [574, 293] width 18 height 10
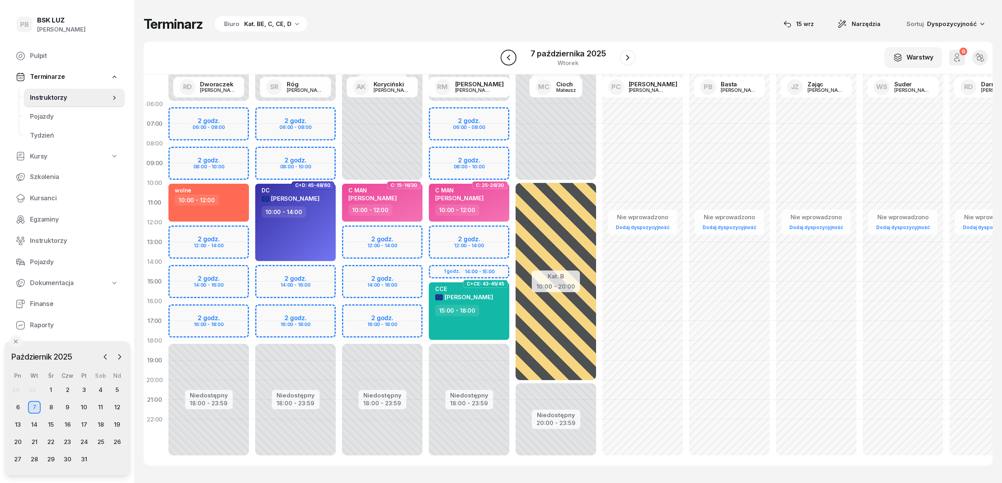
click at [507, 58] on icon "button" at bounding box center [508, 57] width 9 height 9
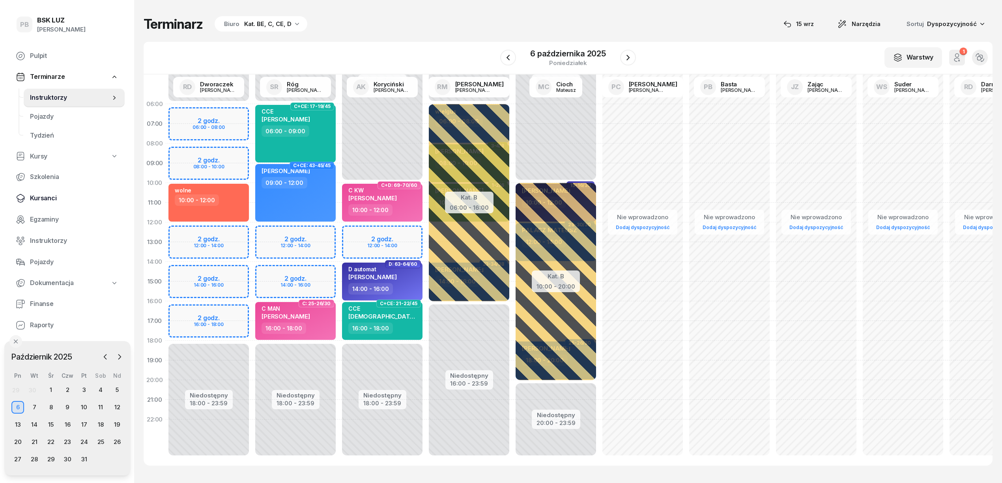
click at [50, 195] on span "Kursanci" at bounding box center [74, 198] width 88 height 10
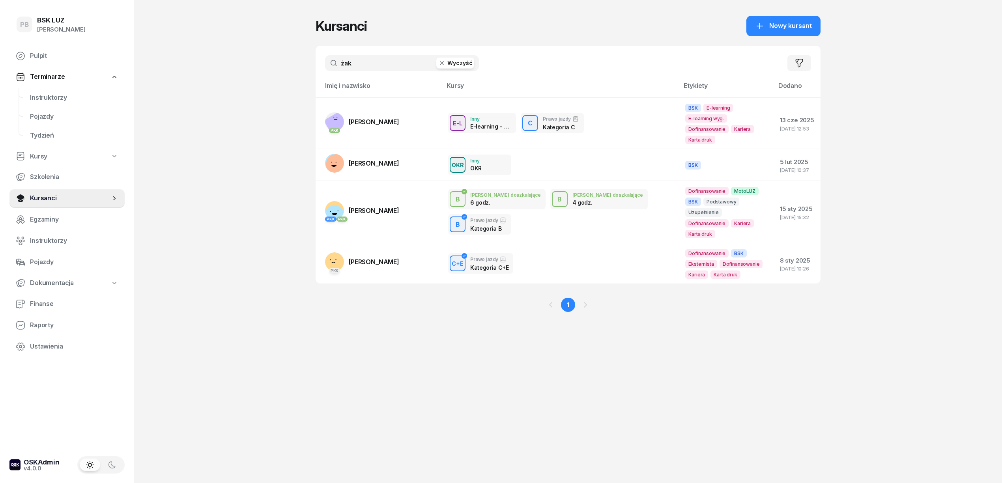
drag, startPoint x: 316, startPoint y: 62, endPoint x: 302, endPoint y: 65, distance: 14.1
click at [302, 65] on div "PB BSK LUZ Patrycja Bogdanowicz Pulpit Terminarze Instruktorzy Pojazdy Tydzień …" at bounding box center [501, 241] width 1002 height 483
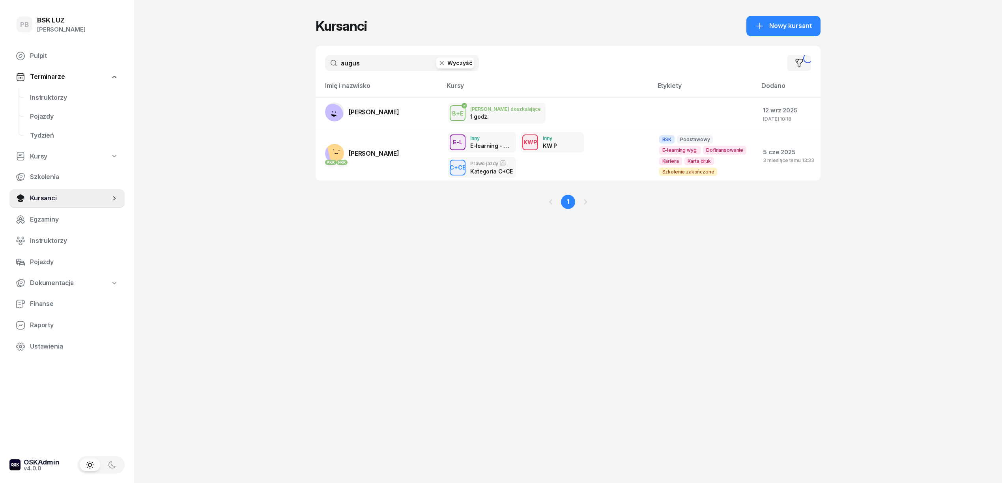
type input "augus"
click at [376, 148] on link "PKK [PERSON_NAME]" at bounding box center [362, 153] width 74 height 19
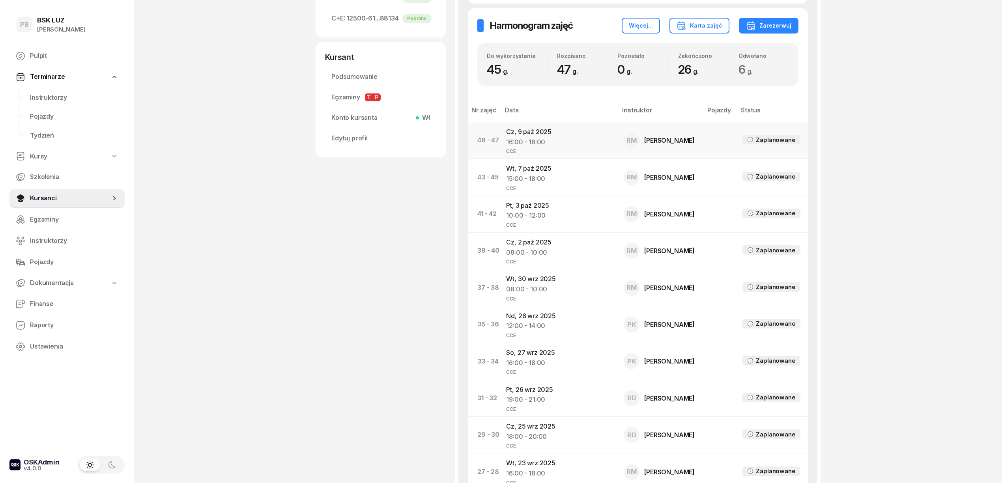
scroll to position [473, 0]
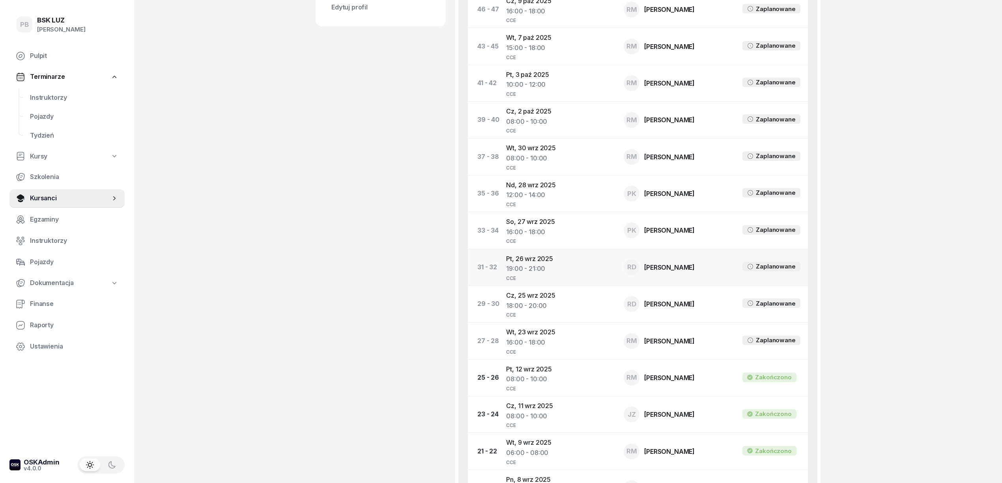
click at [538, 258] on td "Pt, 26 wrz 2025 19:00 - 21:00 CCE" at bounding box center [559, 267] width 118 height 37
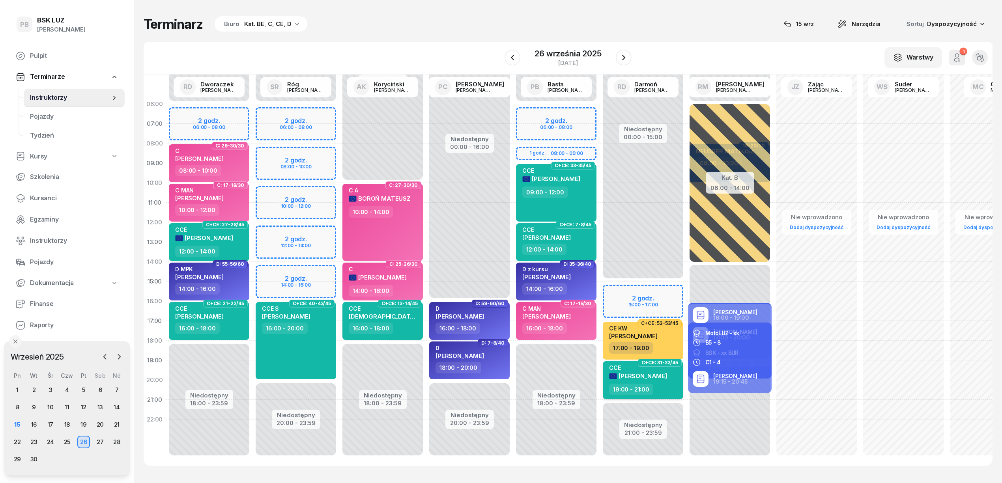
click at [641, 379] on span "[PERSON_NAME]" at bounding box center [643, 375] width 49 height 7
select select "19"
select select "21"
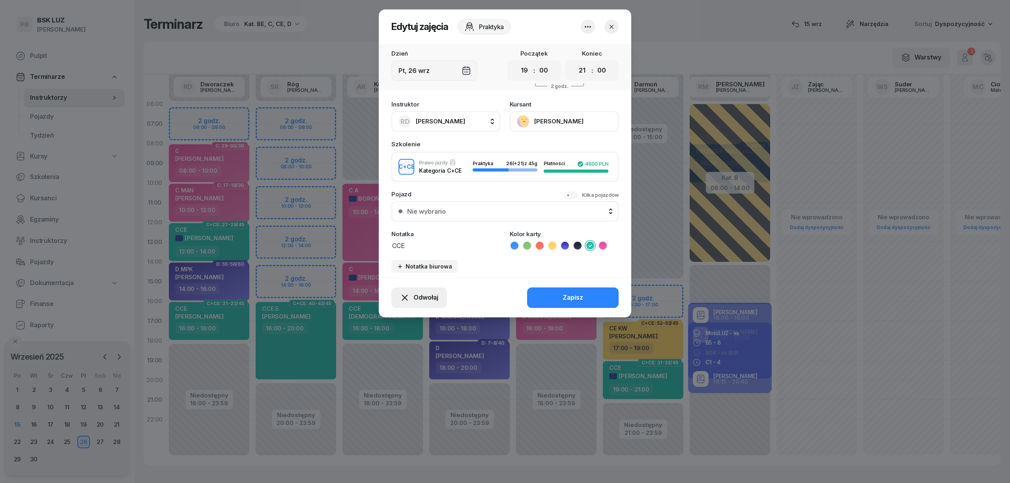
click at [417, 294] on span "Odwołaj" at bounding box center [425, 298] width 25 height 10
click at [587, 23] on icon "button" at bounding box center [587, 26] width 9 height 9
click at [559, 50] on div "Usuń" at bounding box center [558, 51] width 15 height 10
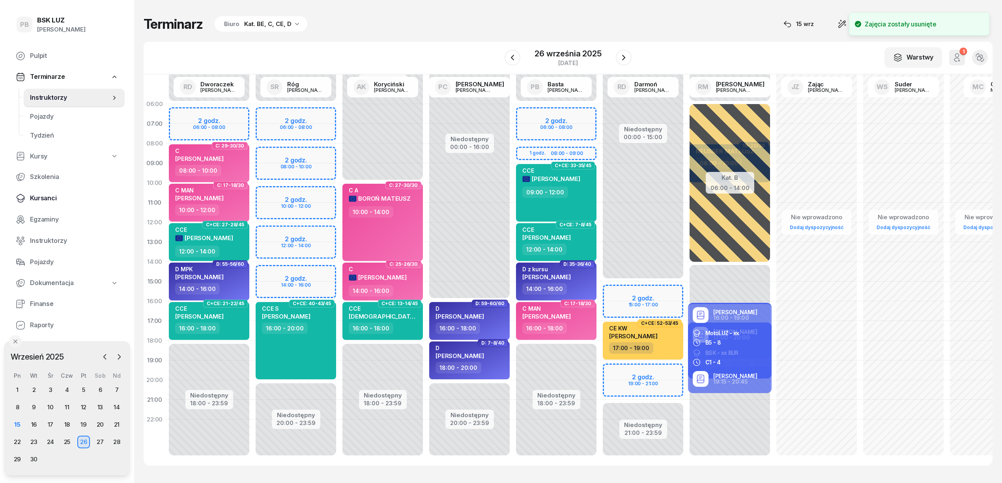
click at [56, 196] on span "Kursanci" at bounding box center [74, 198] width 88 height 10
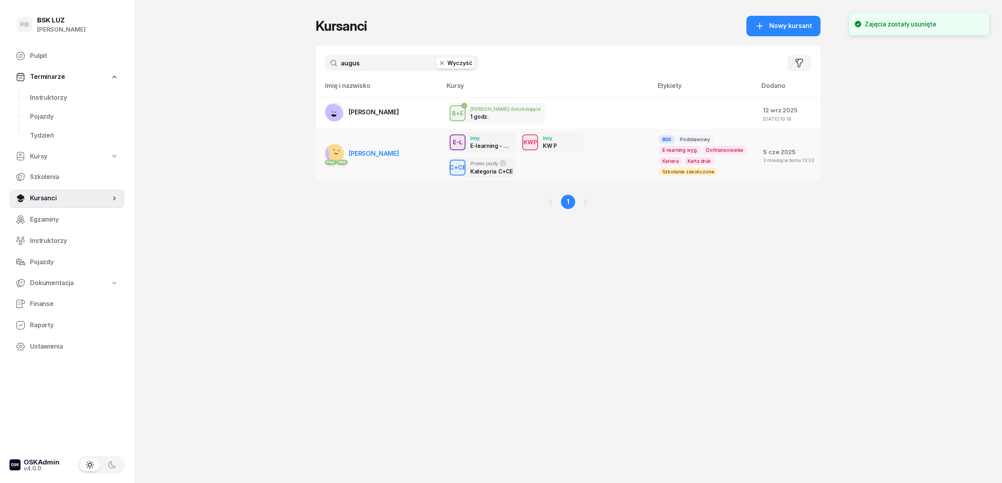
click at [392, 159] on link "PKK [PERSON_NAME]" at bounding box center [362, 153] width 74 height 19
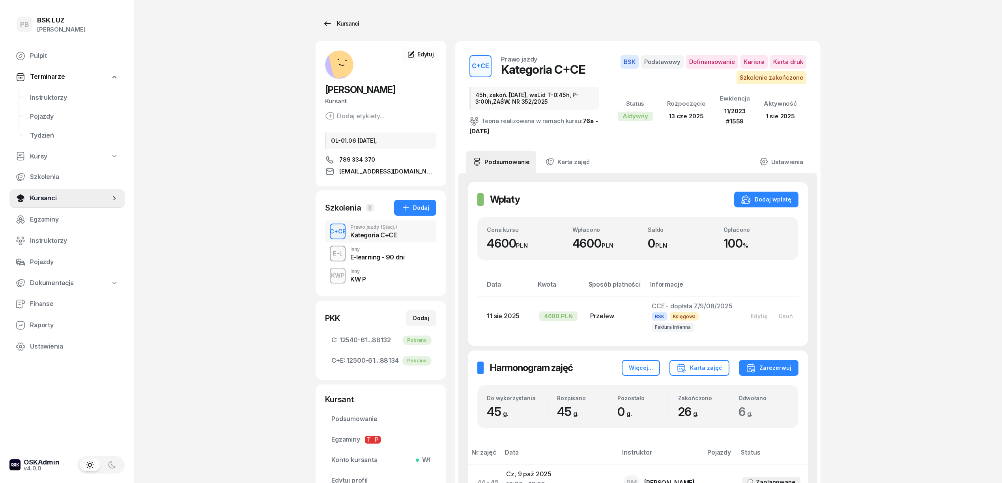
click at [350, 21] on div "Kursanci" at bounding box center [341, 23] width 36 height 9
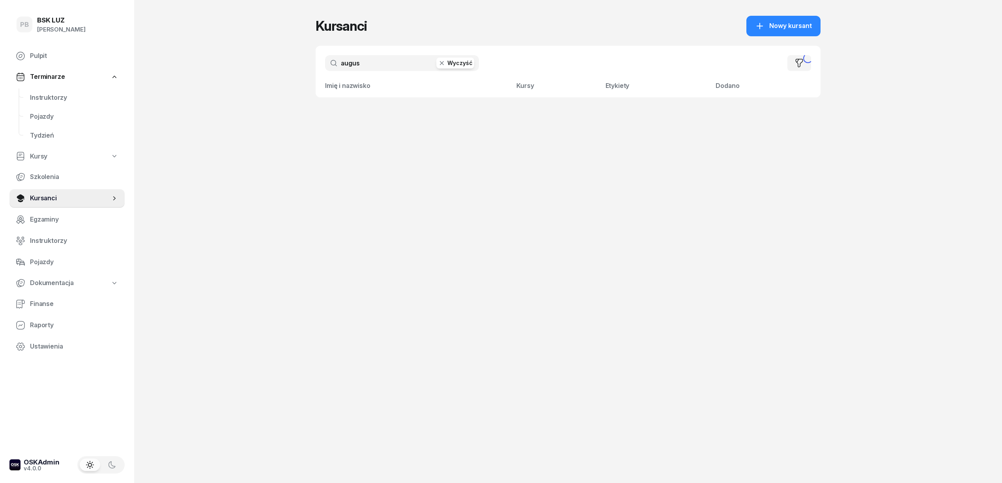
click at [396, 65] on input "augus" at bounding box center [402, 63] width 154 height 16
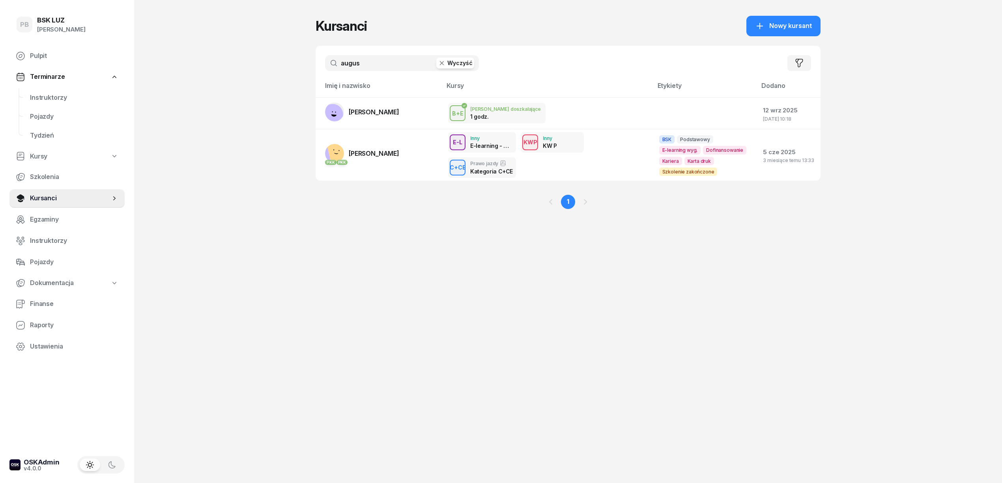
click at [396, 65] on input "augus" at bounding box center [402, 63] width 154 height 16
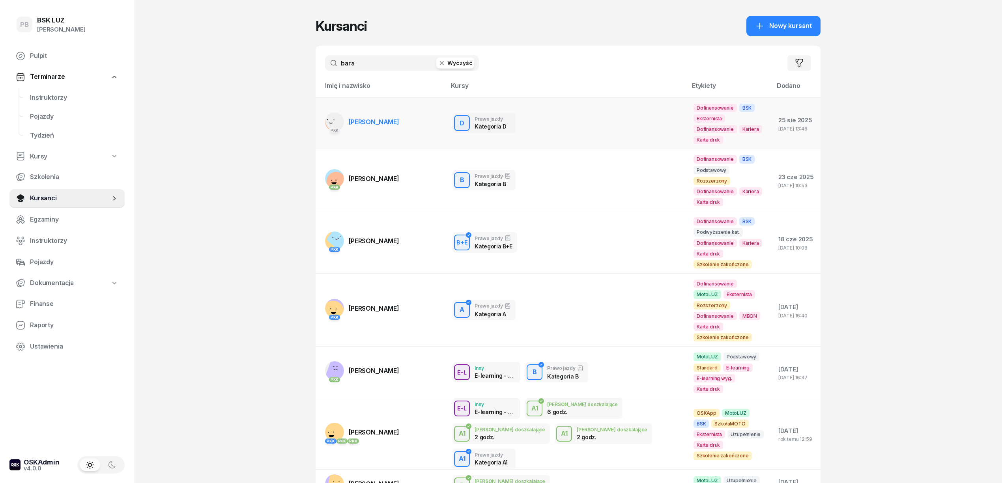
type input "bara"
click at [385, 118] on span "BARAN MATEUSZ" at bounding box center [374, 122] width 50 height 8
